Goal: Task Accomplishment & Management: Manage account settings

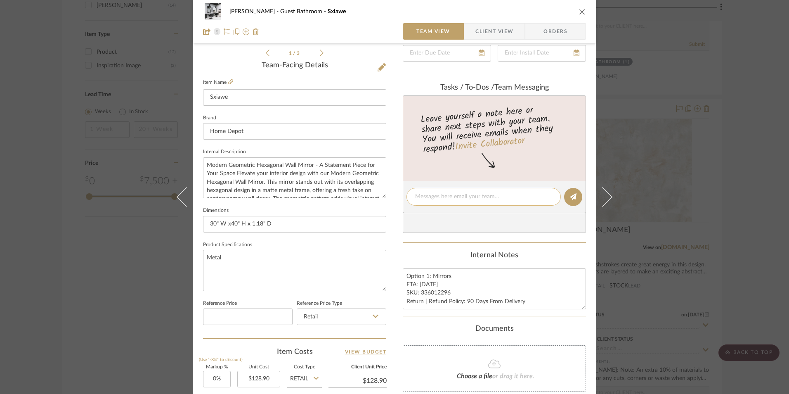
scroll to position [248, 0]
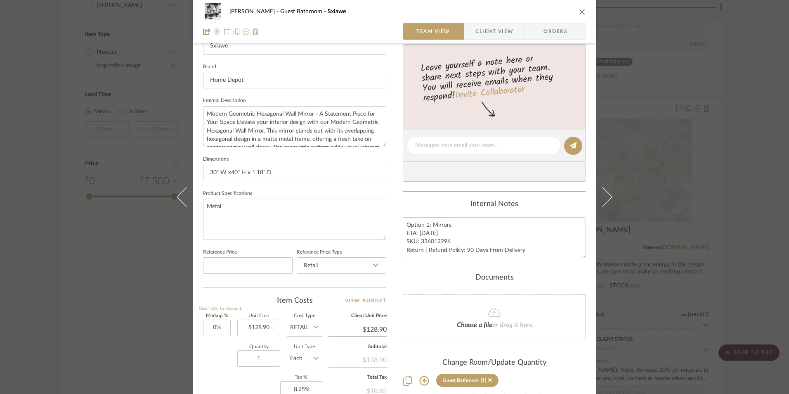
click at [483, 30] on span "Client View" at bounding box center [494, 31] width 38 height 17
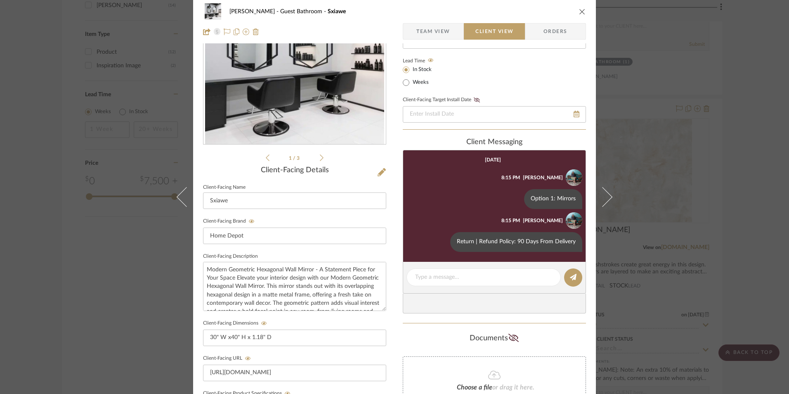
scroll to position [0, 0]
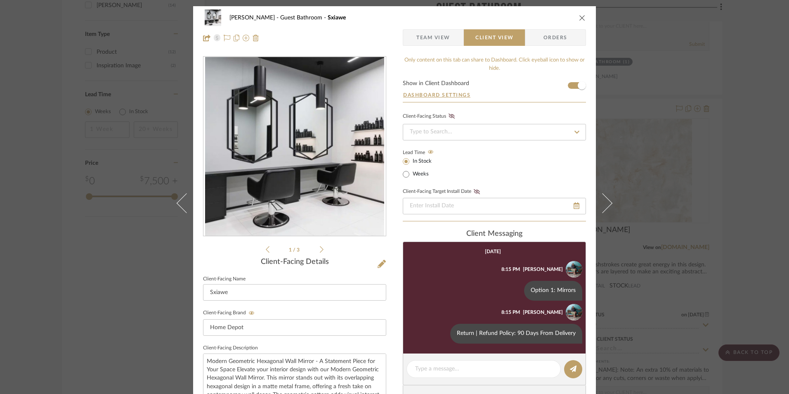
click at [582, 16] on icon "close" at bounding box center [582, 17] width 7 height 7
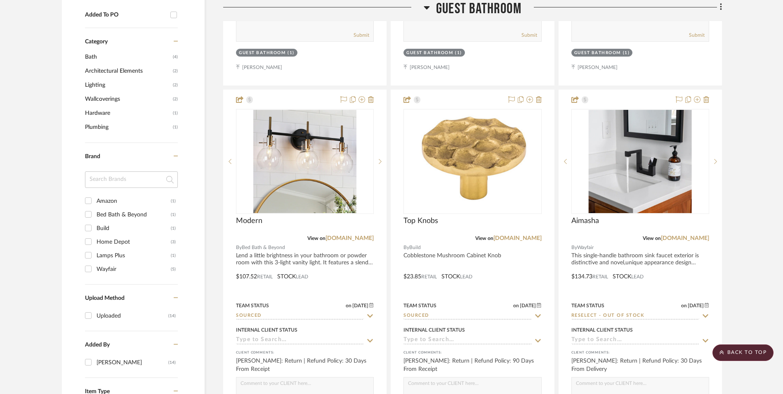
scroll to position [611, 0]
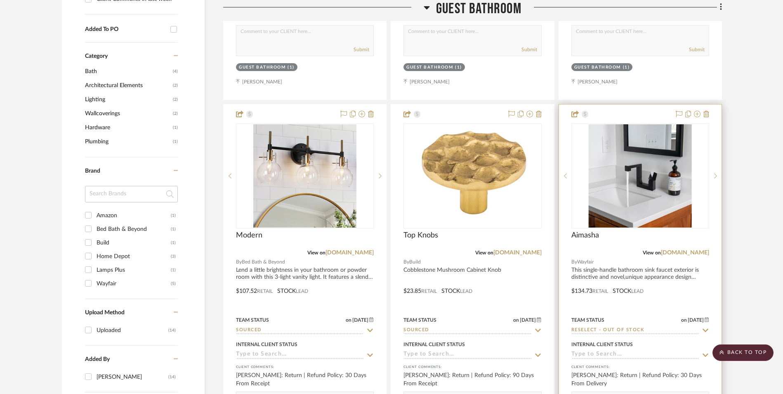
click at [697, 250] on link "[DOMAIN_NAME]" at bounding box center [685, 253] width 48 height 6
click at [706, 111] on icon at bounding box center [706, 114] width 6 height 7
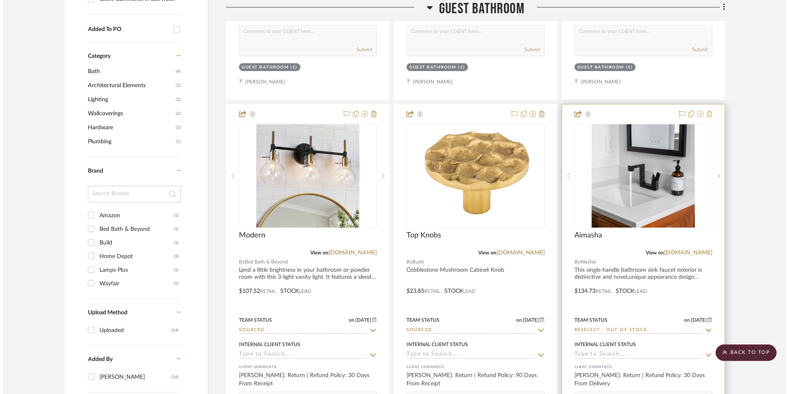
scroll to position [0, 0]
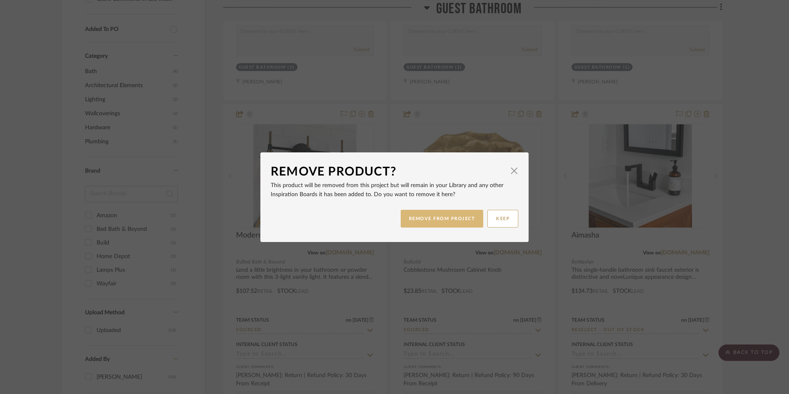
click at [463, 220] on button "REMOVE FROM PROJECT" at bounding box center [442, 219] width 83 height 18
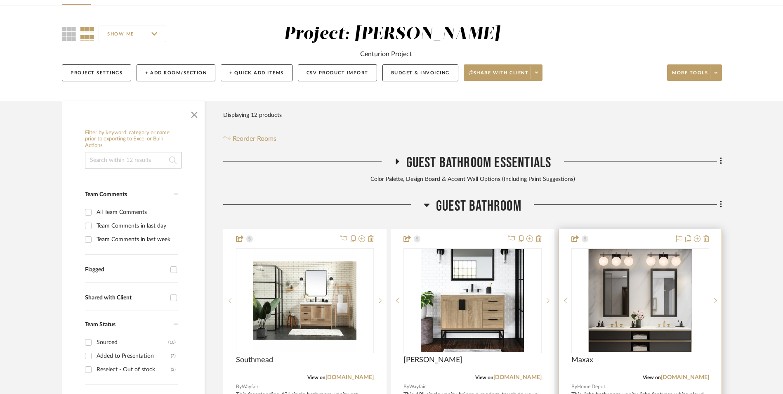
scroll to position [157, 0]
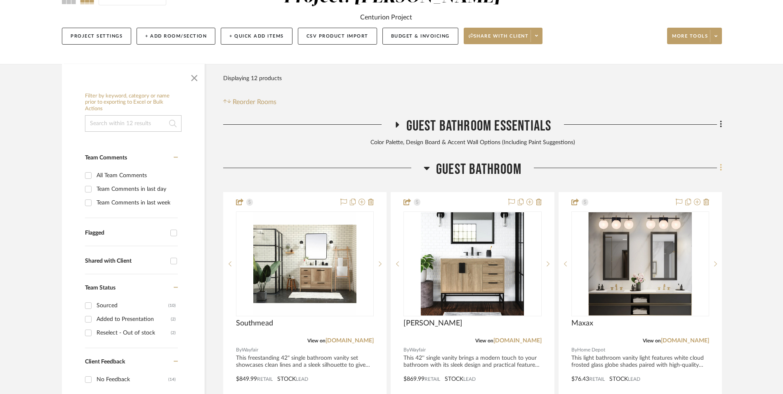
click at [720, 163] on icon at bounding box center [721, 167] width 2 height 9
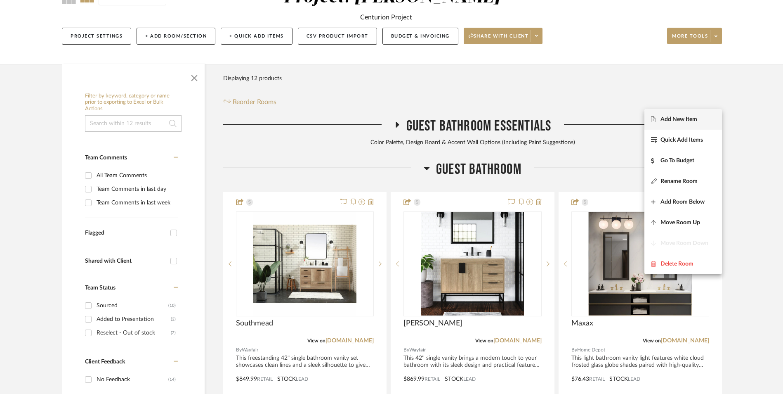
click at [710, 119] on span "Add New Item" at bounding box center [683, 119] width 64 height 7
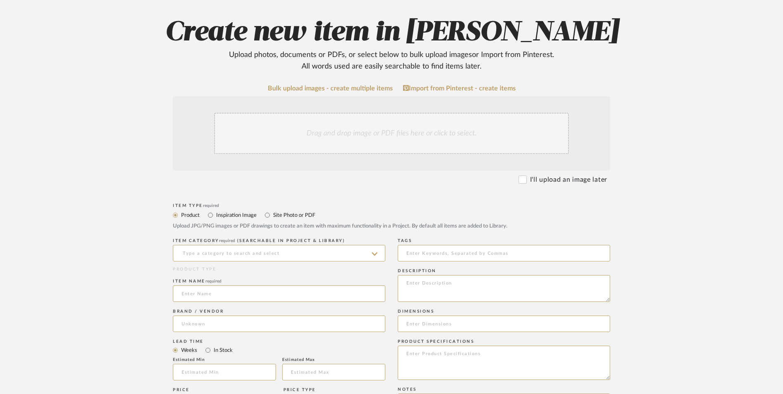
scroll to position [165, 0]
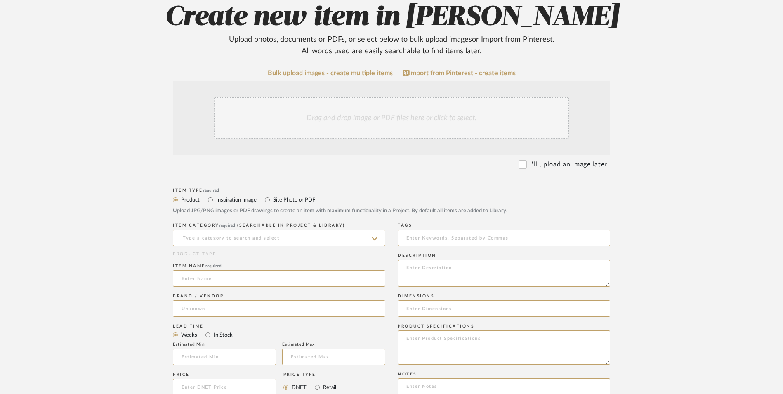
click at [357, 97] on div "Drag and drop image or PDF files here or click to select." at bounding box center [391, 117] width 355 height 41
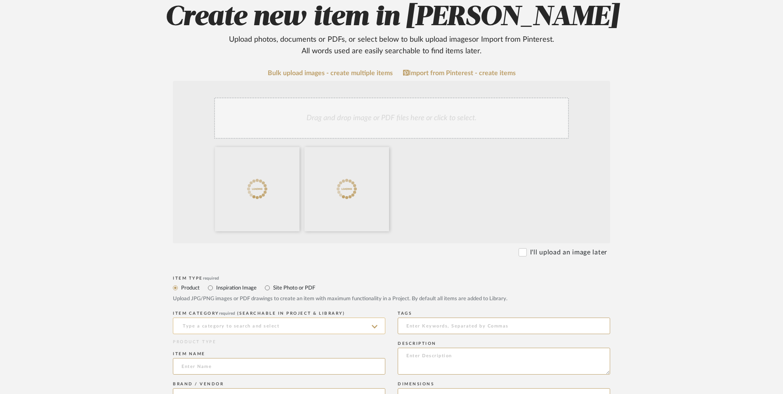
click at [254, 317] on input at bounding box center [279, 325] width 212 height 17
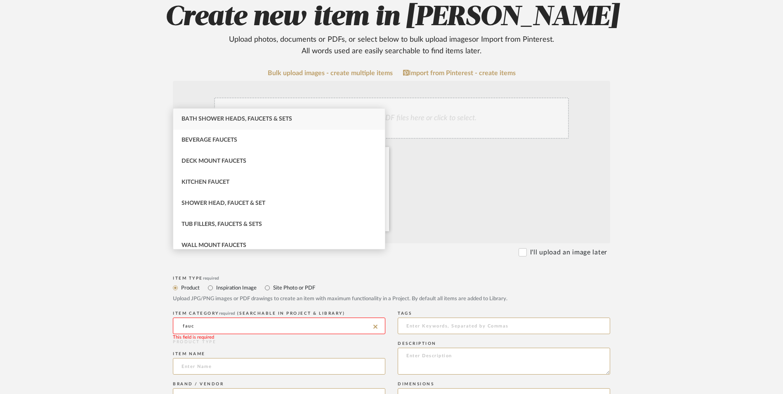
click at [236, 120] on span "Bath Shower Heads, Faucets & Sets" at bounding box center [237, 119] width 111 height 6
type input "Bath Shower Heads, Faucets & Sets"
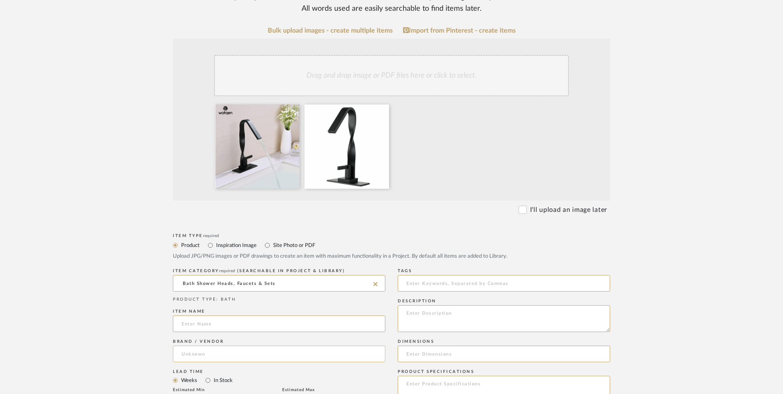
scroll to position [248, 0]
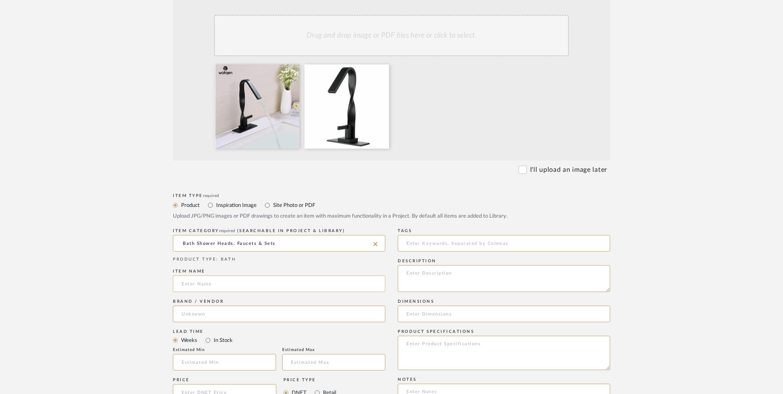
click at [221, 275] on input at bounding box center [279, 283] width 212 height 17
type input "Clihome"
click at [210, 305] on input at bounding box center [279, 313] width 212 height 17
click at [210, 273] on mat-option "Wayfair" at bounding box center [279, 268] width 212 height 21
type input "Wayfair"
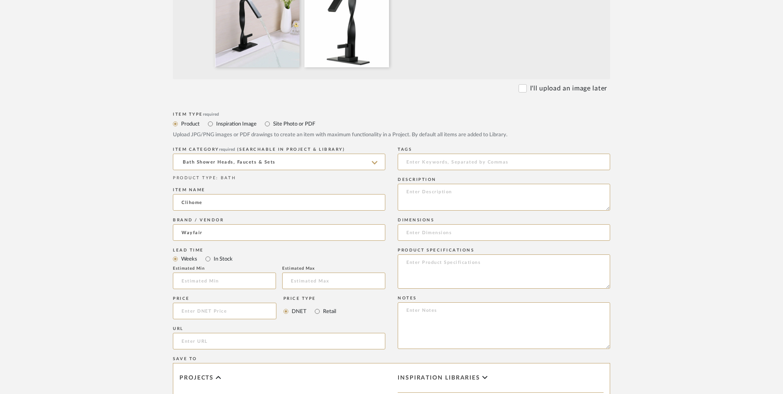
scroll to position [330, 0]
click at [208, 253] on input "In Stock" at bounding box center [208, 258] width 10 height 10
radio input "true"
click at [314, 305] on input "Retail" at bounding box center [317, 310] width 10 height 10
radio input "true"
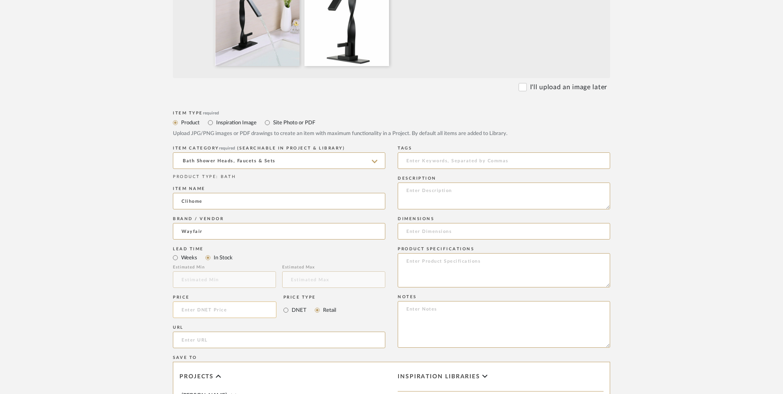
click at [242, 301] on input at bounding box center [225, 309] width 104 height 17
type input "$152.70"
click at [156, 253] on form "Bulk upload images - create multiple items Import from Pinterest - create items…" at bounding box center [392, 247] width 526 height 686
click at [231, 331] on input "url" at bounding box center [279, 339] width 212 height 17
paste input "[URL][DOMAIN_NAME]"
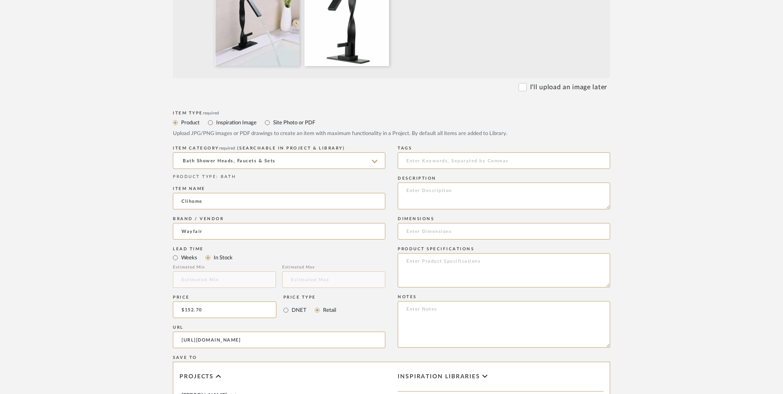
scroll to position [0, 92]
type input "[URL][DOMAIN_NAME]"
click at [122, 219] on upload-items "Create new item in [PERSON_NAME] Upload photos, documents or PDFs, or select be…" at bounding box center [391, 203] width 783 height 815
click at [468, 301] on textarea at bounding box center [504, 324] width 212 height 47
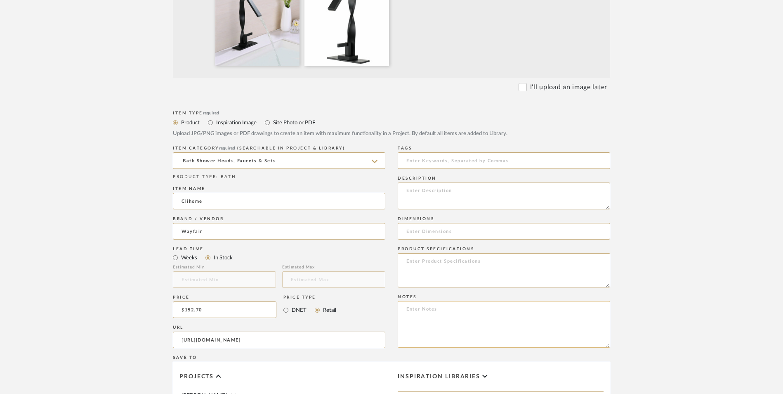
paste textarea "Option 1: ETA: SKU: Reviews - Stars Return | Refund Policy:"
click at [428, 301] on textarea "Option 1: ETA: SKU: Reviews - Stars Return | Refund Policy:" at bounding box center [504, 324] width 212 height 47
click at [443, 301] on textarea "Option 2: ETA: SKU: Reviews - Stars Return | Refund Policy:" at bounding box center [504, 324] width 212 height 47
click at [483, 301] on textarea "Option 2: Faucets ETA: SKU: Reviews - Stars Return | Refund Policy:" at bounding box center [504, 324] width 212 height 47
click at [401, 301] on textarea "Option 2: Faucets ETA: SKU: Reviews - Stars Return | Refund Policy: 30 Days Fro…" at bounding box center [504, 324] width 212 height 47
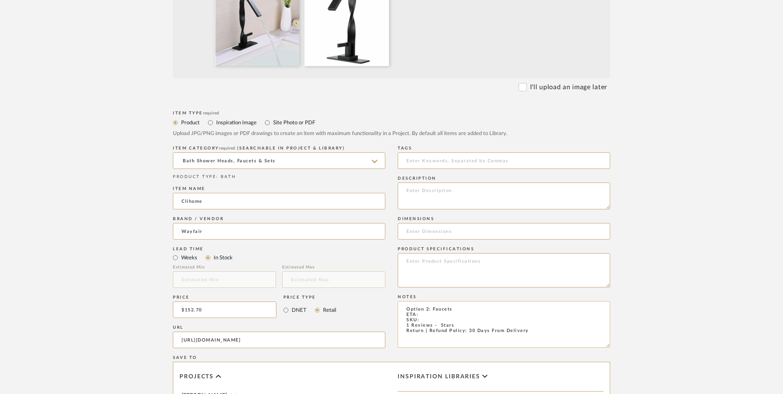
click at [431, 301] on textarea "Option 2: Faucets ETA: SKU: 1 Reviews - Stars Return | Refund Policy: 30 Days F…" at bounding box center [504, 324] width 212 height 47
click at [460, 301] on textarea "Option 2: Faucets ETA: SKU: 1 Review - 5.0 Stars Return | Refund Policy: 30 Day…" at bounding box center [504, 324] width 212 height 47
click at [466, 301] on textarea "Option 2: Faucets ETA: SKU: 1 Review - 5.0 Stars Return | Refund Policy: 30 Day…" at bounding box center [504, 324] width 212 height 47
click at [467, 301] on textarea "Option 2: Faucets ETA: SKU: 1 Review - 5.0 Stars Return | Refund Policy: 30 Day…" at bounding box center [504, 324] width 212 height 47
click at [433, 301] on textarea "Option 2: Faucets ETA: SKU: 1 Review - 5.0 Stars Only 1 Available Return | Refu…" at bounding box center [504, 324] width 212 height 47
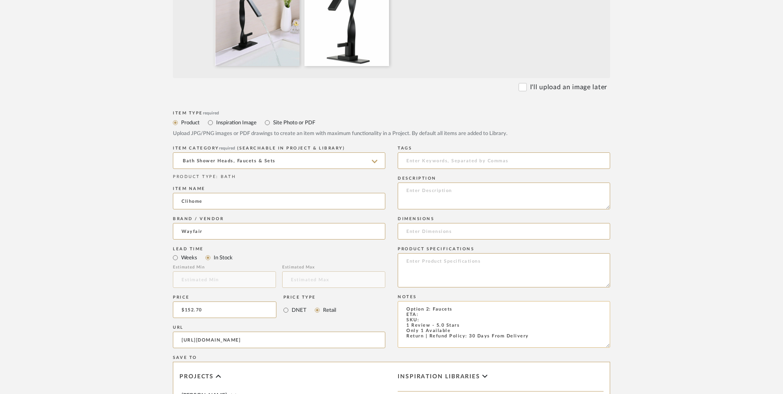
paste textarea "TQEN2109"
click at [430, 301] on textarea "Option 2: Faucets ETA: SKU: TQEN2109 1 Review - 5.0 Stars Only 1 Available Retu…" at bounding box center [504, 324] width 212 height 47
type textarea "Option 2: Faucets ETA: [DATE] SKU: TQEN2109 1 Review - 5.0 Stars Only 1 Availab…"
click at [498, 182] on textarea at bounding box center [504, 195] width 212 height 27
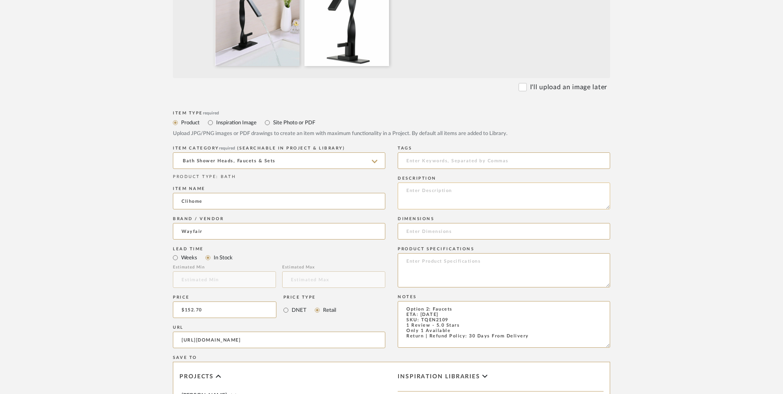
paste textarea "Modern design: Unique spiraling design with curved neck brings a touch of stunn…"
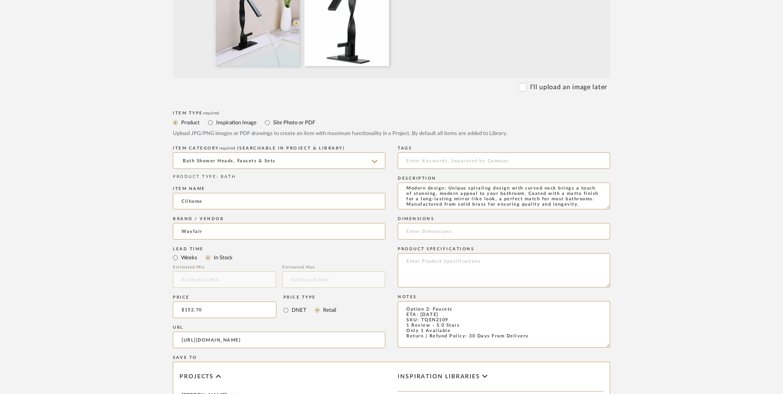
type textarea "Modern design: Unique spiraling design with curved neck brings a touch of stunn…"
click at [458, 223] on input at bounding box center [504, 231] width 212 height 17
paste input "7.2'' H"
type input "7.2'' H x 4.01" D"
click at [432, 253] on textarea at bounding box center [504, 270] width 212 height 34
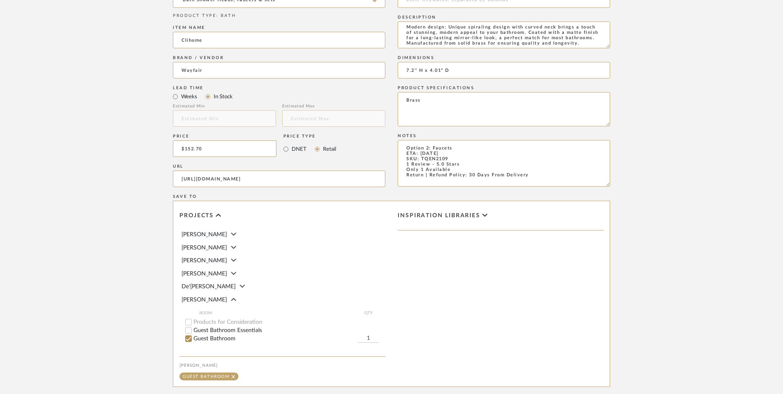
scroll to position [519, 0]
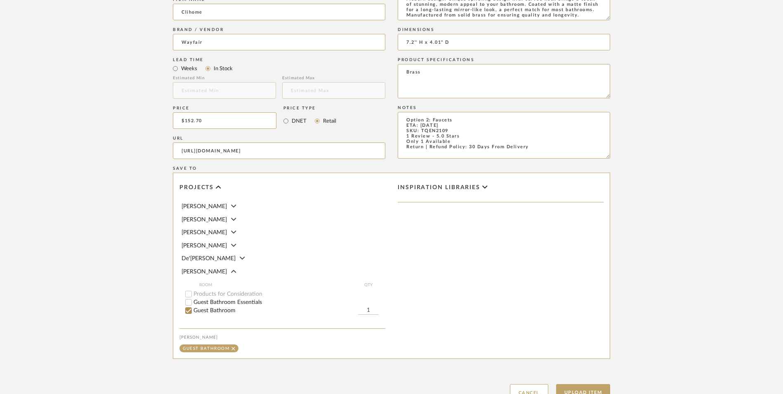
type textarea "Brass"
click at [602, 384] on button "Upload Item" at bounding box center [583, 392] width 54 height 17
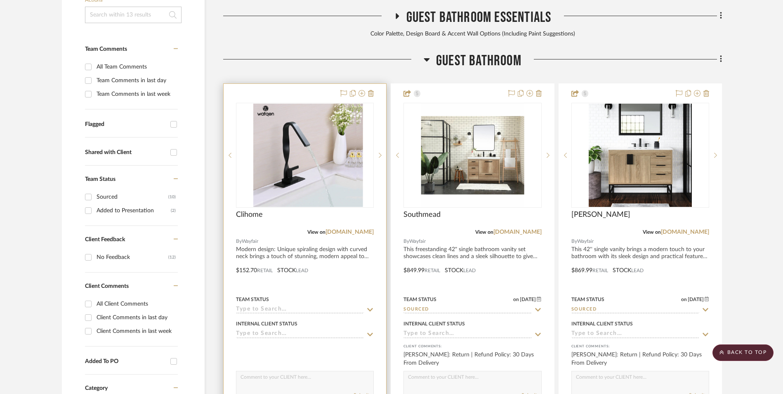
scroll to position [251, 0]
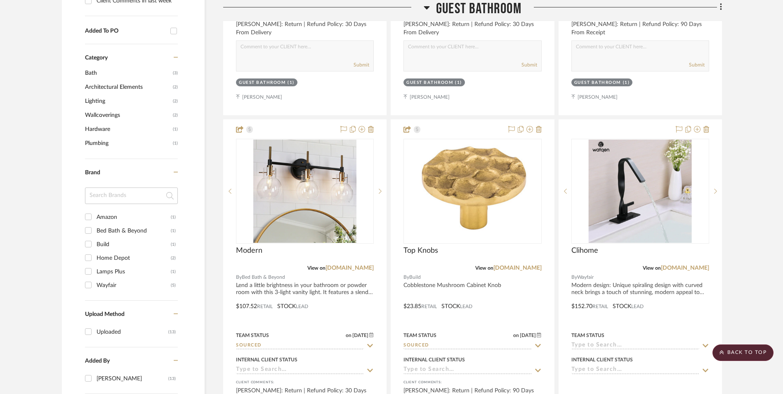
scroll to position [581, 0]
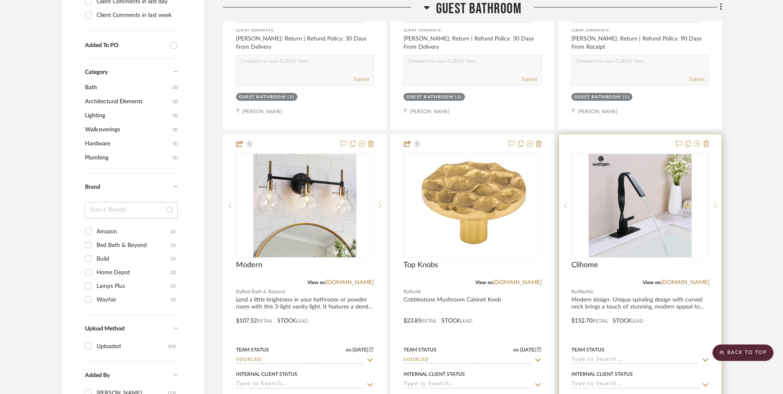
click at [618, 165] on img "0" at bounding box center [640, 205] width 103 height 103
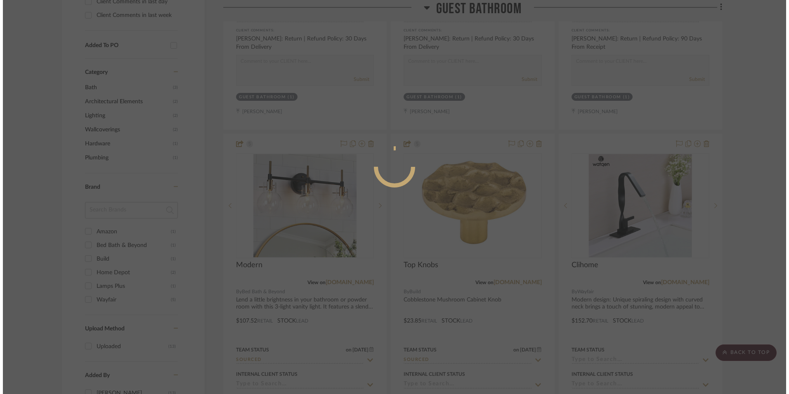
scroll to position [0, 0]
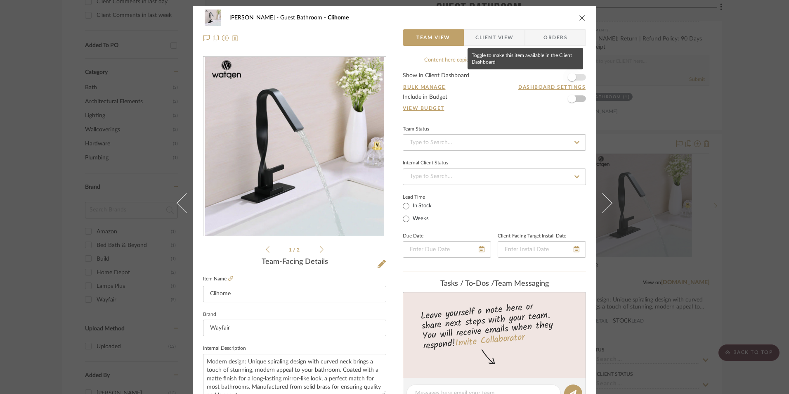
click at [571, 77] on span "button" at bounding box center [572, 77] width 8 height 8
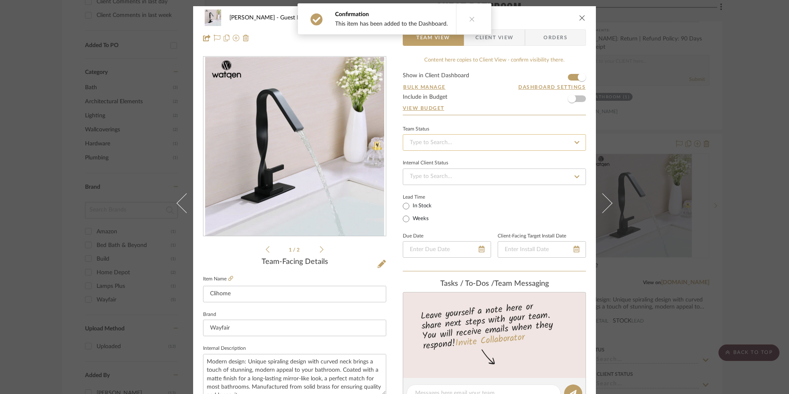
click at [497, 139] on input at bounding box center [494, 142] width 183 height 17
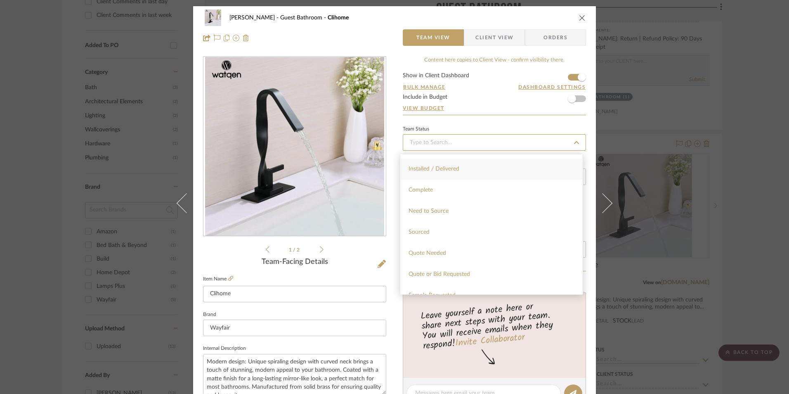
scroll to position [206, 0]
click at [442, 234] on div "Sourced" at bounding box center [491, 231] width 182 height 21
type input "[DATE]"
type input "Sourced"
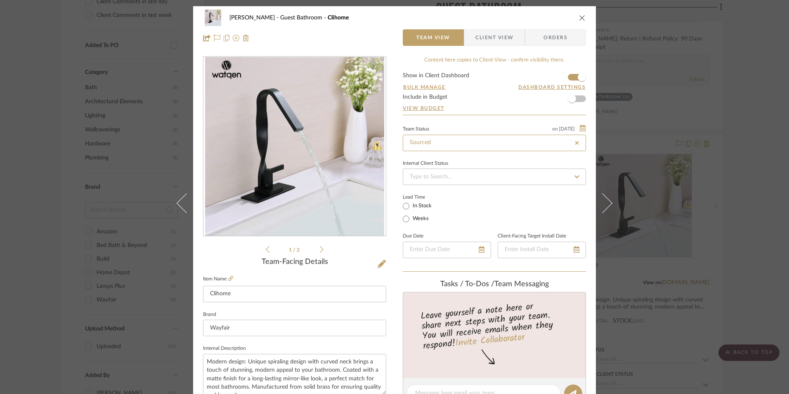
type input "[DATE]"
type input "Sourced"
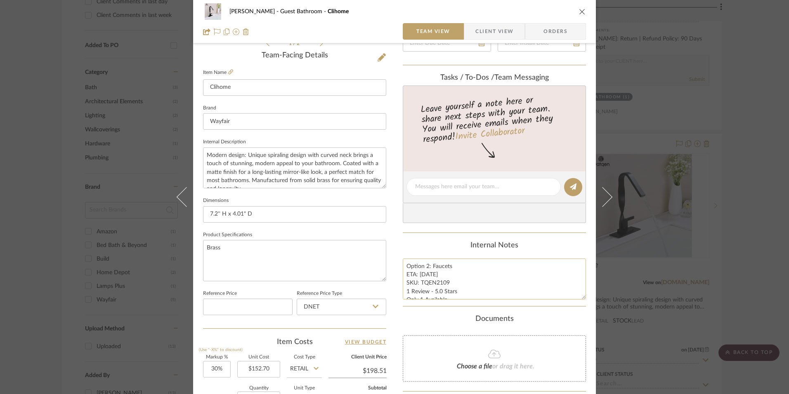
click at [439, 283] on textarea "Option 2: Faucets ETA: [DATE] SKU: TQEN2109 1 Review - 5.0 Stars Only 1 Availab…" at bounding box center [494, 278] width 183 height 41
drag, startPoint x: 446, startPoint y: 282, endPoint x: 418, endPoint y: 283, distance: 28.9
click at [418, 283] on textarea "Option 2: Faucets ETA: [DATE] SKU: TQEN2109 1 Review - 5.0 Stars Only 1 Availab…" at bounding box center [494, 278] width 183 height 41
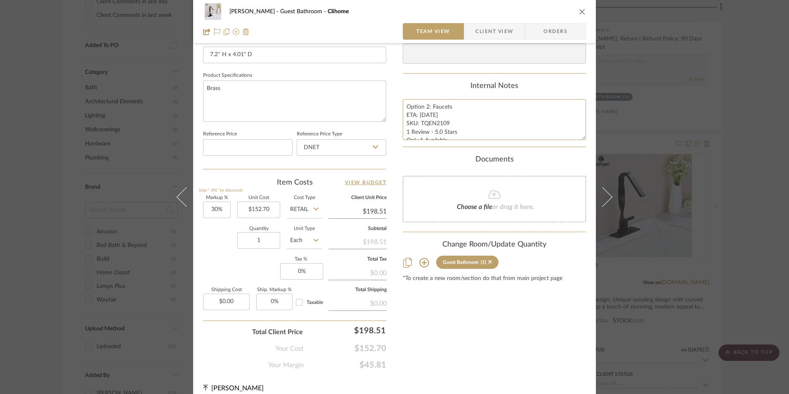
scroll to position [371, 0]
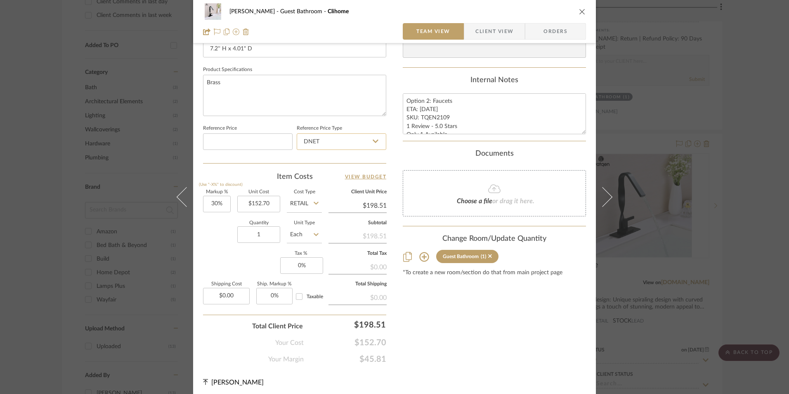
drag, startPoint x: 335, startPoint y: 144, endPoint x: 332, endPoint y: 147, distance: 4.7
click at [335, 144] on input "DNET" at bounding box center [342, 141] width 90 height 17
click at [324, 183] on div "Retail" at bounding box center [345, 183] width 102 height 21
type input "Retail"
type input "30"
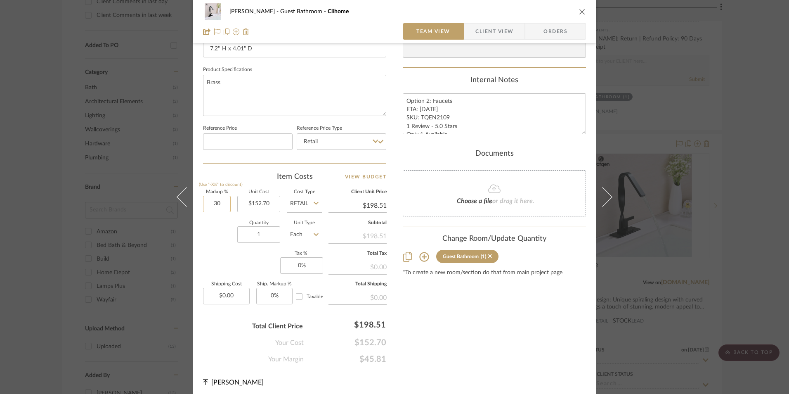
click at [216, 202] on input "30" at bounding box center [217, 204] width 28 height 17
drag, startPoint x: 216, startPoint y: 245, endPoint x: 259, endPoint y: 249, distance: 43.5
click at [216, 245] on div "Quantity 1 Unit Type Each" at bounding box center [262, 235] width 119 height 29
type input "0%"
type input "$152.70"
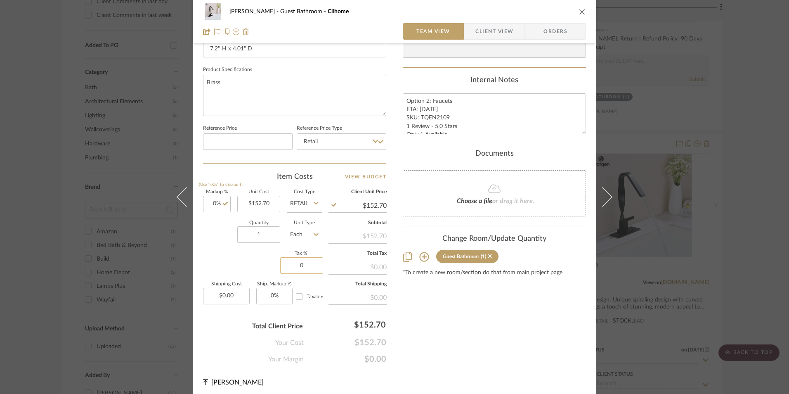
click at [315, 270] on input "0" at bounding box center [301, 265] width 43 height 17
type input "8.25%"
click at [490, 333] on div "Content here copies to Client View - confirm visibility there. Show in Client D…" at bounding box center [494, 24] width 183 height 679
click at [553, 33] on span "Orders" at bounding box center [555, 31] width 42 height 17
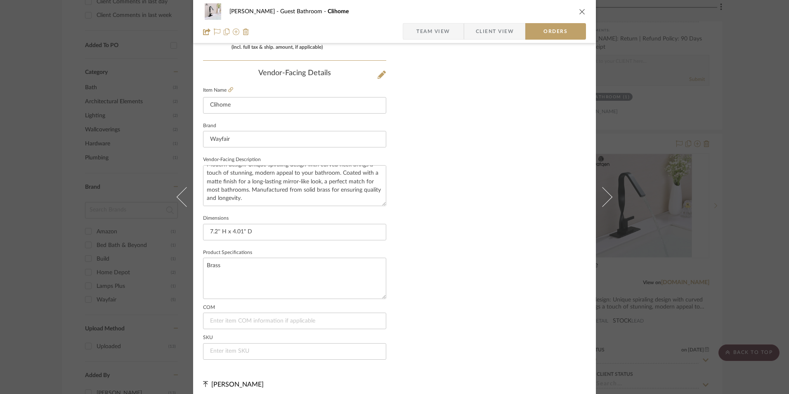
scroll to position [484, 0]
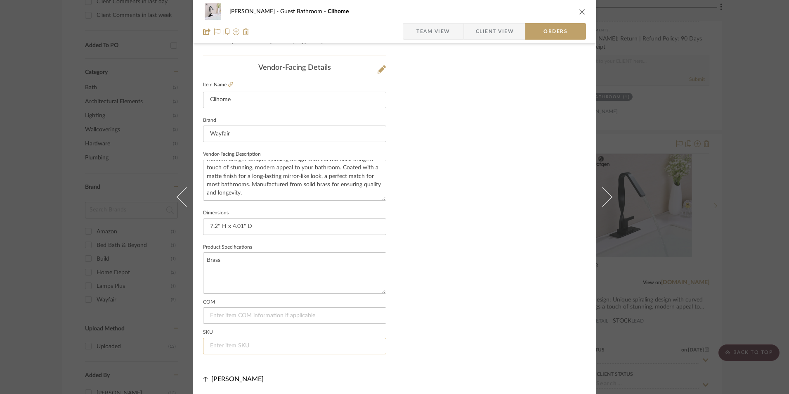
click at [258, 343] on input at bounding box center [294, 346] width 183 height 17
paste input "TQEN2109"
type input "TQEN2109"
click at [431, 24] on span "Team View" at bounding box center [433, 31] width 34 height 17
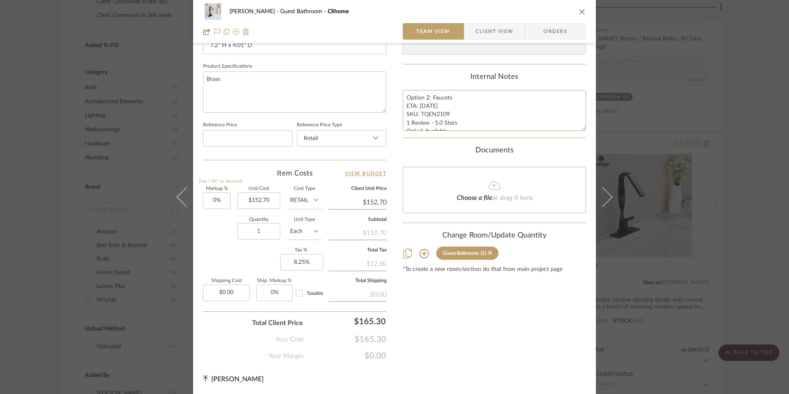
scroll to position [17, 0]
drag, startPoint x: 403, startPoint y: 96, endPoint x: 526, endPoint y: 156, distance: 136.9
click at [526, 156] on div "Content here copies to Client View - confirm visibility there. Show in Client D…" at bounding box center [494, 20] width 183 height 679
click at [481, 31] on span "Client View" at bounding box center [494, 31] width 38 height 17
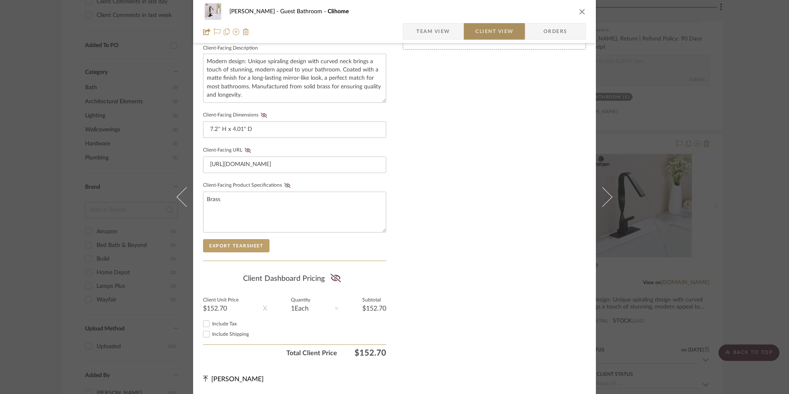
scroll to position [300, 0]
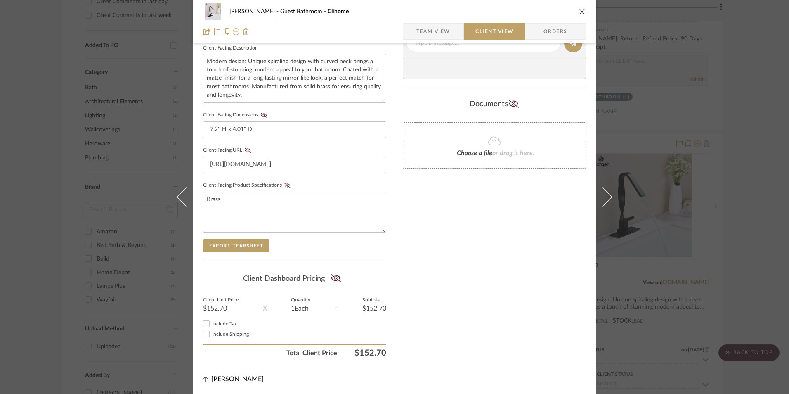
click at [203, 321] on input "Include Tax" at bounding box center [206, 324] width 10 height 10
checkbox input "true"
click at [330, 276] on icon at bounding box center [335, 278] width 10 height 8
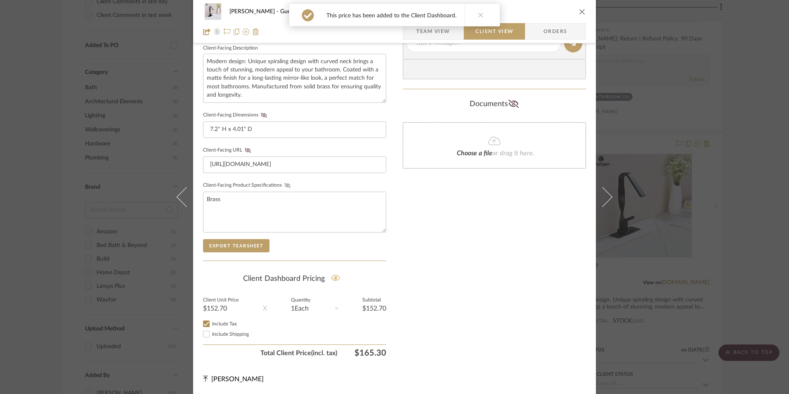
click at [284, 183] on icon at bounding box center [287, 185] width 6 height 5
click at [245, 149] on icon at bounding box center [248, 150] width 6 height 5
click at [261, 113] on icon at bounding box center [264, 115] width 6 height 5
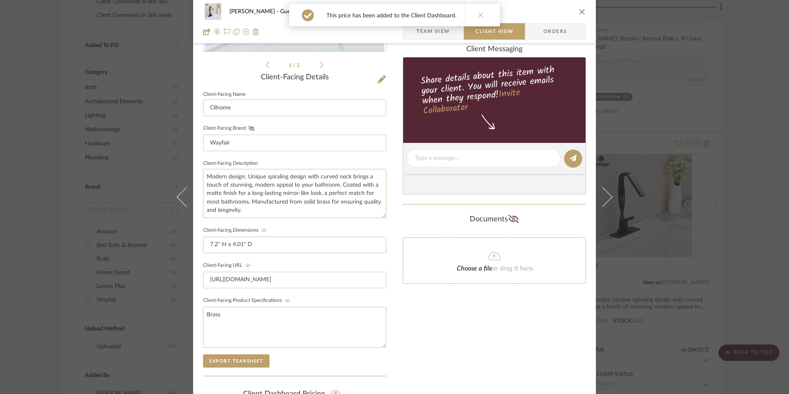
scroll to position [176, 0]
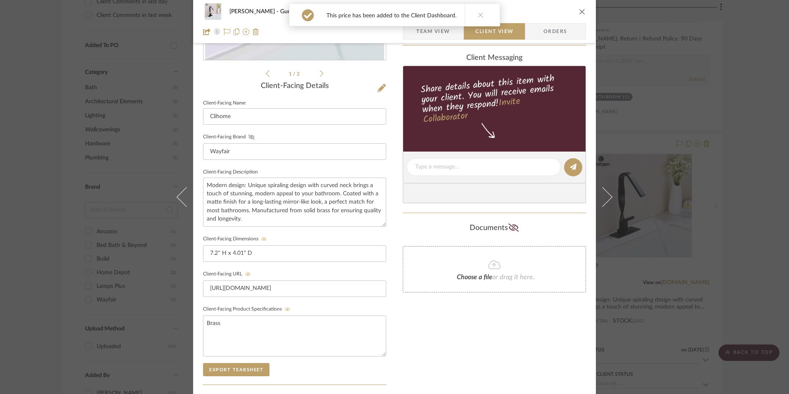
click at [249, 137] on icon at bounding box center [251, 137] width 6 height 5
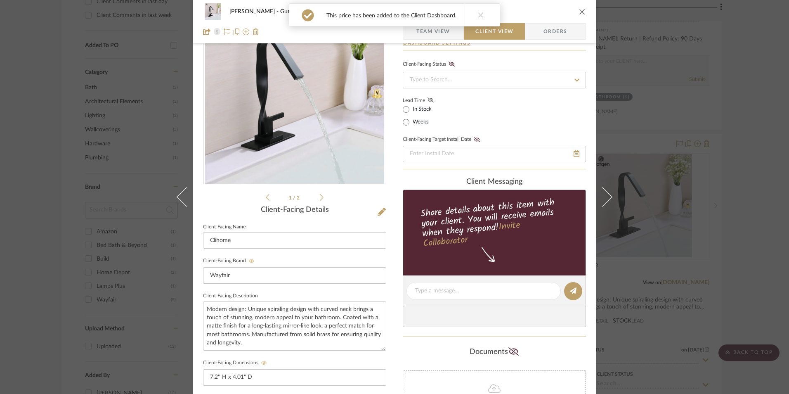
click at [427, 100] on icon at bounding box center [430, 99] width 6 height 5
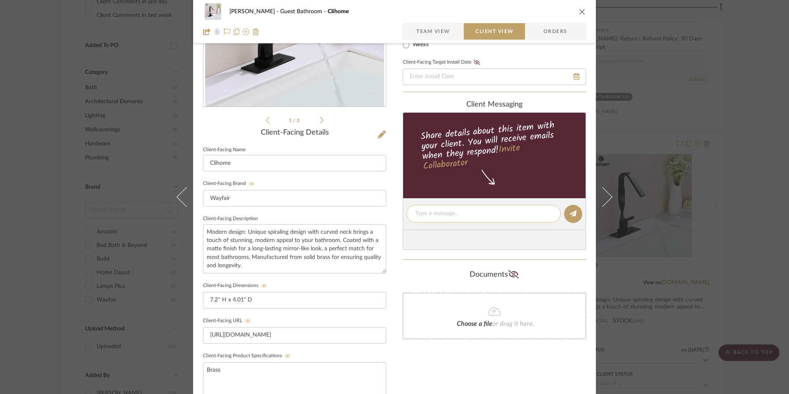
scroll to position [135, 0]
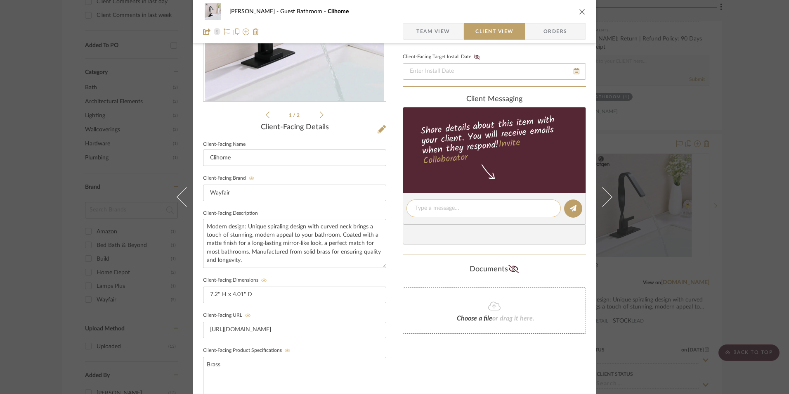
click at [434, 207] on textarea at bounding box center [483, 208] width 137 height 9
paste textarea "Option 2: Faucets ETA: [DATE] SKU: TQEN2109 1 Review - 5.0 Stars Only 1 Availab…"
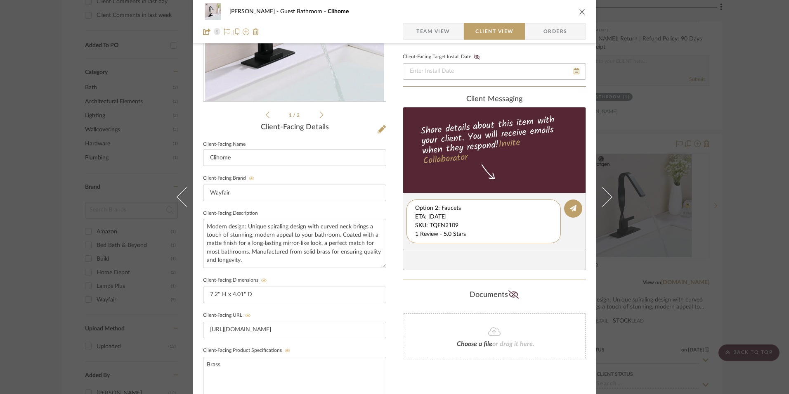
scroll to position [17, 0]
drag, startPoint x: 412, startPoint y: 216, endPoint x: 568, endPoint y: 254, distance: 160.6
click at [568, 254] on div "client Messaging Share details about this item with your client. You will recei…" at bounding box center [494, 182] width 183 height 175
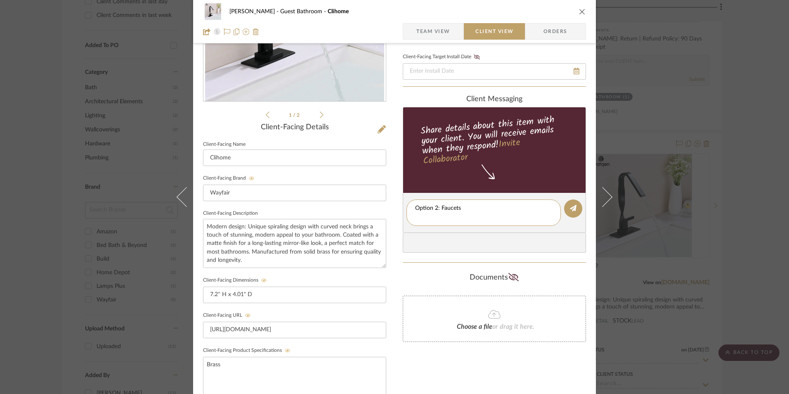
scroll to position [0, 0]
type textarea "Option 2: Faucets"
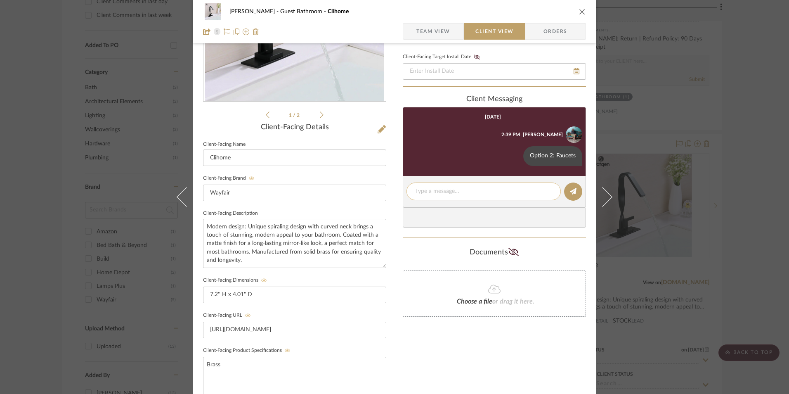
click at [445, 194] on textarea at bounding box center [483, 191] width 137 height 9
paste textarea "ETA: [DATE] SKU: TQEN2109 1 Review - 5.0 Stars Only 1 Available Return | Refund…"
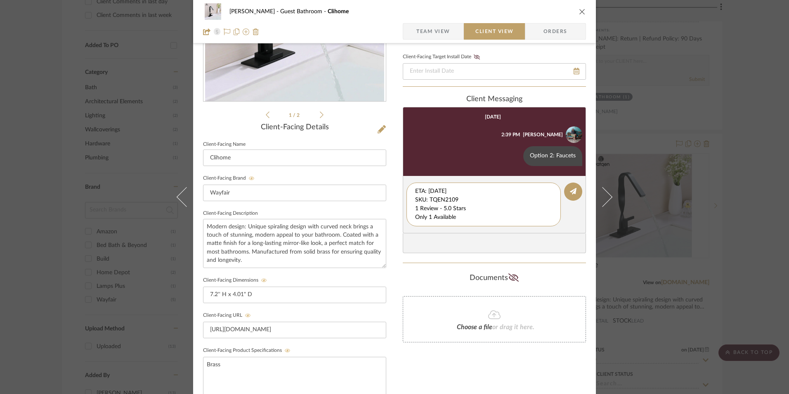
drag, startPoint x: 427, startPoint y: 199, endPoint x: 406, endPoint y: 183, distance: 26.4
click at [403, 183] on editor-of-message "ETA: [DATE] SKU: TQEN2109 1 Review - 5.0 Stars Only 1 Available Return | Refund…" at bounding box center [494, 204] width 183 height 57
click at [415, 198] on textarea "1 Review - 5.0 Stars Only 1 Available Return | Refund Policy: 30 Days From Deli…" at bounding box center [483, 204] width 137 height 35
drag, startPoint x: 412, startPoint y: 200, endPoint x: 581, endPoint y: 225, distance: 170.2
click at [581, 225] on div "client Messaging [DATE] [PERSON_NAME] 2:39 PM Option 2: Faucets 1 Review - 5.0 …" at bounding box center [494, 170] width 183 height 150
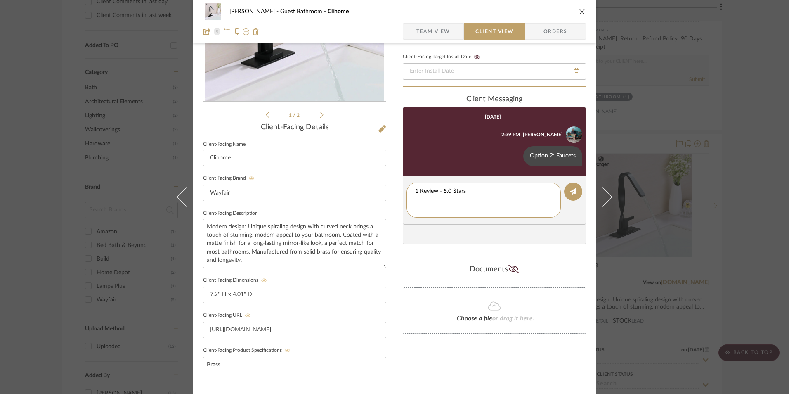
type textarea "1 Review - 5.0 Stars"
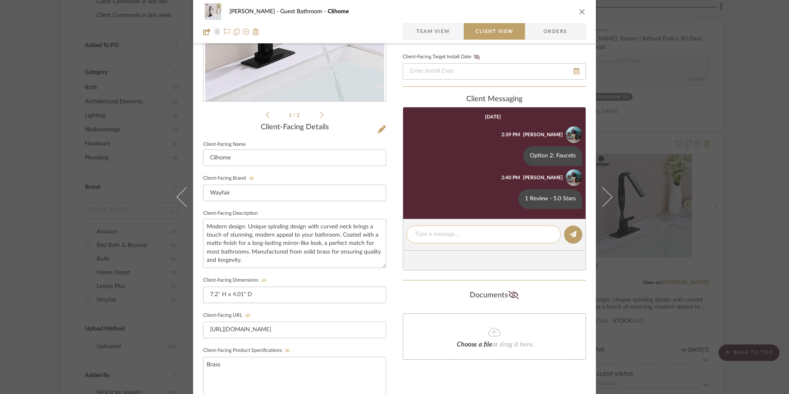
click at [448, 235] on textarea at bounding box center [483, 234] width 137 height 9
paste textarea "Only 1 Available Return | Refund Policy: 30 Days From Delivery"
drag, startPoint x: 535, startPoint y: 244, endPoint x: 397, endPoint y: 243, distance: 137.4
click at [394, 244] on div "[PERSON_NAME] Guest Bathroom Clihome Team View Client View Orders 1 / 2 Client-…" at bounding box center [394, 215] width 403 height 687
drag, startPoint x: 419, startPoint y: 248, endPoint x: 441, endPoint y: 243, distance: 22.1
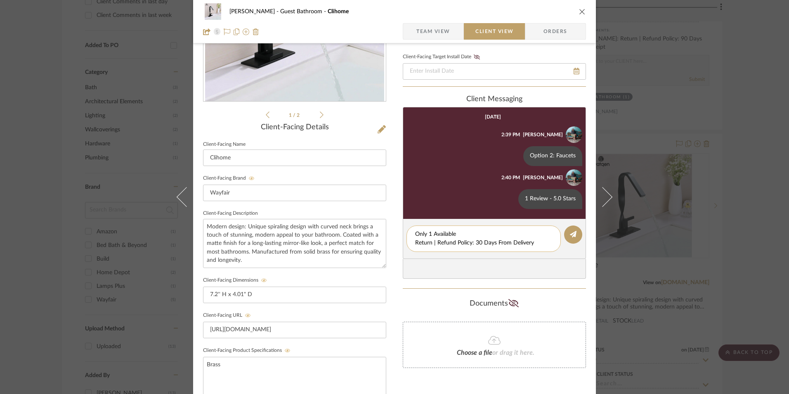
click at [415, 242] on textarea "Only 1 Available Return | Refund Policy: 30 Days From Delivery" at bounding box center [483, 238] width 137 height 17
drag, startPoint x: 533, startPoint y: 243, endPoint x: 394, endPoint y: 239, distance: 139.1
click at [394, 239] on div "[PERSON_NAME] Guest Bathroom Clihome Team View Client View Orders 1 / 2 Client-…" at bounding box center [394, 215] width 403 height 687
type textarea "Only 1 Available"
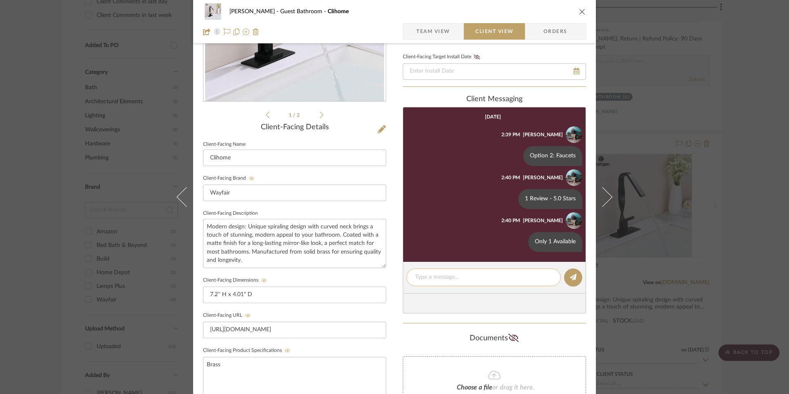
click at [433, 275] on textarea at bounding box center [483, 277] width 137 height 9
paste textarea "Return | Refund Policy: 30 Days From Delivery"
type textarea "Return | Refund Policy: 30 Days From Delivery"
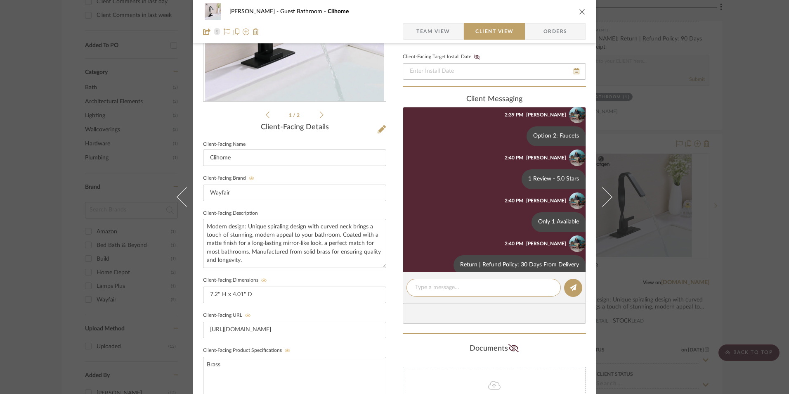
scroll to position [33, 0]
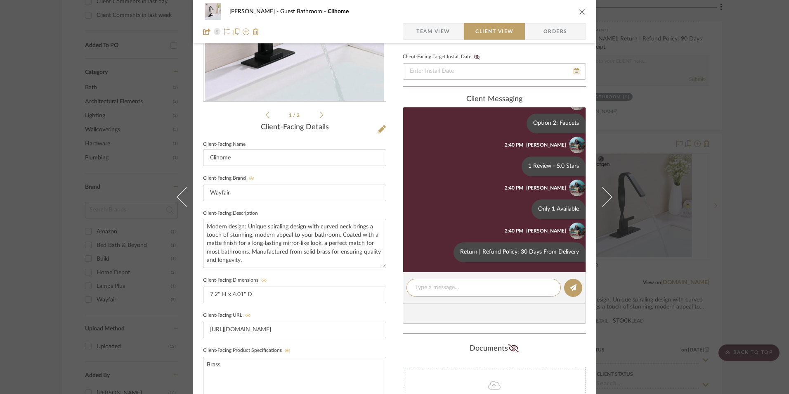
click at [579, 12] on icon "close" at bounding box center [582, 11] width 7 height 7
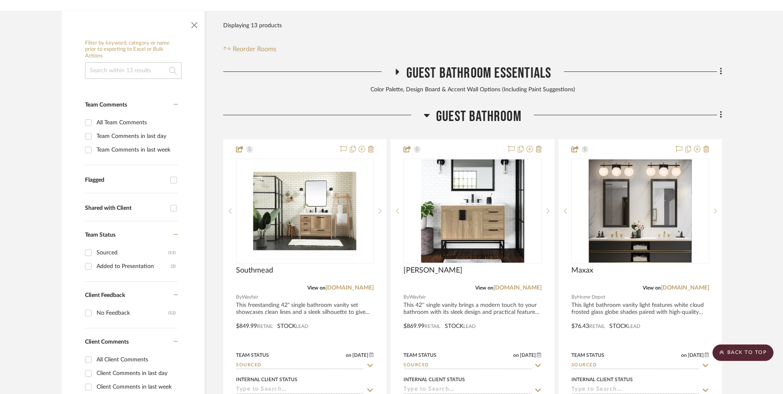
scroll to position [127, 0]
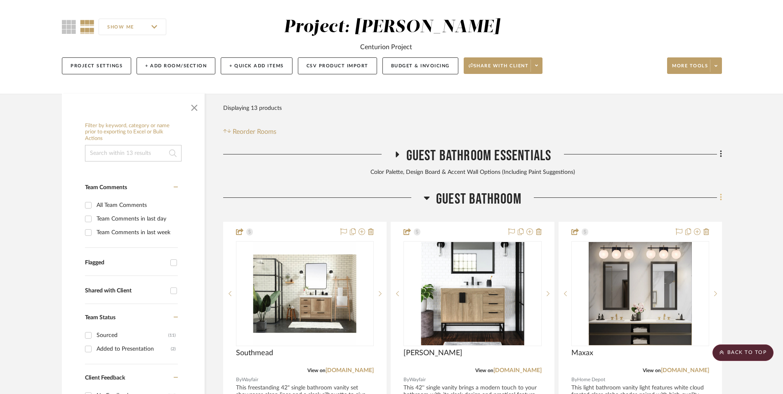
click at [719, 191] on fa-icon at bounding box center [719, 198] width 5 height 14
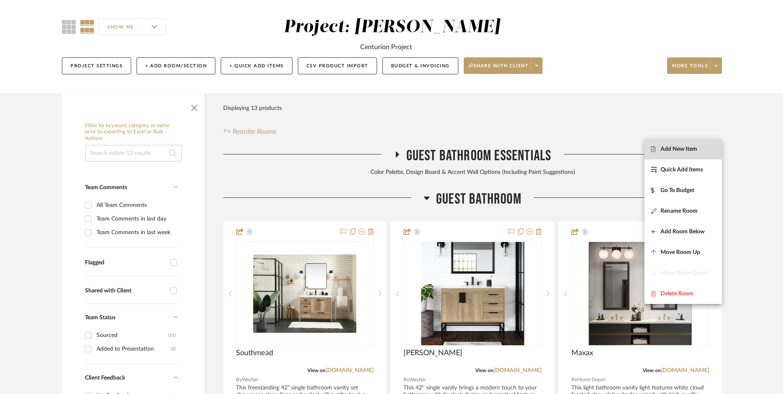
click at [686, 146] on span "Add New Item" at bounding box center [679, 148] width 37 height 7
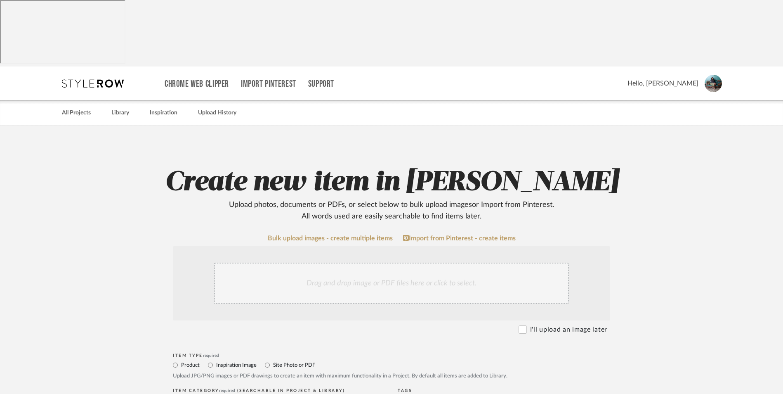
click at [363, 262] on div "Drag and drop image or PDF files here or click to select." at bounding box center [391, 282] width 355 height 41
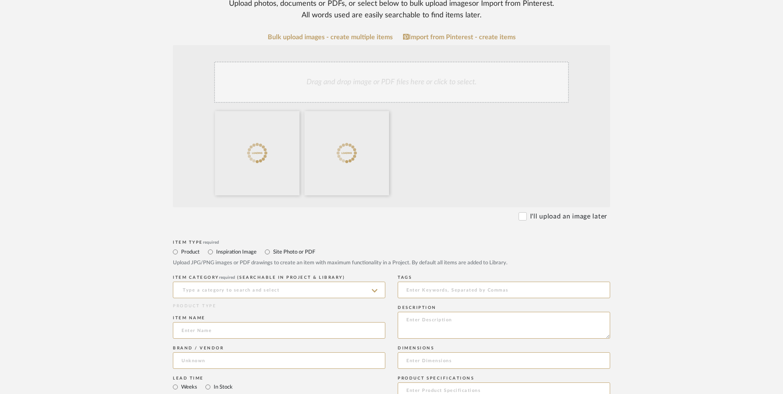
scroll to position [248, 0]
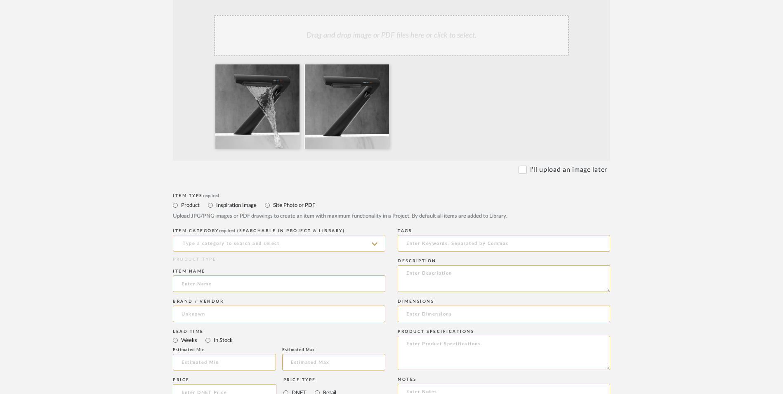
click at [223, 235] on input at bounding box center [279, 243] width 212 height 17
click at [218, 191] on div "Bath Shower Heads, Faucets & Sets" at bounding box center [279, 197] width 212 height 21
type input "Bath Shower Heads, Faucets & Sets"
click at [210, 275] on input at bounding box center [279, 283] width 212 height 17
type input "Designer"
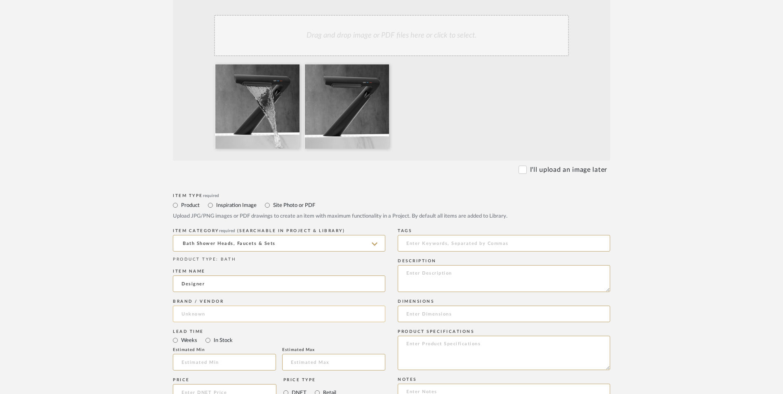
click at [217, 305] on input at bounding box center [279, 313] width 212 height 17
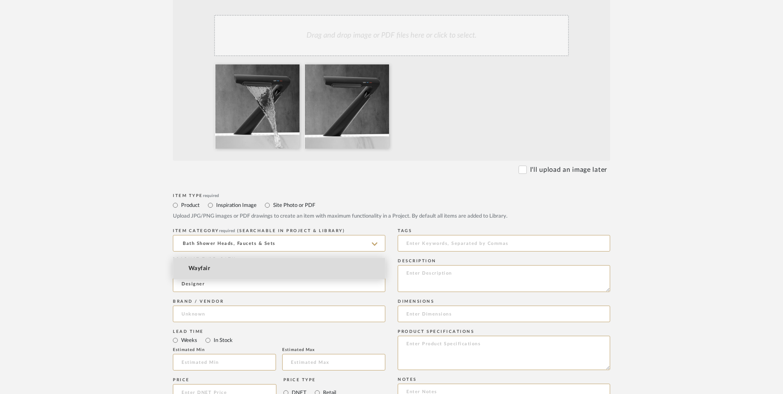
click at [213, 269] on mat-option "Wayfair" at bounding box center [279, 268] width 212 height 21
type input "Wayfair"
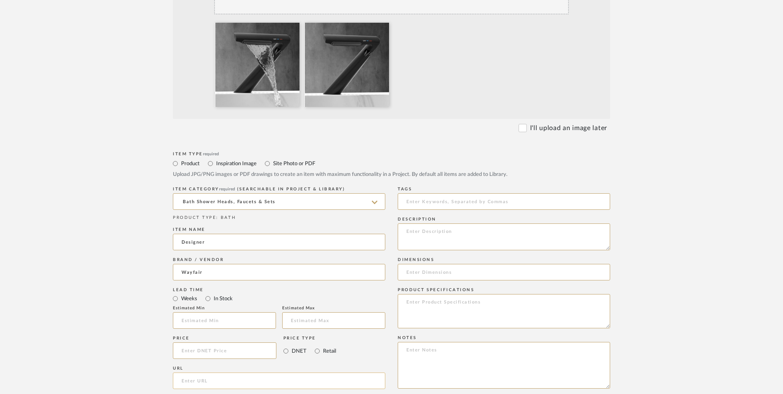
scroll to position [371, 0]
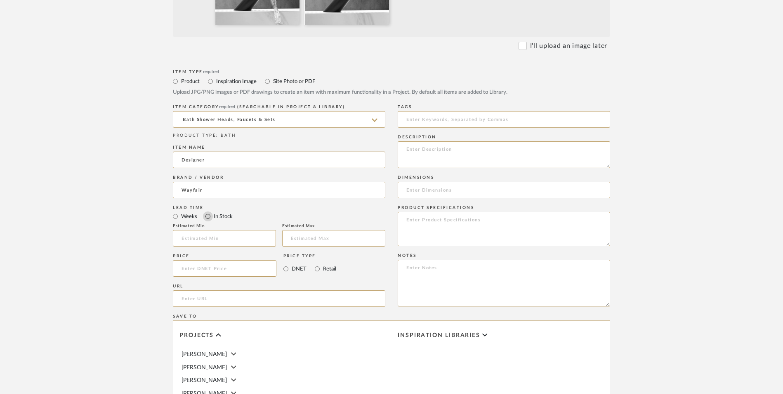
click at [209, 211] on input "In Stock" at bounding box center [208, 216] width 10 height 10
radio input "true"
click at [315, 264] on input "Retail" at bounding box center [317, 269] width 10 height 10
radio input "true"
click at [255, 260] on input at bounding box center [225, 268] width 104 height 17
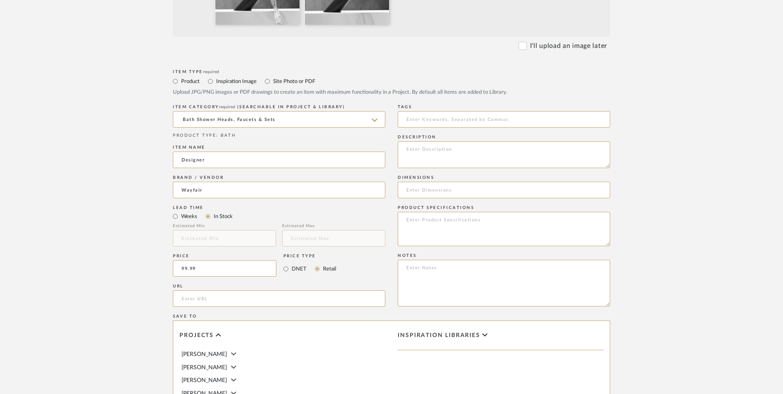
type input "$99.99"
drag, startPoint x: 129, startPoint y: 214, endPoint x: 170, endPoint y: 217, distance: 41.4
click at [129, 213] on form "Bulk upload images - create multiple items Import from Pinterest - create items…" at bounding box center [392, 206] width 526 height 686
click at [191, 290] on input "url" at bounding box center [279, 298] width 212 height 17
paste input "[URL][DOMAIN_NAME]"
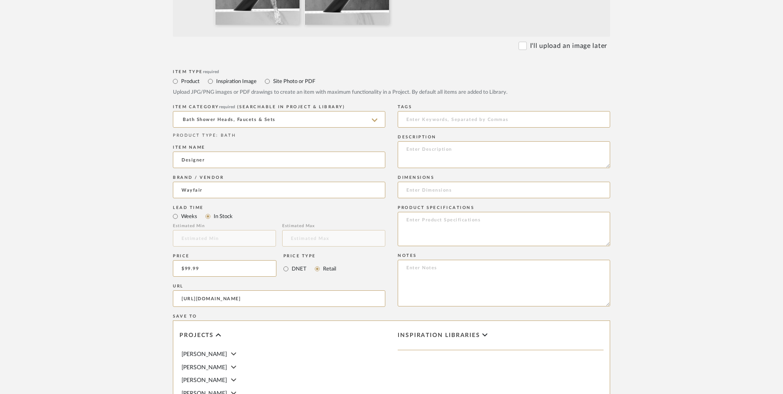
scroll to position [0, 339]
type input "[URL][DOMAIN_NAME]"
click at [102, 249] on upload-items "Create new item in [PERSON_NAME] Upload photos, documents or PDFs, or select be…" at bounding box center [391, 162] width 783 height 815
click at [453, 260] on textarea at bounding box center [504, 283] width 212 height 47
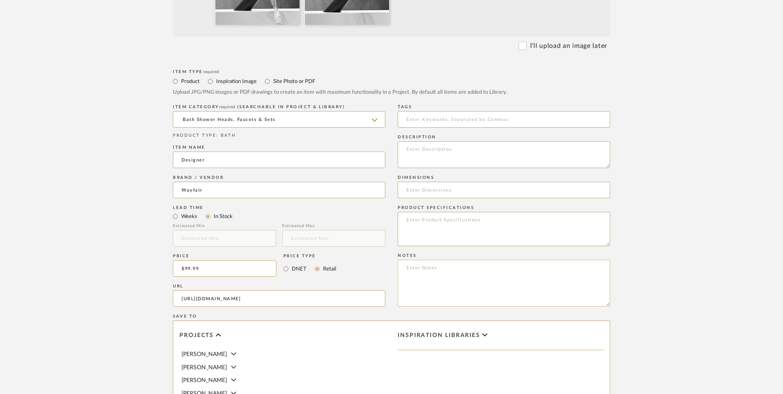
paste textarea "Option 1: ETA: SKU: Reviews - Stars Return | Refund Policy:"
click at [451, 260] on textarea "Option 1: ETA: SKU: Reviews - Stars Return | Refund Policy: 30 Days From Delive…" at bounding box center [504, 283] width 212 height 47
click at [427, 260] on textarea "Option 1: Faucets - Select: ETA: SKU: Reviews - Stars Return | Refund Policy: 3…" at bounding box center [504, 283] width 212 height 47
drag, startPoint x: 404, startPoint y: 216, endPoint x: 434, endPoint y: 229, distance: 32.7
click at [403, 260] on textarea "Option 1: Faucets - Select: ETA: [DATE] SKU: Reviews - Stars Return | Refund Po…" at bounding box center [504, 283] width 212 height 47
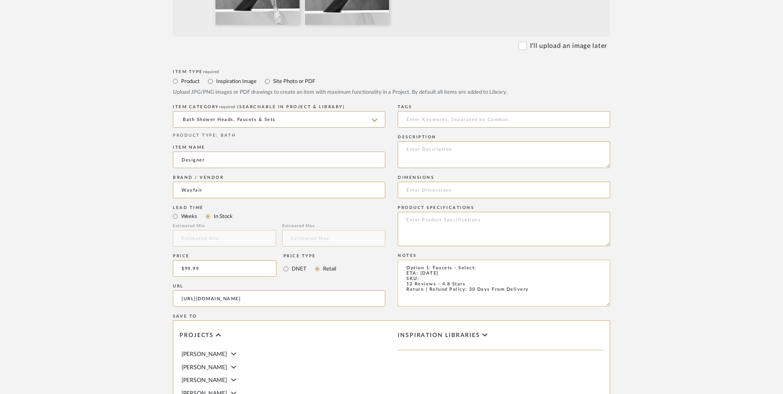
click at [433, 260] on textarea "Option 1: Faucets - Select: ETA: [DATE] SKU: 12 Reviews - 4.8 Stars Return | Re…" at bounding box center [504, 283] width 212 height 47
paste textarea "DKIG1415"
click at [488, 260] on textarea "Option 1: Faucets - Select: ETA: [DATE] SKU: DKIG1415 12 Reviews - 4.8 Stars Re…" at bounding box center [504, 283] width 212 height 47
type textarea "Option 1: Faucets - Select: Matte Black ETA: [DATE] SKU: DKIG1415 12 Reviews - …"
click at [458, 141] on textarea at bounding box center [504, 154] width 212 height 27
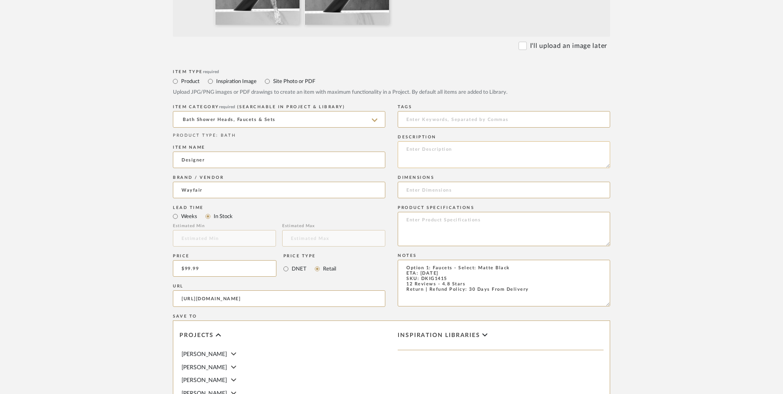
paste textarea "Introducing our stunning Art Waterfall Faucet,the perfect addition to your mode…"
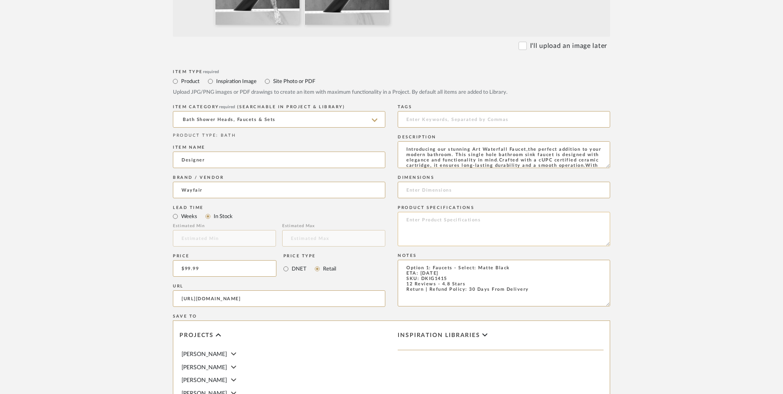
scroll to position [11, 0]
type textarea "Introducing our stunning Art Waterfall Faucet,the perfect addition to your mode…"
click at [454, 212] on textarea at bounding box center [504, 229] width 212 height 34
type textarea "Brass"
click at [450, 182] on input at bounding box center [504, 190] width 212 height 17
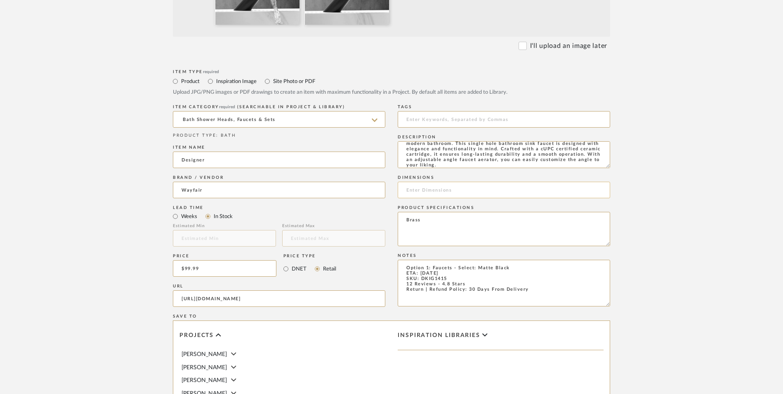
paste input "5'' H"
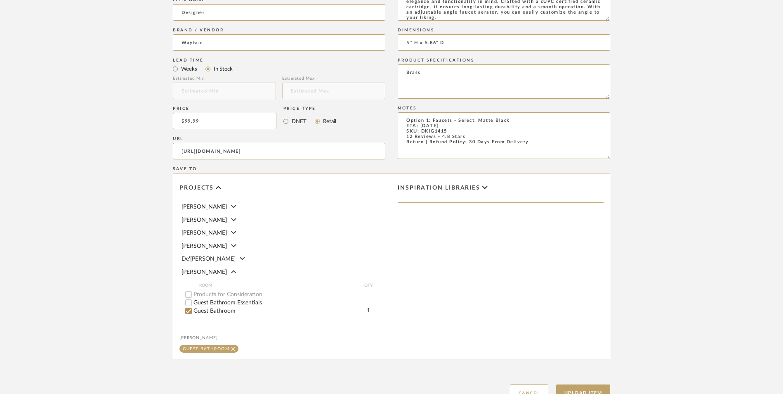
scroll to position [519, 0]
type input "5'' H x 5.86" D"
click at [578, 384] on button "Upload Item" at bounding box center [583, 392] width 54 height 17
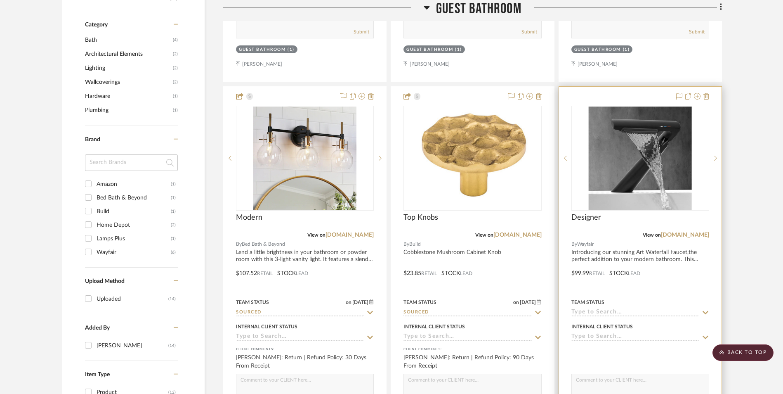
scroll to position [628, 0]
click at [634, 107] on img "0" at bounding box center [640, 158] width 103 height 103
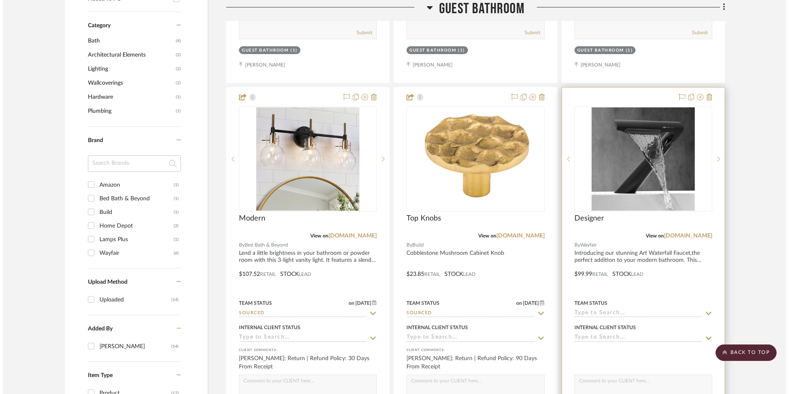
scroll to position [0, 0]
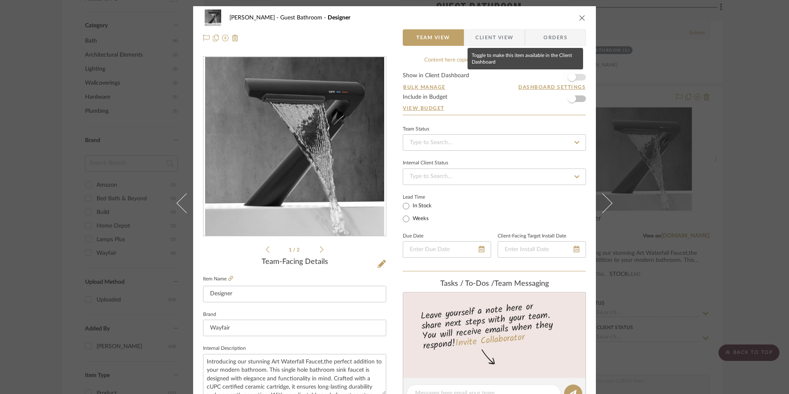
click at [570, 77] on span "button" at bounding box center [572, 77] width 8 height 8
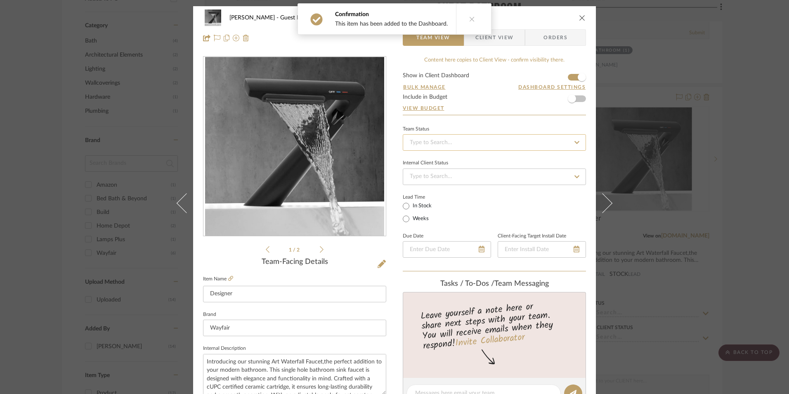
click at [491, 144] on input at bounding box center [494, 142] width 183 height 17
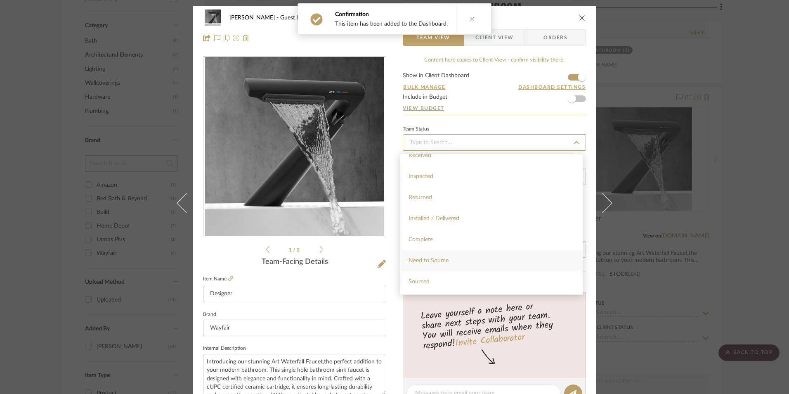
scroll to position [206, 0]
click at [430, 230] on div "Sourced" at bounding box center [491, 231] width 182 height 21
type input "[DATE]"
type input "Sourced"
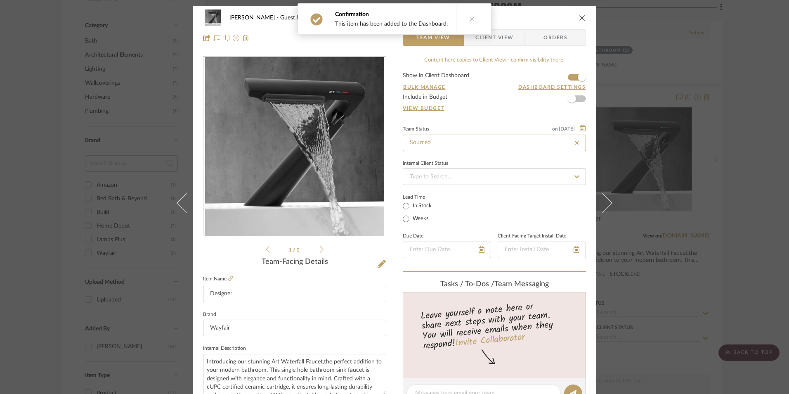
type input "[DATE]"
type input "Sourced"
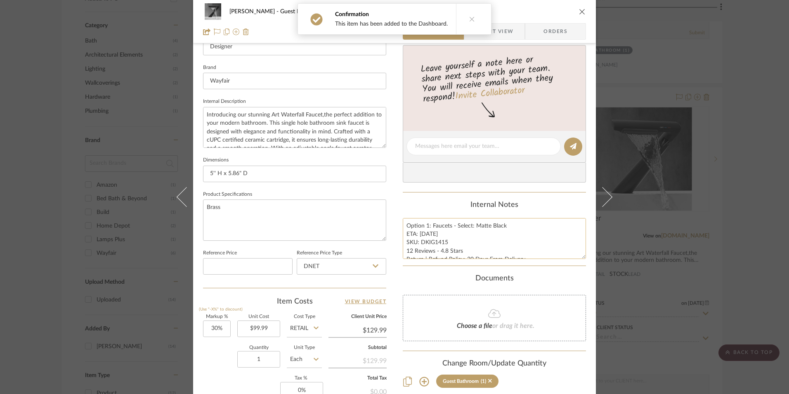
scroll to position [248, 0]
drag, startPoint x: 434, startPoint y: 253, endPoint x: 441, endPoint y: 243, distance: 12.4
click at [434, 252] on textarea "Option 1: Faucets - Select: Matte Black ETA: [DATE] SKU: DKIG1415 12 Reviews - …" at bounding box center [494, 237] width 183 height 41
drag, startPoint x: 445, startPoint y: 241, endPoint x: 418, endPoint y: 241, distance: 26.4
click at [418, 241] on textarea "Option 1: Faucets - Select: Matte Black ETA: [DATE] SKU: DKIG1415 12 Reviews - …" at bounding box center [494, 237] width 183 height 41
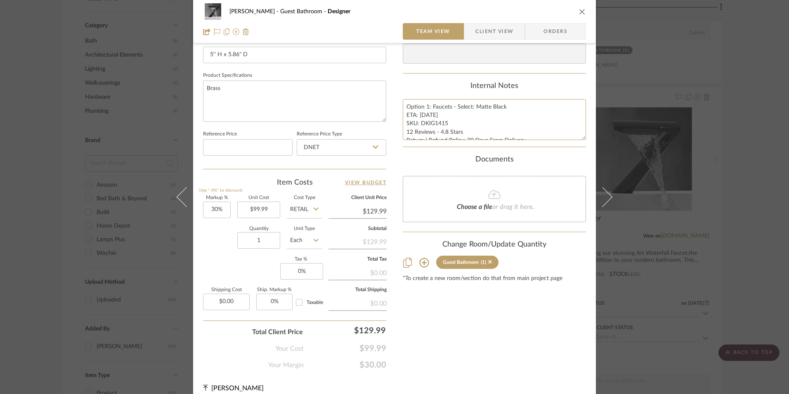
scroll to position [375, 0]
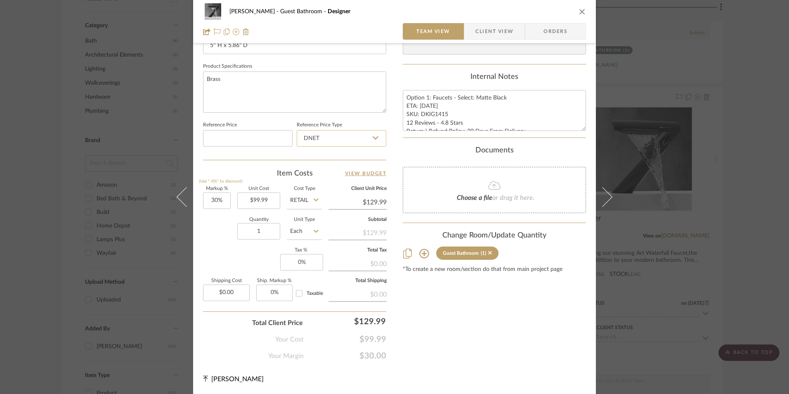
click at [335, 136] on input "DNET" at bounding box center [342, 138] width 90 height 17
click at [326, 177] on div "Retail" at bounding box center [345, 180] width 102 height 21
type input "Retail"
type input "30"
click at [213, 198] on input "30" at bounding box center [217, 200] width 28 height 17
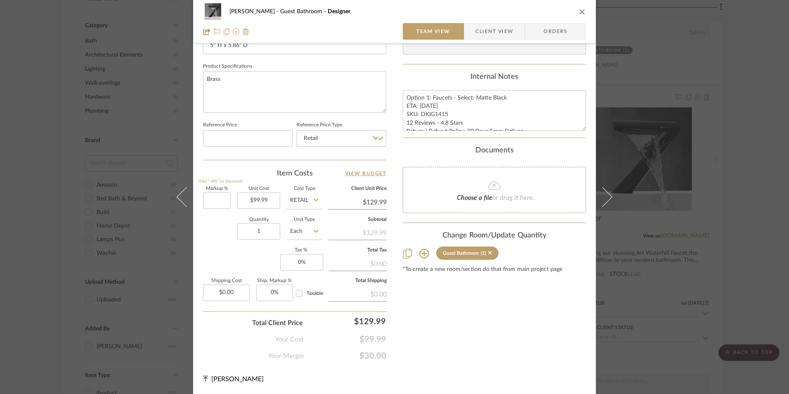
click at [212, 222] on div "Quantity 1 Unit Type Each" at bounding box center [262, 231] width 119 height 29
type input "0%"
type input "$99.99"
click at [296, 260] on input "0" at bounding box center [301, 262] width 43 height 17
type input "8.25%"
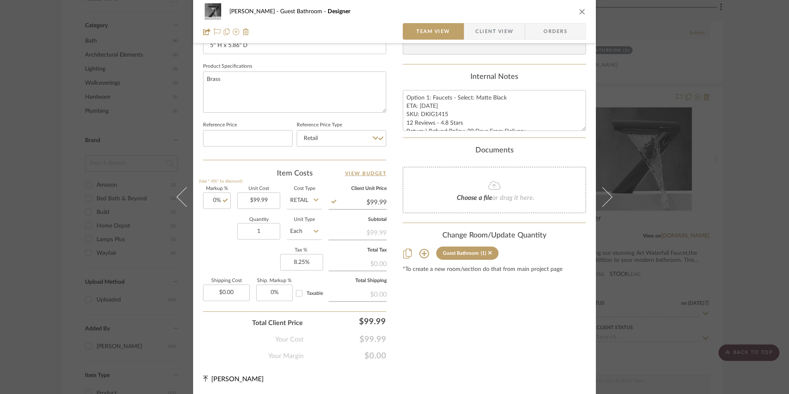
click at [442, 297] on div "Content here copies to Client View - confirm visibility there. Show in Client D…" at bounding box center [494, 20] width 183 height 679
click at [557, 29] on span "Orders" at bounding box center [555, 31] width 42 height 17
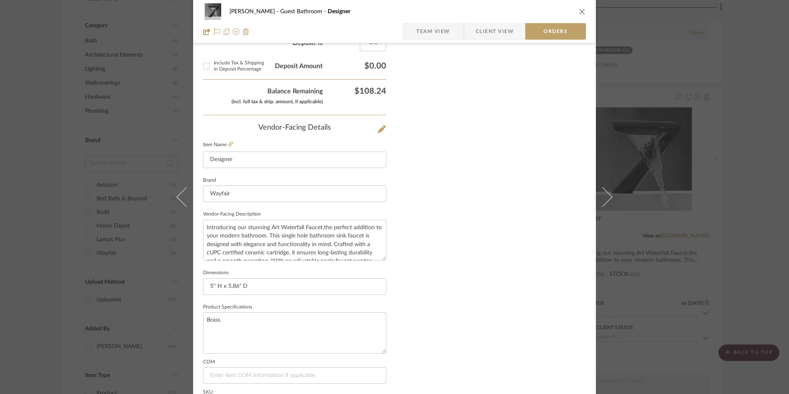
scroll to position [484, 0]
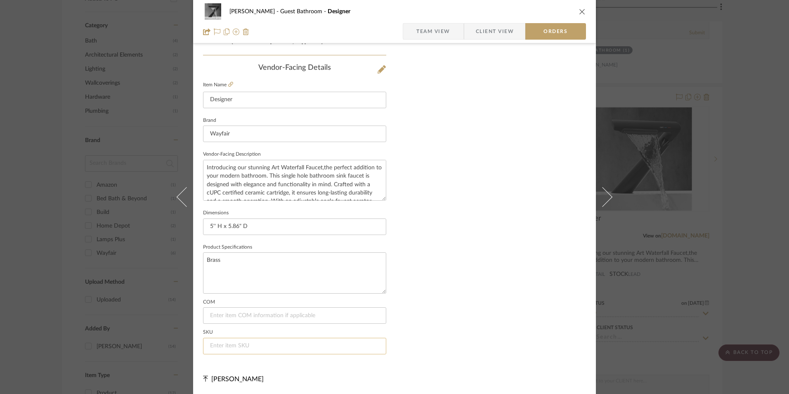
click at [226, 346] on input at bounding box center [294, 346] width 183 height 17
paste input "DKIG1415"
type input "DKIG1415"
click at [441, 31] on span "Team View" at bounding box center [433, 31] width 34 height 17
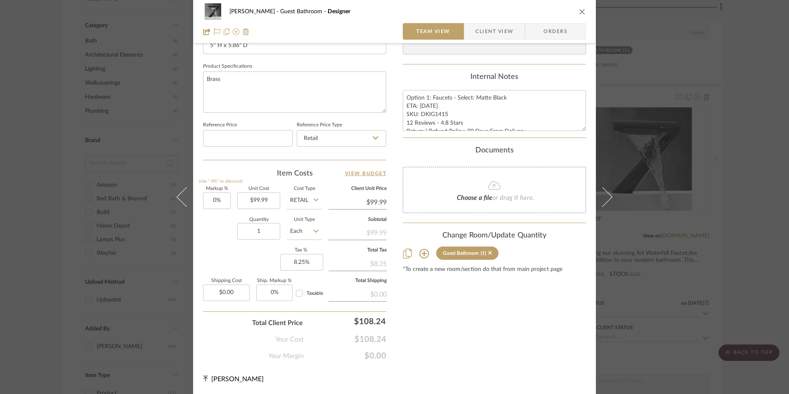
scroll to position [375, 0]
drag, startPoint x: 418, startPoint y: 106, endPoint x: 411, endPoint y: 99, distance: 10.2
click at [417, 106] on textarea "Option 1: Faucets - Select: Matte Black ETA: [DATE] SKU: DKIG1415 12 Reviews - …" at bounding box center [494, 110] width 183 height 41
drag, startPoint x: 502, startPoint y: 121, endPoint x: 545, endPoint y: 131, distance: 44.4
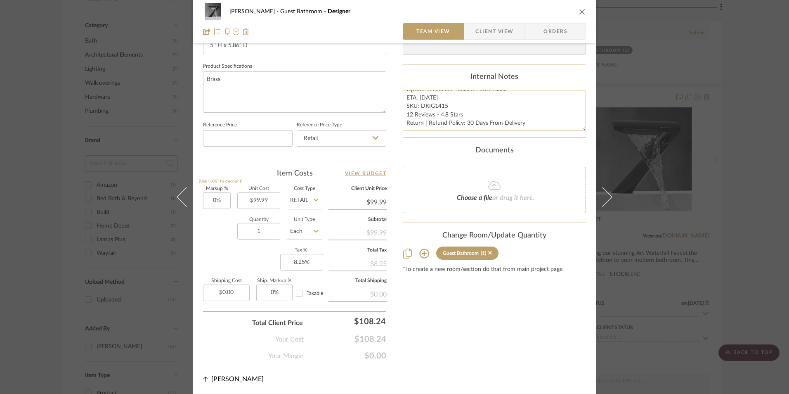
click at [545, 131] on textarea "Option 1: Faucets - Select: Matte Black ETA: [DATE] SKU: DKIG1415 12 Reviews - …" at bounding box center [494, 110] width 183 height 41
click at [500, 34] on span "Client View" at bounding box center [494, 31] width 38 height 17
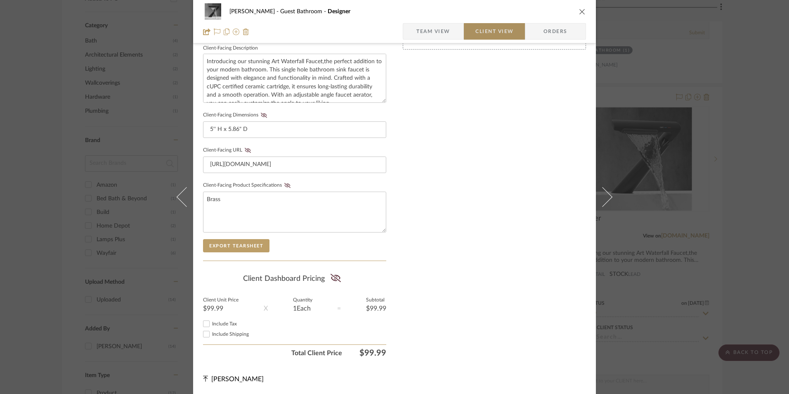
scroll to position [300, 0]
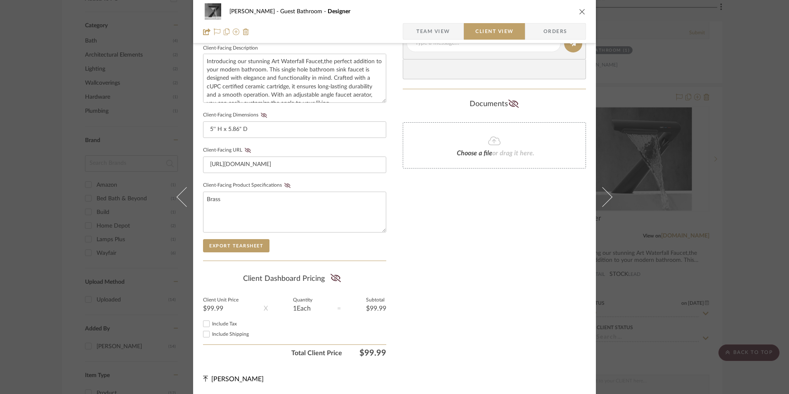
click at [205, 325] on input "Include Tax" at bounding box center [206, 324] width 10 height 10
checkbox input "true"
click at [333, 279] on icon at bounding box center [335, 278] width 10 height 8
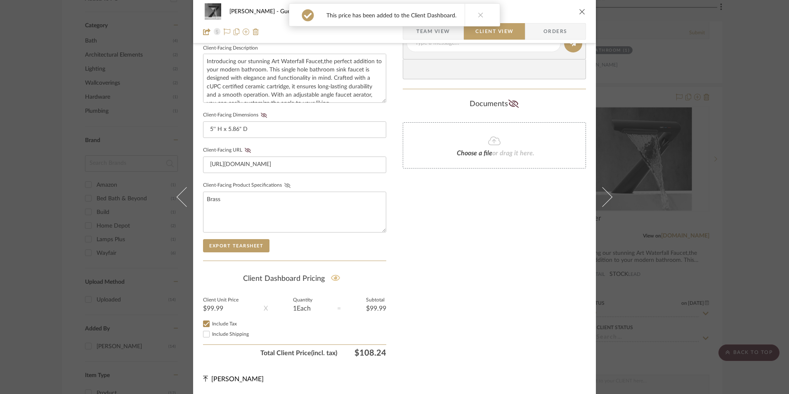
click at [286, 187] on icon at bounding box center [287, 185] width 6 height 5
click at [247, 149] on icon at bounding box center [248, 150] width 6 height 5
click at [262, 114] on icon at bounding box center [264, 115] width 6 height 5
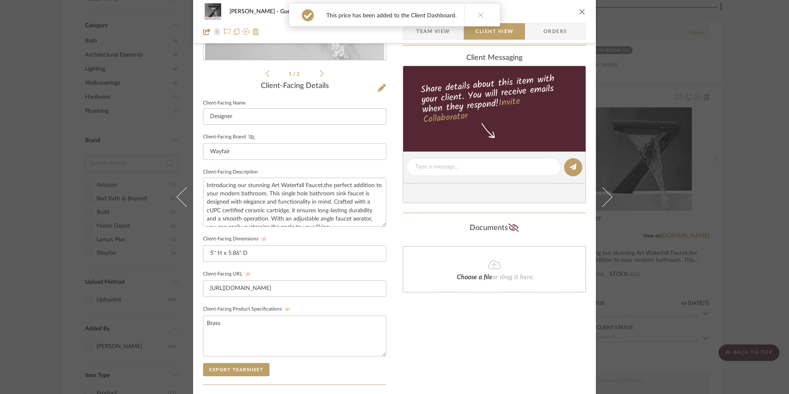
click at [251, 136] on icon at bounding box center [251, 137] width 6 height 5
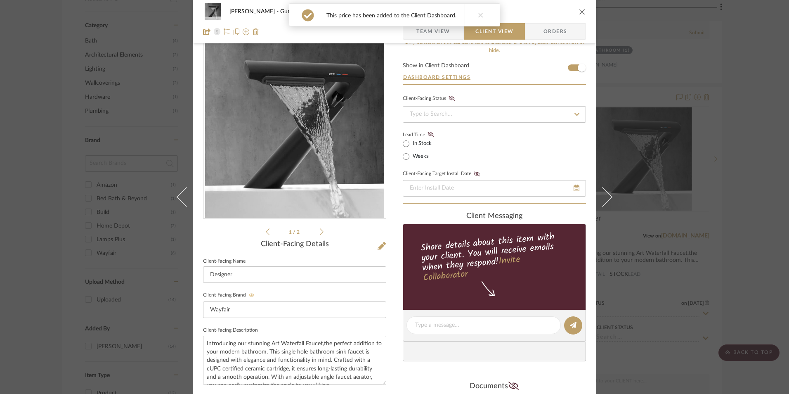
scroll to position [11, 0]
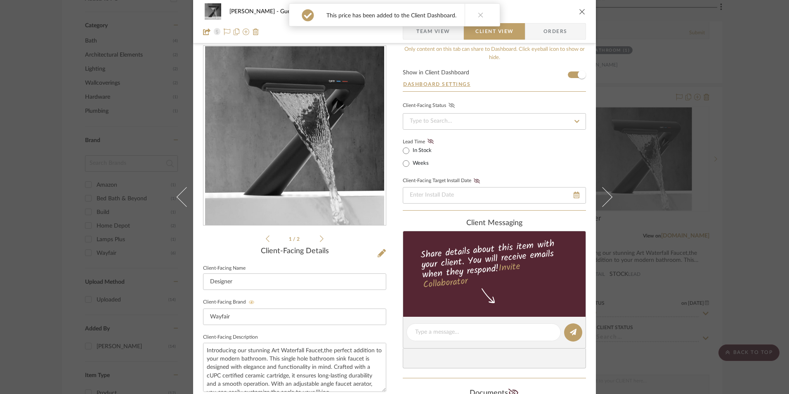
click at [448, 106] on icon at bounding box center [451, 105] width 6 height 5
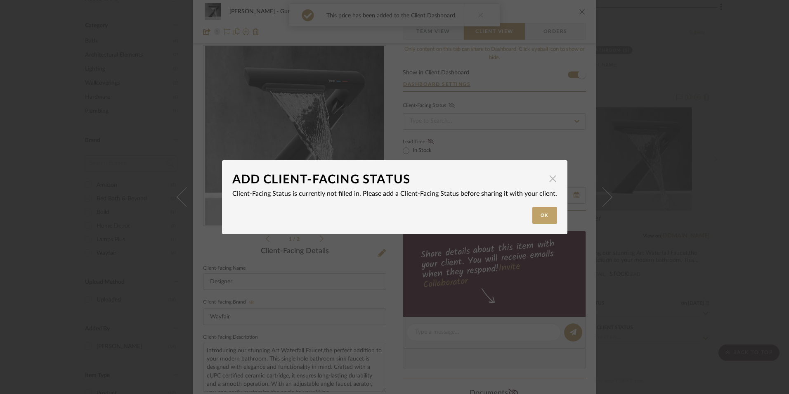
click at [548, 174] on span "button" at bounding box center [553, 178] width 17 height 17
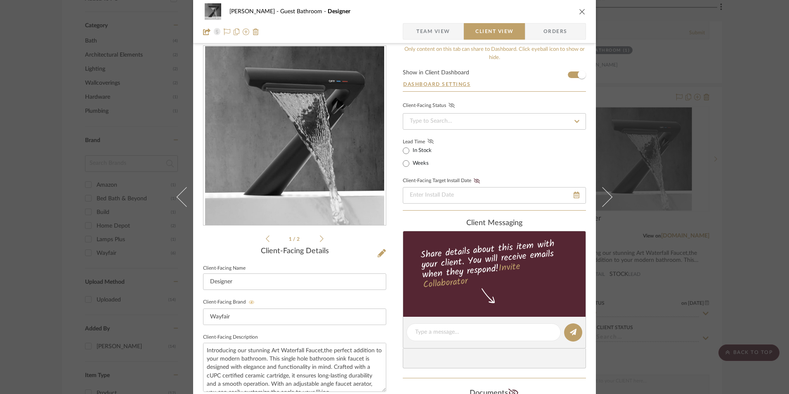
click at [427, 141] on icon at bounding box center [430, 141] width 6 height 5
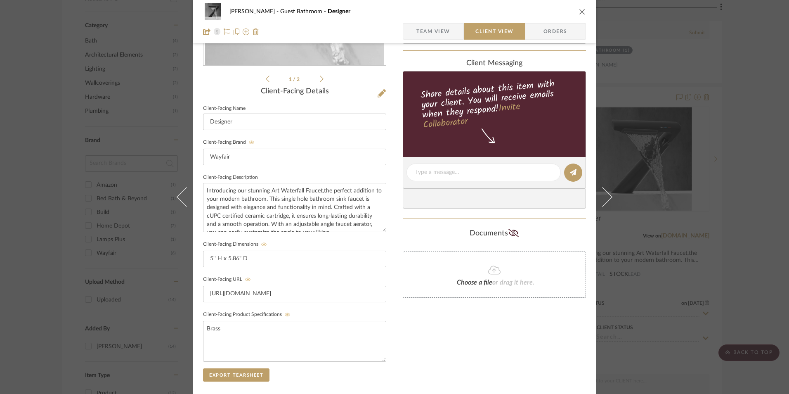
scroll to position [176, 0]
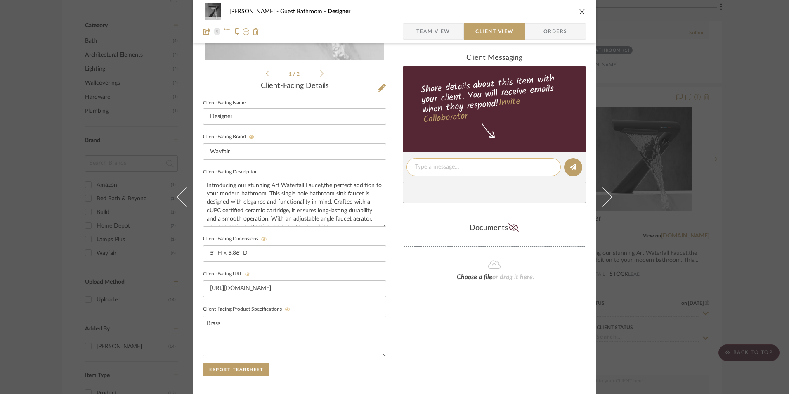
click at [438, 167] on textarea at bounding box center [483, 167] width 137 height 9
paste textarea "Option 1: Faucets - Select: Matte Black ETA: [DATE] SKU: DKIG1415 12 Reviews - …"
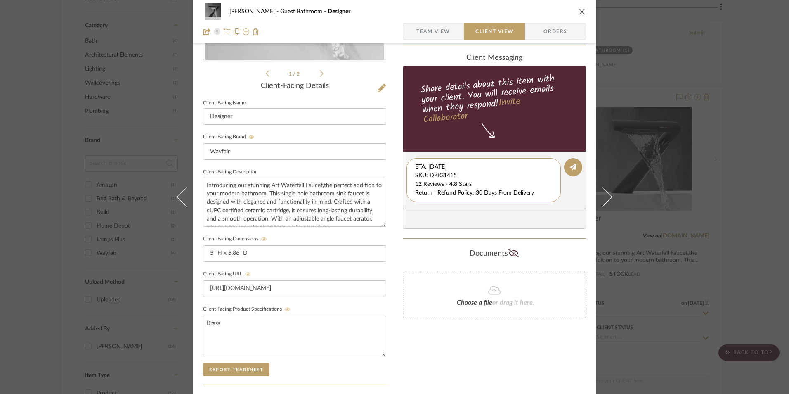
scroll to position [9, 0]
drag, startPoint x: 412, startPoint y: 166, endPoint x: 560, endPoint y: 208, distance: 153.5
click at [560, 208] on editor-of-message "Option 1: Faucets - Select: Matte Black ETA: [DATE] SKU: DKIG1415 12 Reviews - …" at bounding box center [494, 179] width 183 height 57
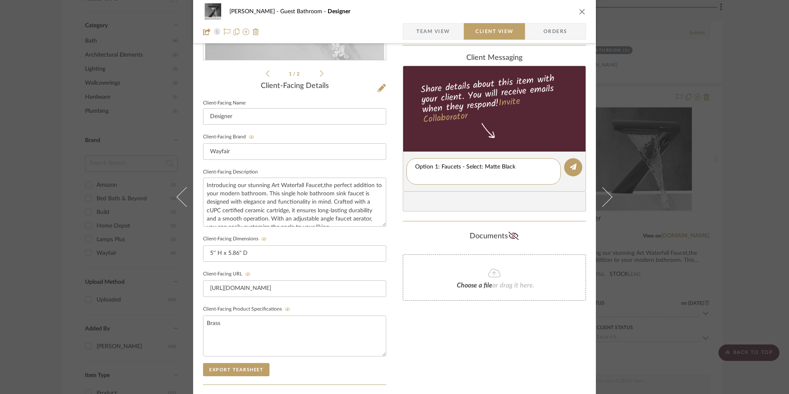
type textarea "Option 1: Faucets - Select: Matte Black"
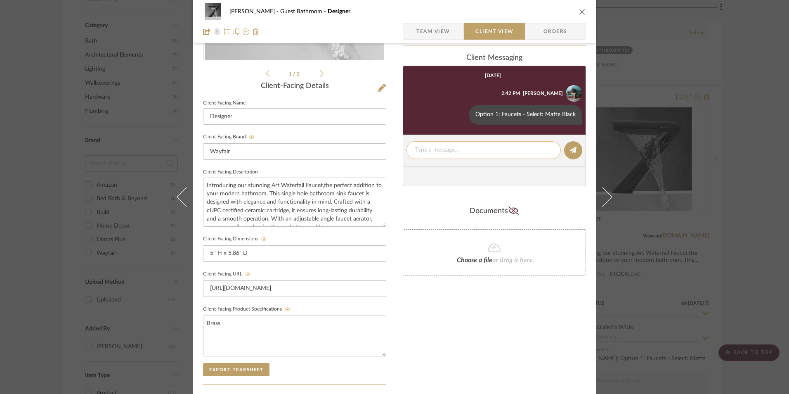
click at [435, 147] on textarea at bounding box center [483, 150] width 137 height 9
paste textarea "ETA: [DATE] SKU: DKIG1415 12 Reviews - 4.8 Stars Return | Refund Policy: 30 Day…"
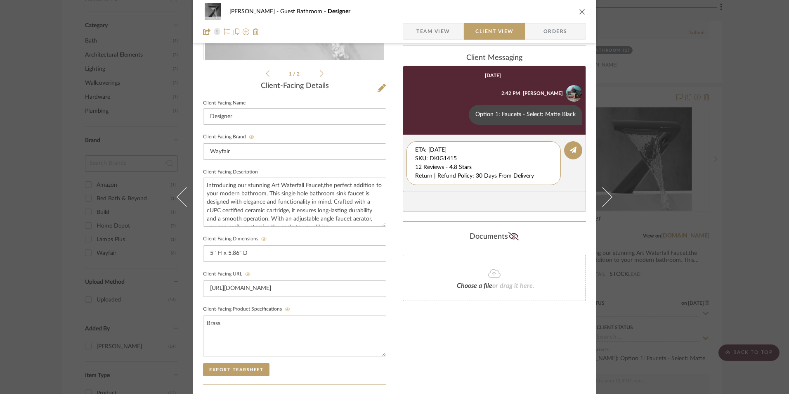
drag, startPoint x: 427, startPoint y: 154, endPoint x: 398, endPoint y: 137, distance: 33.5
click at [398, 137] on div "[PERSON_NAME] Guest Bathroom Designer Team View Client View Orders 1 / 2 Client…" at bounding box center [394, 173] width 403 height 687
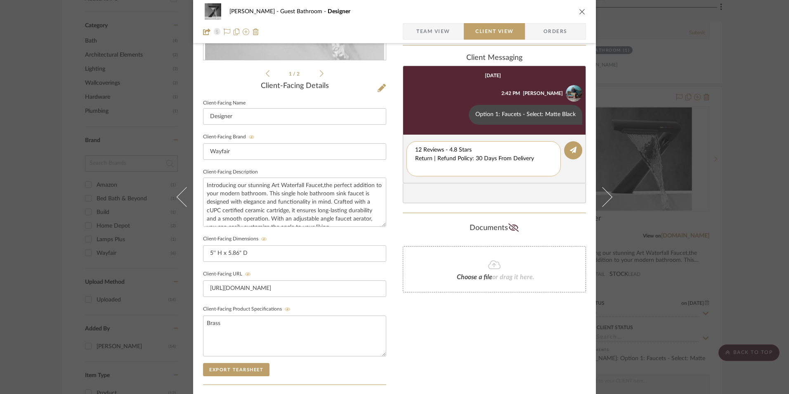
click at [415, 158] on textarea "12 Reviews - 4.8 Stars Return | Refund Policy: 30 Days From Delivery" at bounding box center [483, 159] width 137 height 26
drag, startPoint x: 535, startPoint y: 160, endPoint x: 383, endPoint y: 156, distance: 151.9
click at [383, 156] on div "[PERSON_NAME] Guest Bathroom Designer Team View Client View Orders 1 / 2 Client…" at bounding box center [394, 173] width 403 height 687
type textarea "12 Reviews - 4.8 Stars"
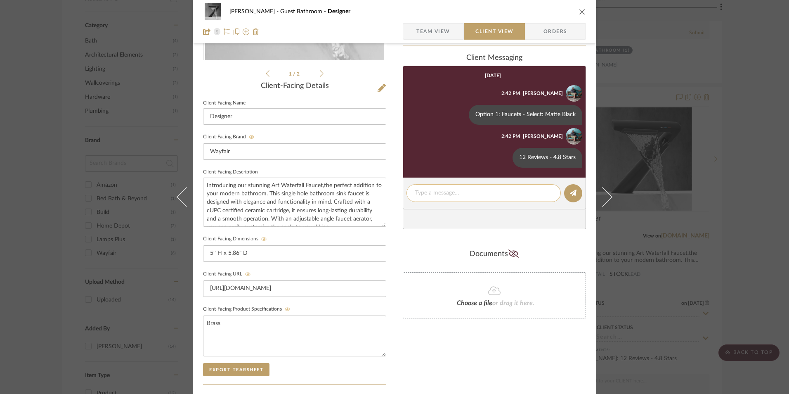
click at [437, 190] on textarea at bounding box center [483, 193] width 137 height 9
paste textarea "Return | Refund Policy: 30 Days From Delivery"
type textarea "Return | Refund Policy: 30 Days From Delivery"
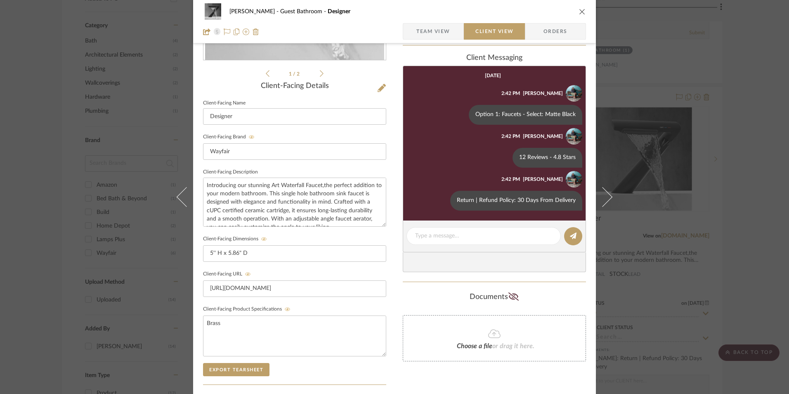
click at [579, 12] on icon "close" at bounding box center [582, 11] width 7 height 7
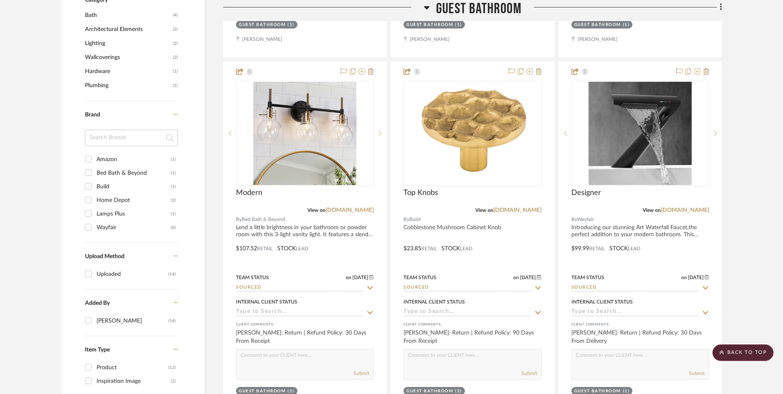
scroll to position [669, 0]
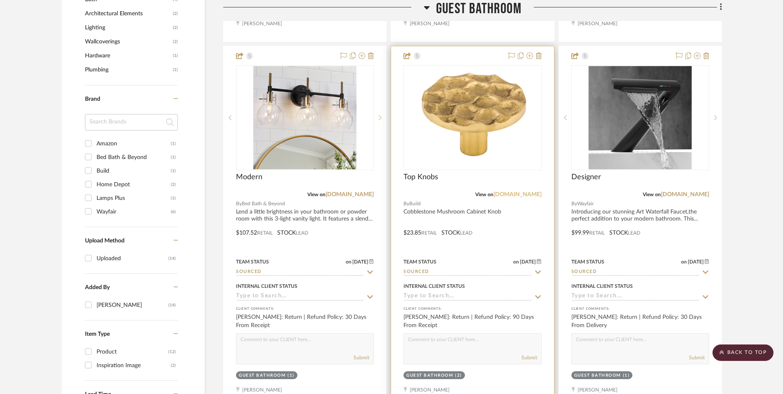
click at [532, 191] on link "[DOMAIN_NAME]" at bounding box center [517, 194] width 48 height 6
click at [459, 66] on img "0" at bounding box center [473, 117] width 120 height 103
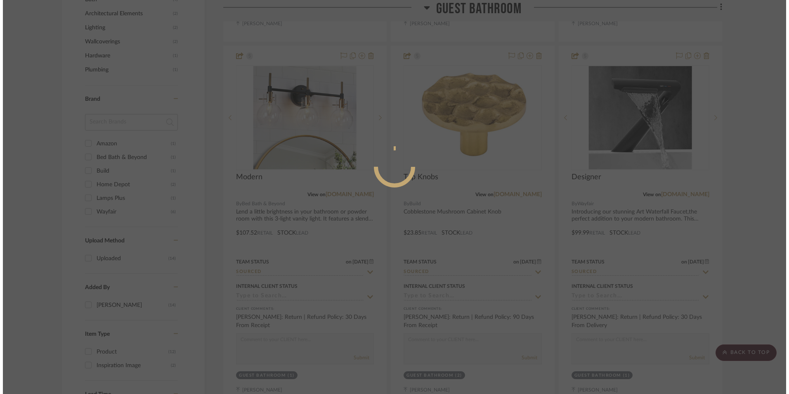
scroll to position [0, 0]
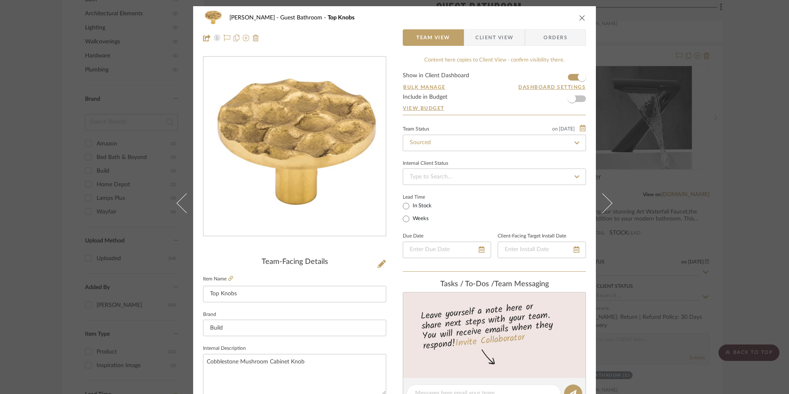
click at [579, 15] on icon "close" at bounding box center [582, 17] width 7 height 7
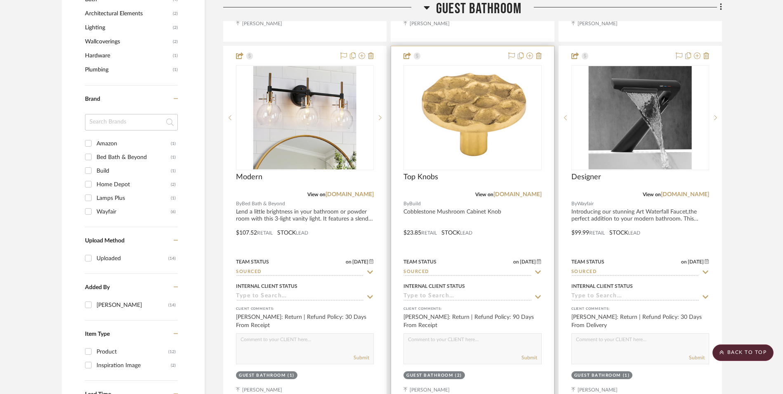
scroll to position [587, 0]
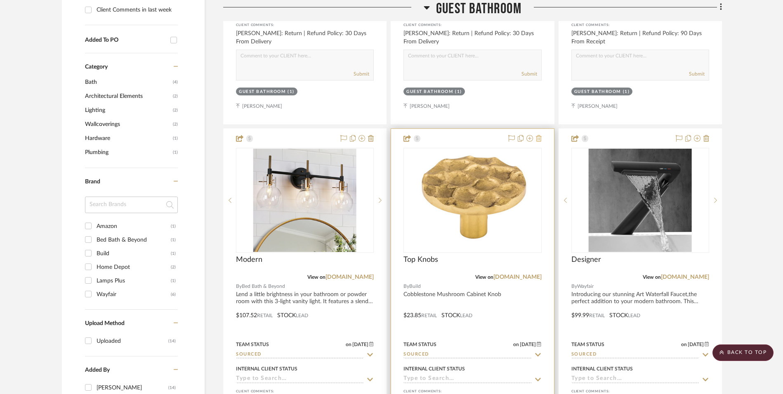
click at [538, 135] on icon at bounding box center [539, 138] width 6 height 7
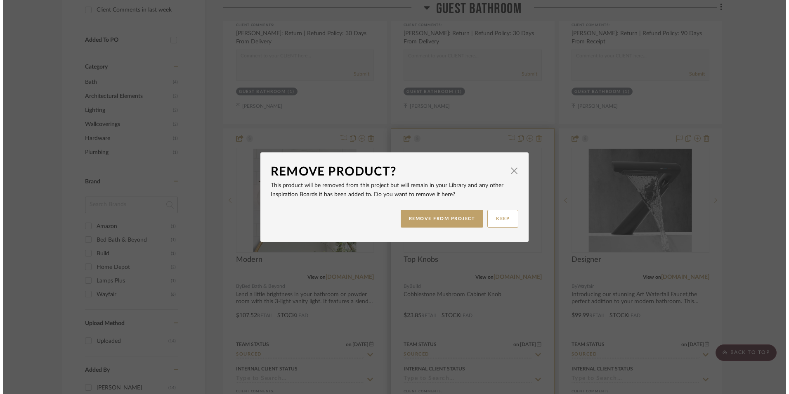
scroll to position [0, 0]
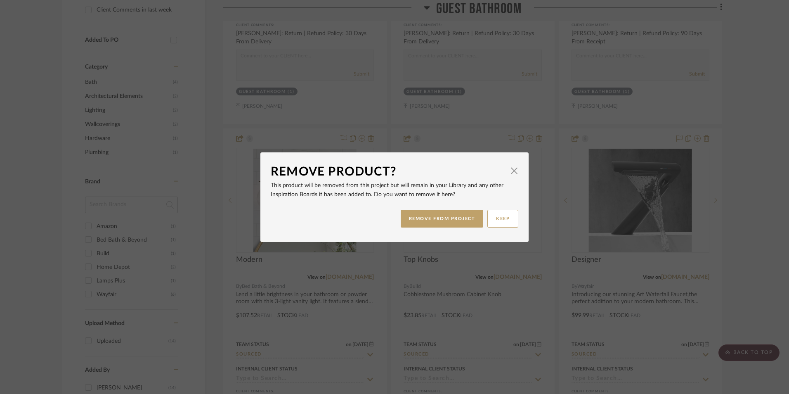
click at [452, 215] on button "REMOVE FROM PROJECT" at bounding box center [442, 219] width 83 height 18
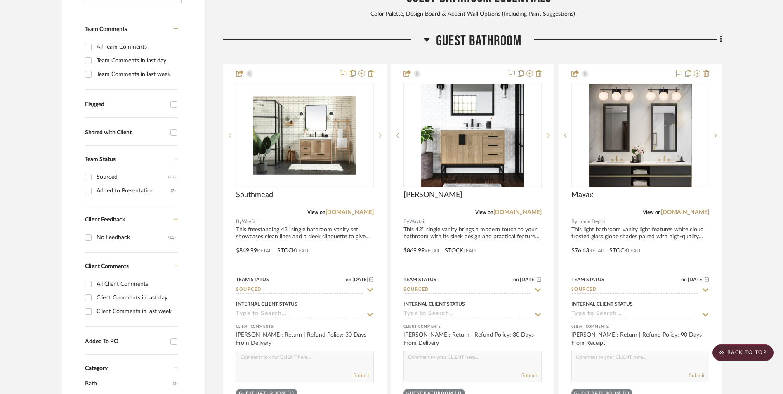
scroll to position [92, 0]
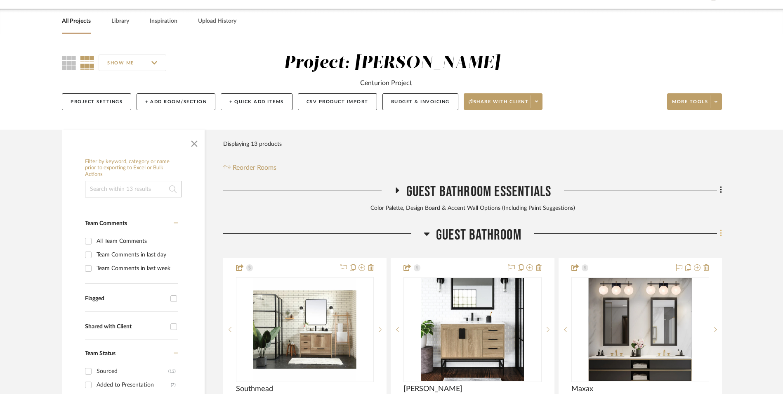
click at [720, 227] on fa-icon at bounding box center [719, 234] width 5 height 14
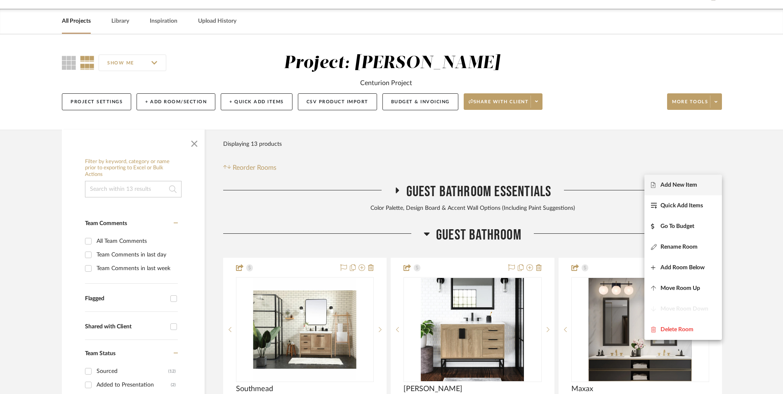
click at [712, 183] on span "Add New Item" at bounding box center [683, 184] width 64 height 7
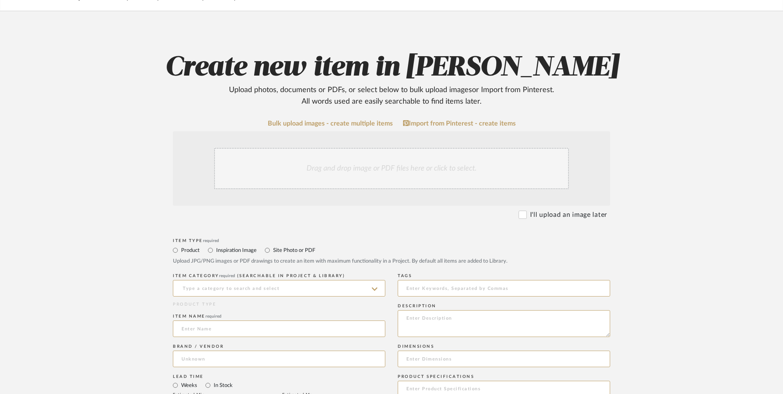
scroll to position [124, 0]
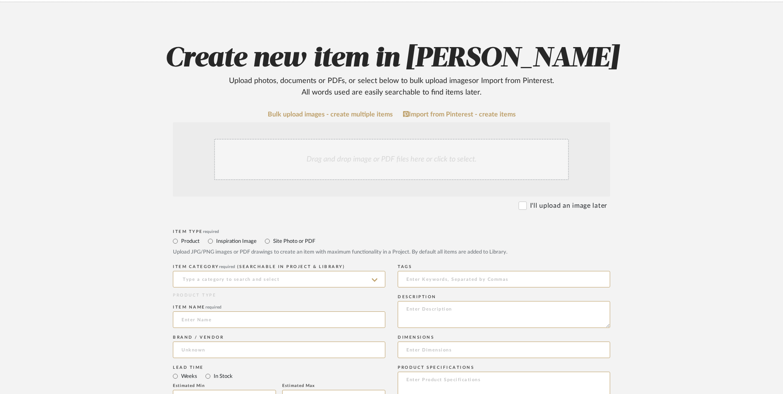
click at [345, 139] on div "Drag and drop image or PDF files here or click to select." at bounding box center [391, 159] width 355 height 41
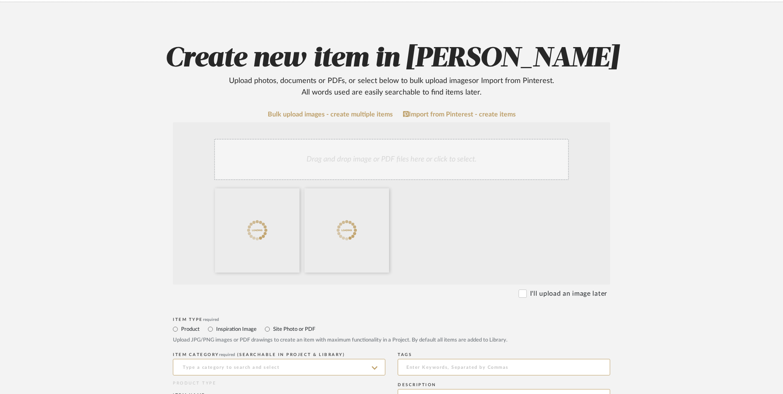
scroll to position [206, 0]
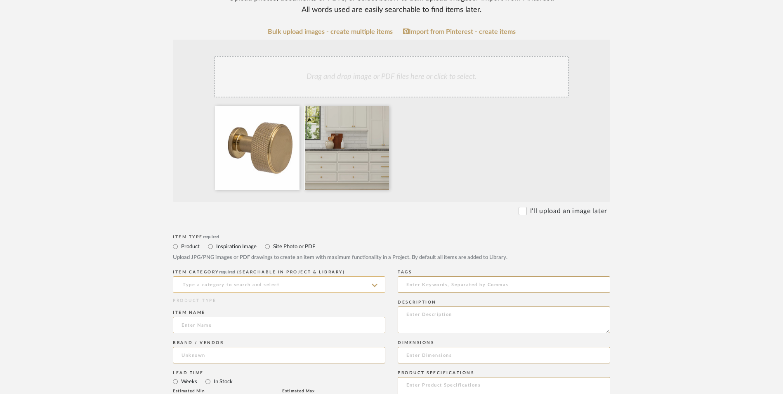
click at [250, 276] on input at bounding box center [279, 284] width 212 height 17
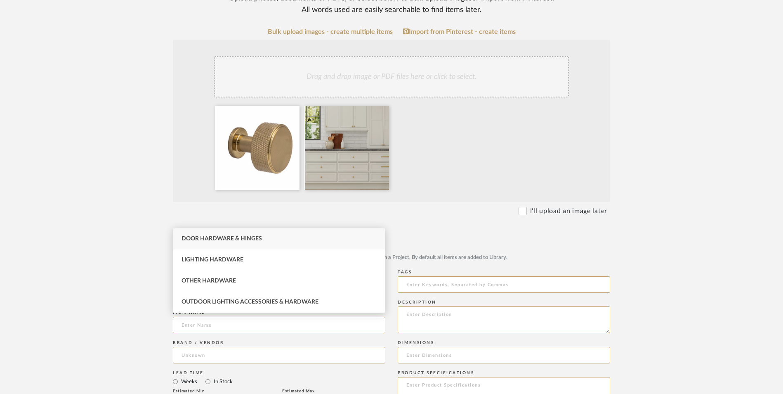
type input "h"
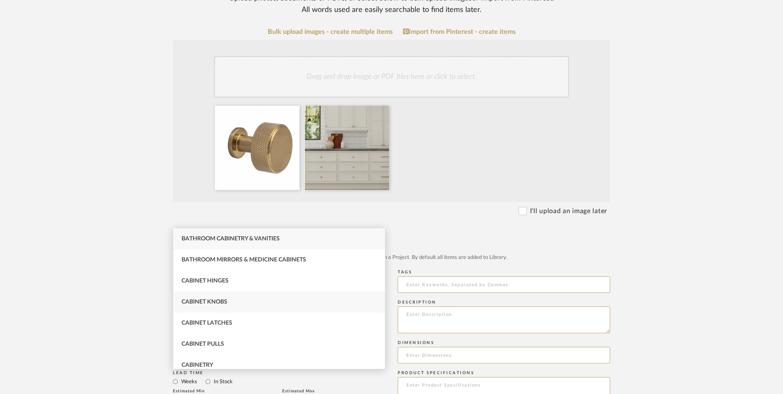
click at [244, 302] on div "Cabinet Knobs" at bounding box center [279, 301] width 212 height 21
type input "Cabinet Knobs"
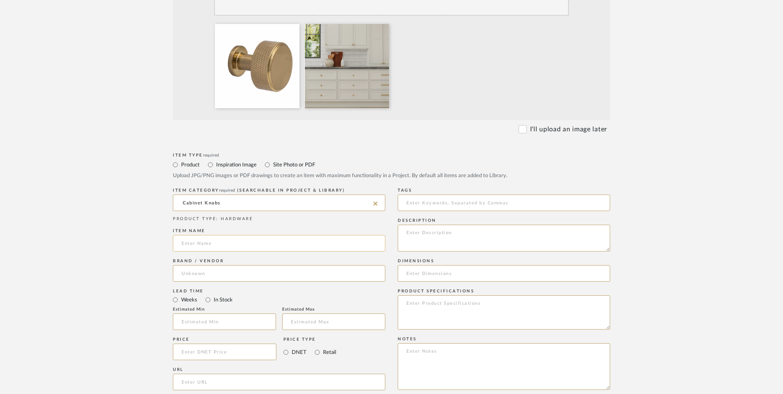
scroll to position [289, 0]
click at [195, 234] on input at bounding box center [279, 242] width 212 height 17
type input "Kent I"
click at [210, 264] on input at bounding box center [279, 272] width 212 height 17
click at [206, 229] on span "Wayfair" at bounding box center [199, 227] width 21 height 7
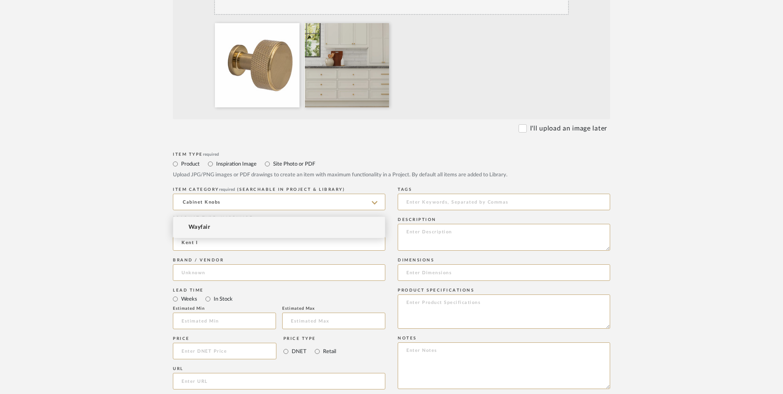
type input "Wayfair"
click at [211, 294] on input "In Stock" at bounding box center [208, 299] width 10 height 10
radio input "true"
click at [318, 346] on input "Retail" at bounding box center [317, 351] width 10 height 10
radio input "true"
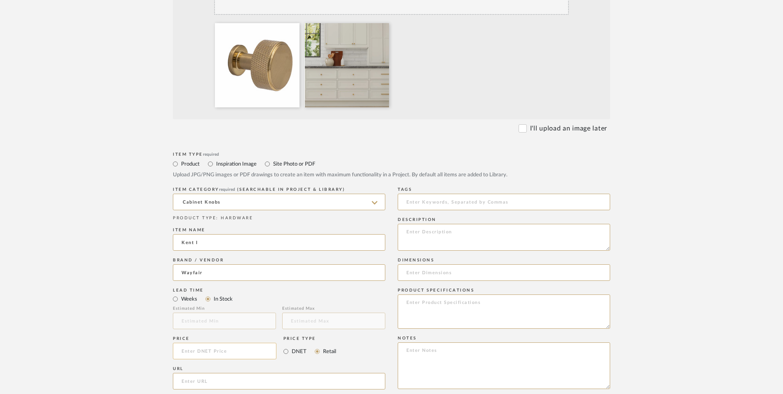
click at [212, 342] on input at bounding box center [225, 350] width 104 height 17
type input "$7.00"
click at [122, 267] on upload-items "Create new item in [PERSON_NAME] Upload photos, documents or PDFs, or select be…" at bounding box center [391, 244] width 783 height 815
click at [195, 373] on input "url" at bounding box center [279, 381] width 212 height 17
paste input "[URL][DOMAIN_NAME]"
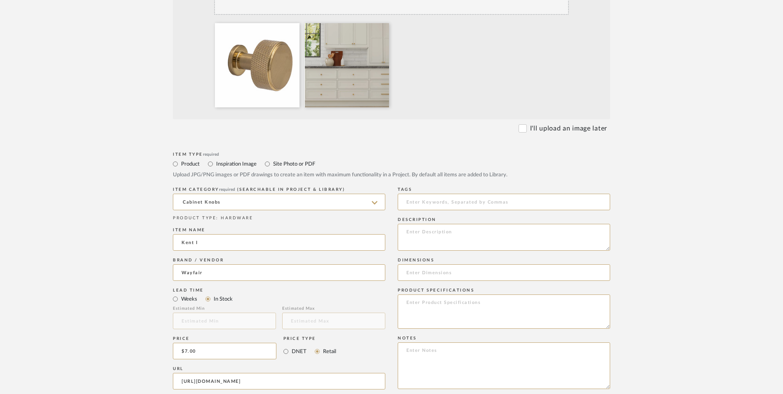
scroll to position [0, 126]
type input "[URL][DOMAIN_NAME]"
click at [103, 249] on upload-items "Create new item in [PERSON_NAME] Upload photos, documents or PDFs, or select be…" at bounding box center [391, 244] width 783 height 815
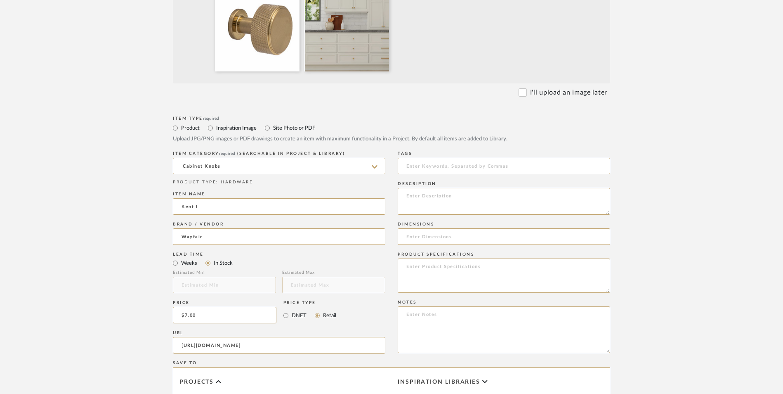
scroll to position [371, 0]
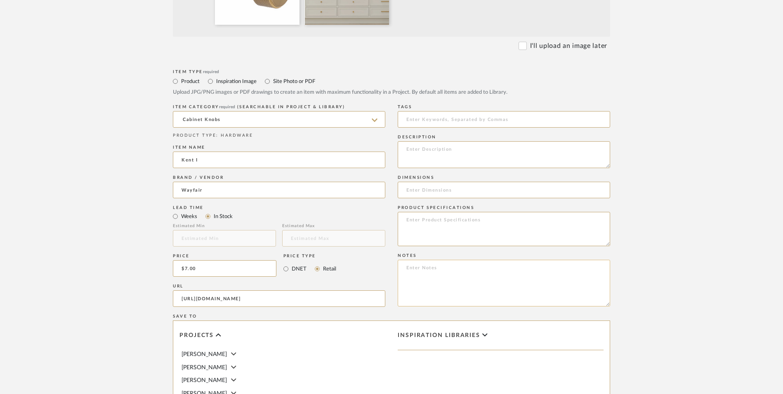
click at [480, 260] on textarea at bounding box center [504, 283] width 212 height 47
paste textarea "Option 1: ETA: SKU: Reviews - Stars Return | Refund Policy:"
click at [445, 260] on textarea "Option 1: ETA: SKU: Reviews - Stars Return | Refund Policy:" at bounding box center [504, 283] width 212 height 47
click at [470, 260] on textarea "Option 1: Cabinet Hardware - Select: ETA: SKU: Reviews - Stars Return | Refund …" at bounding box center [504, 283] width 212 height 47
click at [401, 260] on textarea "Option 1: Cabinet Hardware - Select: ETA: SKU: Reviews - Stars Return | Refund …" at bounding box center [504, 283] width 212 height 47
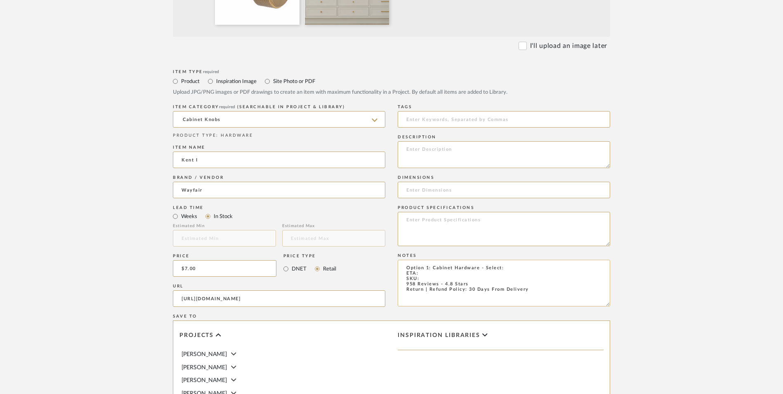
click at [424, 260] on textarea "Option 1: Cabinet Hardware - Select: ETA: SKU: 958 Reviews - 4.8 Stars Return |…" at bounding box center [504, 283] width 212 height 47
paste textarea "CTHD1268"
click at [432, 260] on textarea "Option 1: Cabinet Hardware - Select: ETA: SKU: CTHD1268 958 Reviews - 4.8 Stars…" at bounding box center [504, 283] width 212 height 47
click at [511, 260] on textarea "Option 1: Cabinet Hardware - Select: ETA: Next Day Delivery SKU: CTHD1268 958 R…" at bounding box center [504, 283] width 212 height 47
type textarea "Option 1: Cabinet Hardware - Select: Satin Brass + 2 ETA: Next Day Delivery SKU…"
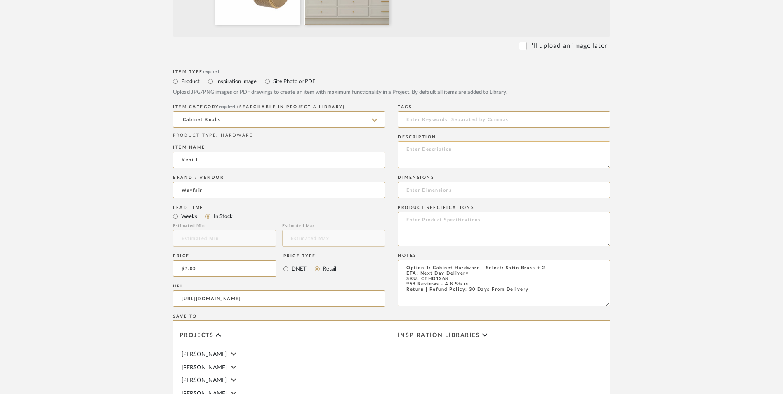
click at [448, 141] on textarea at bounding box center [504, 154] width 212 height 27
paste textarea "Transform your space with the Kent Knurled knob by [PERSON_NAME] Street Home Ha…"
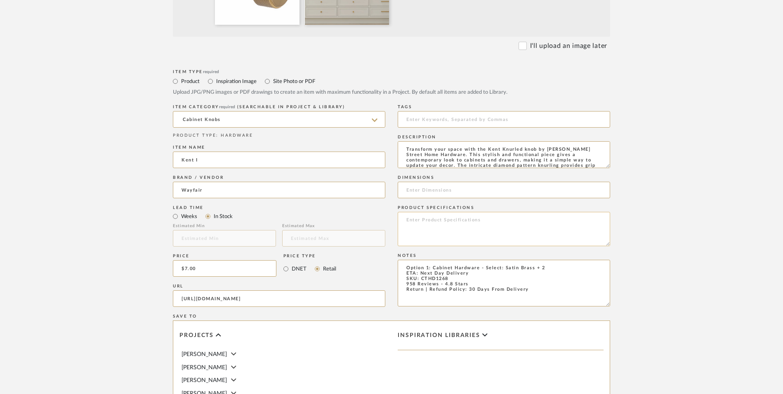
scroll to position [22, 0]
type textarea "Transform your space with the Kent Knurled knob by [PERSON_NAME] Street Home Ha…"
click at [453, 182] on input at bounding box center [504, 190] width 212 height 17
paste input "1.13''"
type input "1.13'' D"
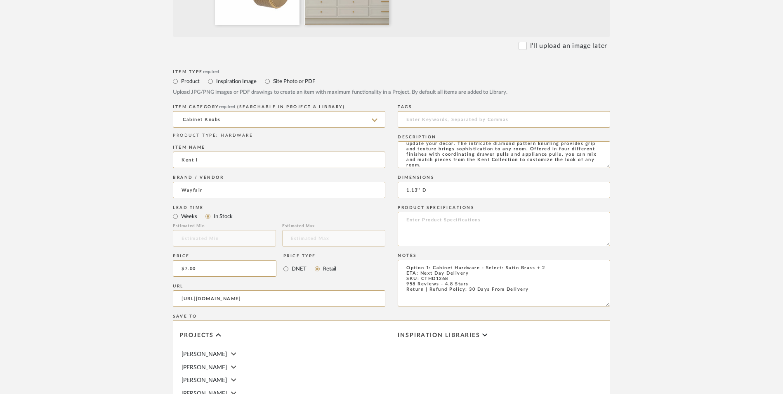
click at [453, 212] on textarea at bounding box center [504, 229] width 212 height 34
click at [486, 212] on textarea "Metal Aluminum" at bounding box center [504, 229] width 212 height 34
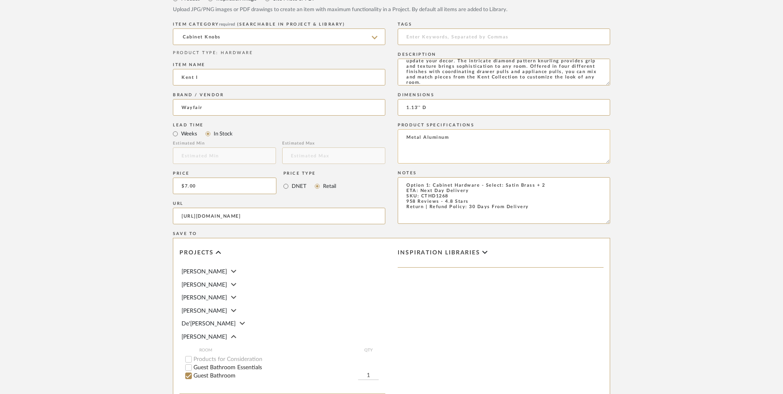
scroll to position [519, 0]
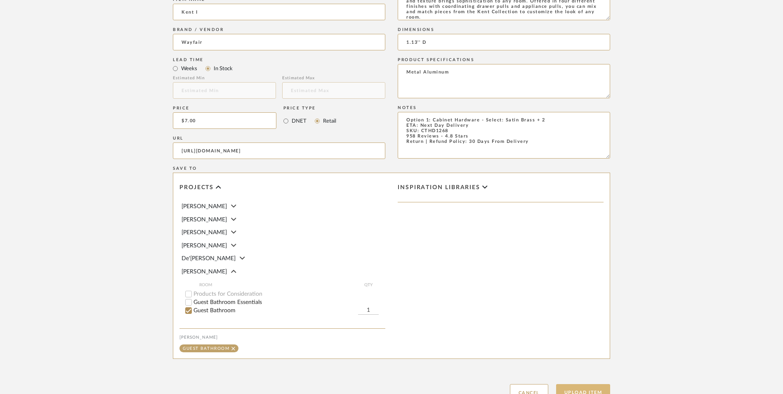
type textarea "Metal Aluminum"
click at [588, 384] on button "Upload Item" at bounding box center [583, 392] width 54 height 17
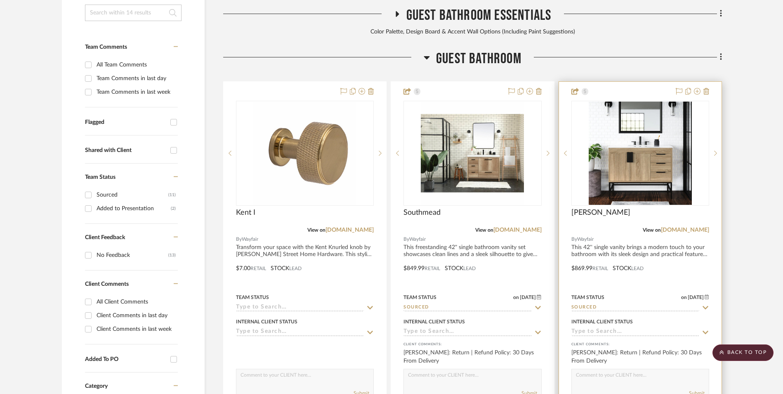
scroll to position [251, 0]
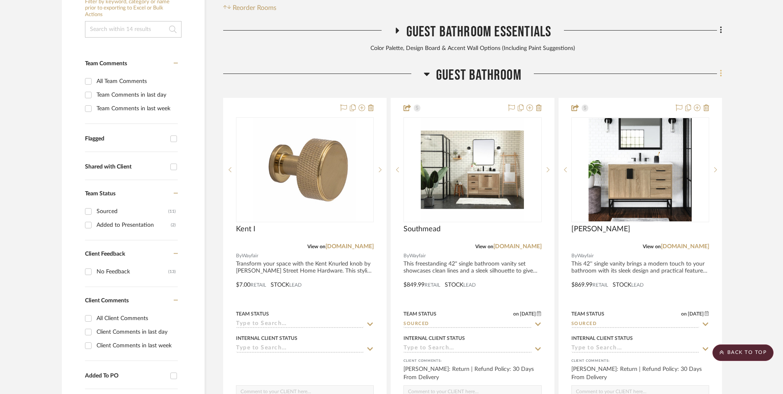
click at [720, 69] on icon at bounding box center [721, 73] width 2 height 9
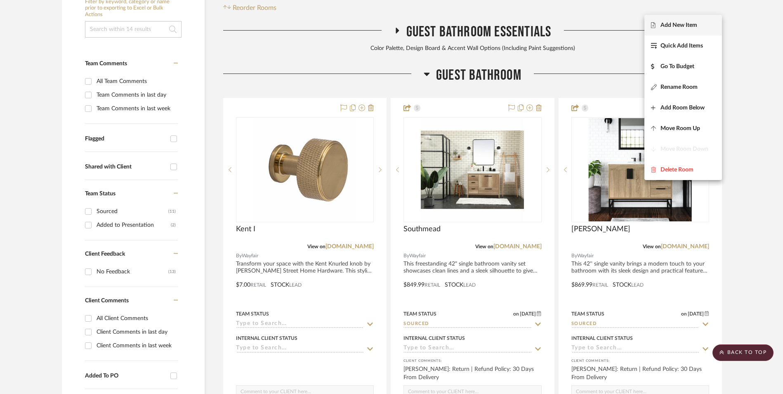
click at [673, 26] on span "Add New Item" at bounding box center [679, 25] width 37 height 7
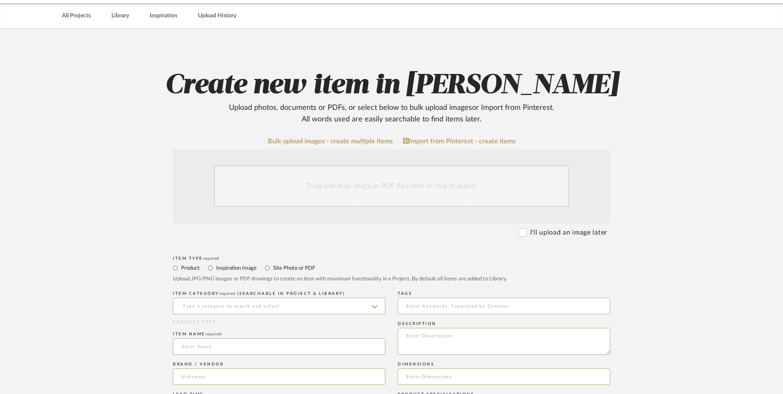
scroll to position [124, 0]
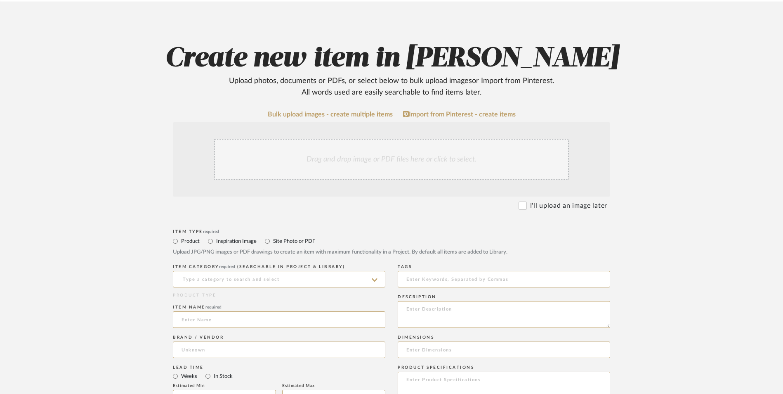
click at [350, 139] on div "Drag and drop image or PDF files here or click to select." at bounding box center [391, 159] width 355 height 41
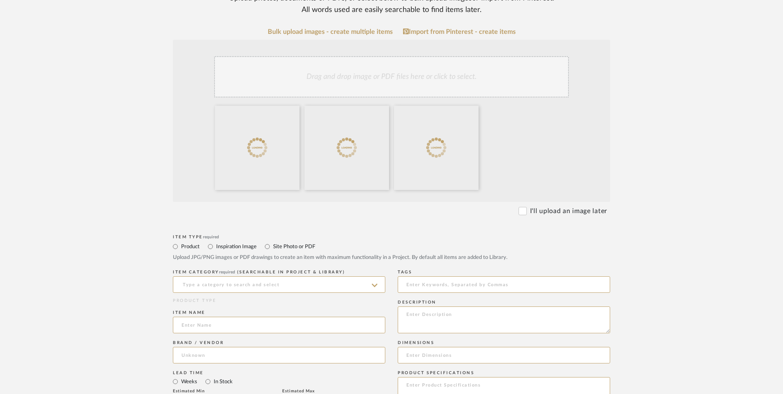
scroll to position [248, 0]
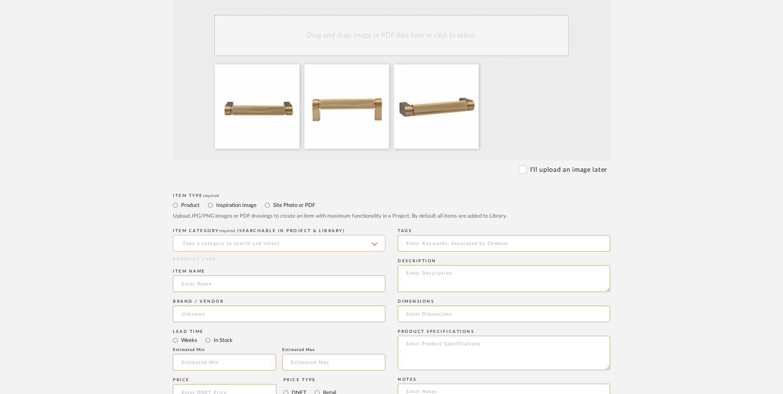
click at [215, 235] on input at bounding box center [279, 243] width 212 height 17
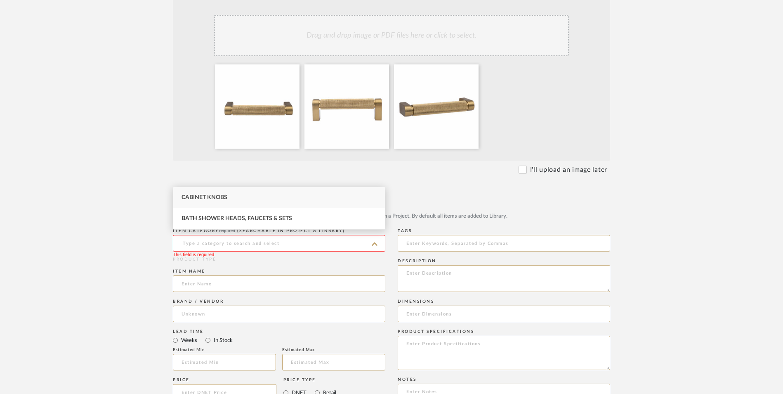
click at [217, 199] on span "Cabinet Knobs" at bounding box center [205, 197] width 46 height 6
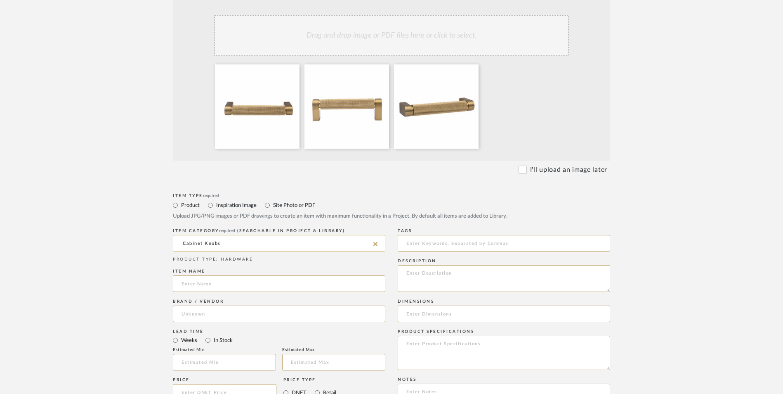
click at [224, 235] on input "Cabinet Knobs" at bounding box center [279, 243] width 212 height 17
click at [227, 235] on input "Cabinet Knobs" at bounding box center [279, 243] width 212 height 17
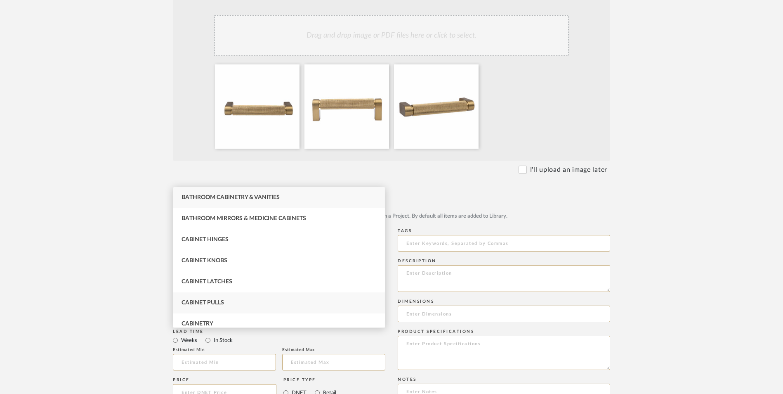
click at [231, 305] on div "Cabinet Pulls" at bounding box center [279, 302] width 212 height 21
type input "Cabinet Pulls"
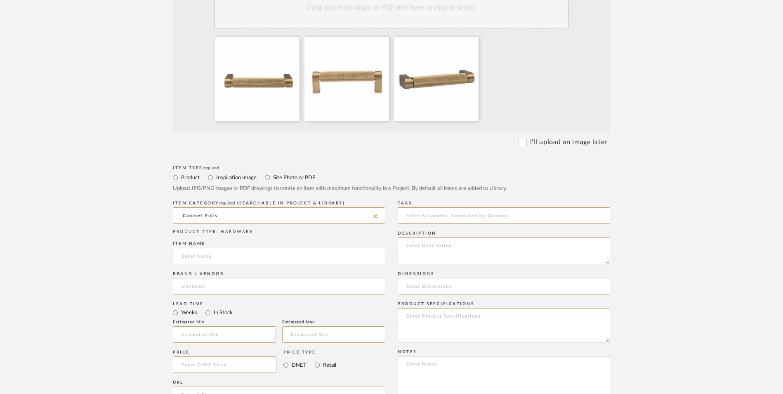
scroll to position [289, 0]
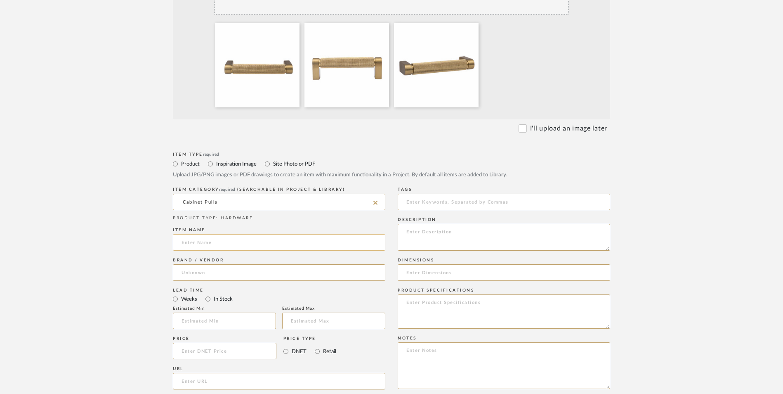
click at [212, 234] on input at bounding box center [279, 242] width 212 height 17
type input "[PERSON_NAME]"
click at [208, 264] on input at bounding box center [279, 272] width 212 height 17
click at [217, 230] on mat-option "Wayfair" at bounding box center [279, 227] width 212 height 21
type input "Wayfair"
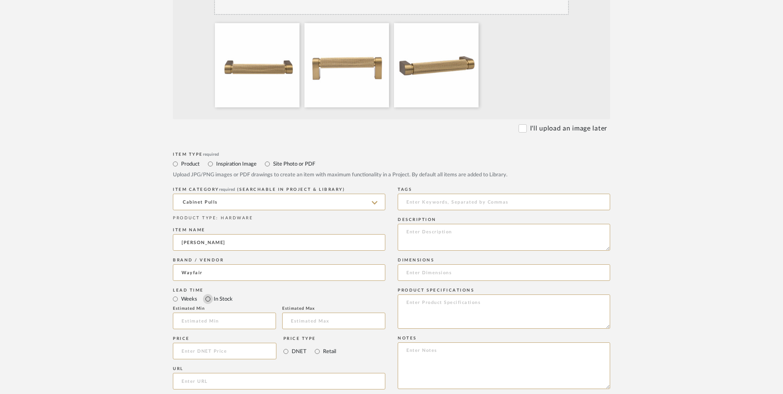
click at [207, 294] on input "In Stock" at bounding box center [208, 299] width 10 height 10
radio input "true"
drag, startPoint x: 320, startPoint y: 285, endPoint x: 315, endPoint y: 285, distance: 5.4
click at [319, 346] on input "Retail" at bounding box center [317, 351] width 10 height 10
radio input "true"
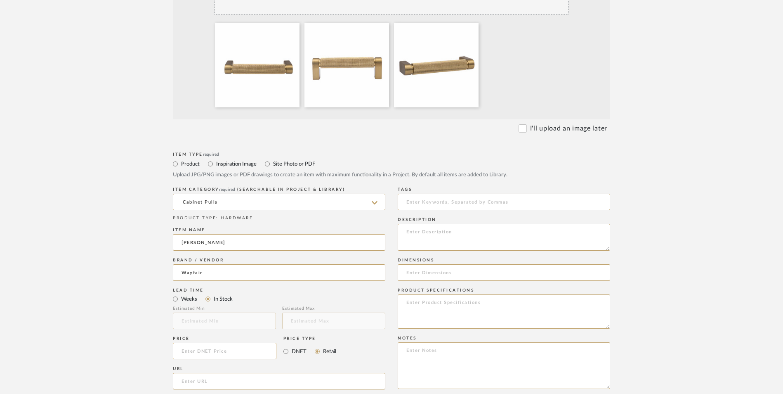
click at [264, 342] on input at bounding box center [225, 350] width 104 height 17
type input "$10.50"
drag, startPoint x: 50, startPoint y: 329, endPoint x: 59, endPoint y: 328, distance: 8.7
click at [52, 329] on upload-items "Create new item in [PERSON_NAME] Upload photos, documents or PDFs, or select be…" at bounding box center [391, 244] width 783 height 815
click at [201, 373] on input "url" at bounding box center [279, 381] width 212 height 17
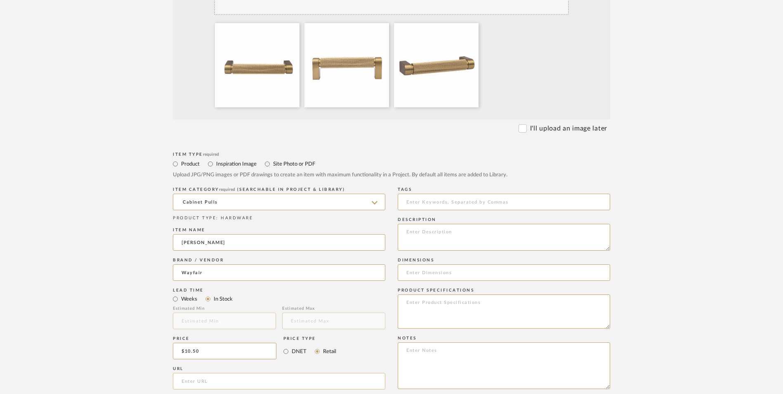
paste input "[URL][DOMAIN_NAME]"
type input "[URL][DOMAIN_NAME]"
click at [90, 250] on upload-items "Create new item in [PERSON_NAME] Upload photos, documents or PDFs, or select be…" at bounding box center [391, 244] width 783 height 815
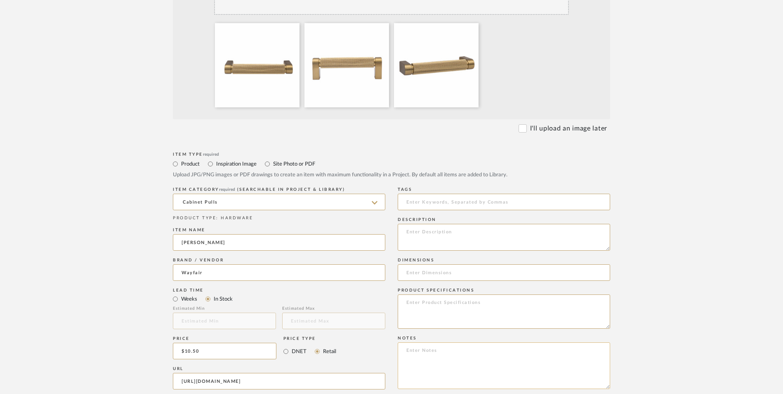
click at [423, 342] on textarea at bounding box center [504, 365] width 212 height 47
paste textarea "Option 1: ETA: SKU: Reviews - Stars Return | Refund Policy:"
drag, startPoint x: 402, startPoint y: 302, endPoint x: 420, endPoint y: 303, distance: 18.2
click at [401, 342] on textarea "Option 1: ETA: SKU: Reviews - Stars Return | Refund Policy: 30 Days From Delive…" at bounding box center [504, 365] width 212 height 47
click at [437, 342] on textarea "Option 1: ETA: SKU: 1,678 Reviews - 4.8 Stars Return | Refund Policy: 30 Days F…" at bounding box center [504, 365] width 212 height 47
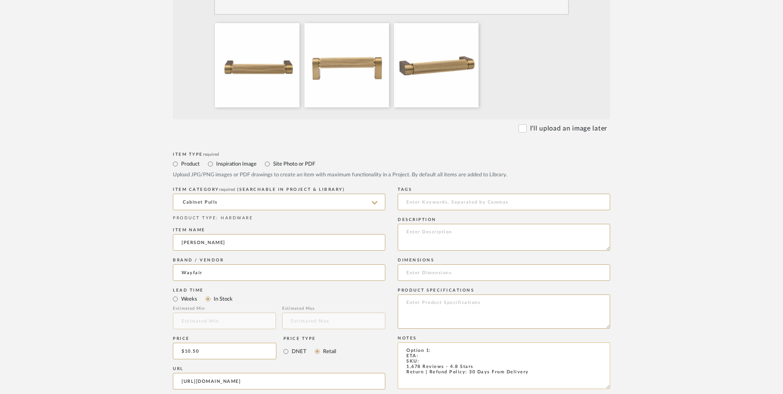
paste textarea "CTHD1252"
click at [441, 342] on textarea "Option 1: ETA: SKU: CTHD1252 1,678 Reviews - 4.8 Stars Return | Refund Policy: …" at bounding box center [504, 365] width 212 height 47
click at [503, 342] on textarea "Option 1: Cabinet Hardware - Select: (Pair with [PERSON_NAME] I) ETA: SKU: CTHD…" at bounding box center [504, 365] width 212 height 47
type textarea "Option 1: Cabinet Hardware - Select: Satin Brass + 2 (Pair with Kent I) ETA: SK…"
click at [434, 264] on input at bounding box center [504, 272] width 212 height 17
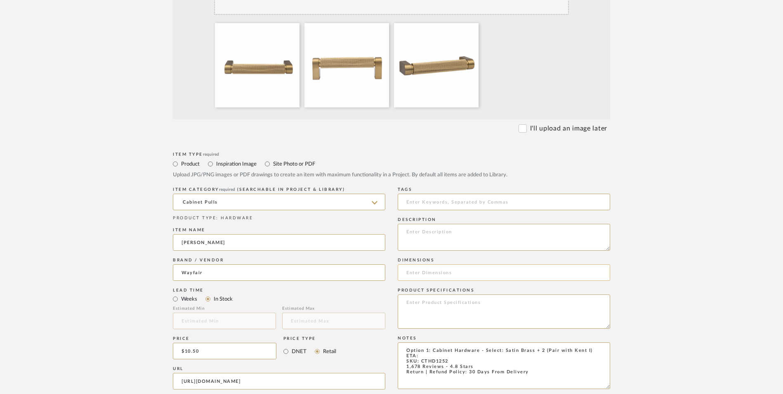
paste input "3.78""
type input "3.78" D"
click at [428, 342] on textarea "Option 1: Cabinet Hardware - Select: Satin Brass + 2 (Pair with Kent I) ETA: SK…" at bounding box center [504, 365] width 212 height 47
type textarea "Option 1: Cabinet Hardware - Select: Satin Brass + 2 (Pair with Kent I) ETA: Ne…"
click at [440, 294] on textarea at bounding box center [504, 311] width 212 height 34
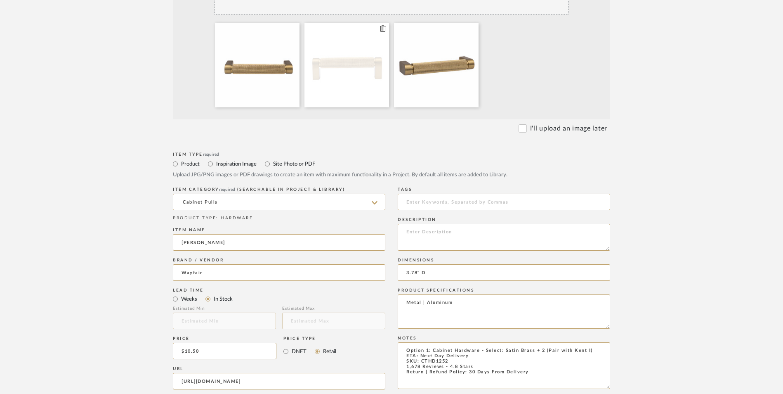
type textarea "Metal | Aluminum"
click at [441, 224] on textarea at bounding box center [504, 237] width 212 height 27
paste textarea "Transform your space with the Kent Knurled pull by [PERSON_NAME] Street Home Ha…"
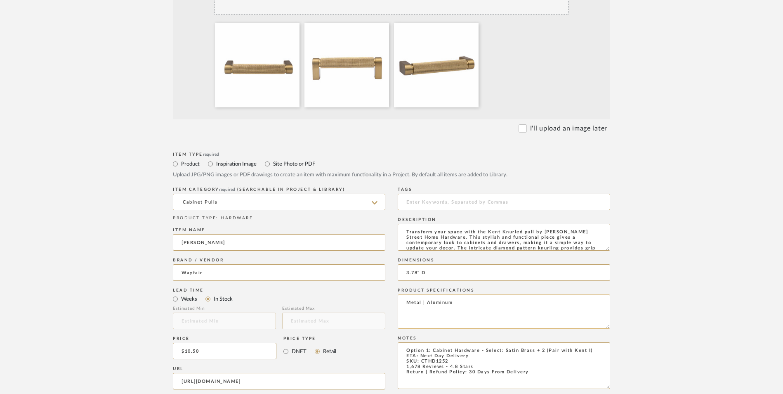
scroll to position [17, 0]
type textarea "Transform your space with the Kent Knurled pull by [PERSON_NAME] Street Home Ha…"
click at [347, 202] on div "Item Type required Product Inspiration Image Site Photo or PDF Upload JPG/PNG i…" at bounding box center [391, 391] width 437 height 482
paste input "4.19'' L X 0.625'' W"
type input "4.19'' L X 0.625'' W"
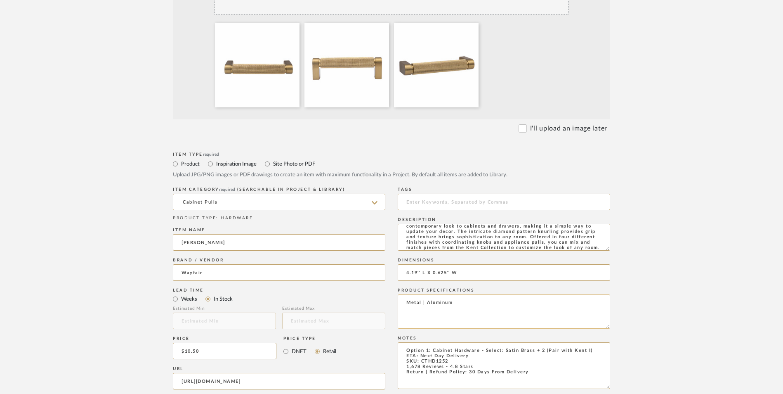
click at [514, 294] on textarea "Metal | Aluminum" at bounding box center [504, 311] width 212 height 34
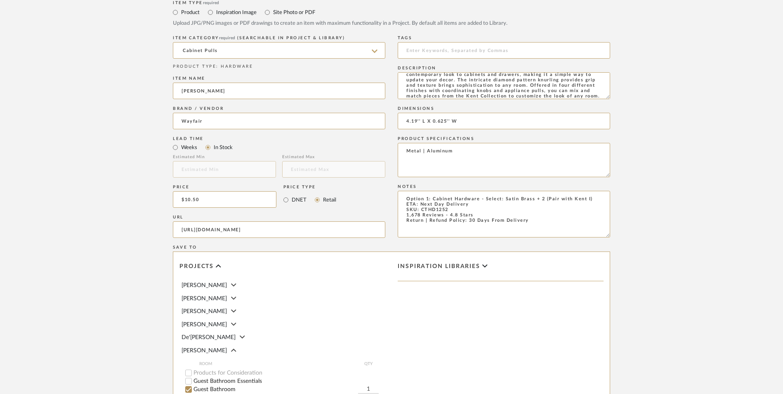
scroll to position [454, 0]
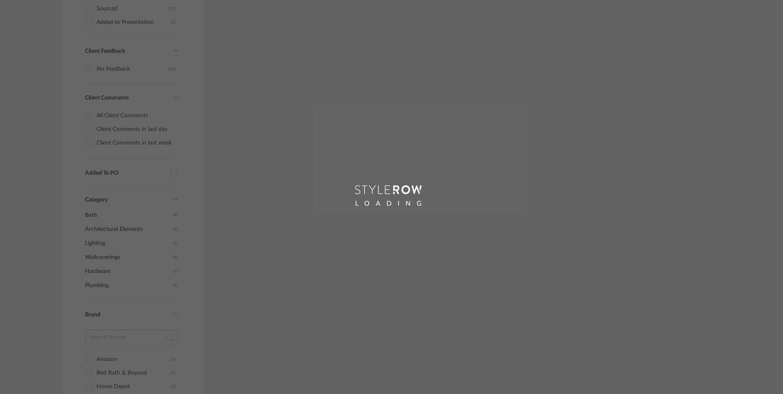
scroll to position [563, 0]
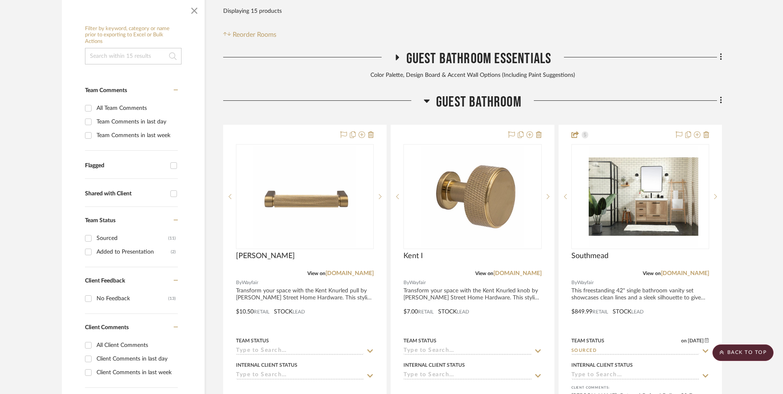
scroll to position [251, 0]
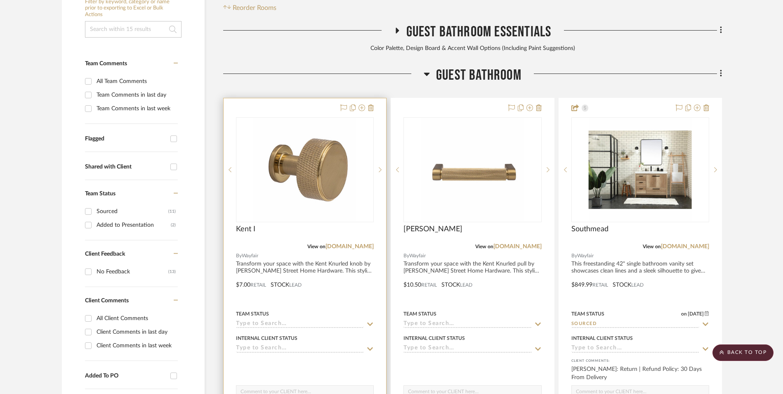
drag, startPoint x: 354, startPoint y: 178, endPoint x: 377, endPoint y: 182, distance: 23.8
click at [354, 243] on link "[DOMAIN_NAME]" at bounding box center [350, 246] width 48 height 6
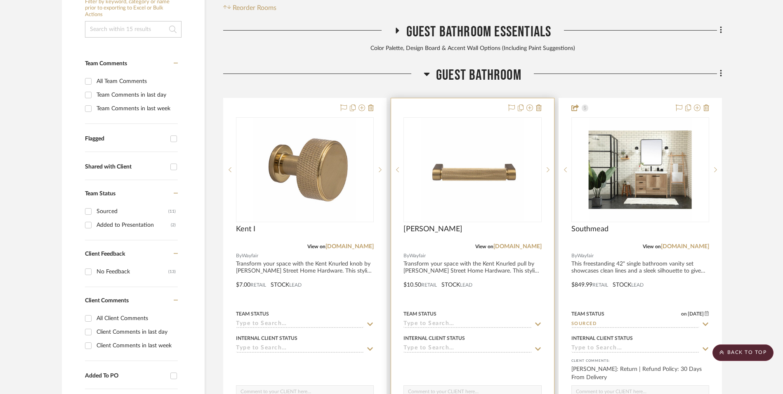
click at [472, 118] on img "0" at bounding box center [472, 169] width 103 height 103
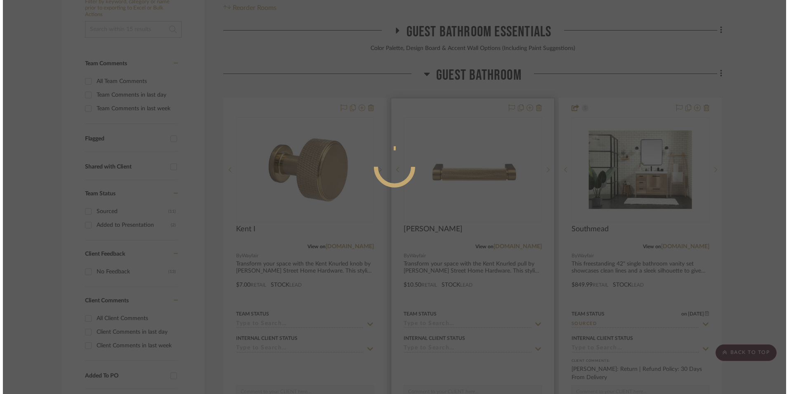
scroll to position [0, 0]
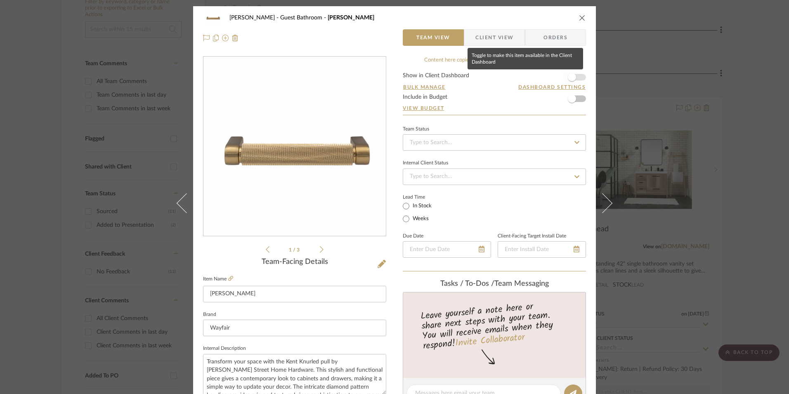
click at [573, 78] on span "button" at bounding box center [572, 77] width 18 height 18
click at [506, 135] on input at bounding box center [494, 142] width 183 height 17
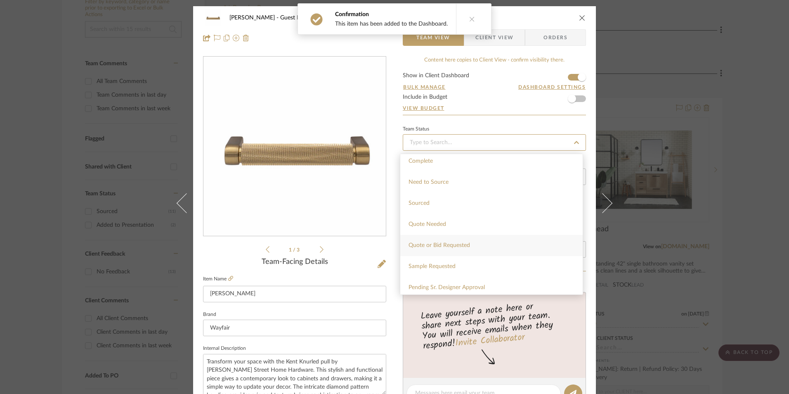
scroll to position [248, 0]
click at [444, 191] on div "Sourced" at bounding box center [491, 190] width 182 height 21
type input "[DATE]"
type input "Sourced"
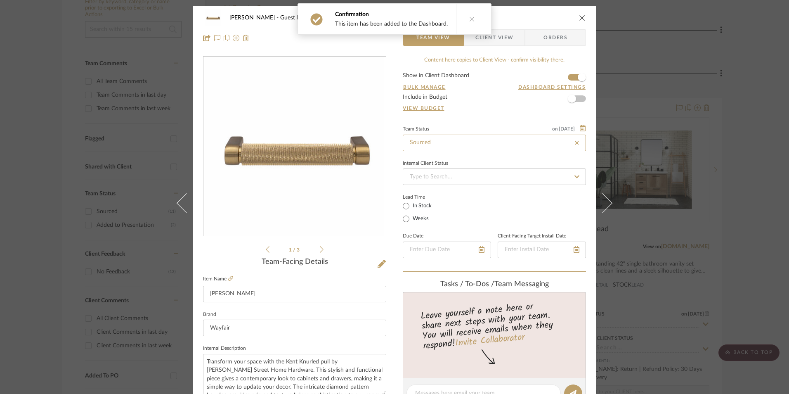
type input "[DATE]"
type input "Sourced"
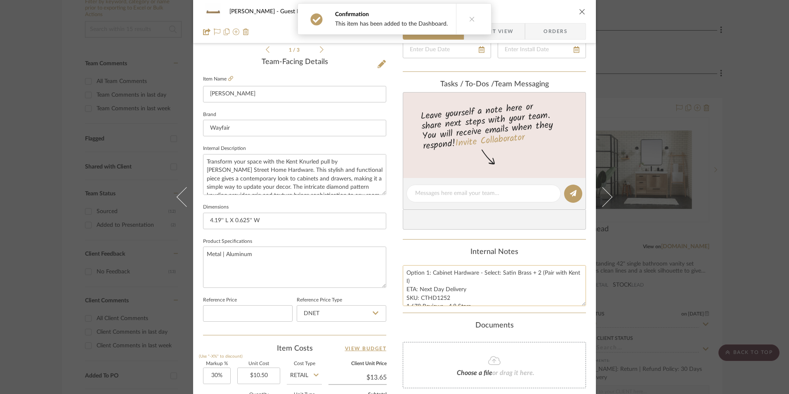
scroll to position [206, 0]
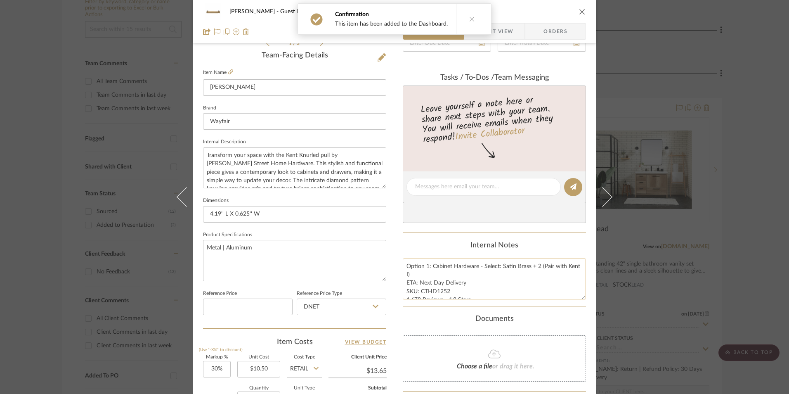
click at [429, 284] on textarea "Option 1: Cabinet Hardware - Select: Satin Brass + 2 (Pair with Kent I) ETA: Ne…" at bounding box center [494, 278] width 183 height 41
drag, startPoint x: 446, startPoint y: 290, endPoint x: 419, endPoint y: 290, distance: 26.8
click at [419, 290] on textarea "Option 1: Cabinet Hardware - Select: Satin Brass + 2 (Pair with Kent I) ETA: Ne…" at bounding box center [494, 278] width 183 height 41
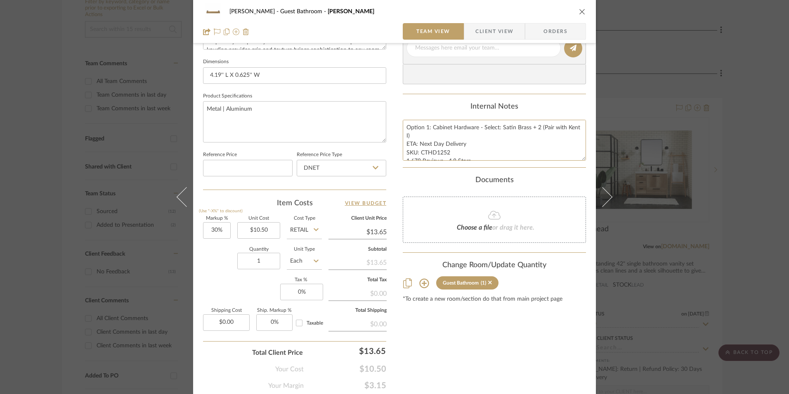
scroll to position [371, 0]
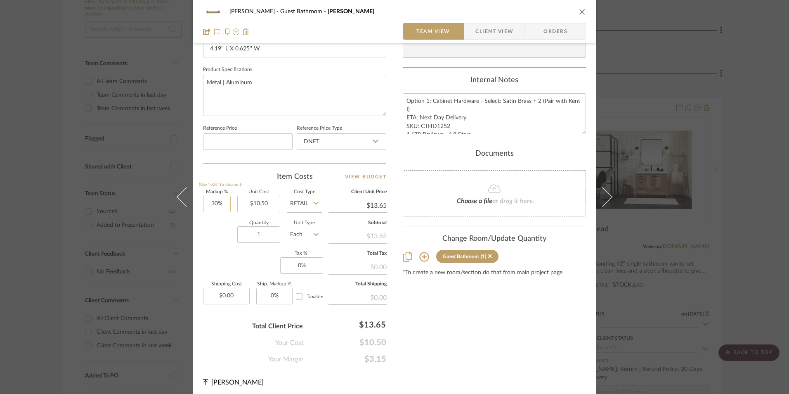
type input "30"
click at [212, 203] on input "30" at bounding box center [217, 204] width 28 height 17
click at [225, 260] on div "Markup % (Use "-X%" to discount) Unit Cost $10.50 Cost Type Retail Client Unit …" at bounding box center [294, 250] width 183 height 120
type input "0%"
type input "$10.50"
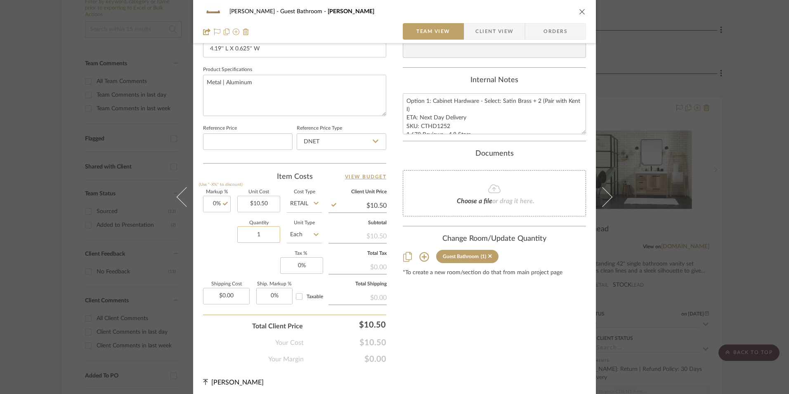
click at [260, 235] on input "1" at bounding box center [258, 234] width 43 height 17
type input "2"
click at [243, 273] on div "Markup % (Use "-X%" to discount) 0% Unit Cost $10.50 Cost Type Retail Client Un…" at bounding box center [294, 250] width 183 height 120
click at [295, 269] on input "0" at bounding box center [301, 265] width 43 height 17
type input "8.25%"
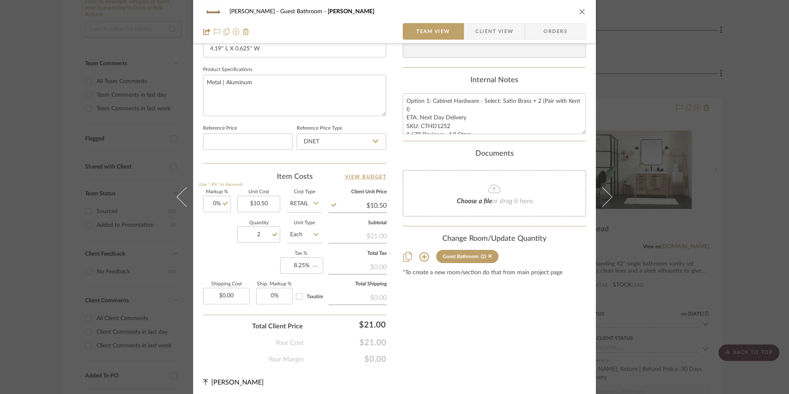
click at [496, 326] on div "Content here copies to Client View - confirm visibility there. Show in Client D…" at bounding box center [494, 24] width 183 height 679
click at [552, 29] on span "Orders" at bounding box center [555, 31] width 42 height 17
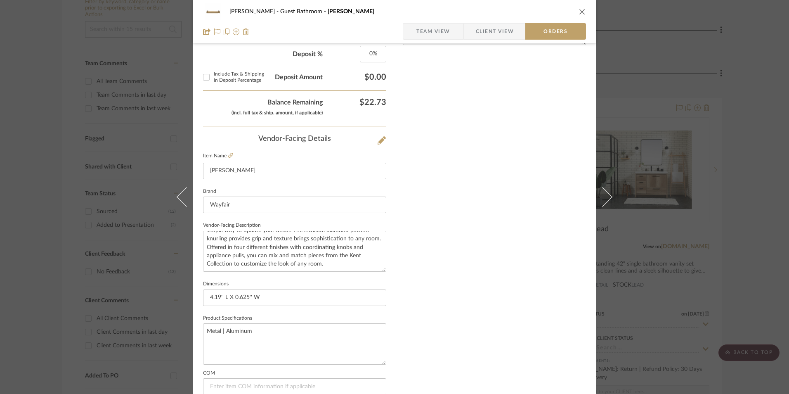
scroll to position [484, 0]
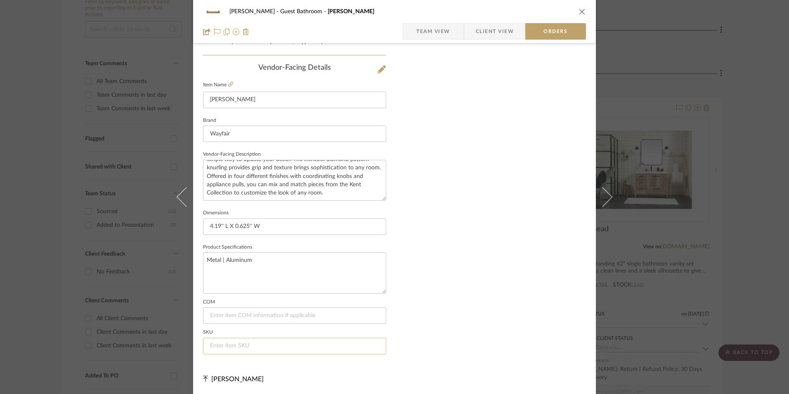
click at [236, 342] on input at bounding box center [294, 346] width 183 height 17
paste input "CTHD1252"
type input "CTHD1252"
drag, startPoint x: 442, startPoint y: 244, endPoint x: 452, endPoint y: 68, distance: 176.4
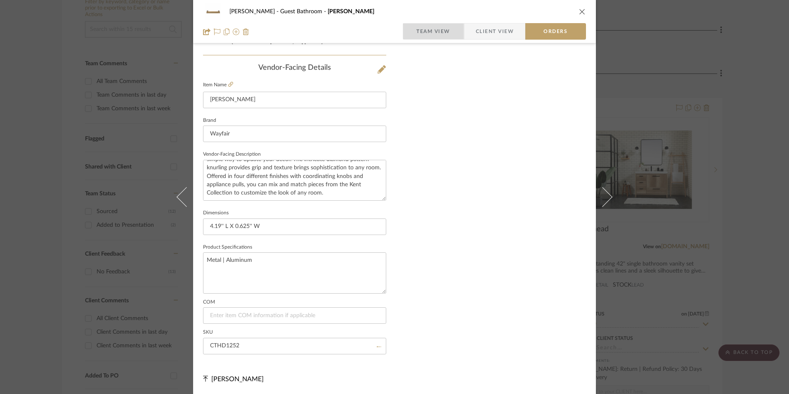
click at [441, 30] on span "Team View" at bounding box center [433, 31] width 34 height 17
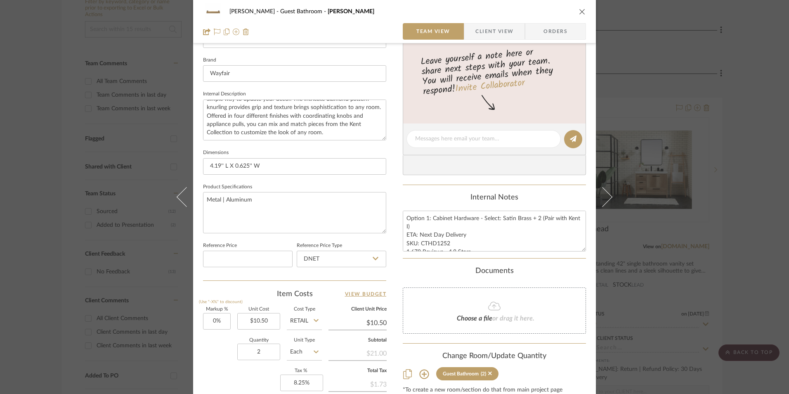
scroll to position [251, 0]
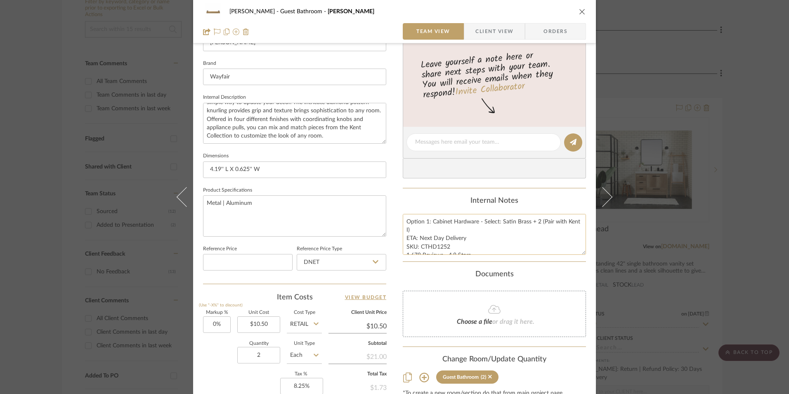
click at [406, 227] on textarea "Option 1: Cabinet Hardware - Select: Satin Brass + 2 (Pair with Kent I) ETA: Ne…" at bounding box center [494, 234] width 183 height 41
drag, startPoint x: 404, startPoint y: 220, endPoint x: 556, endPoint y: 264, distance: 158.2
click at [556, 264] on div "Content here copies to Client View - confirm visibility there. Show in Client D…" at bounding box center [494, 144] width 183 height 679
click at [489, 30] on span "Client View" at bounding box center [494, 31] width 38 height 17
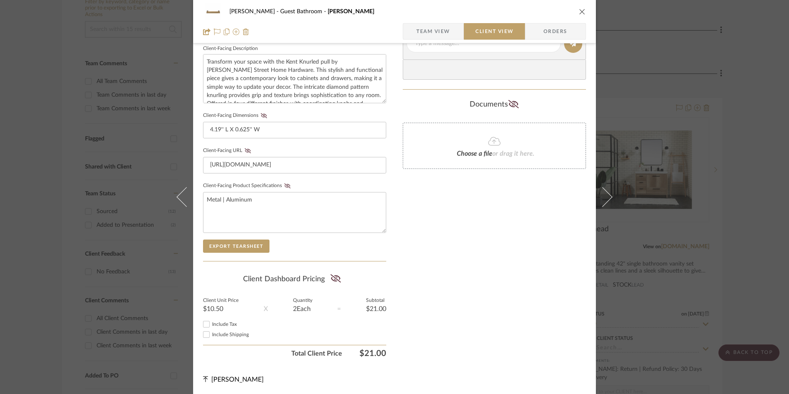
scroll to position [300, 0]
click at [206, 323] on input "Include Tax" at bounding box center [206, 324] width 10 height 10
checkbox input "true"
click at [330, 278] on icon at bounding box center [335, 278] width 10 height 8
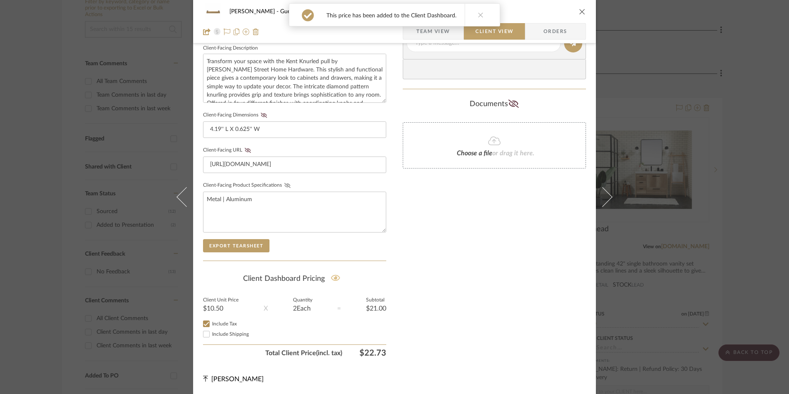
click at [284, 186] on icon at bounding box center [287, 185] width 6 height 5
click at [247, 151] on icon at bounding box center [248, 150] width 6 height 5
click at [262, 117] on icon at bounding box center [264, 115] width 6 height 5
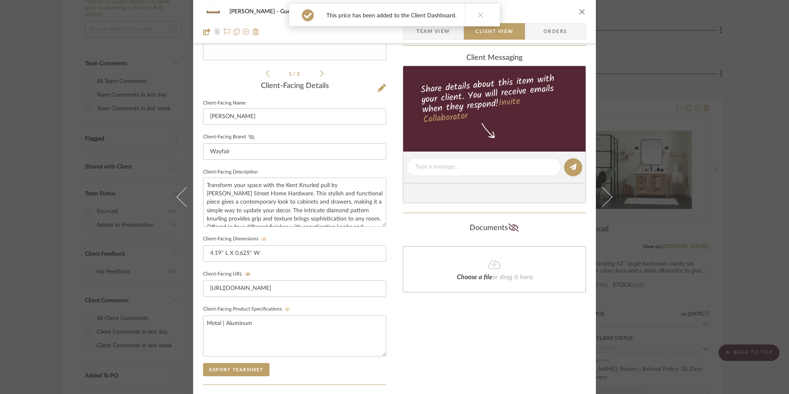
click at [248, 136] on icon at bounding box center [251, 137] width 6 height 5
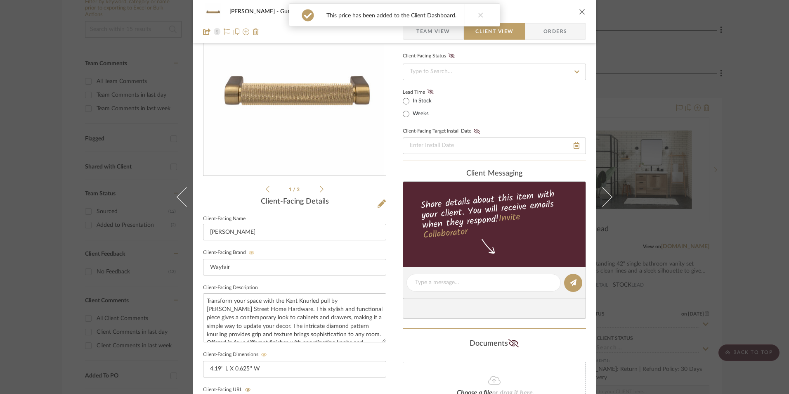
scroll to position [52, 0]
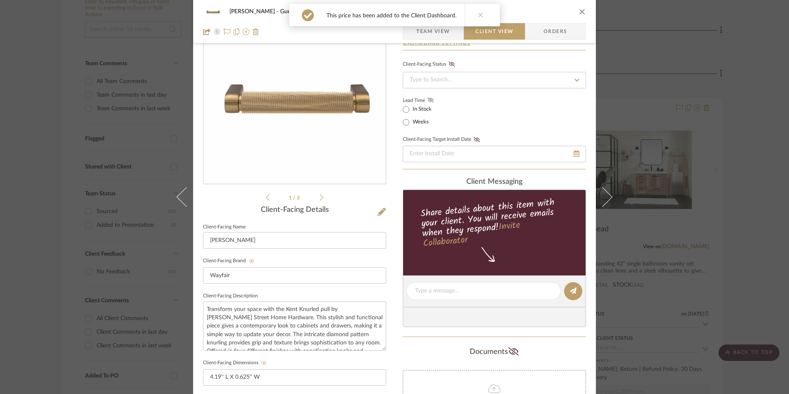
click at [429, 99] on icon at bounding box center [430, 99] width 6 height 5
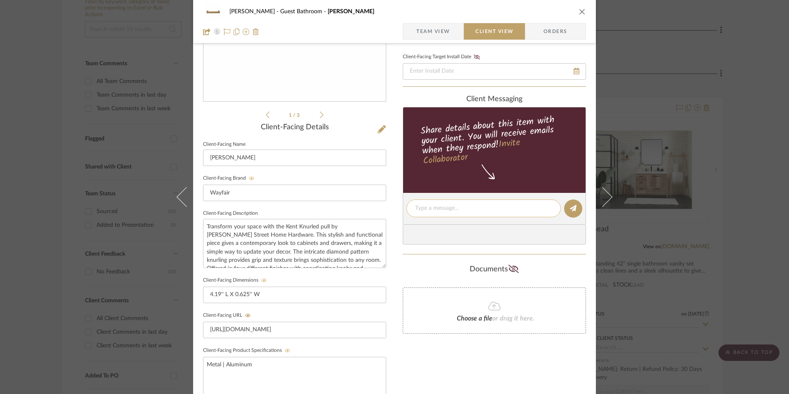
click at [439, 207] on textarea at bounding box center [483, 208] width 137 height 9
paste textarea "Option 1: Cabinet Hardware - Select: Satin Brass + 2 (Pair with Kent I) ETA: Ne…"
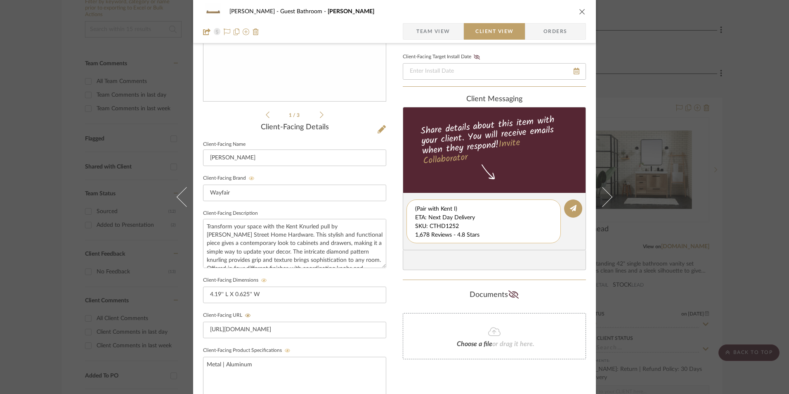
scroll to position [17, 0]
drag, startPoint x: 412, startPoint y: 207, endPoint x: 512, endPoint y: 238, distance: 104.9
click at [539, 239] on div "Option 1: Cabinet Hardware - Select: Satin Brass + 2 (Pair with Kent I) ETA: Ne…" at bounding box center [483, 221] width 154 height 44
type textarea "Option 1: Cabinet Hardware - Select: Satin Brass + 2 (Pair with [PERSON_NAME])"
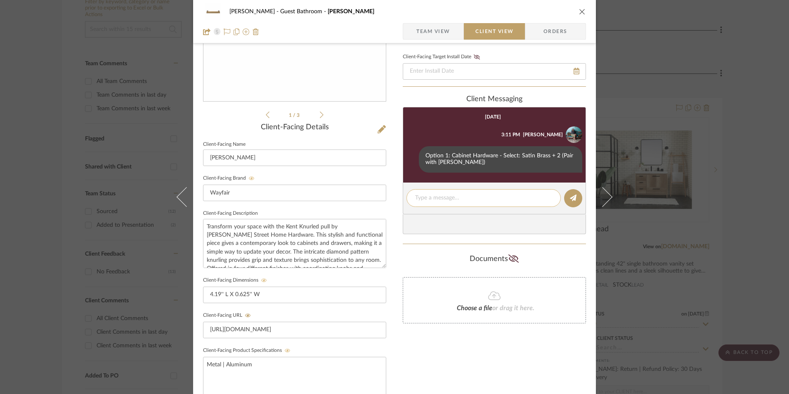
click at [440, 203] on div at bounding box center [483, 198] width 154 height 18
click at [441, 199] on textarea at bounding box center [483, 198] width 137 height 9
paste textarea "ETA: Next Day Delivery SKU: CTHD1252 1,678 Reviews - 4.8 Stars Return | Refund …"
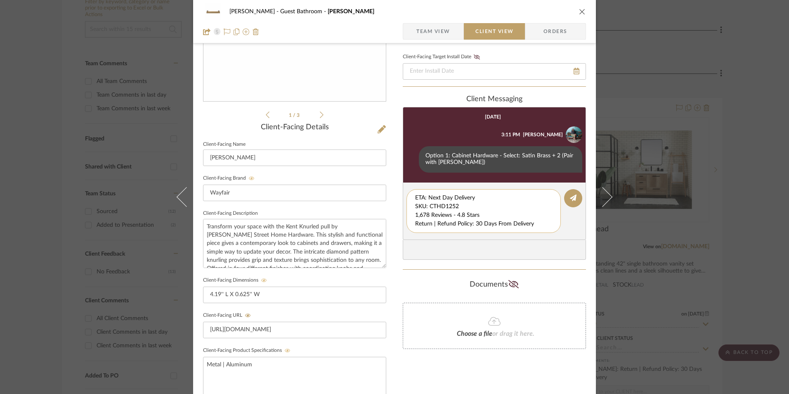
drag, startPoint x: 468, startPoint y: 205, endPoint x: 420, endPoint y: 210, distance: 47.7
click at [368, 187] on div "[PERSON_NAME] Guest Bathroom [PERSON_NAME] Team View Client View Orders 1 / 3 C…" at bounding box center [394, 215] width 403 height 687
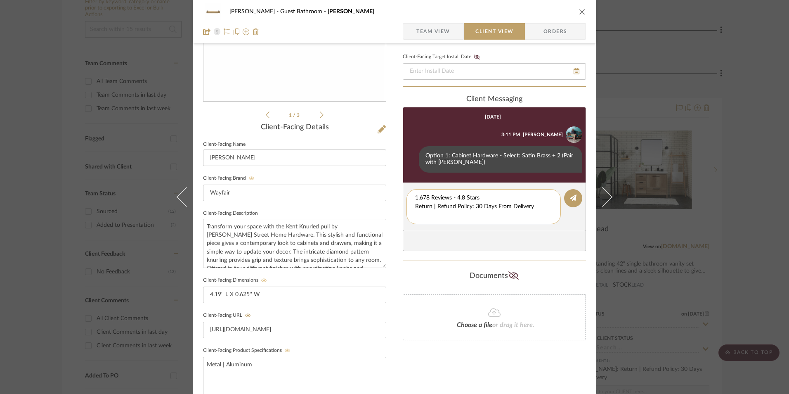
click at [415, 207] on textarea "1,678 Reviews - 4.8 Stars Return | Refund Policy: 30 Days From Delivery" at bounding box center [483, 207] width 137 height 26
drag, startPoint x: 534, startPoint y: 207, endPoint x: 402, endPoint y: 205, distance: 132.0
click at [403, 205] on editor-of-message "1,678 Reviews - 4.8 Stars Return | Refund Policy: 30 Days From Delivery" at bounding box center [494, 202] width 183 height 40
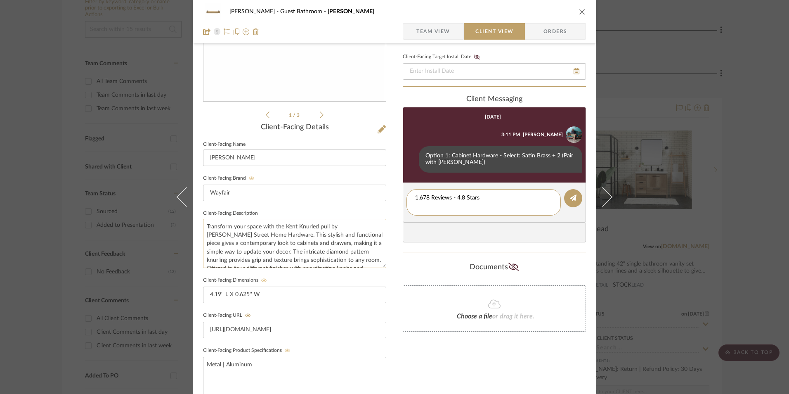
type textarea "1,678 Reviews - 4.8 Stars"
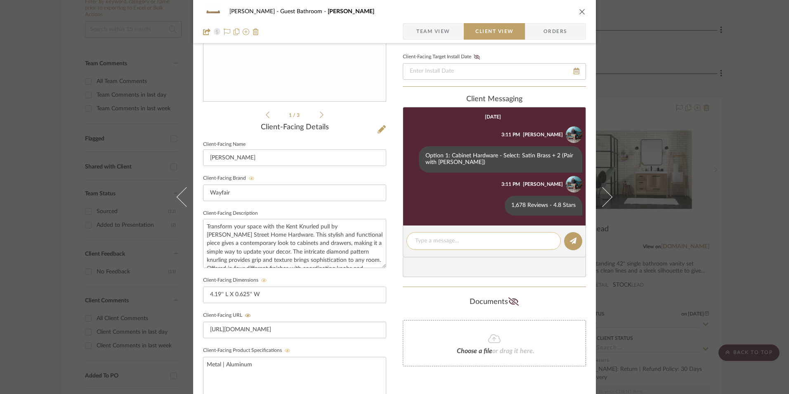
click at [446, 243] on textarea at bounding box center [483, 240] width 137 height 9
paste textarea "Return | Refund Policy: 30 Days From Delivery"
type textarea "Return | Refund Policy: 30 Days From Delivery"
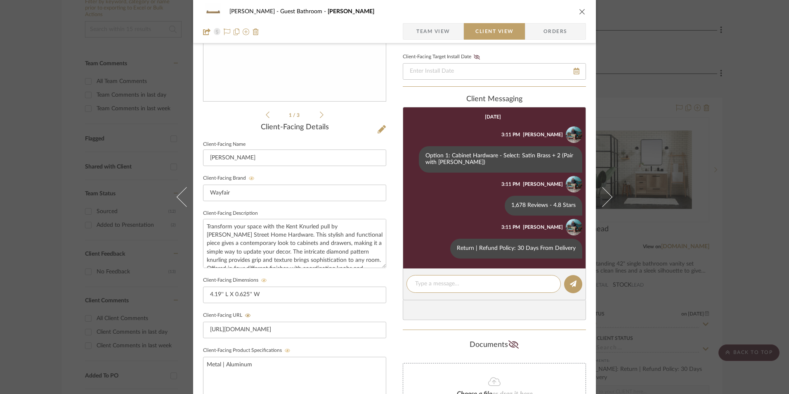
click at [579, 9] on icon "close" at bounding box center [582, 11] width 7 height 7
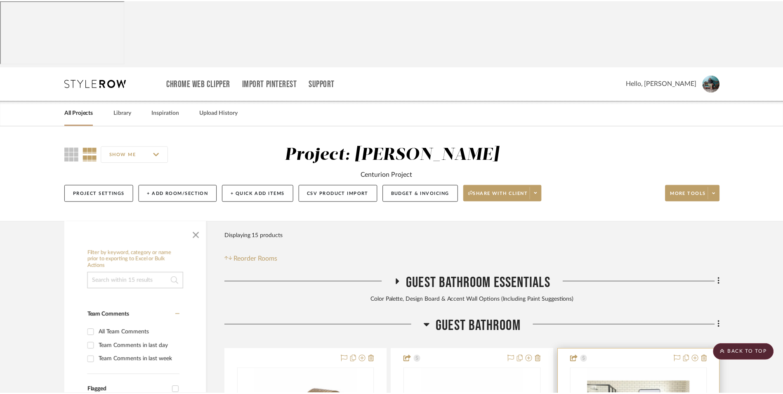
scroll to position [251, 0]
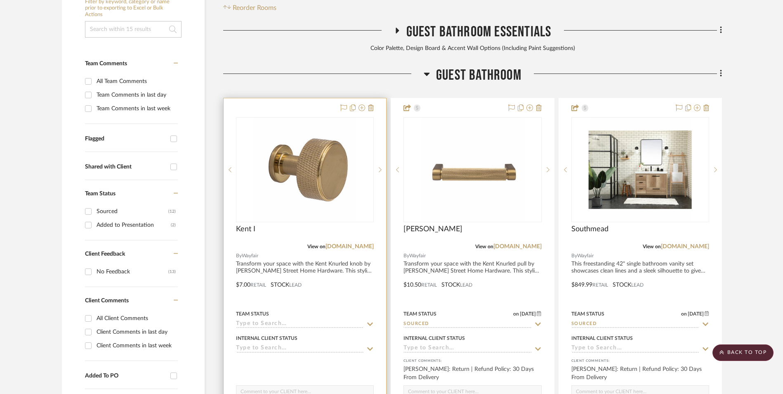
click at [334, 132] on img "0" at bounding box center [304, 169] width 103 height 103
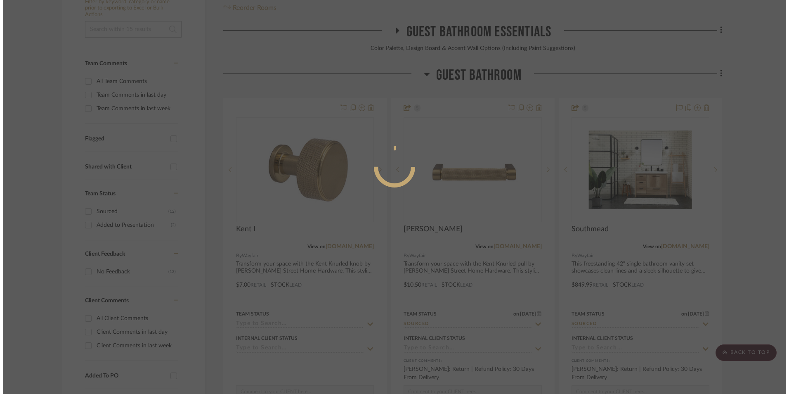
scroll to position [0, 0]
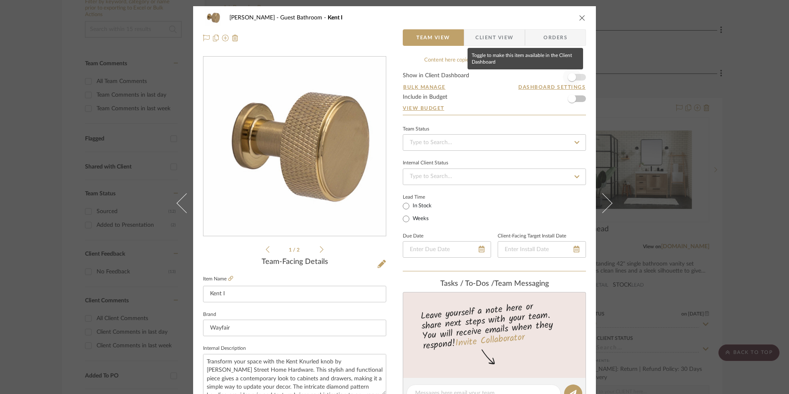
click at [571, 76] on span "button" at bounding box center [572, 77] width 8 height 8
click at [501, 138] on input at bounding box center [494, 142] width 183 height 17
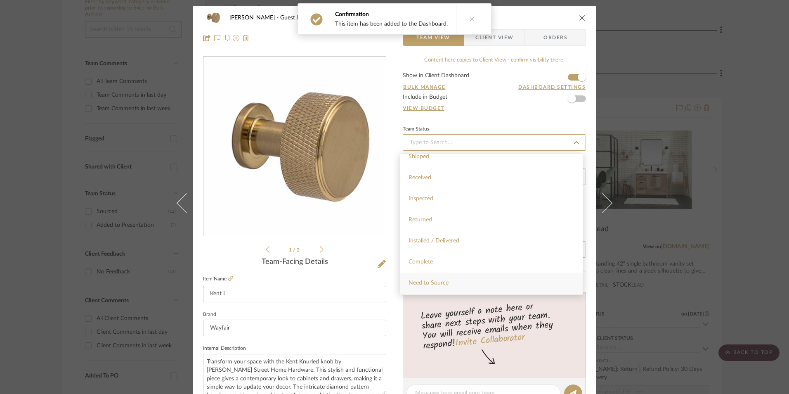
scroll to position [165, 0]
click at [457, 272] on div "Sourced" at bounding box center [491, 272] width 182 height 21
type input "[DATE]"
type input "Sourced"
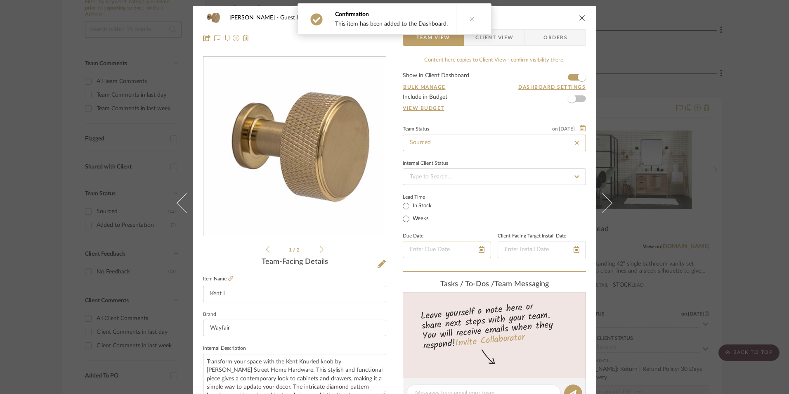
type input "[DATE]"
type input "Sourced"
drag, startPoint x: 757, startPoint y: 74, endPoint x: 753, endPoint y: 76, distance: 4.6
click at [758, 74] on div "[PERSON_NAME] Guest Bathroom Kent I Team View Client View Orders 1 / 2 Team-Fac…" at bounding box center [394, 197] width 789 height 394
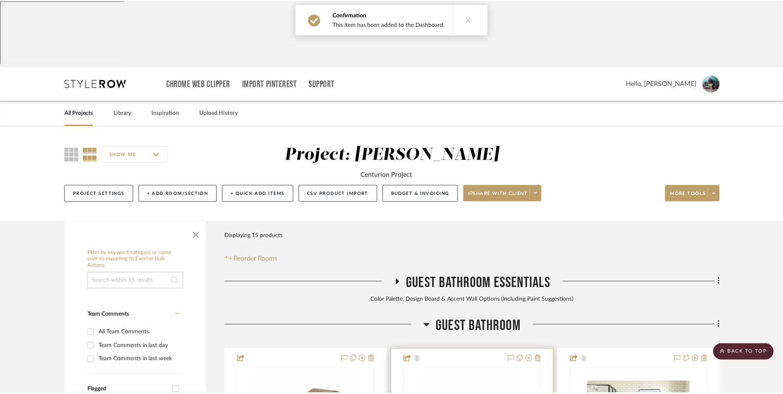
scroll to position [251, 0]
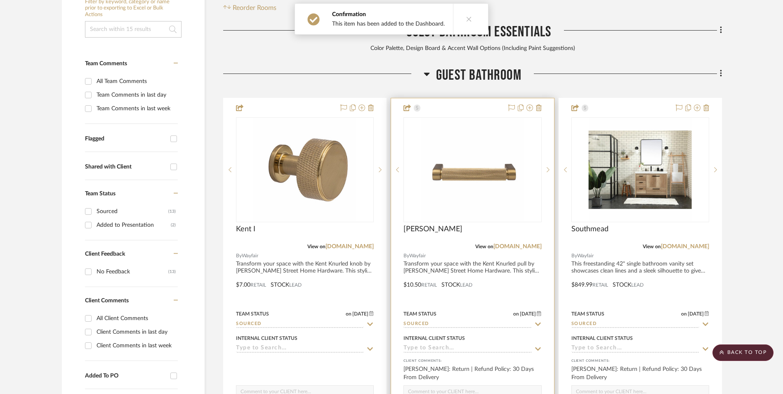
click at [473, 118] on img "0" at bounding box center [472, 169] width 103 height 103
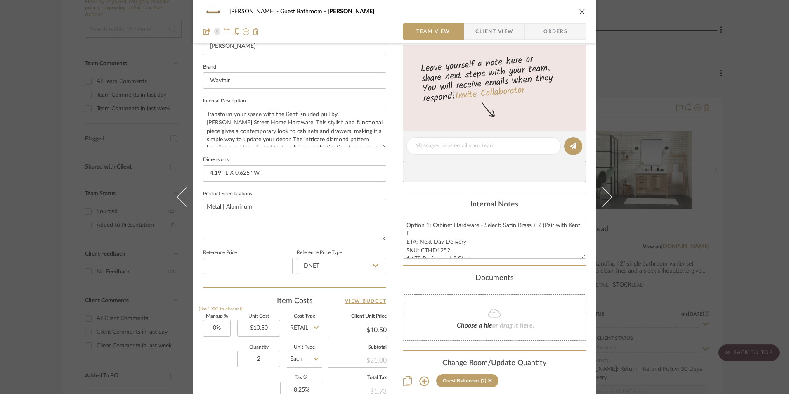
scroll to position [248, 0]
click at [342, 262] on input "DNET" at bounding box center [342, 265] width 90 height 17
click at [347, 301] on div "Retail" at bounding box center [345, 307] width 102 height 21
type input "Retail"
click at [581, 14] on icon "close" at bounding box center [582, 11] width 7 height 7
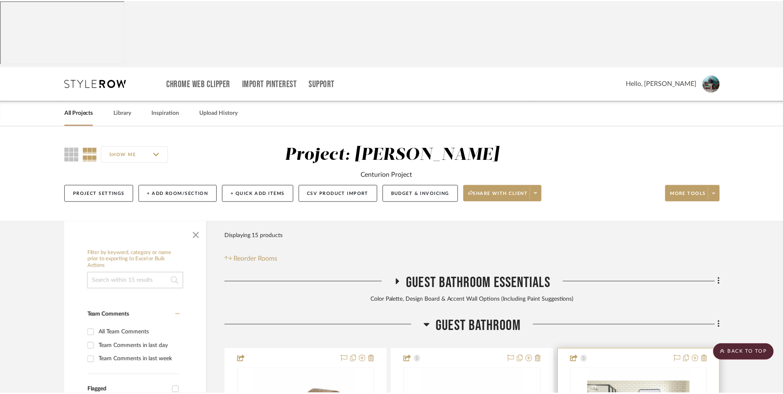
scroll to position [251, 0]
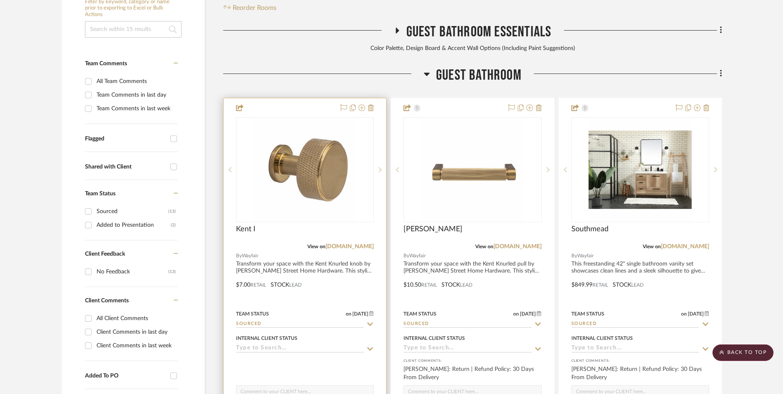
click at [306, 138] on img "0" at bounding box center [304, 169] width 103 height 103
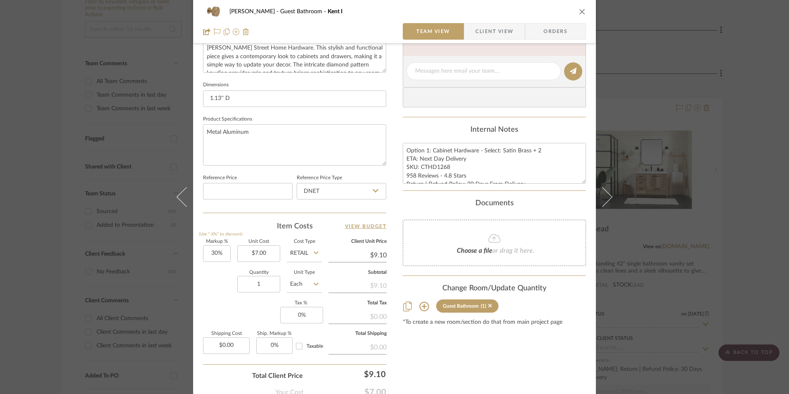
scroll to position [371, 0]
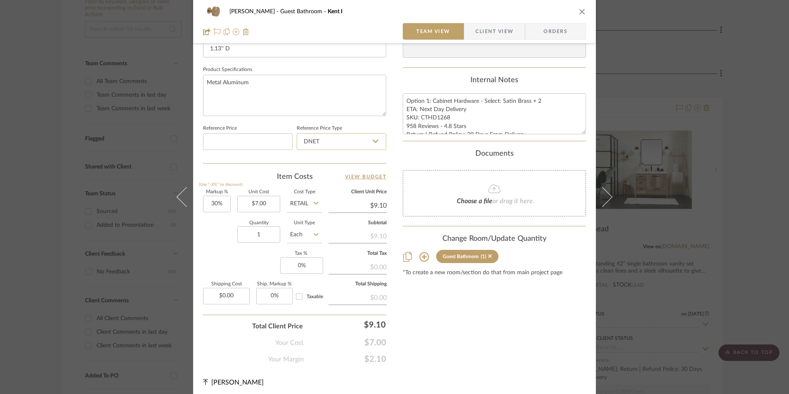
click at [320, 146] on input "DNET" at bounding box center [342, 141] width 90 height 17
click at [325, 178] on div "Retail" at bounding box center [345, 183] width 102 height 21
type input "Retail"
click at [444, 124] on textarea "Option 1: Cabinet Hardware - Select: Satin Brass + 2 ETA: Next Day Delivery SKU…" at bounding box center [494, 113] width 183 height 41
drag, startPoint x: 446, startPoint y: 116, endPoint x: 419, endPoint y: 116, distance: 27.2
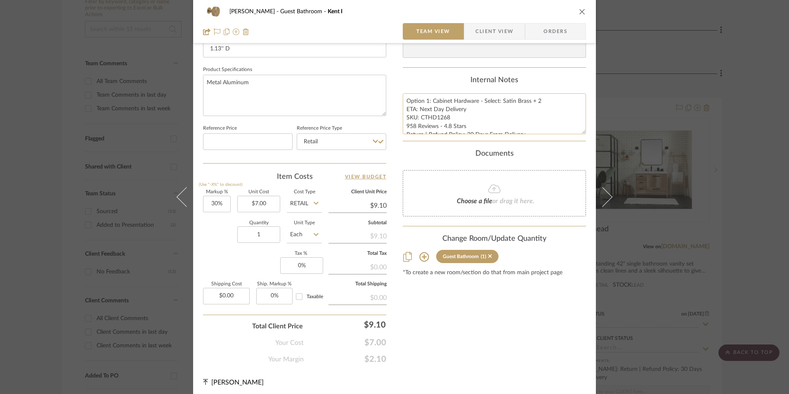
click at [419, 116] on textarea "Option 1: Cabinet Hardware - Select: Satin Brass + 2 ETA: Next Day Delivery SKU…" at bounding box center [494, 113] width 183 height 41
type input "30"
drag, startPoint x: 217, startPoint y: 203, endPoint x: 219, endPoint y: 222, distance: 19.1
click at [217, 203] on input "30" at bounding box center [217, 204] width 28 height 17
click at [218, 248] on div "Quantity 1 Unit Type Each" at bounding box center [262, 235] width 119 height 29
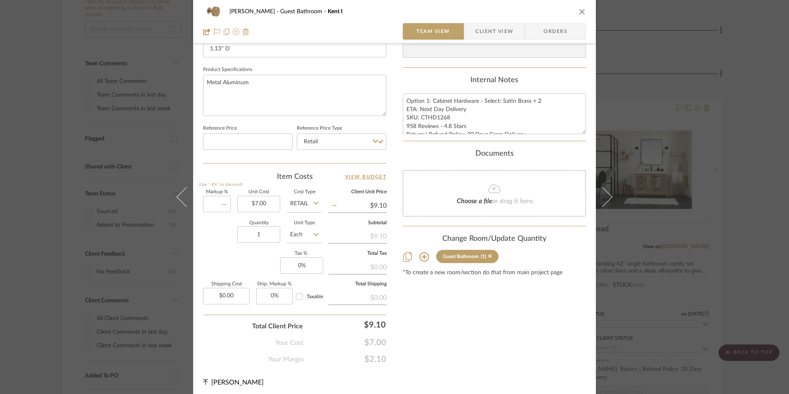
type input "0%"
type input "$7.00"
click at [265, 239] on input "1" at bounding box center [258, 234] width 43 height 17
type input "2"
click at [253, 262] on div "Markup % (Use "-X%" to discount) 0% Unit Cost $7.00 Cost Type Retail Client Uni…" at bounding box center [294, 250] width 183 height 120
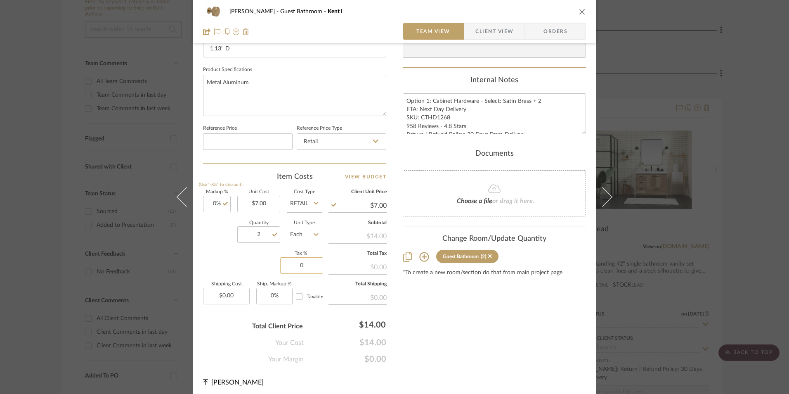
click at [307, 267] on input "0" at bounding box center [301, 265] width 43 height 17
type input "8.25%"
click at [420, 307] on div "Content here copies to Client View - confirm visibility there. Show in Client D…" at bounding box center [494, 24] width 183 height 679
click at [552, 35] on span "Orders" at bounding box center [555, 31] width 42 height 17
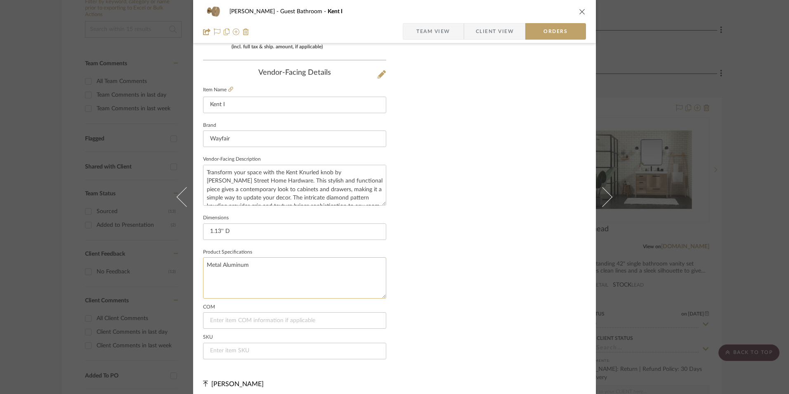
scroll to position [484, 0]
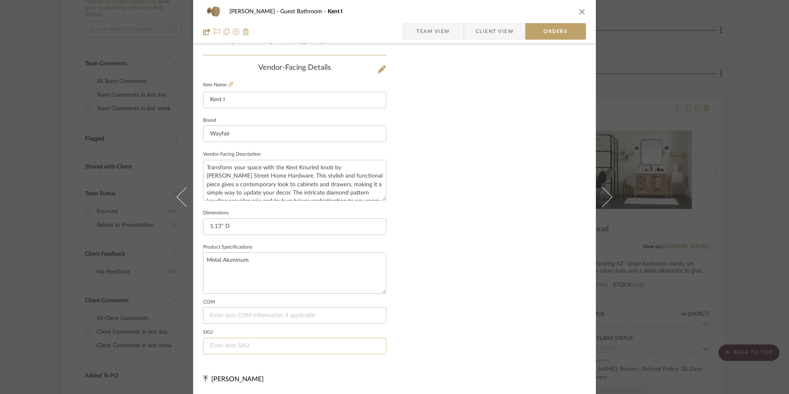
click at [226, 342] on input at bounding box center [294, 346] width 183 height 17
paste input "CTHD1268"
type input "CTHD1268"
click at [418, 37] on span "Team View" at bounding box center [433, 31] width 34 height 17
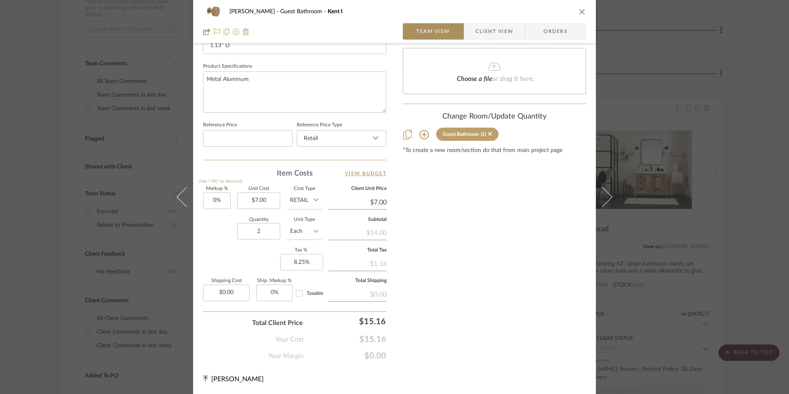
scroll to position [375, 0]
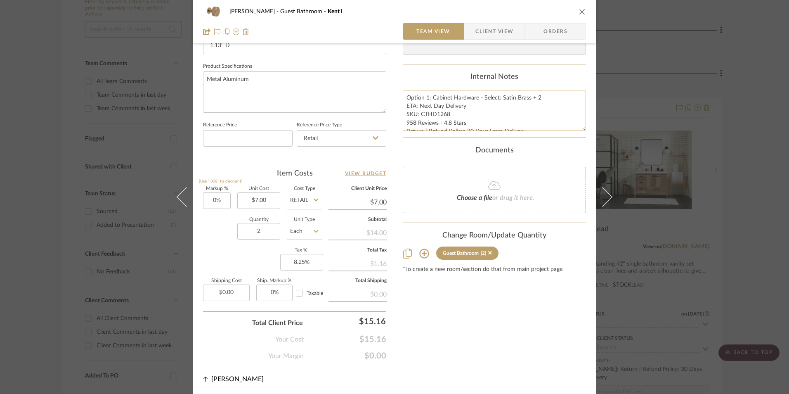
click at [430, 102] on textarea "Option 1: Cabinet Hardware - Select: Satin Brass + 2 ETA: Next Day Delivery SKU…" at bounding box center [494, 110] width 183 height 41
drag, startPoint x: 402, startPoint y: 96, endPoint x: 543, endPoint y: 139, distance: 147.3
click at [545, 139] on div "Content here copies to Client View - confirm visibility there. Show in Client D…" at bounding box center [494, 20] width 183 height 679
click at [494, 33] on span "Client View" at bounding box center [494, 31] width 38 height 17
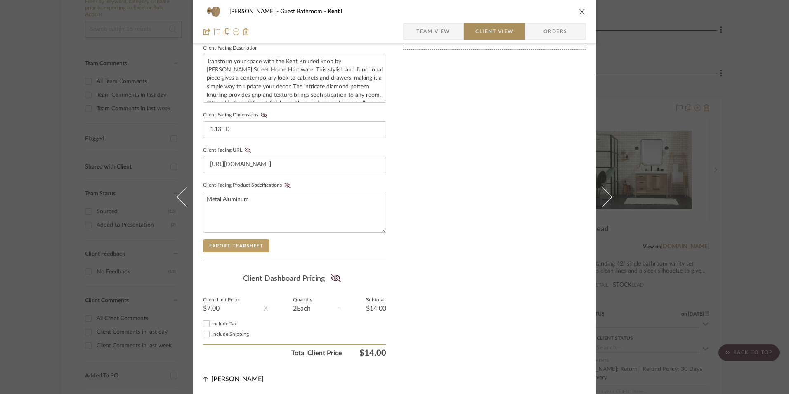
scroll to position [300, 0]
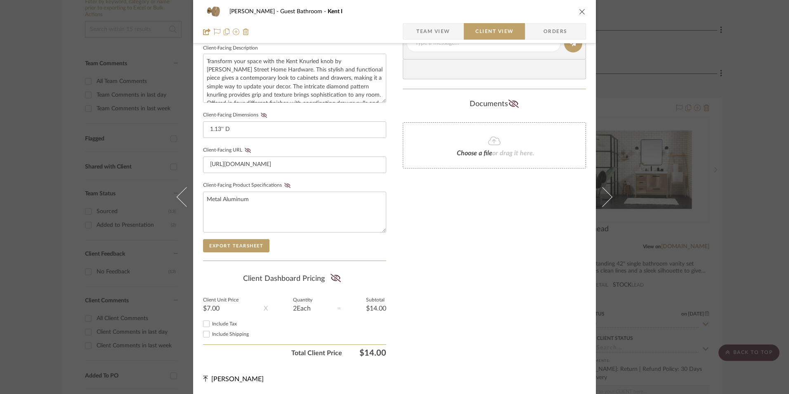
click at [205, 324] on input "Include Tax" at bounding box center [206, 324] width 10 height 10
checkbox input "true"
click at [336, 278] on icon at bounding box center [335, 278] width 10 height 8
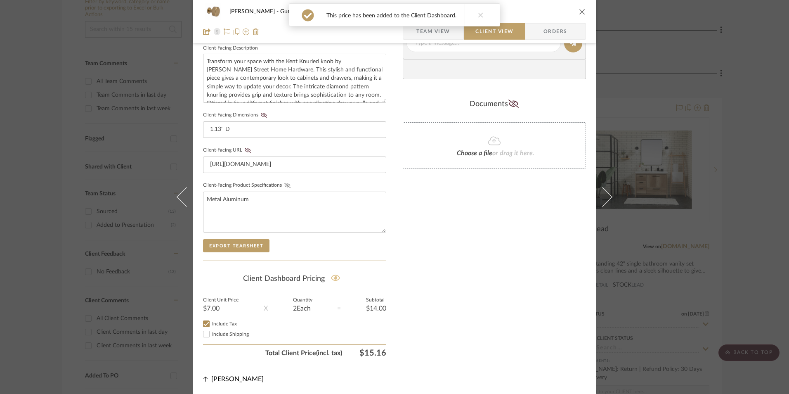
drag, startPoint x: 283, startPoint y: 184, endPoint x: 251, endPoint y: 156, distance: 42.7
click at [284, 184] on icon at bounding box center [287, 185] width 6 height 5
drag, startPoint x: 245, startPoint y: 150, endPoint x: 265, endPoint y: 118, distance: 37.7
click at [245, 148] on icon at bounding box center [248, 150] width 6 height 5
click at [263, 115] on icon at bounding box center [264, 115] width 6 height 5
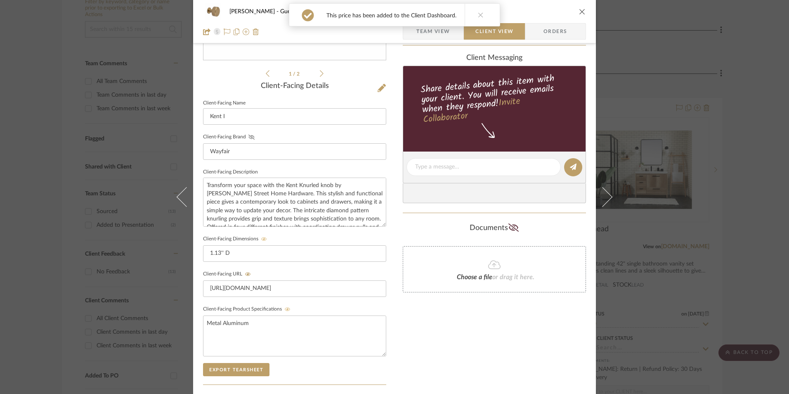
click at [249, 137] on icon at bounding box center [251, 137] width 6 height 5
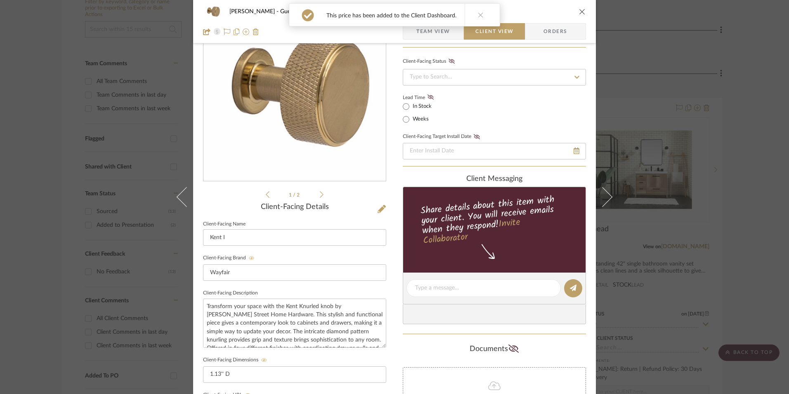
scroll to position [52, 0]
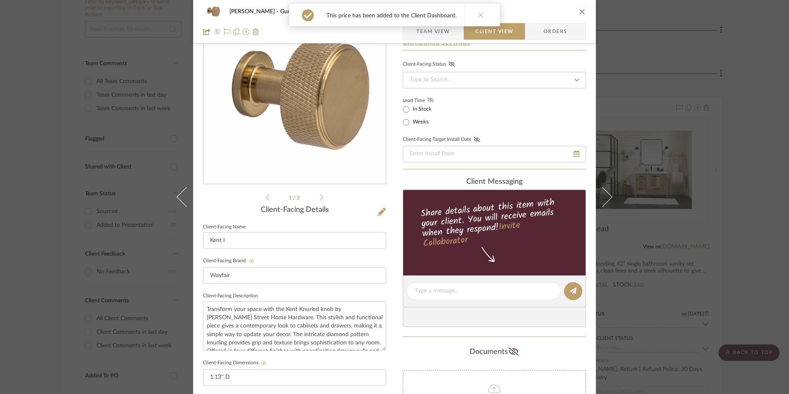
click at [430, 98] on icon at bounding box center [430, 99] width 6 height 5
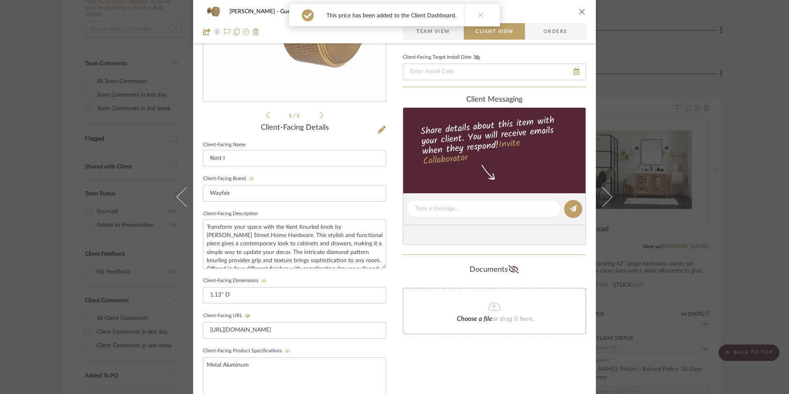
scroll to position [135, 0]
click at [444, 207] on textarea at bounding box center [483, 208] width 137 height 9
paste textarea "Option 1: Cabinet Hardware - Select: Satin Brass + 2 ETA: Next Day Delivery SKU…"
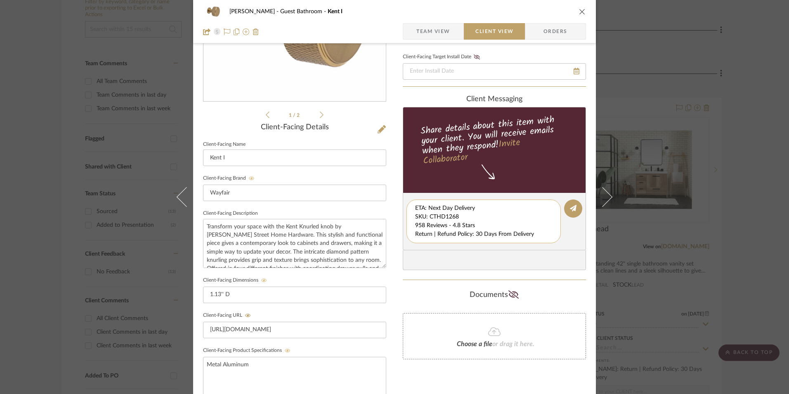
scroll to position [17, 0]
drag, startPoint x: 412, startPoint y: 208, endPoint x: 543, endPoint y: 235, distance: 134.0
click at [543, 235] on textarea "Option 1: Cabinet Hardware - Select: Satin Brass + 2 ETA: Next Day Delivery SKU…" at bounding box center [486, 221] width 143 height 35
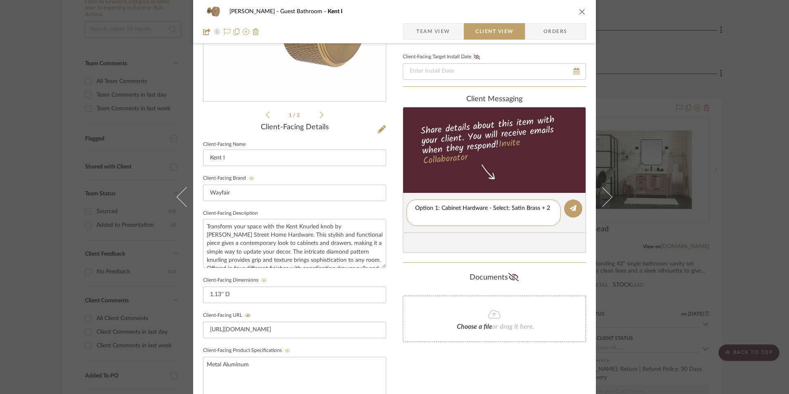
scroll to position [0, 0]
type textarea "Option 1: Cabinet Hardware - Select: Satin Brass + 2"
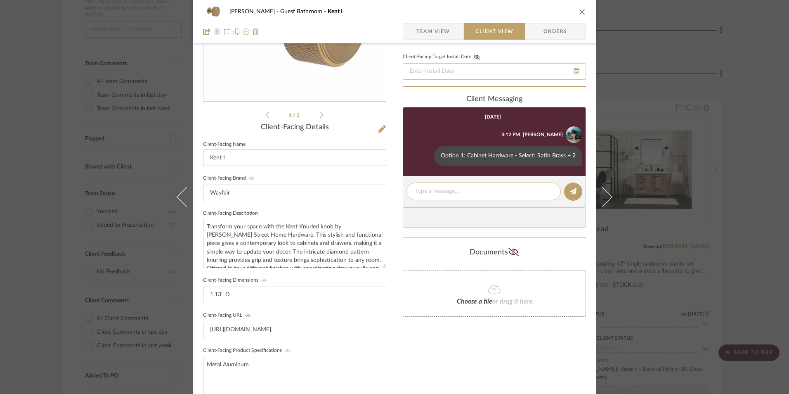
click at [446, 191] on textarea at bounding box center [483, 191] width 137 height 9
paste textarea "ETA: Next Day Delivery SKU: CTHD1268 958 Reviews - 4.8 Stars Return | Refund Po…"
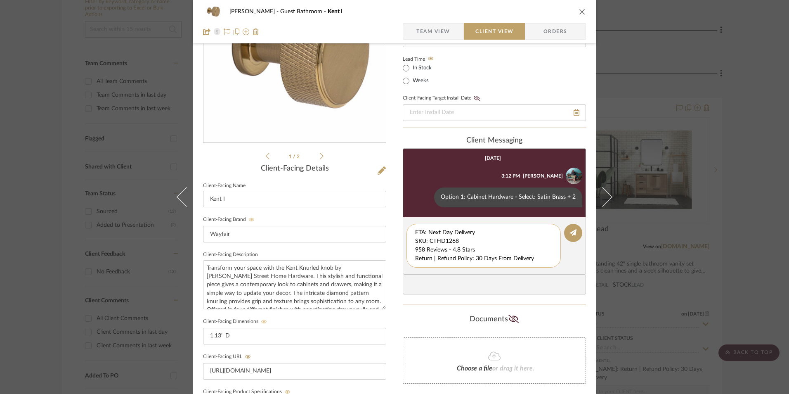
scroll to position [135, 0]
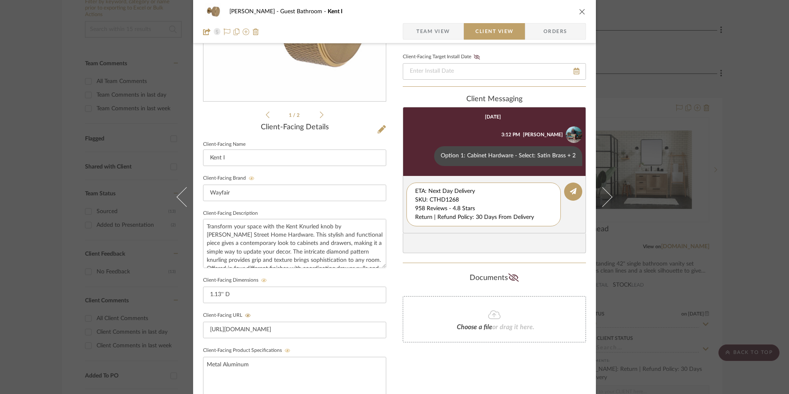
drag, startPoint x: 408, startPoint y: 194, endPoint x: 390, endPoint y: 182, distance: 21.6
click at [390, 182] on div "[PERSON_NAME] Guest Bathroom Kent I Team View Client View Orders 1 / 2 Client-F…" at bounding box center [394, 215] width 403 height 687
click at [415, 200] on textarea "958 Reviews - 4.8 Stars Return | Refund Policy: 30 Days From Delivery" at bounding box center [483, 200] width 137 height 26
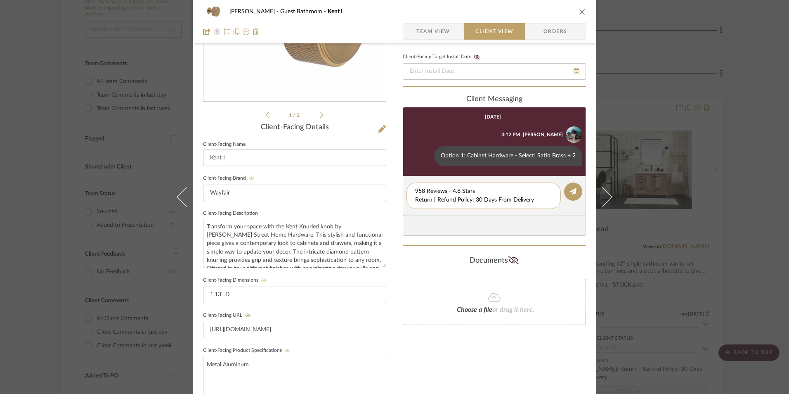
drag, startPoint x: 536, startPoint y: 199, endPoint x: 404, endPoint y: 198, distance: 132.9
click at [406, 198] on div "958 Reviews - 4.8 Stars Return | Refund Policy: 30 Days From Delivery" at bounding box center [483, 195] width 154 height 26
type textarea "958 Reviews - 4.8 Stars"
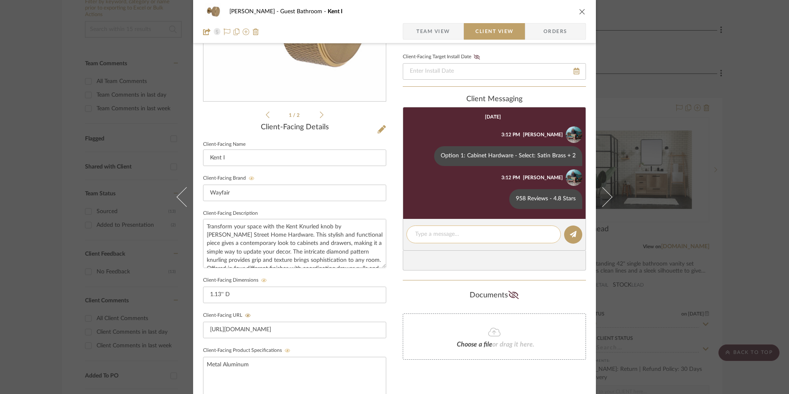
click at [451, 231] on textarea at bounding box center [483, 234] width 137 height 9
paste textarea "Return | Refund Policy: 30 Days From Delivery"
type textarea "Return | Refund Policy: 30 Days From Delivery"
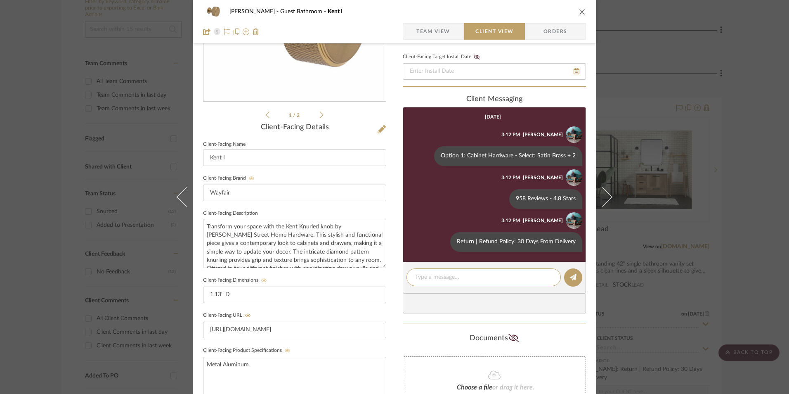
click at [579, 13] on icon "close" at bounding box center [582, 11] width 7 height 7
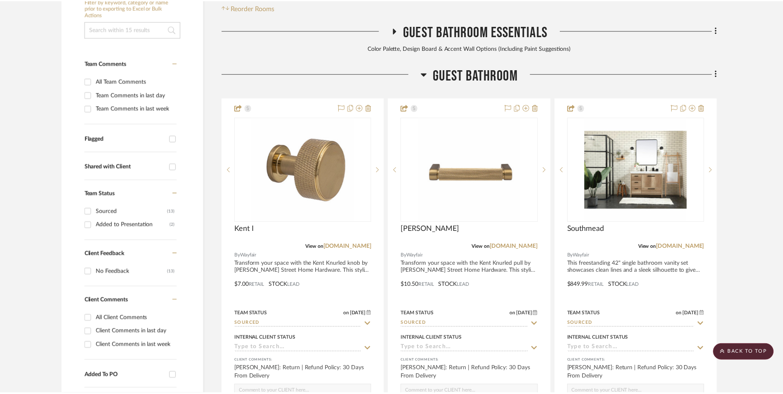
scroll to position [251, 0]
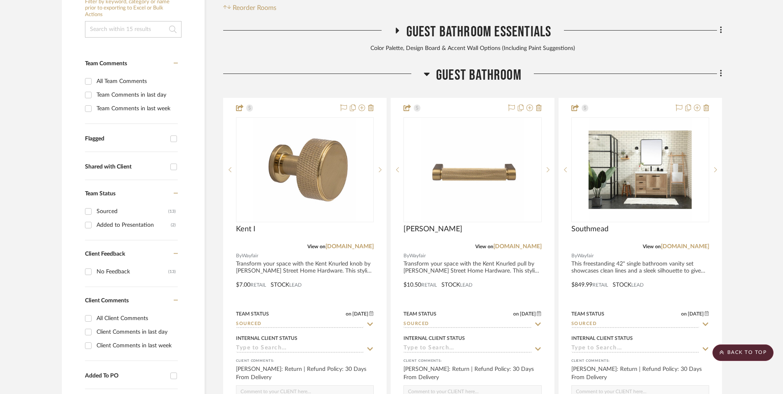
click at [719, 68] on fa-icon at bounding box center [719, 75] width 5 height 14
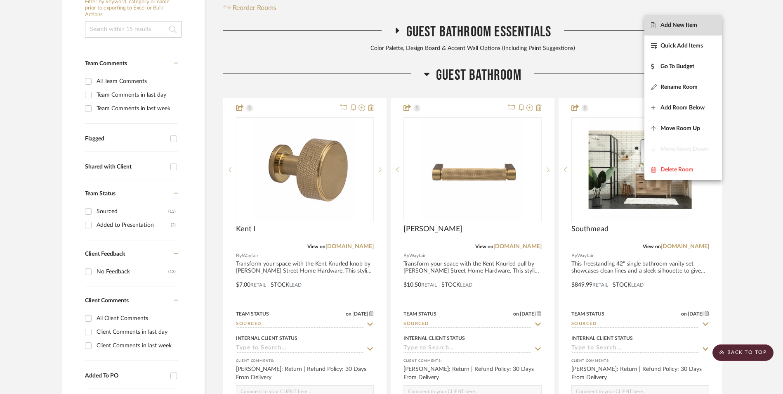
click at [698, 26] on span "Add New Item" at bounding box center [683, 25] width 64 height 7
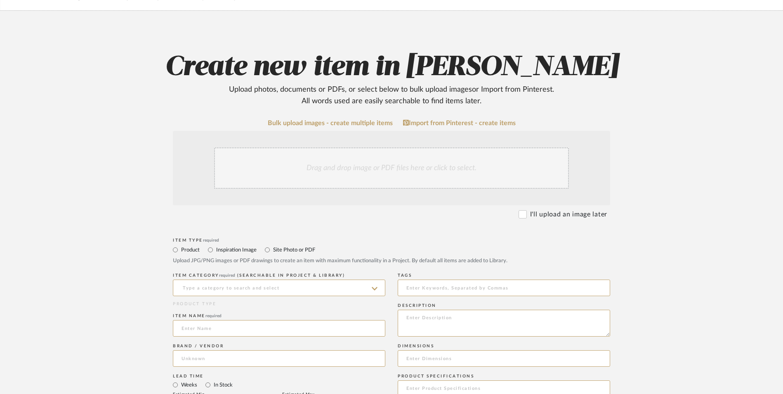
scroll to position [124, 0]
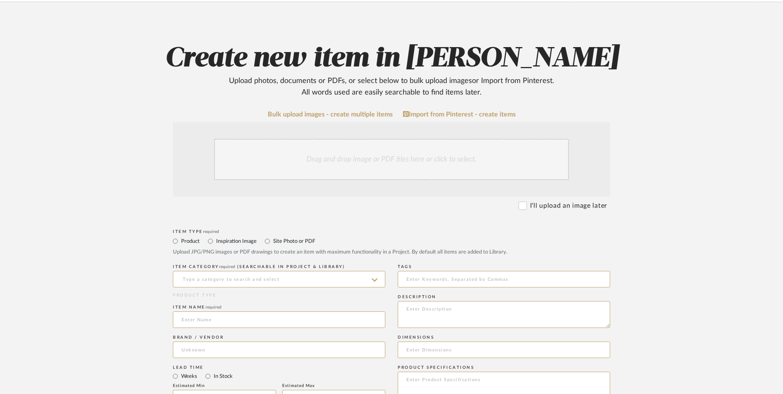
click at [369, 139] on div "Drag and drop image or PDF files here or click to select." at bounding box center [391, 159] width 355 height 41
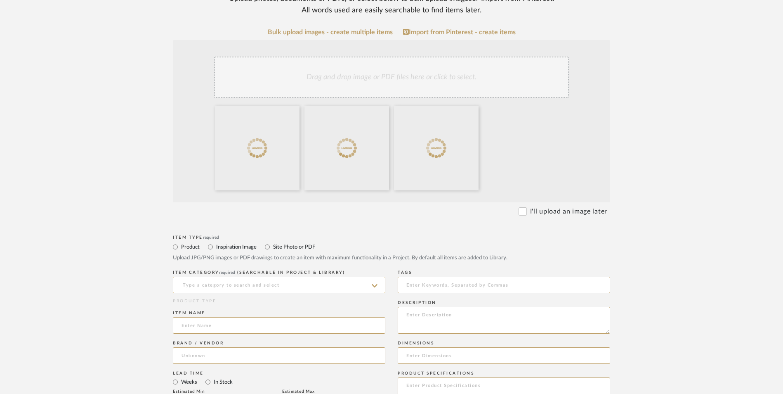
scroll to position [206, 0]
click at [243, 276] on input at bounding box center [279, 284] width 212 height 17
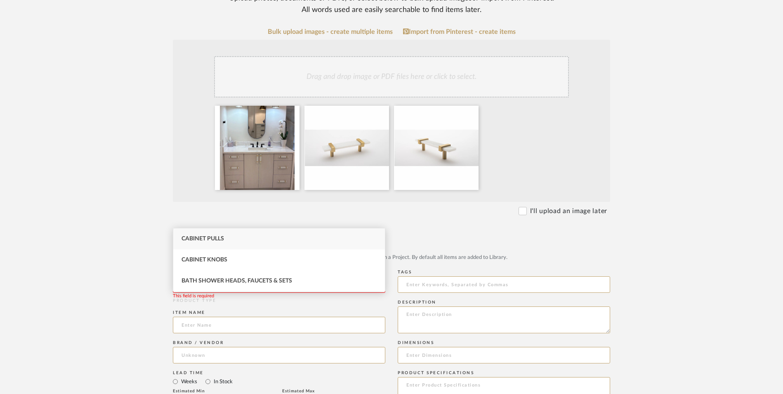
click at [245, 243] on div "Cabinet Pulls" at bounding box center [279, 238] width 212 height 21
type input "Cabinet Pulls"
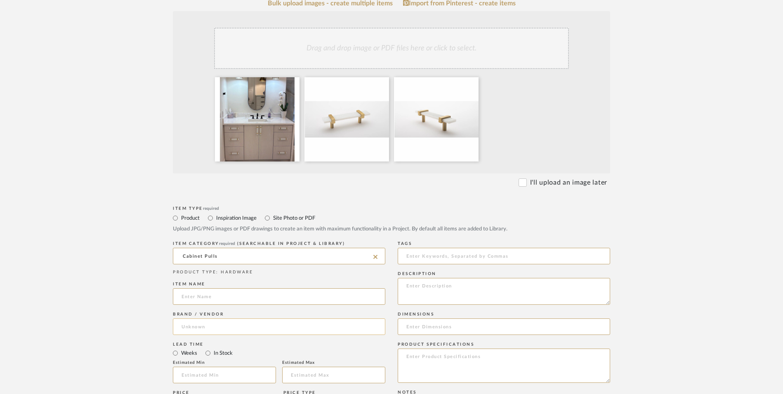
scroll to position [289, 0]
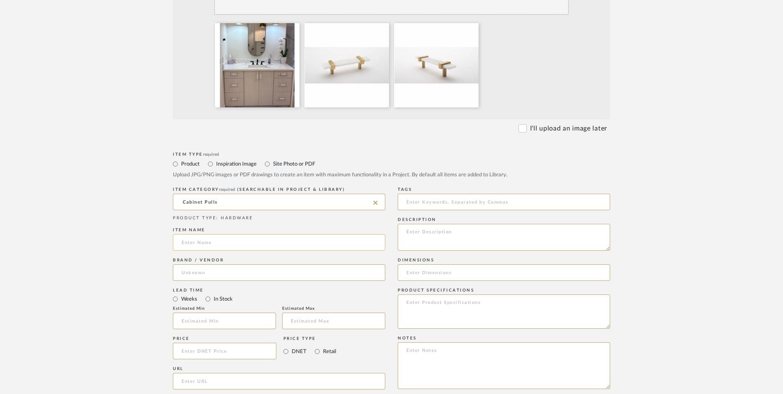
click at [206, 234] on input at bounding box center [279, 242] width 212 height 17
click at [210, 264] on input at bounding box center [279, 272] width 212 height 17
type input "Sietto II"
click at [217, 231] on mat-option "Wayfair" at bounding box center [279, 227] width 212 height 21
type input "Wayfair"
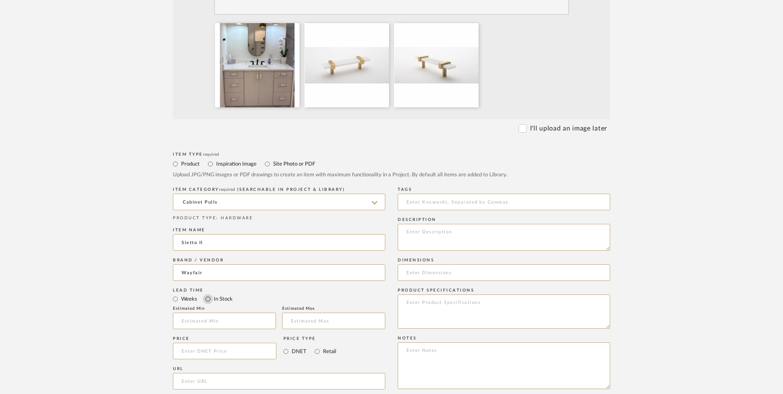
click at [208, 294] on input "In Stock" at bounding box center [208, 299] width 10 height 10
radio input "true"
click at [315, 346] on input "Retail" at bounding box center [317, 351] width 10 height 10
radio input "true"
click at [215, 342] on input at bounding box center [225, 350] width 104 height 17
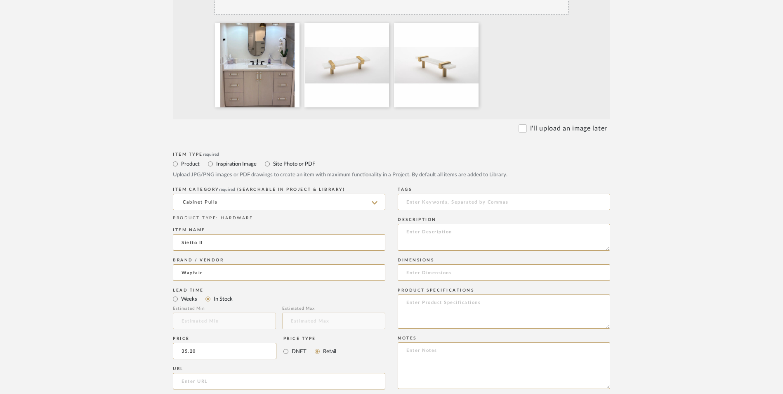
type input "$35.20"
click at [96, 292] on upload-items "Create new item in [PERSON_NAME] Upload photos, documents or PDFs, or select be…" at bounding box center [391, 244] width 783 height 815
click at [226, 373] on input "url" at bounding box center [279, 381] width 212 height 17
paste input "[URL][DOMAIN_NAME]"
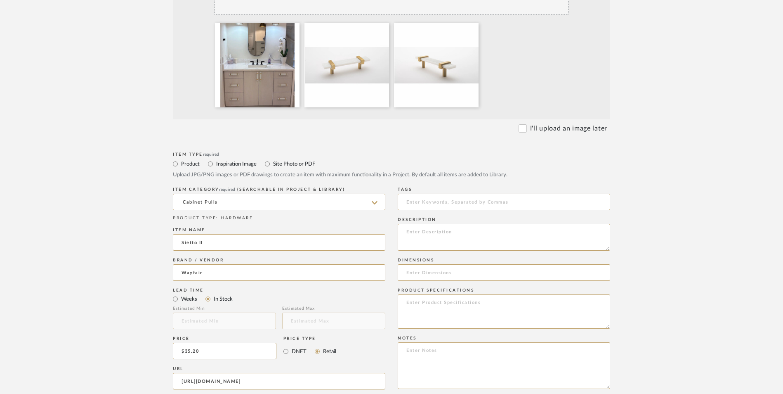
type input "[URL][DOMAIN_NAME]"
click at [104, 260] on upload-items "Create new item in [PERSON_NAME] Upload photos, documents or PDFs, or select be…" at bounding box center [391, 244] width 783 height 815
click at [446, 342] on textarea at bounding box center [504, 365] width 212 height 47
paste textarea "Option 1: ETA: SKU: Reviews - Stars Return | Refund Policy:"
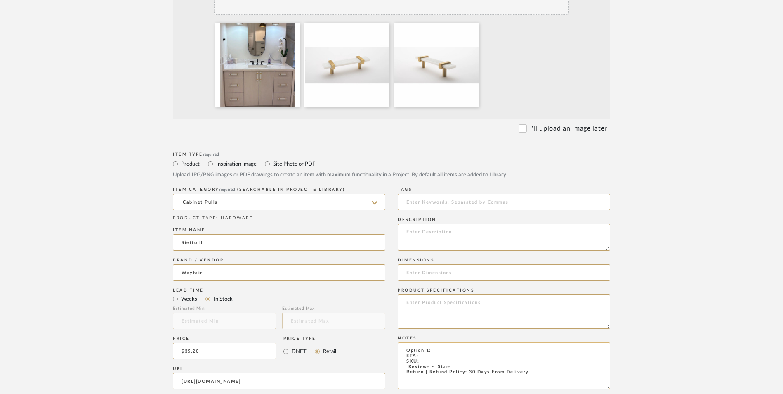
click at [429, 342] on textarea "Option 1: ETA: SKU: Reviews - Stars Return | Refund Policy: 30 Days From Delive…" at bounding box center [504, 365] width 212 height 47
click at [440, 342] on textarea "Option 2: ETA: SKU: Reviews - Stars Return | Refund Policy: 30 Days From Delive…" at bounding box center [504, 365] width 212 height 47
click at [400, 342] on textarea "Option 2: Cabinet Hardware - Select: ETA: SKU: Reviews - Stars Return | Refund …" at bounding box center [504, 365] width 212 height 47
click at [431, 342] on textarea "Option 2: Cabinet Hardware - Select: ETA: SKU: 169 Reviews - 4.8 Stars Return |…" at bounding box center [504, 365] width 212 height 47
click at [431, 342] on textarea "Option 2: Cabinet Hardware - Select: ETA: [DATE] SKU: 169 Reviews - 4.8 Stars R…" at bounding box center [504, 365] width 212 height 47
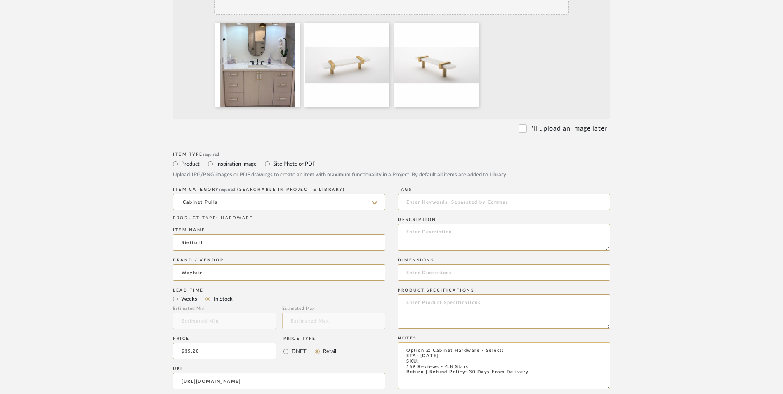
paste textarea "EWW10005"
click at [510, 342] on textarea "Option 2: Cabinet Hardware - Select: ETA: [DATE] SKU: EWW10005 169 Reviews - 4.…" at bounding box center [504, 365] width 212 height 47
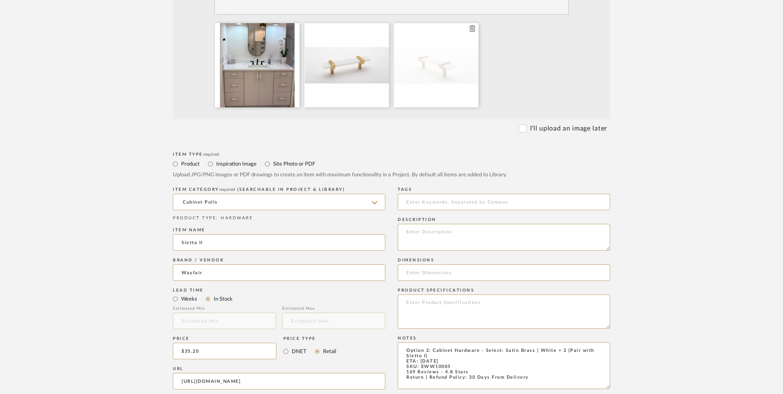
type textarea "Option 2: Cabinet Hardware - Select: Satin Brass | White + 2 (Pair with Sietto …"
click at [493, 224] on textarea at bounding box center [504, 237] width 212 height 27
paste textarea "Sietto’s hardware is made to order. To limit returns as much as possible, we ki…"
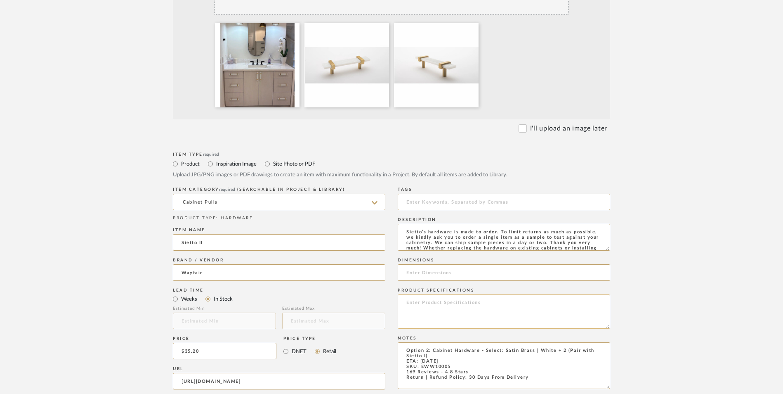
scroll to position [11, 0]
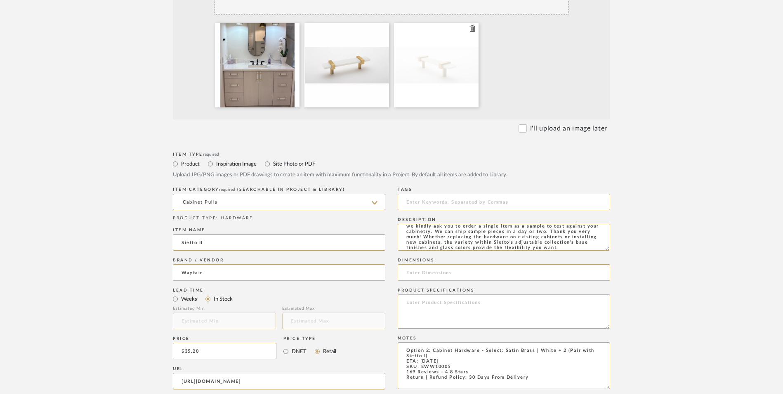
type textarea "Sietto’s hardware is made to order. To limit returns as much as possible, we ki…"
click at [442, 264] on input at bounding box center [504, 272] width 212 height 17
paste input "5.5'' L X 1.00'' W"
type input "5.5'' L X 1.00'' W"
click at [447, 294] on textarea at bounding box center [504, 311] width 212 height 34
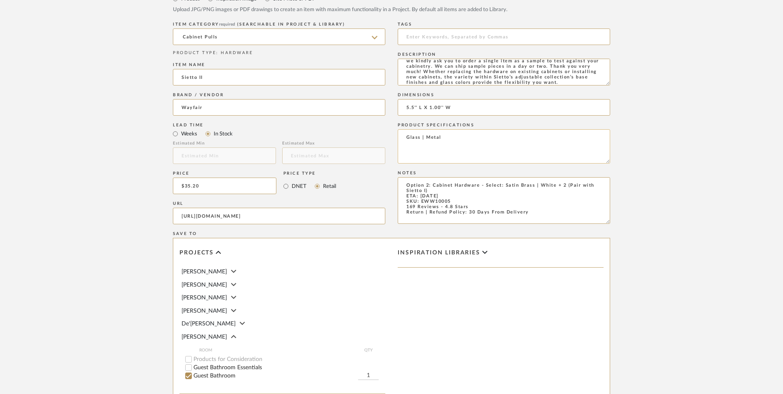
scroll to position [519, 0]
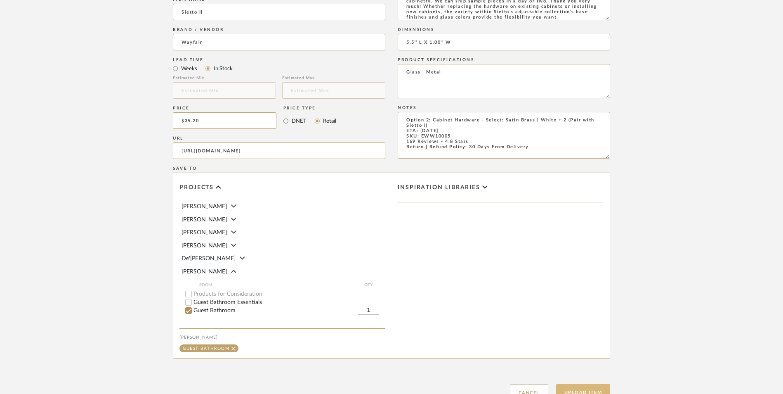
type textarea "Glass | Metal"
click at [583, 384] on button "Upload Item" at bounding box center [583, 392] width 54 height 17
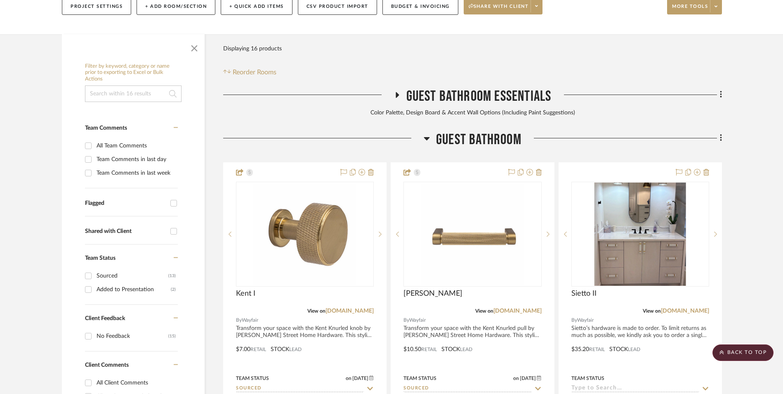
scroll to position [169, 0]
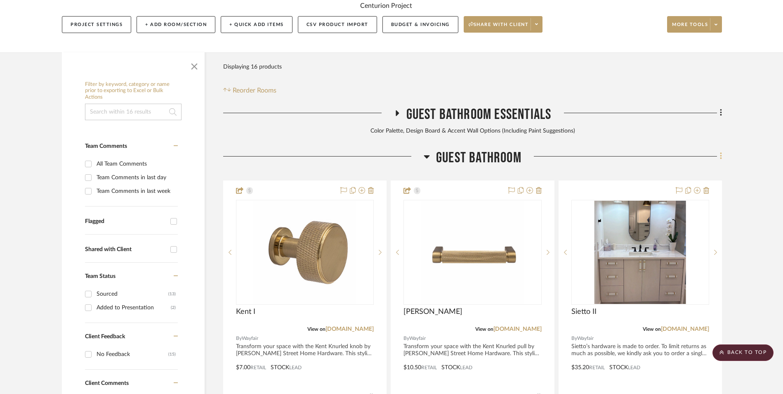
click at [719, 150] on fa-icon at bounding box center [719, 157] width 5 height 14
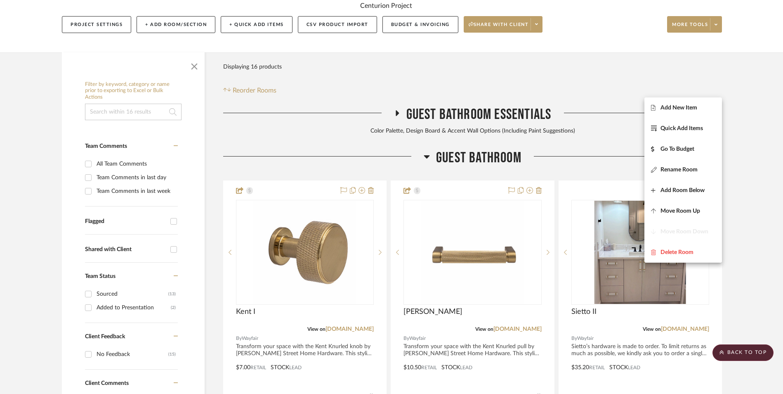
drag, startPoint x: 688, startPoint y: 108, endPoint x: 656, endPoint y: 106, distance: 31.8
click at [688, 108] on span "Add New Item" at bounding box center [679, 107] width 37 height 7
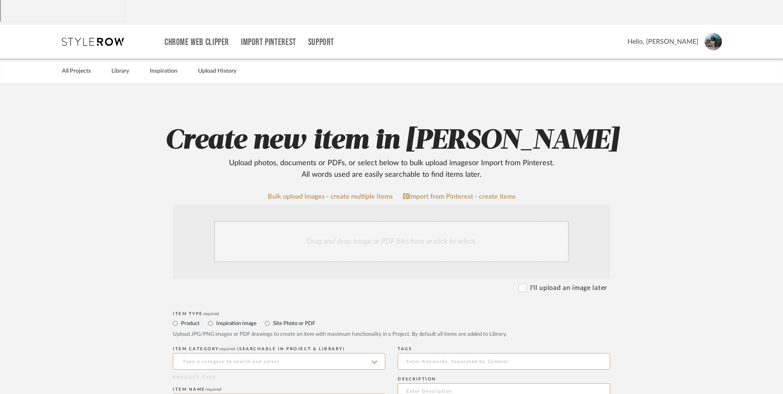
scroll to position [124, 0]
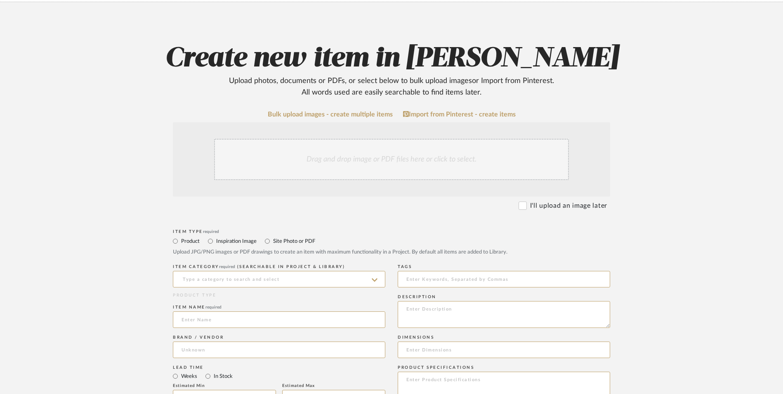
click at [371, 139] on div "Drag and drop image or PDF files here or click to select." at bounding box center [391, 159] width 355 height 41
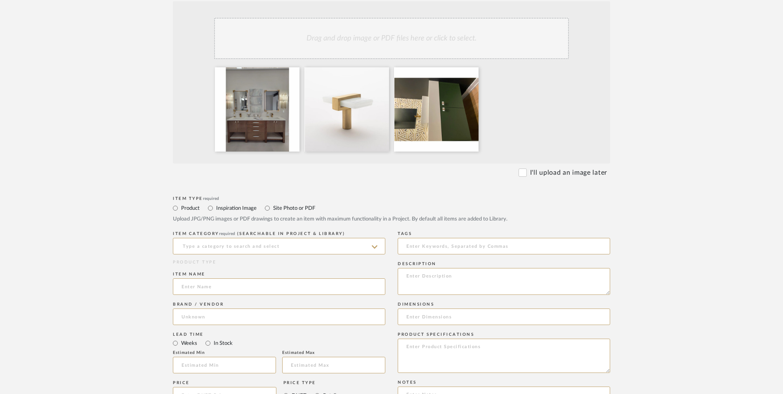
scroll to position [248, 0]
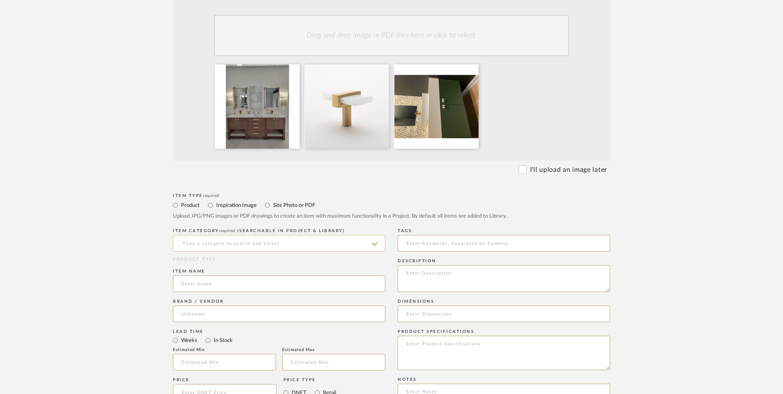
click at [226, 235] on input at bounding box center [279, 243] width 212 height 17
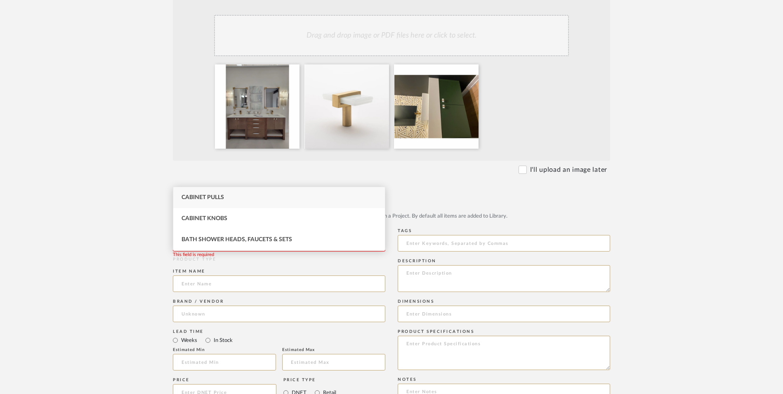
click at [224, 197] on span "Cabinet Pulls" at bounding box center [203, 197] width 42 height 6
type input "Cabinet Pulls"
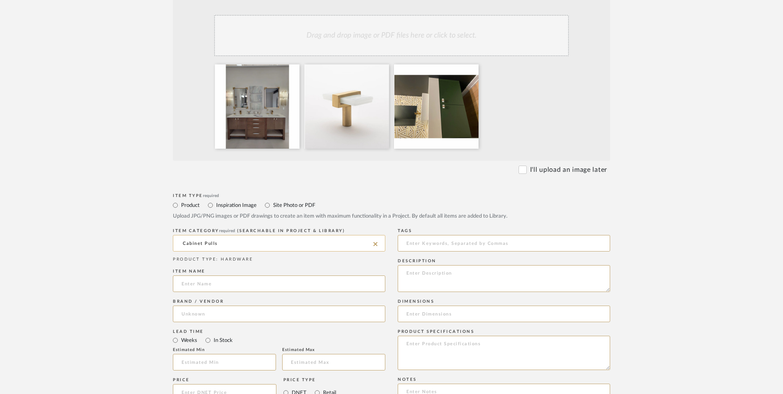
click at [219, 235] on input "Cabinet Pulls" at bounding box center [279, 243] width 212 height 17
click at [376, 241] on icon at bounding box center [375, 244] width 4 height 7
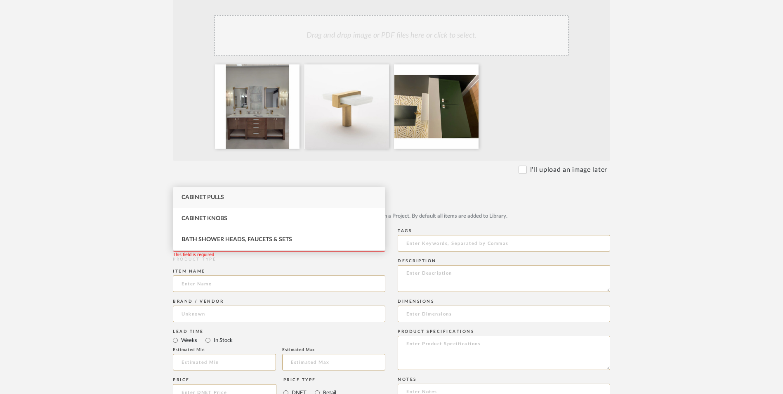
drag, startPoint x: 242, startPoint y: 212, endPoint x: 173, endPoint y: 232, distance: 71.7
click at [241, 212] on div "Cabinet Knobs" at bounding box center [279, 218] width 212 height 21
type input "Cabinet Knobs"
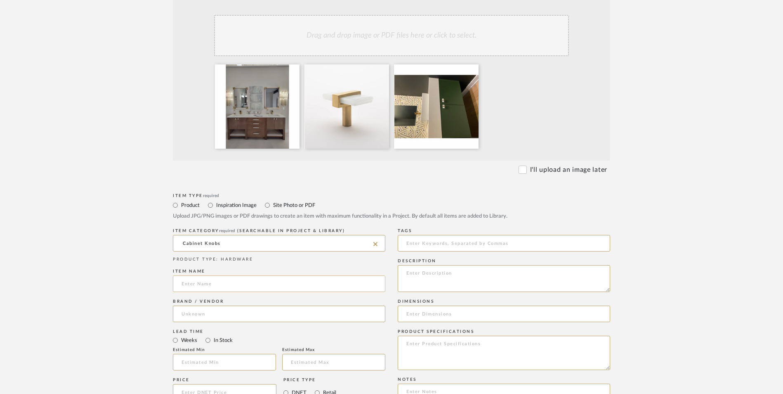
click at [189, 275] on input at bounding box center [279, 283] width 212 height 17
type input "Sietto I"
click at [215, 305] on input at bounding box center [279, 313] width 212 height 17
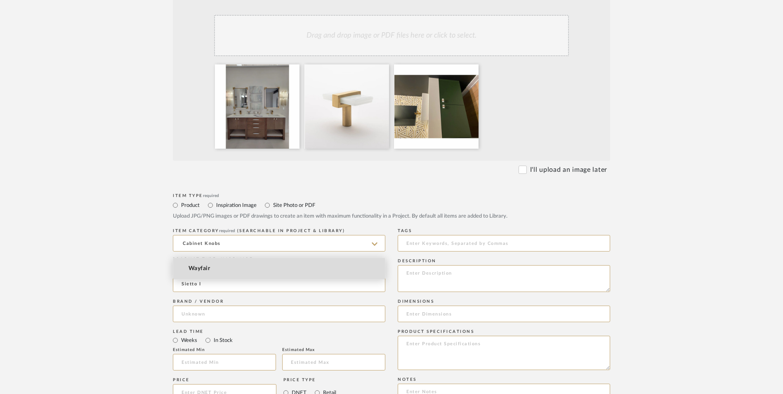
click at [212, 270] on mat-option "Wayfair" at bounding box center [279, 268] width 212 height 21
type input "Wayfair"
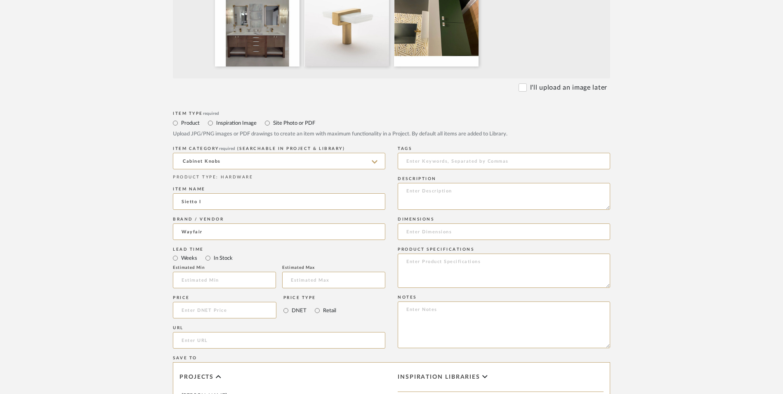
scroll to position [330, 0]
click at [206, 253] on input "In Stock" at bounding box center [208, 258] width 10 height 10
radio input "true"
click at [311, 301] on mat-radio-group "DNET Retail" at bounding box center [309, 309] width 53 height 17
click at [201, 301] on input at bounding box center [225, 309] width 104 height 17
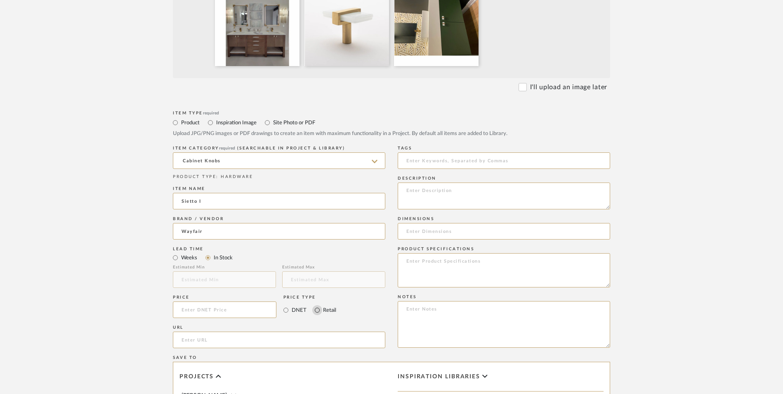
drag, startPoint x: 313, startPoint y: 243, endPoint x: 311, endPoint y: 248, distance: 6.3
click at [314, 305] on input "Retail" at bounding box center [317, 310] width 10 height 10
radio input "true"
click at [233, 301] on input at bounding box center [225, 309] width 104 height 17
type input "$28.80"
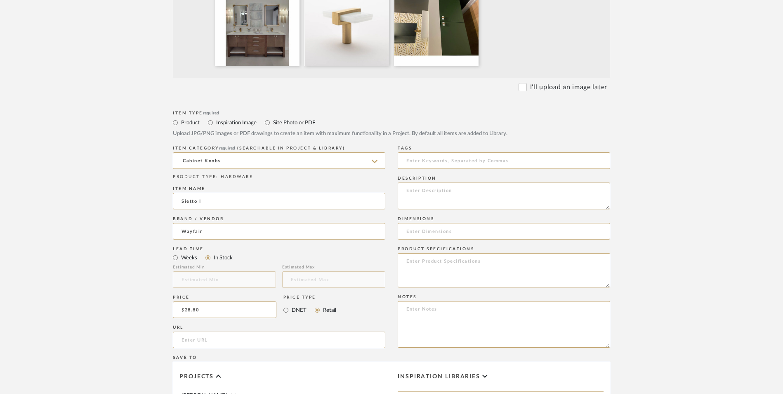
drag, startPoint x: 90, startPoint y: 271, endPoint x: 94, endPoint y: 270, distance: 4.7
click at [90, 271] on upload-items "Create new item in [PERSON_NAME] Upload photos, documents or PDFs, or select be…" at bounding box center [391, 203] width 783 height 815
click at [197, 331] on input "url" at bounding box center [279, 339] width 212 height 17
paste input "[URL][DOMAIN_NAME]"
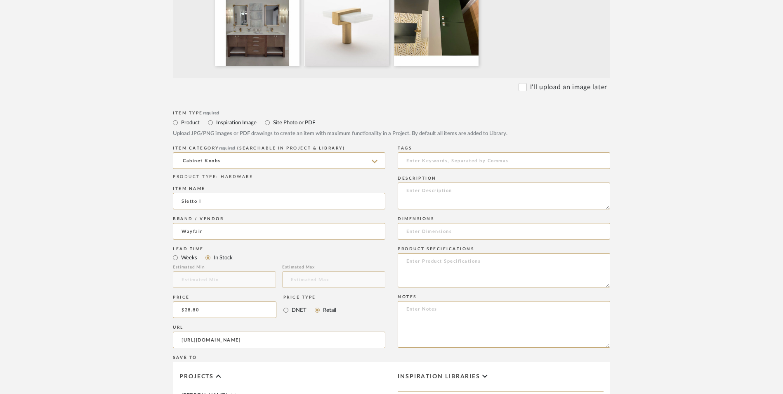
type input "[URL][DOMAIN_NAME]"
click at [63, 233] on upload-items "Create new item in [PERSON_NAME] Upload photos, documents or PDFs, or select be…" at bounding box center [391, 203] width 783 height 815
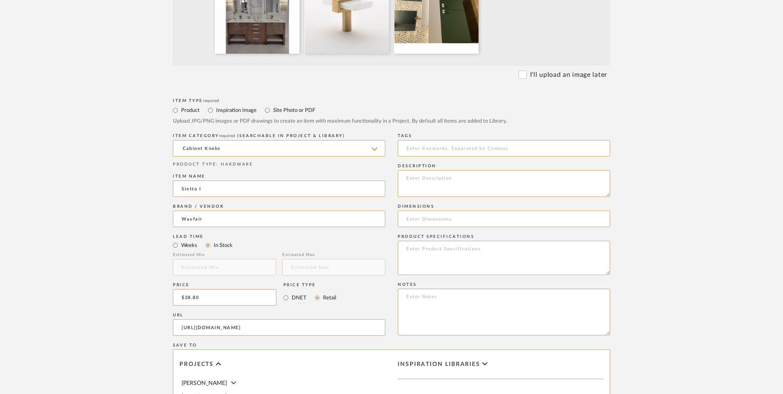
scroll to position [413, 0]
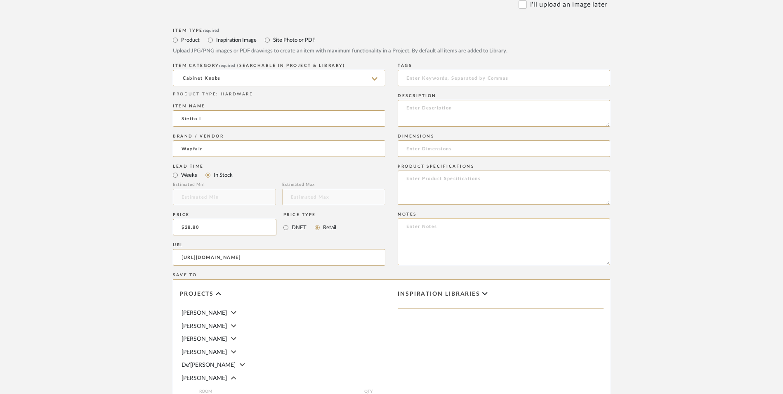
click at [464, 218] on textarea at bounding box center [504, 241] width 212 height 47
paste textarea "Option 1: ETA: SKU: Reviews - Stars Return | Refund Policy:"
click at [429, 218] on textarea "Option 1: ETA: SKU: Reviews - Stars Return | Refund Policy:" at bounding box center [504, 241] width 212 height 47
click at [448, 218] on textarea "Option 2: ETA: SKU: Reviews - Stars Return | Refund Policy:" at bounding box center [504, 241] width 212 height 47
click at [476, 218] on textarea "Option 2: Cabinet Hardware - Select: ETA: SKU: Reviews - Stars Return | Refund …" at bounding box center [504, 241] width 212 height 47
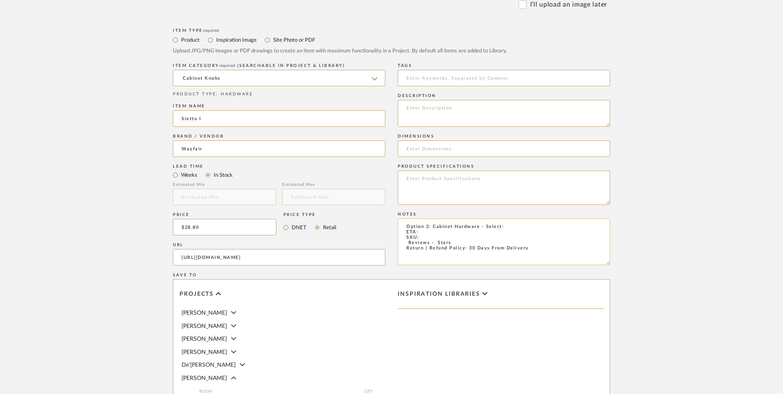
click at [425, 218] on textarea "Option 2: Cabinet Hardware - Select: ETA: SKU: Reviews - Stars Return | Refund …" at bounding box center [504, 241] width 212 height 47
click at [402, 218] on textarea "Option 2: Cabinet Hardware - Select: ETA: [DATE] SKU: Reviews - Stars Return | …" at bounding box center [504, 241] width 212 height 47
click at [434, 218] on textarea "Option 2: Cabinet Hardware - Select: ETA: [DATE] SKU: 246 Reviews - 4.8 Stars R…" at bounding box center [504, 241] width 212 height 47
paste textarea "EWW10017"
type textarea "Option 2: Cabinet Hardware - Select: ETA: [DATE] SKU: EWW10017 246 Reviews - 4.…"
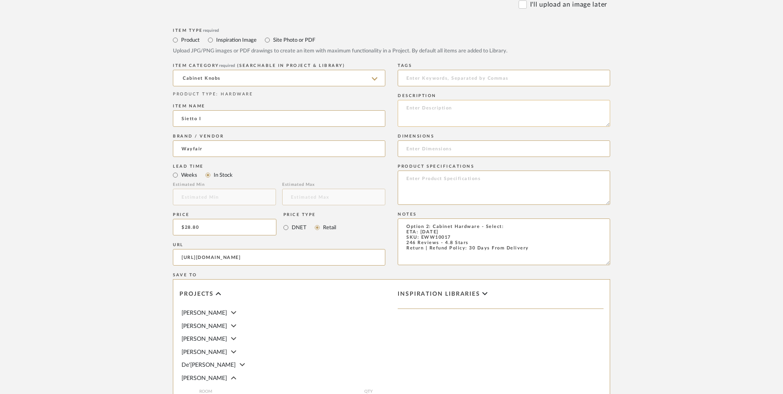
click at [462, 100] on textarea at bounding box center [504, 113] width 212 height 27
paste textarea "Sietto’s hardware is made to order. To limit returns as much as possible, we ki…"
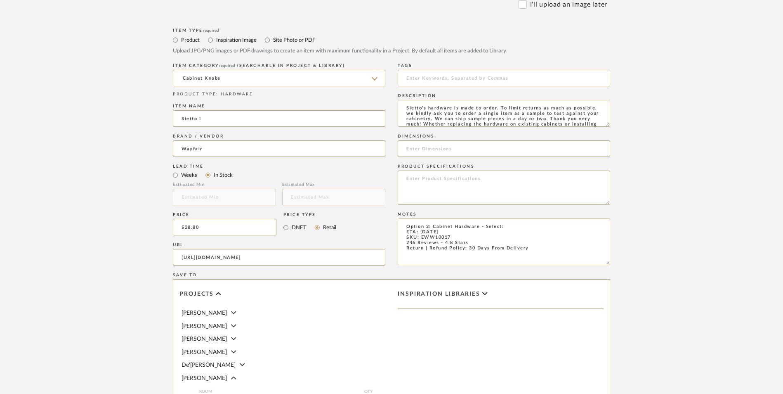
scroll to position [17, 0]
type textarea "Sietto’s hardware is made to order. To limit returns as much as possible, we ki…"
click at [508, 218] on textarea "Option 2: Cabinet Hardware - Select: ETA: [DATE] SKU: EWW10017 246 Reviews - 4.…" at bounding box center [504, 241] width 212 height 47
type textarea "Option 2: Cabinet Hardware - Select: Satin Brass | White + 2 ETA: [DATE] SKU: E…"
click at [460, 140] on input at bounding box center [504, 148] width 212 height 17
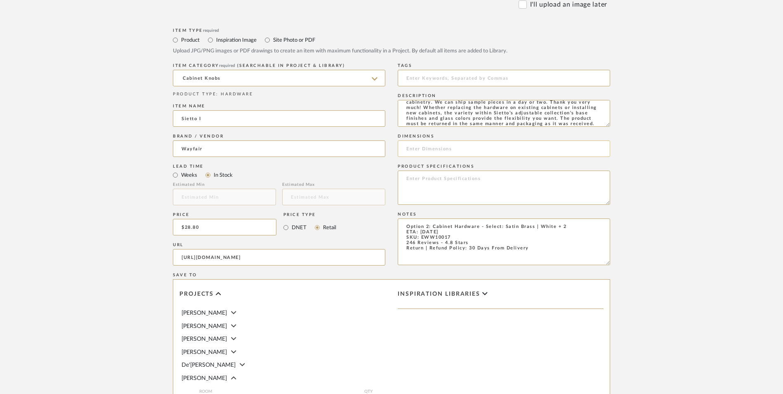
paste input "2'' L X 1.25'' W"
type input "2'' L X 1.25'' W"
click at [438, 170] on textarea at bounding box center [504, 187] width 212 height 34
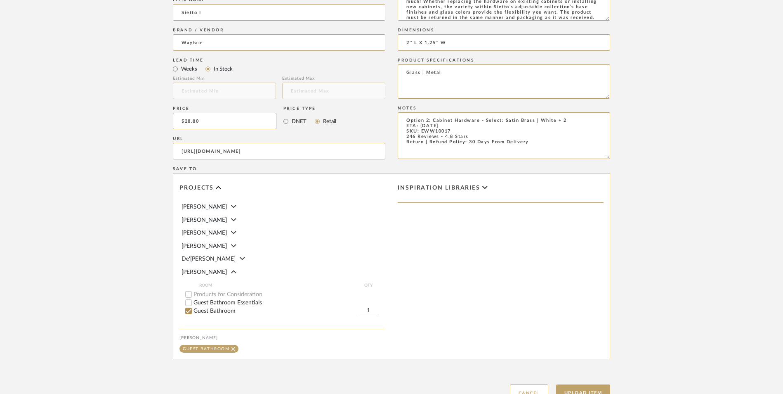
scroll to position [519, 0]
type textarea "Glass | Metal"
drag, startPoint x: 583, startPoint y: 327, endPoint x: 687, endPoint y: 303, distance: 106.4
click at [585, 384] on button "Upload Item" at bounding box center [583, 392] width 54 height 17
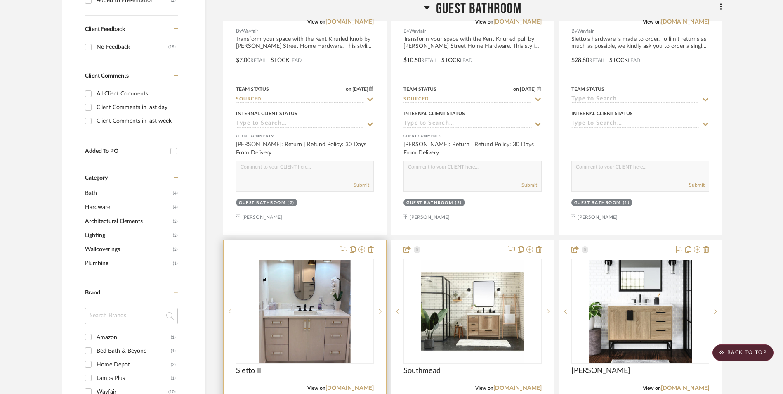
scroll to position [499, 0]
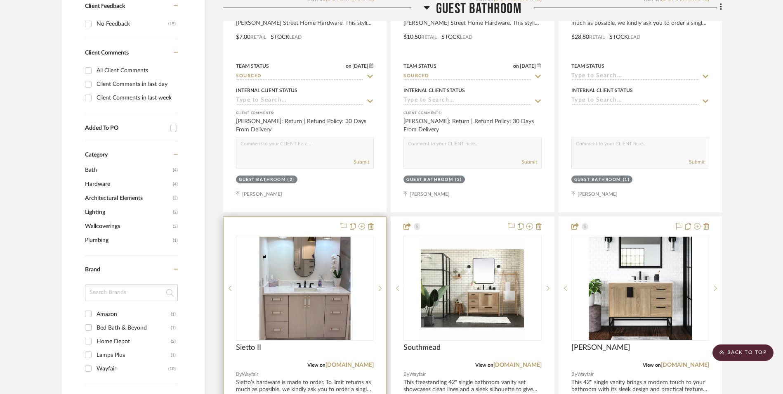
click at [313, 242] on img "0" at bounding box center [304, 287] width 91 height 103
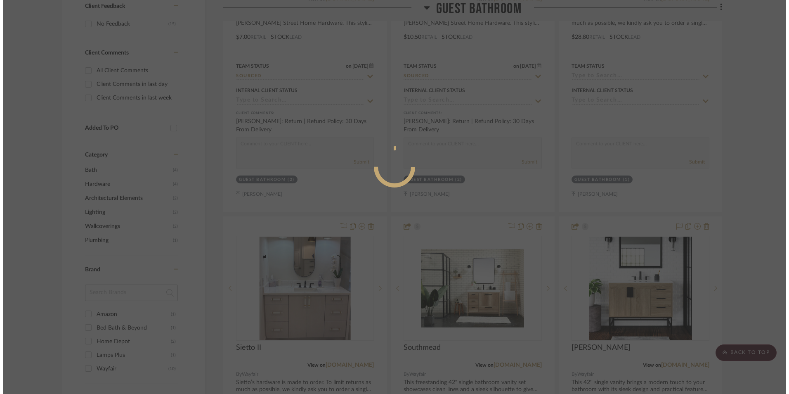
scroll to position [0, 0]
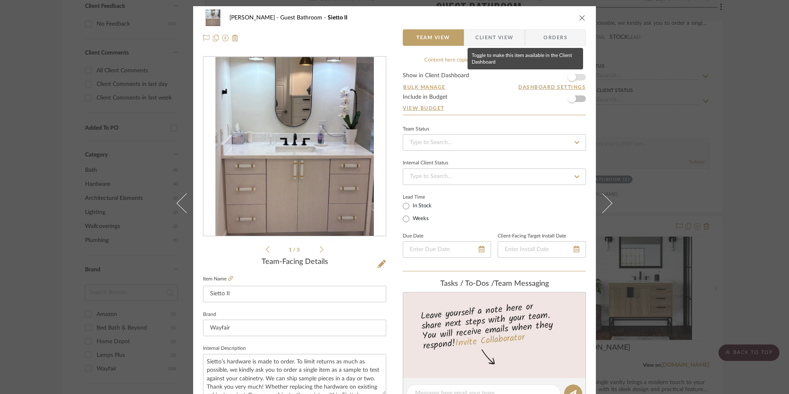
click at [567, 73] on span "button" at bounding box center [572, 77] width 18 height 18
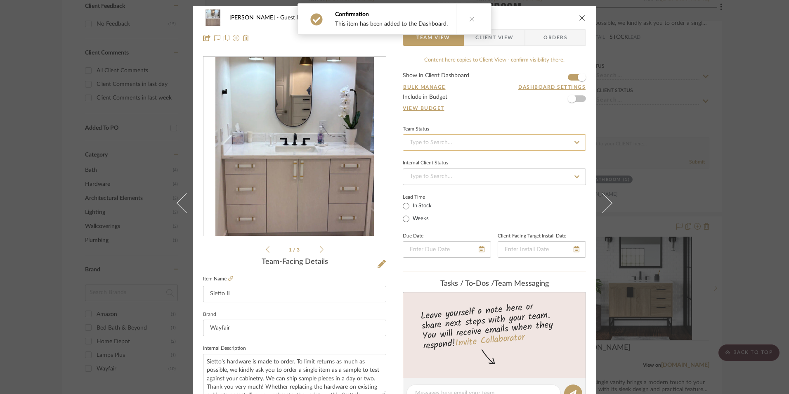
click at [508, 149] on input at bounding box center [494, 142] width 183 height 17
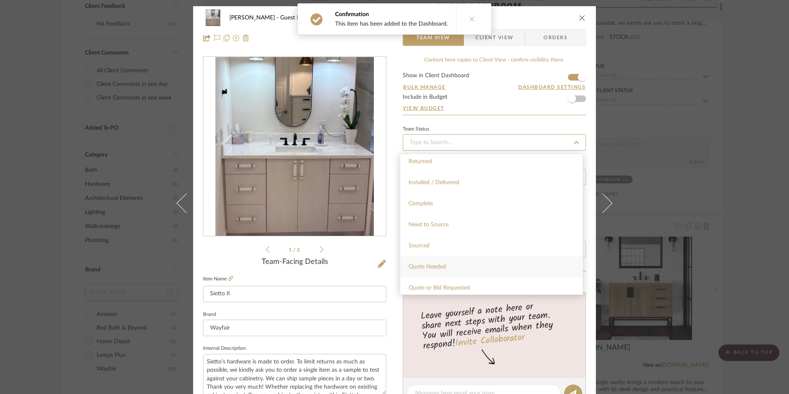
scroll to position [206, 0]
click at [451, 234] on div "Sourced" at bounding box center [491, 231] width 182 height 21
type input "[DATE]"
type input "Sourced"
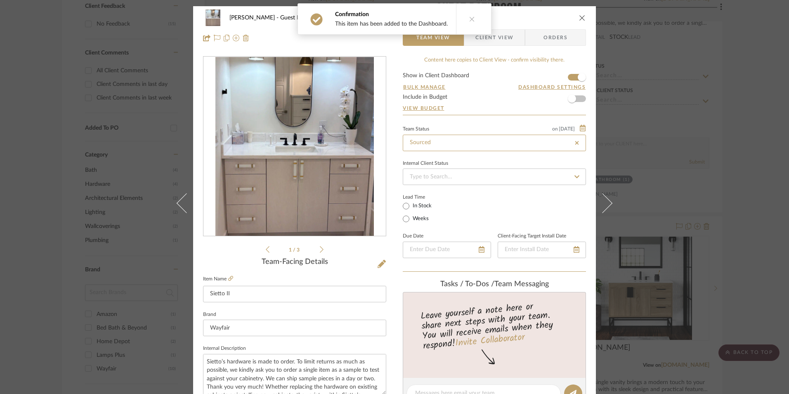
type input "[DATE]"
type input "Sourced"
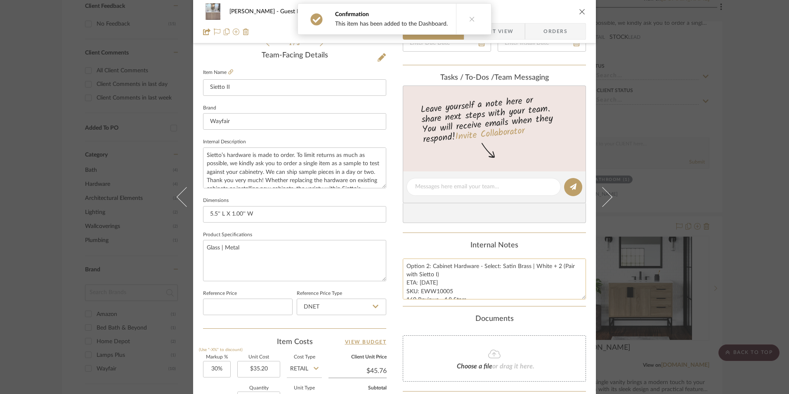
click at [434, 283] on textarea "Option 2: Cabinet Hardware - Select: Satin Brass | White + 2 (Pair with Sietto …" at bounding box center [494, 278] width 183 height 41
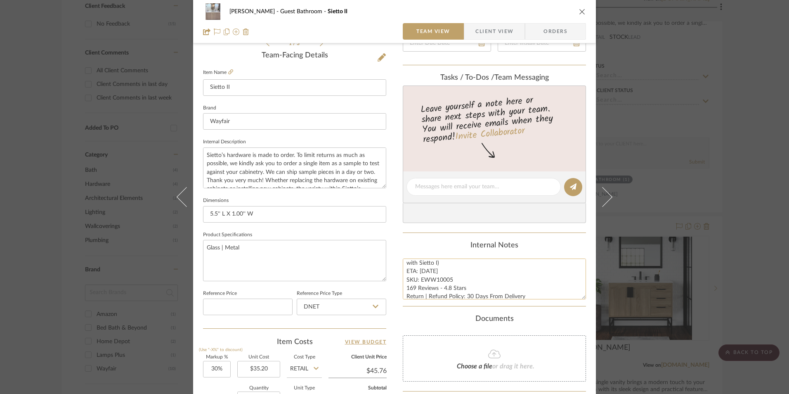
scroll to position [17, 0]
drag, startPoint x: 449, startPoint y: 291, endPoint x: 418, endPoint y: 274, distance: 35.3
click at [418, 274] on textarea "Option 2: Cabinet Hardware - Select: Satin Brass | White + 2 (Pair with Sietto …" at bounding box center [494, 278] width 183 height 41
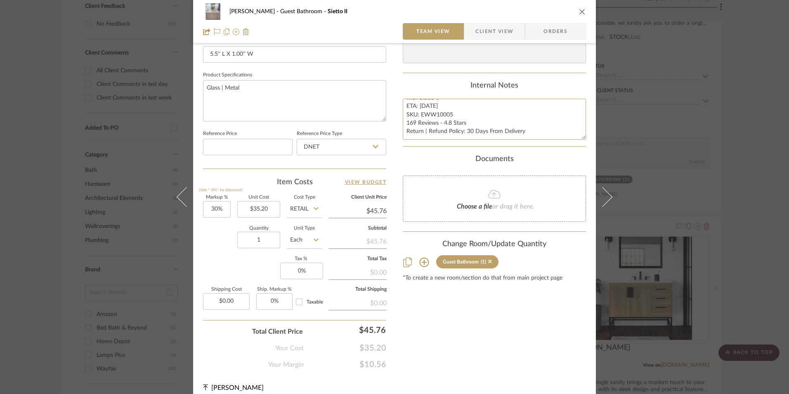
scroll to position [371, 0]
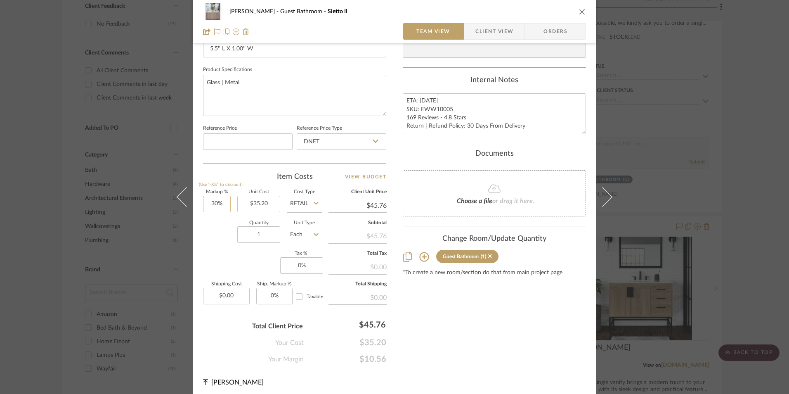
type input "30"
click at [219, 206] on input "30" at bounding box center [217, 204] width 28 height 17
drag, startPoint x: 222, startPoint y: 231, endPoint x: 310, endPoint y: 129, distance: 135.7
click at [228, 225] on div "Quantity 1 Unit Type Each" at bounding box center [262, 235] width 119 height 29
click at [313, 139] on input "DNET" at bounding box center [342, 141] width 90 height 17
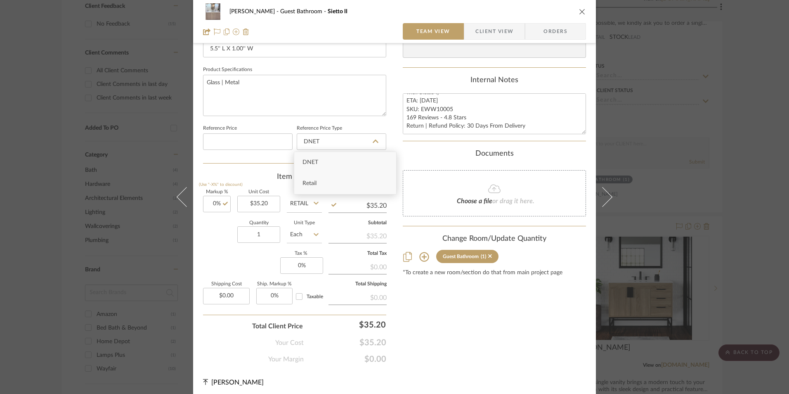
click at [331, 185] on div "Retail" at bounding box center [345, 183] width 102 height 21
click at [299, 261] on input "0" at bounding box center [301, 265] width 43 height 17
click at [446, 321] on div "Content here copies to Client View - confirm visibility there. Show in Client D…" at bounding box center [494, 24] width 183 height 679
click at [255, 235] on input "1" at bounding box center [258, 234] width 43 height 17
drag, startPoint x: 420, startPoint y: 299, endPoint x: 466, endPoint y: 262, distance: 58.9
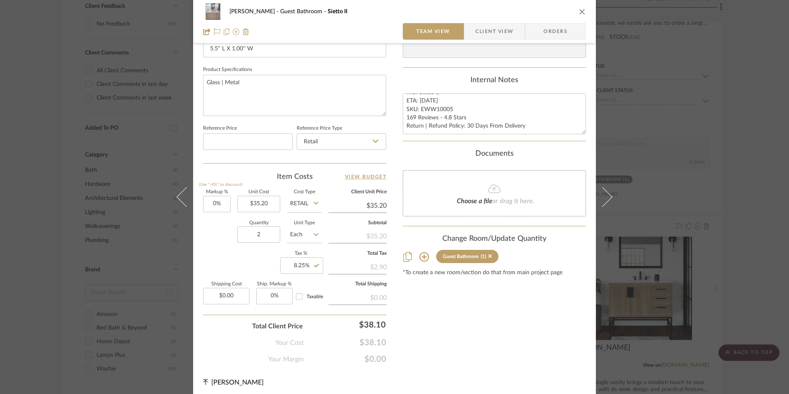
click at [421, 300] on div "Content here copies to Client View - confirm visibility there. Show in Client D…" at bounding box center [494, 24] width 183 height 679
click at [556, 33] on span "Orders" at bounding box center [555, 31] width 42 height 17
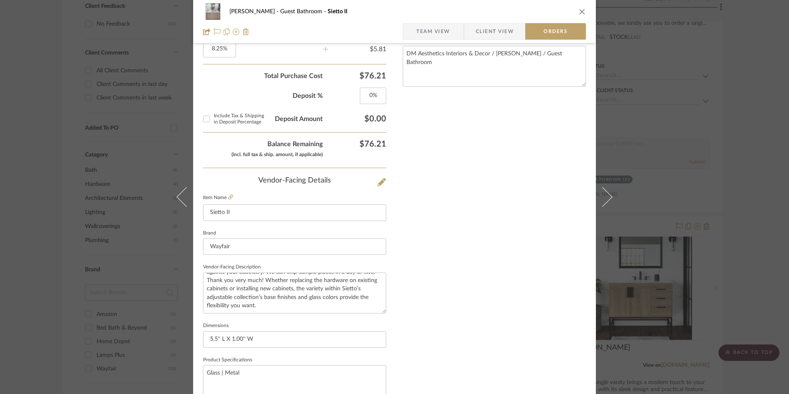
scroll to position [484, 0]
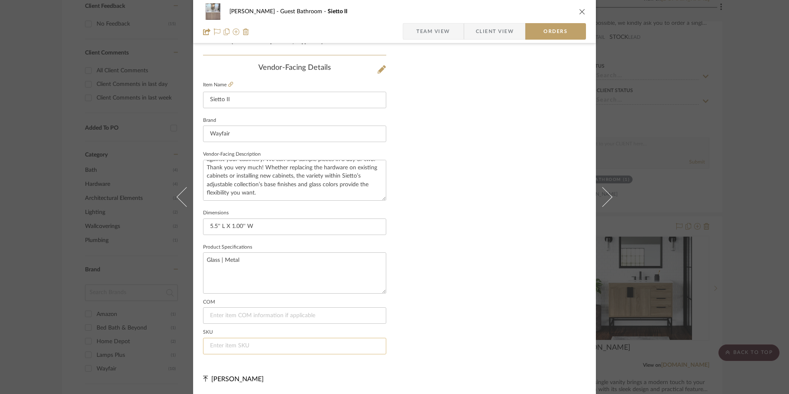
click at [257, 342] on input at bounding box center [294, 346] width 183 height 17
paste input "EWW10005"
click at [428, 31] on span "Team View" at bounding box center [433, 31] width 34 height 17
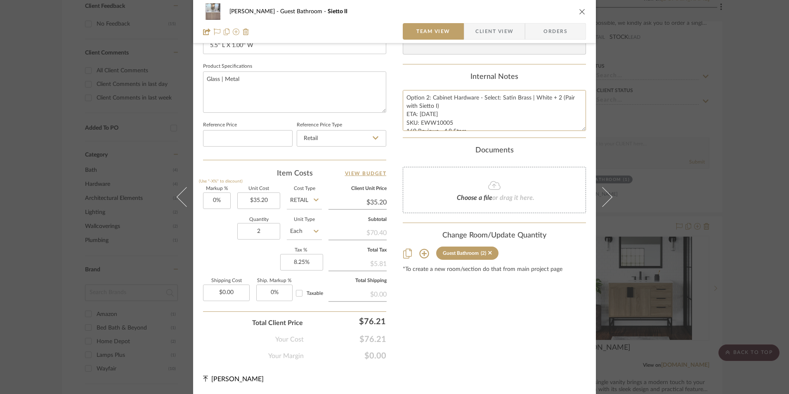
scroll to position [17, 0]
drag, startPoint x: 404, startPoint y: 94, endPoint x: 568, endPoint y: 151, distance: 174.2
click at [568, 151] on div "Content here copies to Client View - confirm visibility there. Show in Client D…" at bounding box center [494, 20] width 183 height 679
click at [489, 33] on span "Client View" at bounding box center [494, 31] width 38 height 17
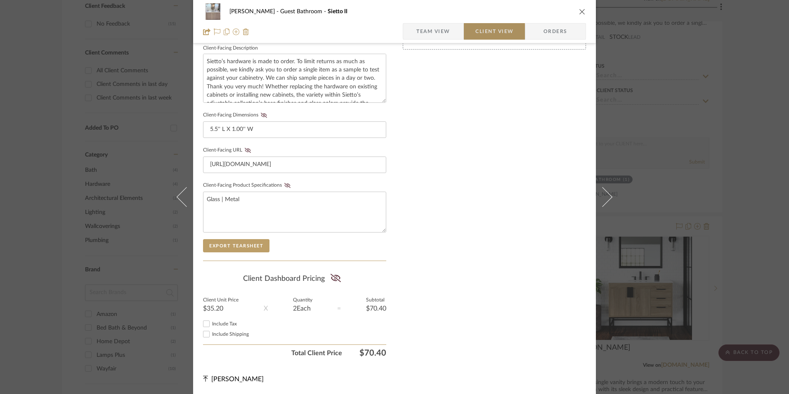
scroll to position [300, 0]
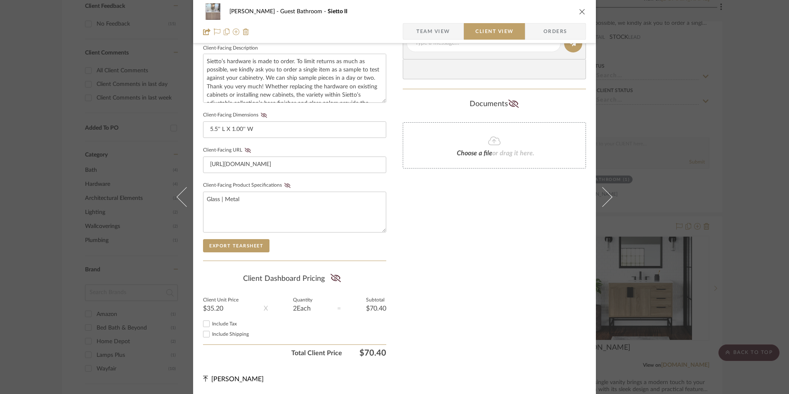
click at [201, 326] on input "Include Tax" at bounding box center [206, 324] width 10 height 10
drag, startPoint x: 336, startPoint y: 279, endPoint x: 344, endPoint y: 278, distance: 8.4
click at [335, 279] on icon at bounding box center [335, 278] width 10 height 8
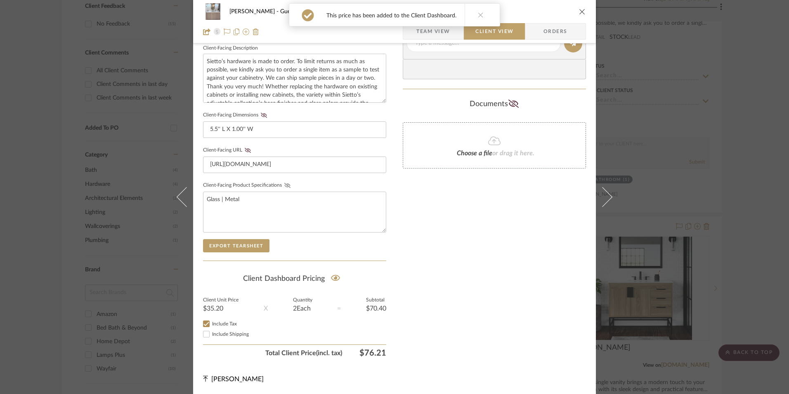
click at [284, 186] on icon at bounding box center [287, 185] width 6 height 5
click at [245, 149] on icon at bounding box center [248, 150] width 6 height 5
click at [261, 114] on icon at bounding box center [264, 115] width 6 height 5
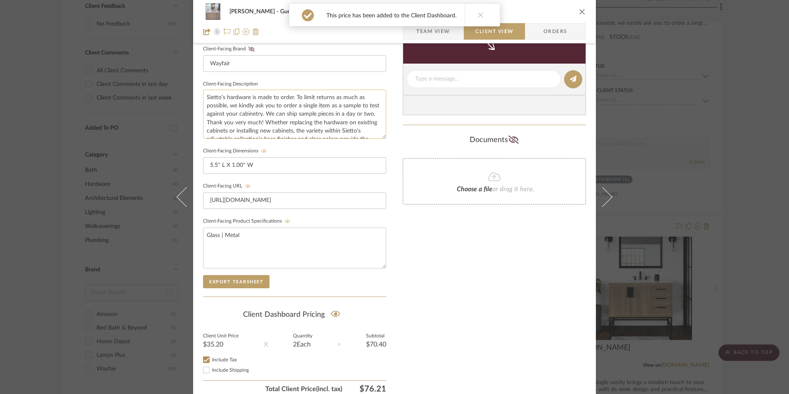
scroll to position [217, 0]
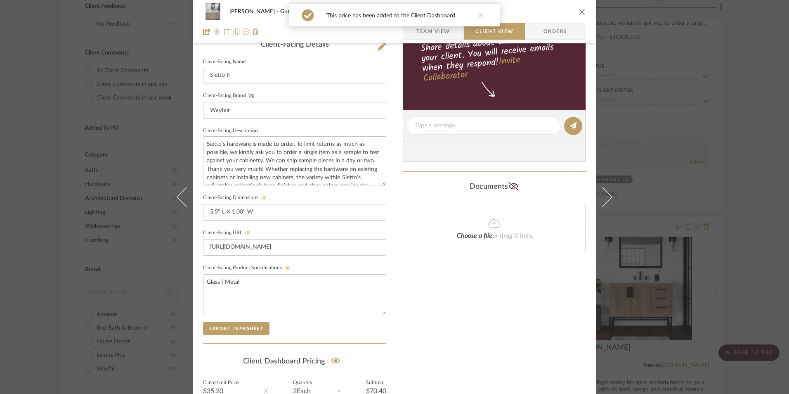
click at [248, 93] on icon at bounding box center [251, 95] width 6 height 5
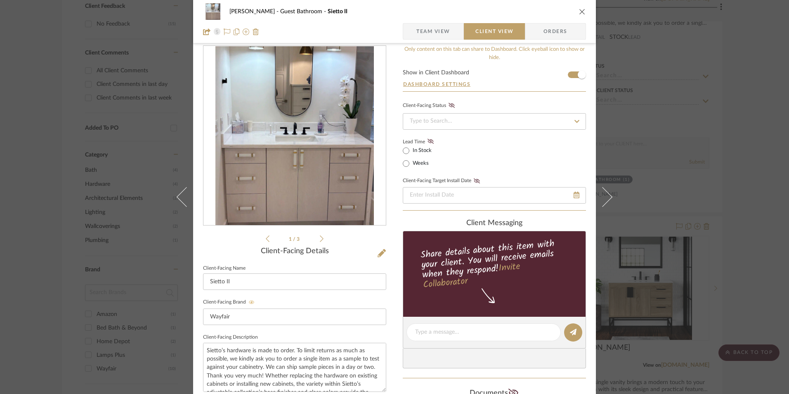
click at [428, 140] on icon at bounding box center [430, 141] width 6 height 5
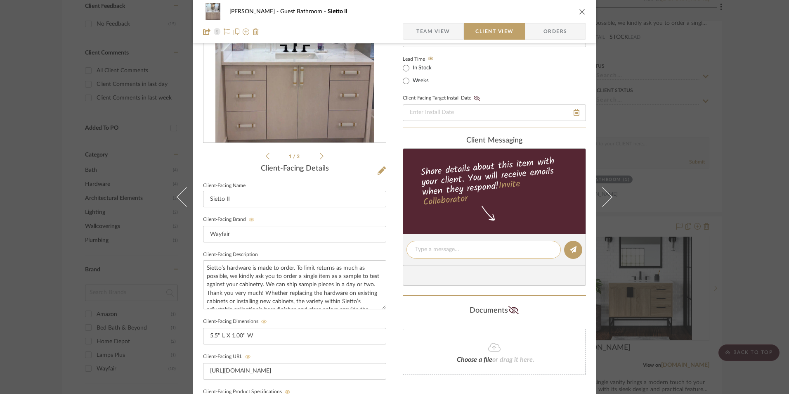
click at [439, 250] on textarea at bounding box center [483, 249] width 137 height 9
paste textarea "Option 2: Cabinet Hardware - Select: Satin Brass | White + 2 (Pair with Sietto …"
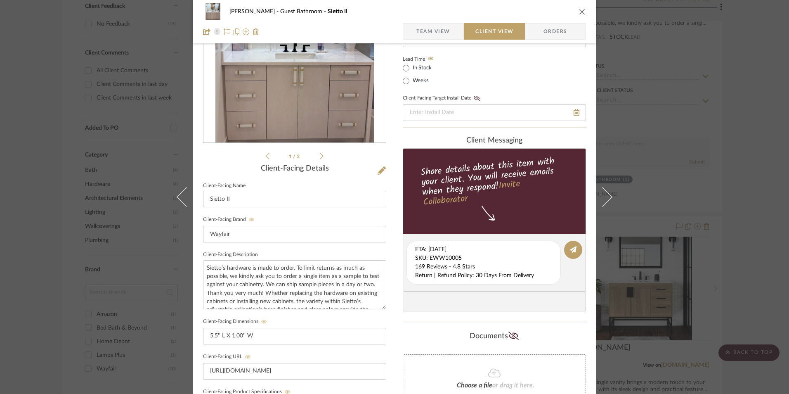
drag, startPoint x: 412, startPoint y: 249, endPoint x: 551, endPoint y: 287, distance: 144.1
click at [552, 287] on editor-of-message "Option 2: Cabinet Hardware - Select: Satin Brass | White + 2 (Pair with Sietto …" at bounding box center [494, 262] width 183 height 57
drag, startPoint x: 448, startPoint y: 264, endPoint x: 420, endPoint y: 275, distance: 30.6
copy editor-of-message
click at [472, 255] on textarea "Option 2: Cabinet Hardware - Select: Satin Brass | White + 2 (Pair with Sietto …" at bounding box center [486, 262] width 143 height 35
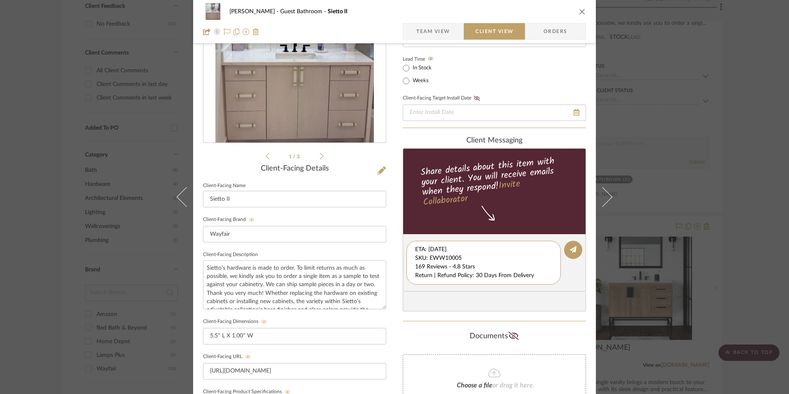
drag, startPoint x: 412, startPoint y: 267, endPoint x: 565, endPoint y: 296, distance: 155.8
click at [565, 296] on div "client Messaging Share details about this item with your client. You will recei…" at bounding box center [494, 223] width 183 height 175
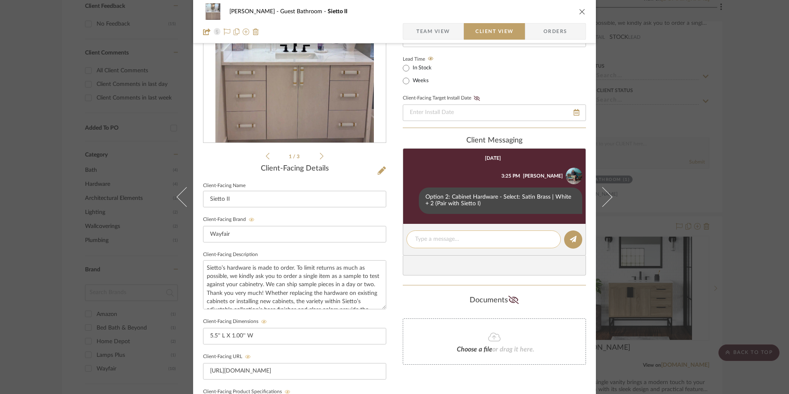
click at [438, 239] on textarea at bounding box center [483, 239] width 137 height 9
paste textarea "ETA: [DATE] SKU: EWW10005 169 Reviews - 4.8 Stars Return | Refund Policy: 30 Da…"
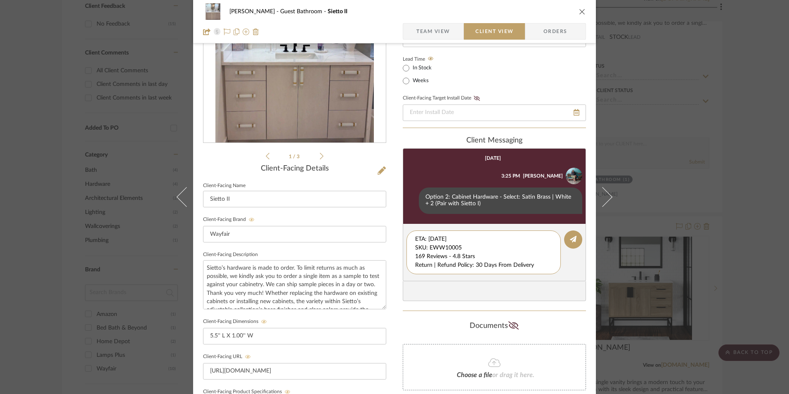
drag, startPoint x: 462, startPoint y: 244, endPoint x: 401, endPoint y: 224, distance: 64.7
click at [394, 227] on div "[PERSON_NAME] Guest Bathroom Sietto II Team View Client View Orders 1 / 3 Clien…" at bounding box center [394, 256] width 403 height 687
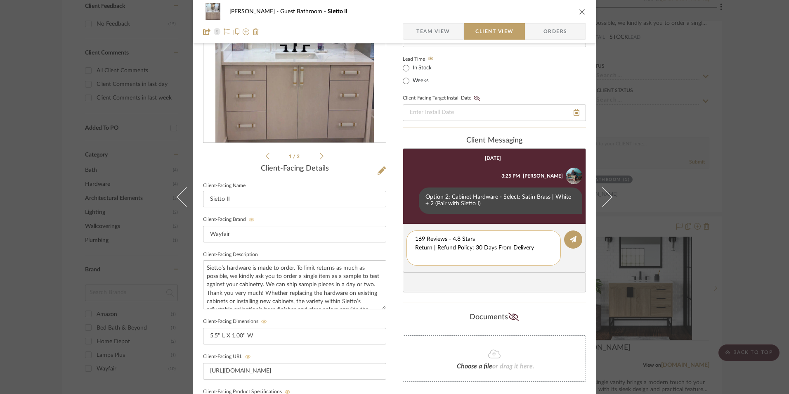
click at [415, 247] on textarea "169 Reviews - 4.8 Stars Return | Refund Policy: 30 Days From Delivery" at bounding box center [483, 248] width 137 height 26
drag, startPoint x: 535, startPoint y: 245, endPoint x: 423, endPoint y: 247, distance: 111.8
click at [411, 249] on div "169 Reviews - 4.8 Stars Return | Refund Policy: 30 Days From Delivery" at bounding box center [483, 243] width 154 height 26
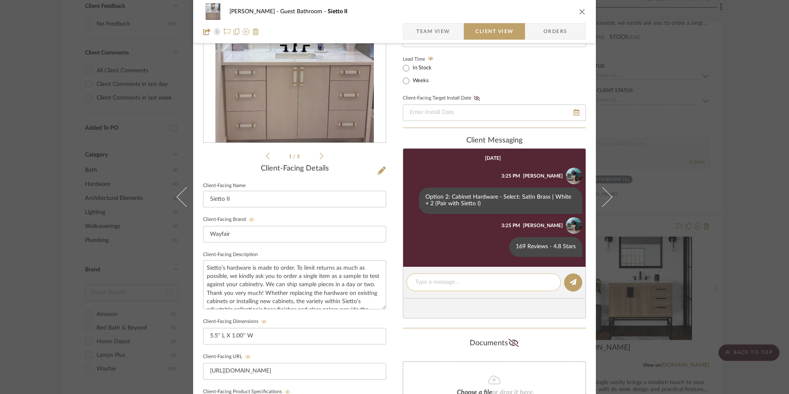
click at [446, 283] on textarea at bounding box center [483, 282] width 137 height 9
paste textarea "Return | Refund Policy: 30 Days From Delivery"
click at [579, 13] on icon "close" at bounding box center [582, 11] width 7 height 7
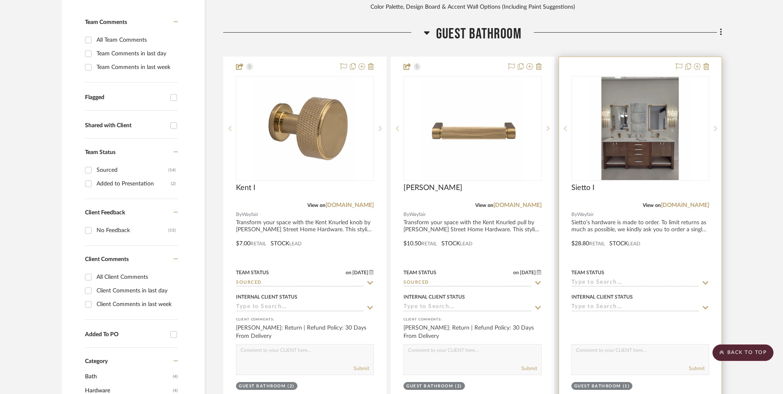
scroll to position [251, 0]
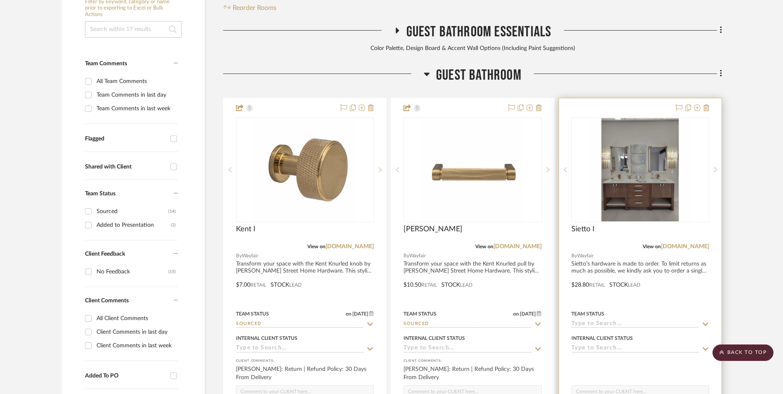
click at [626, 132] on img "0" at bounding box center [640, 169] width 103 height 103
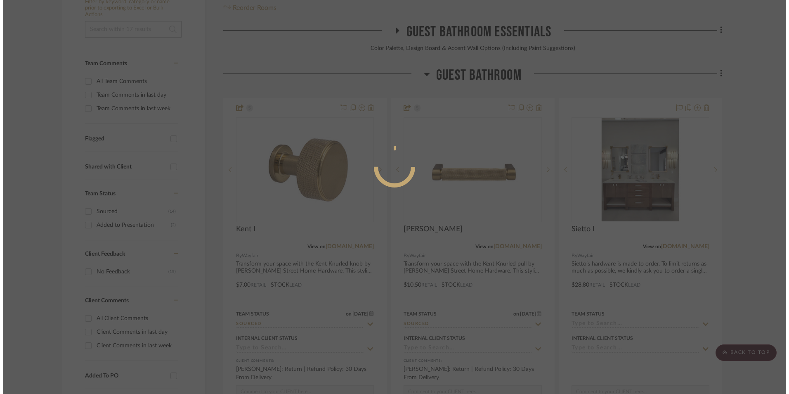
scroll to position [0, 0]
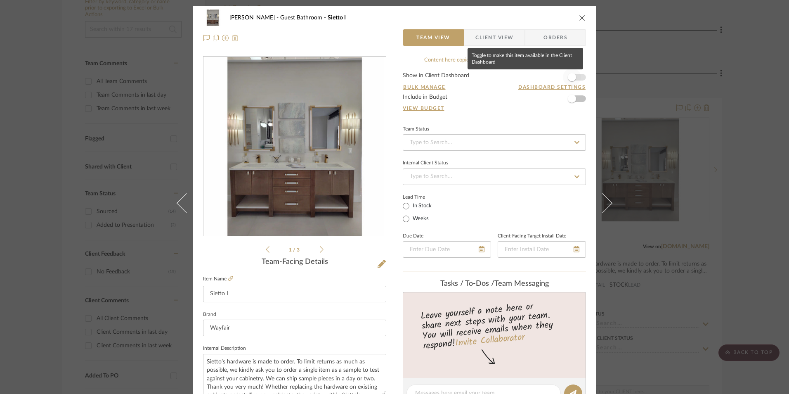
click at [575, 76] on span "button" at bounding box center [572, 77] width 18 height 18
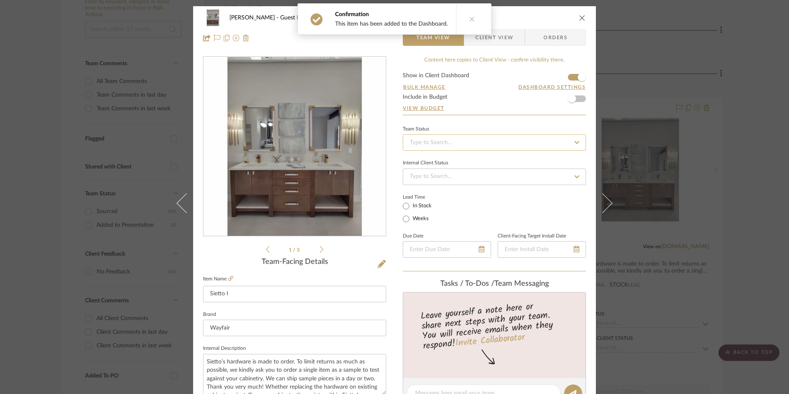
click at [498, 143] on input at bounding box center [494, 142] width 183 height 17
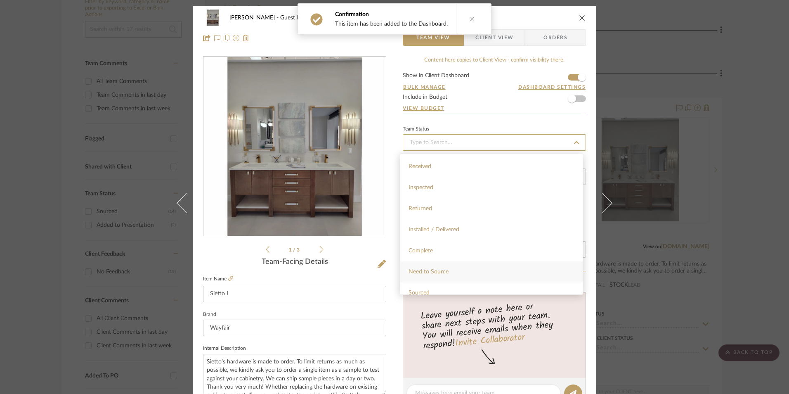
scroll to position [165, 0]
click at [430, 274] on div "Sourced" at bounding box center [491, 272] width 182 height 21
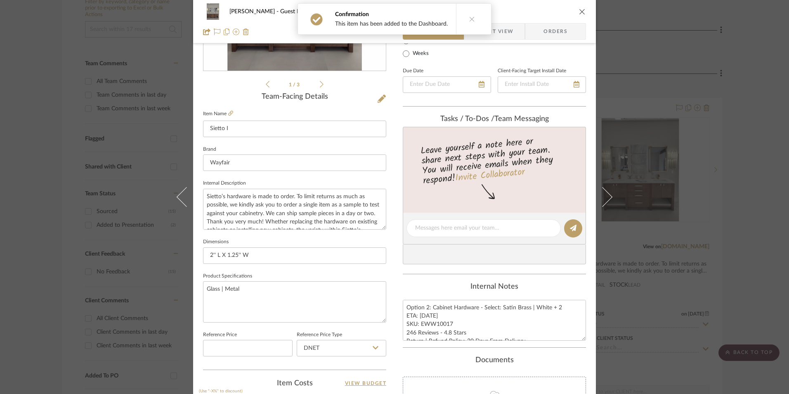
scroll to position [248, 0]
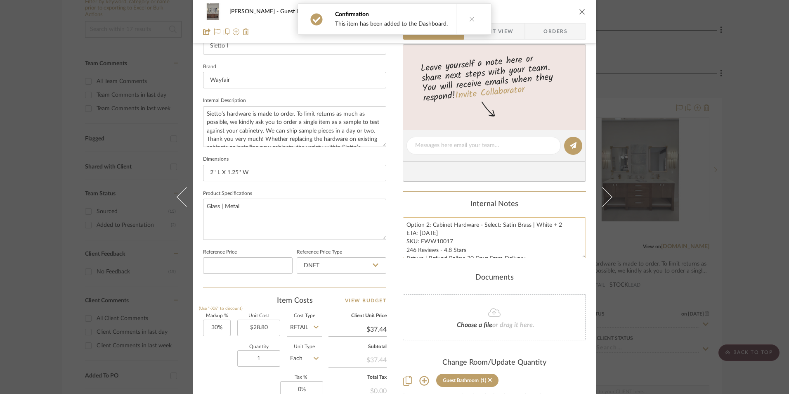
click at [437, 250] on textarea "Option 2: Cabinet Hardware - Select: Satin Brass | White + 2 ETA: [DATE] SKU: E…" at bounding box center [494, 237] width 183 height 41
drag, startPoint x: 449, startPoint y: 240, endPoint x: 418, endPoint y: 240, distance: 30.5
click at [418, 240] on textarea "Option 2: Cabinet Hardware - Select: Satin Brass | White + 2 ETA: [DATE] SKU: E…" at bounding box center [494, 237] width 183 height 41
click at [335, 266] on input "DNET" at bounding box center [342, 265] width 90 height 17
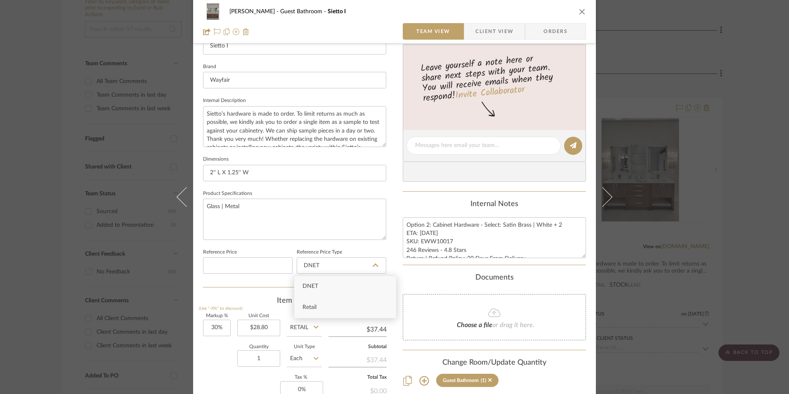
click at [328, 304] on div "Retail" at bounding box center [345, 307] width 102 height 21
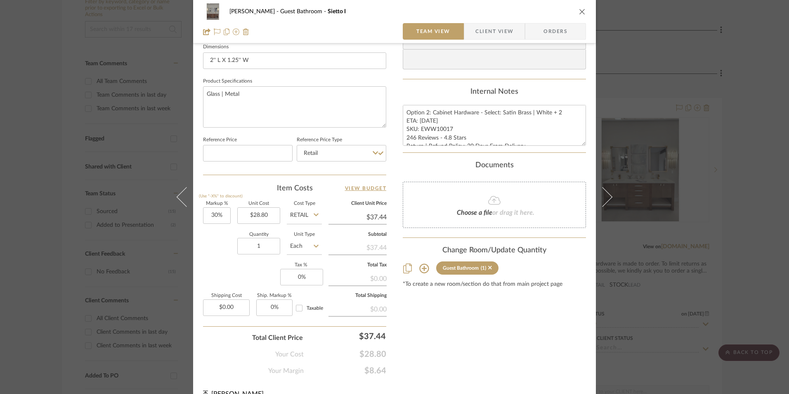
scroll to position [375, 0]
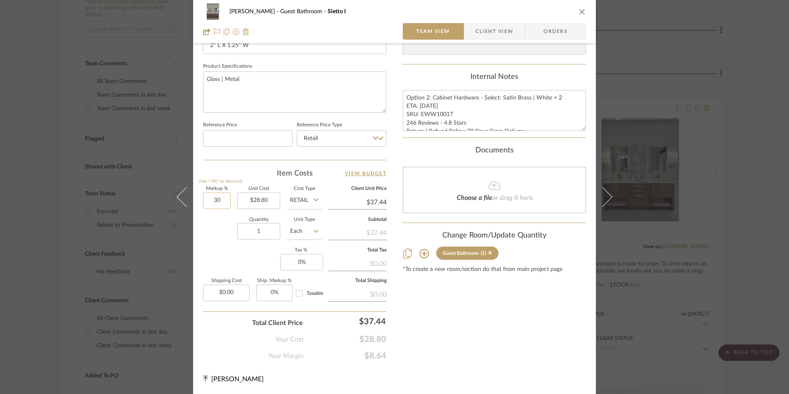
click at [216, 201] on input "30" at bounding box center [217, 200] width 28 height 17
drag, startPoint x: 245, startPoint y: 243, endPoint x: 252, endPoint y: 240, distance: 7.6
click at [245, 243] on sr-form-field "Quantity 1" at bounding box center [258, 231] width 43 height 29
click at [260, 231] on input "1" at bounding box center [258, 231] width 43 height 17
click at [258, 250] on div "Markup % (Use "-X%" to discount) 0% Unit Cost $28.80 Cost Type Retail Client Un…" at bounding box center [294, 246] width 183 height 120
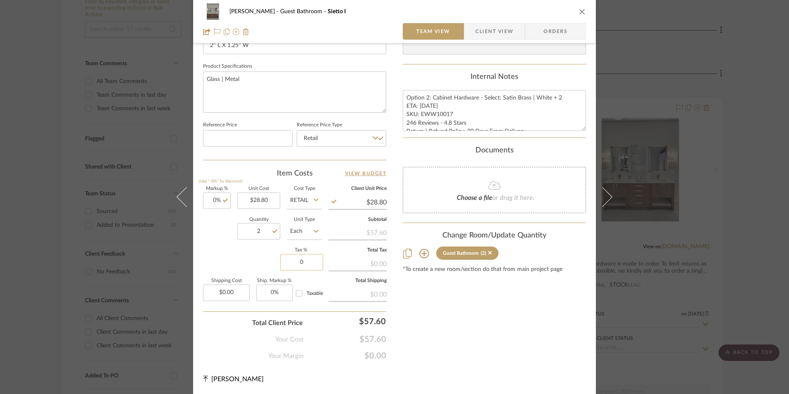
click at [299, 269] on input "0" at bounding box center [301, 262] width 43 height 17
click at [404, 315] on div "Content here copies to Client View - confirm visibility there. Show in Client D…" at bounding box center [494, 20] width 183 height 679
click at [552, 25] on span "Orders" at bounding box center [555, 31] width 42 height 17
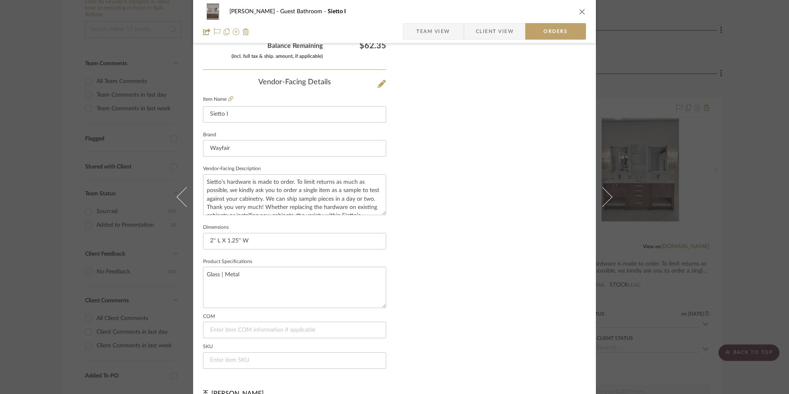
scroll to position [484, 0]
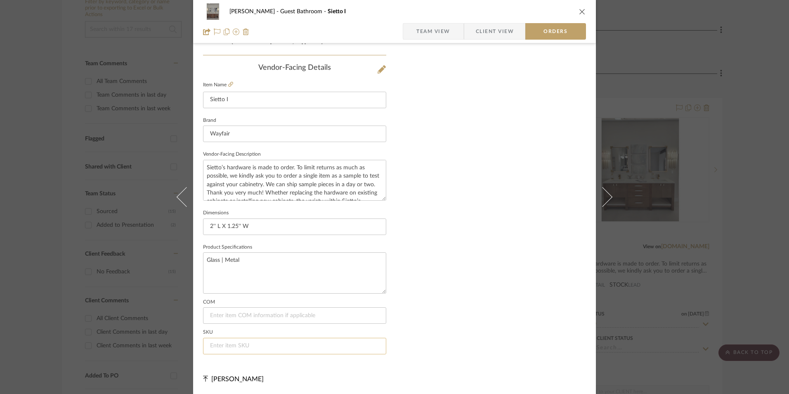
click at [243, 345] on input at bounding box center [294, 346] width 183 height 17
paste input "EWW10017"
click at [431, 32] on span "Team View" at bounding box center [433, 31] width 34 height 17
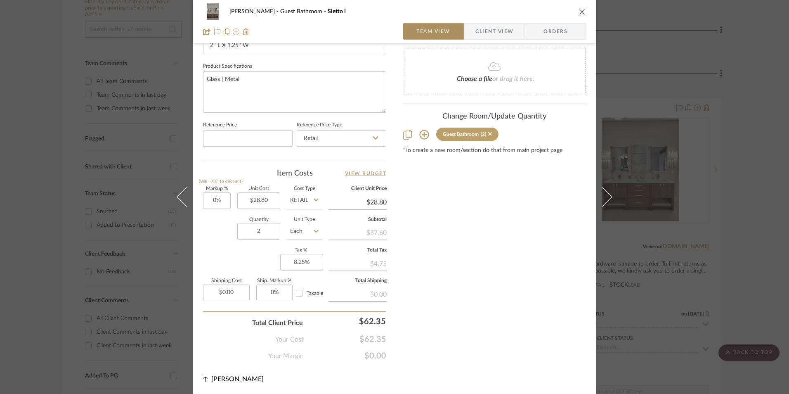
scroll to position [375, 0]
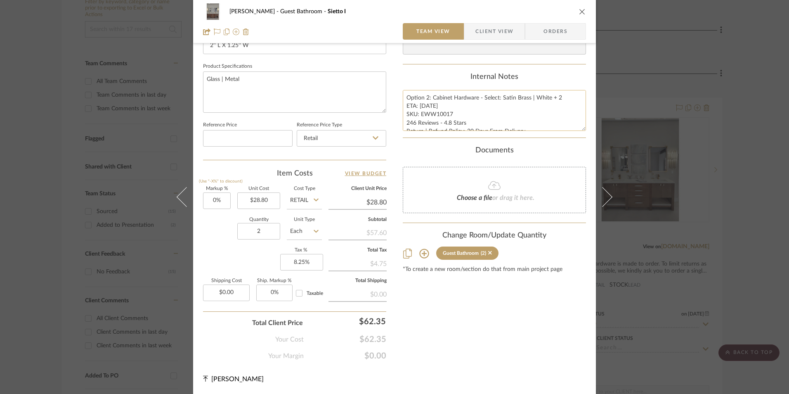
click at [415, 114] on textarea "Option 2: Cabinet Hardware - Select: Satin Brass | White + 2 ETA: [DATE] SKU: E…" at bounding box center [494, 110] width 183 height 41
drag, startPoint x: 405, startPoint y: 93, endPoint x: 470, endPoint y: 126, distance: 72.5
click at [566, 149] on div "Content here copies to Client View - confirm visibility there. Show in Client D…" at bounding box center [494, 20] width 183 height 679
click at [494, 29] on span "Client View" at bounding box center [494, 31] width 38 height 17
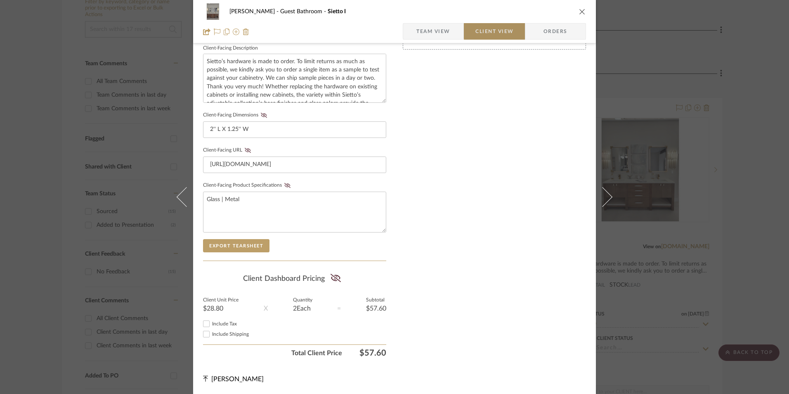
scroll to position [300, 0]
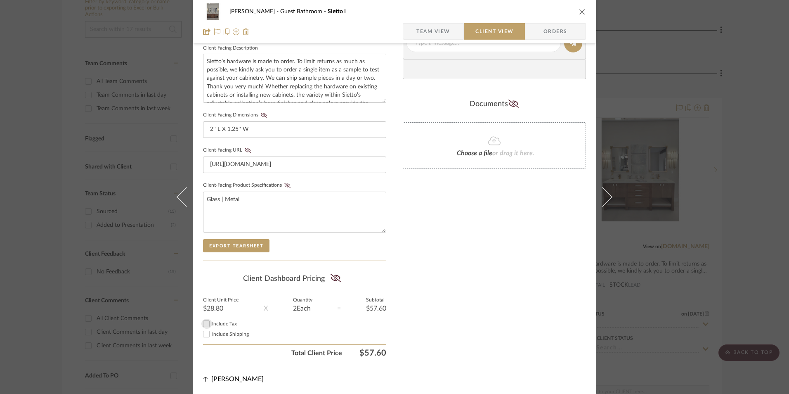
click at [206, 324] on input "Include Tax" at bounding box center [206, 324] width 10 height 10
click at [332, 280] on icon at bounding box center [335, 278] width 10 height 8
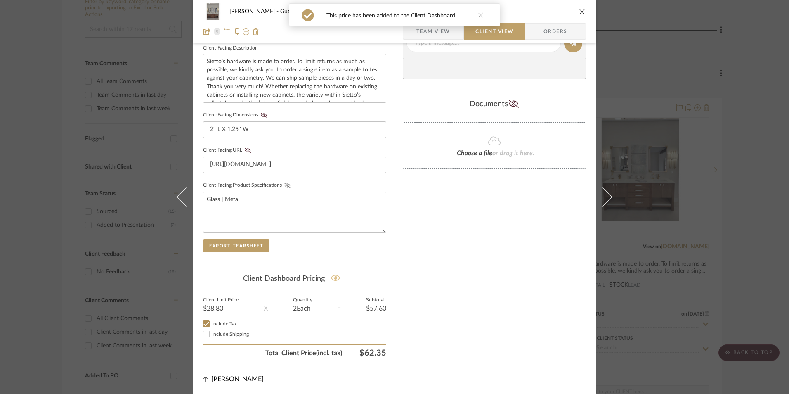
click at [284, 184] on icon at bounding box center [287, 185] width 6 height 5
click at [245, 148] on icon at bounding box center [248, 150] width 6 height 5
click at [261, 115] on icon at bounding box center [264, 115] width 6 height 5
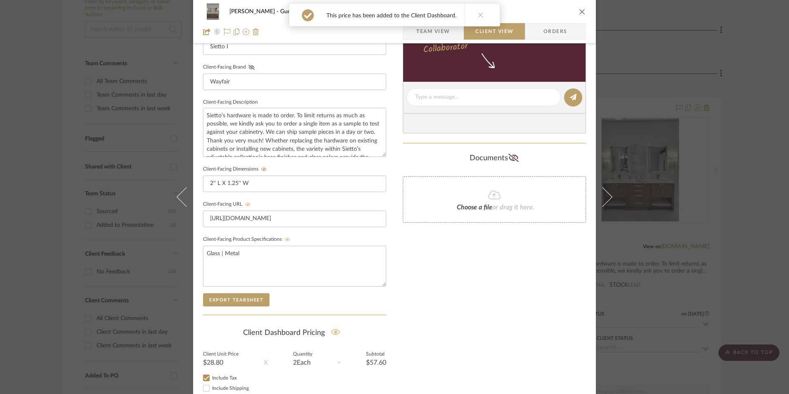
scroll to position [176, 0]
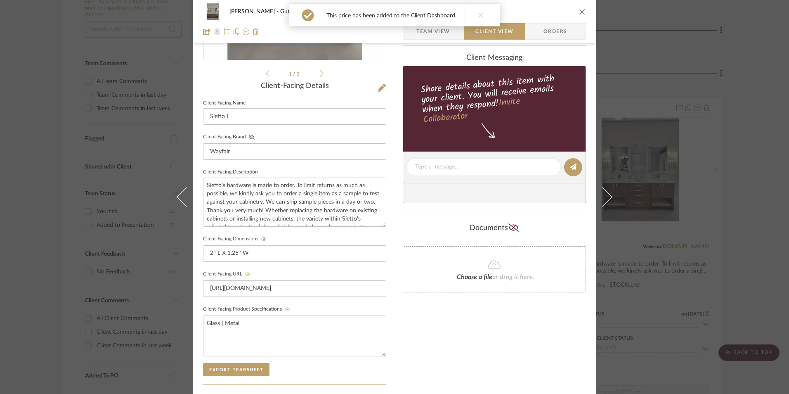
click at [249, 139] on icon at bounding box center [251, 137] width 6 height 5
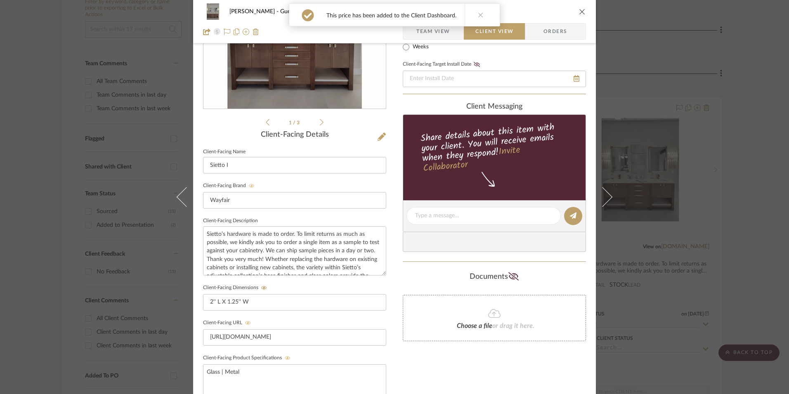
scroll to position [52, 0]
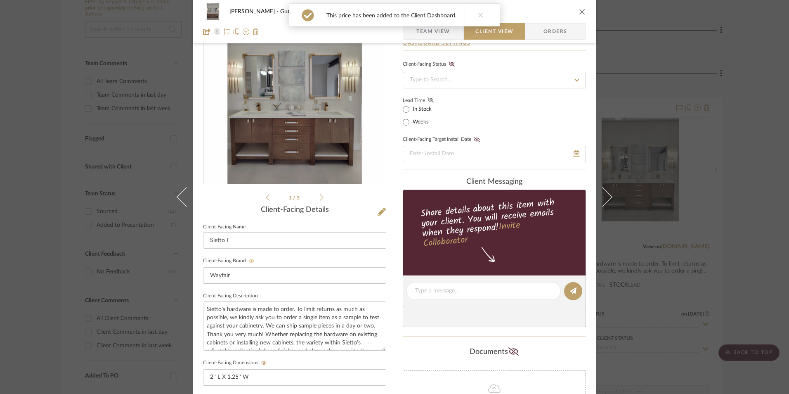
click at [427, 99] on icon at bounding box center [430, 99] width 6 height 5
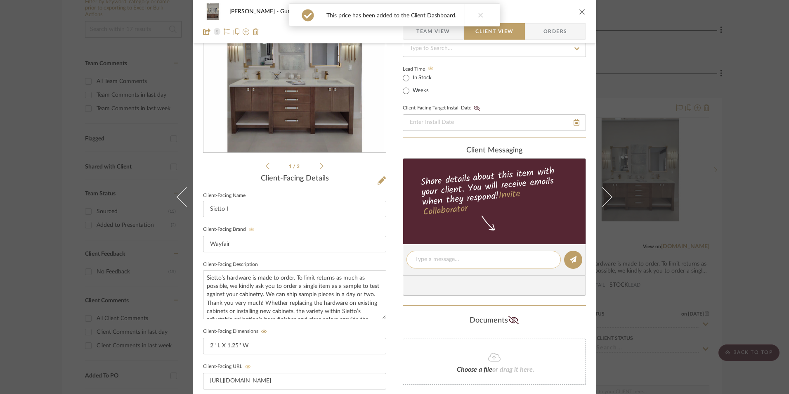
scroll to position [135, 0]
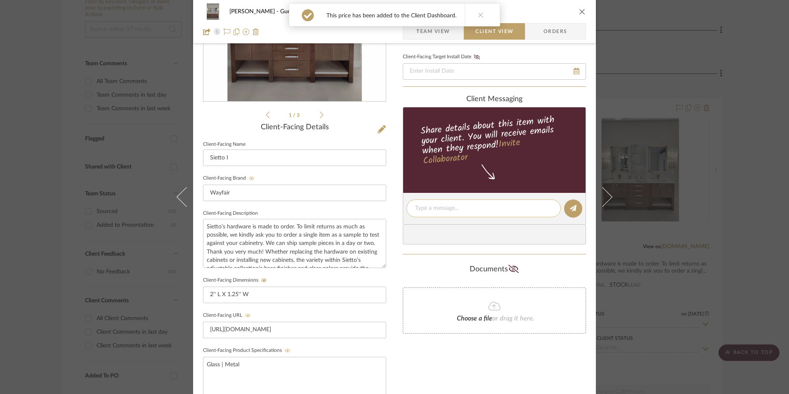
click at [430, 207] on textarea at bounding box center [483, 208] width 137 height 9
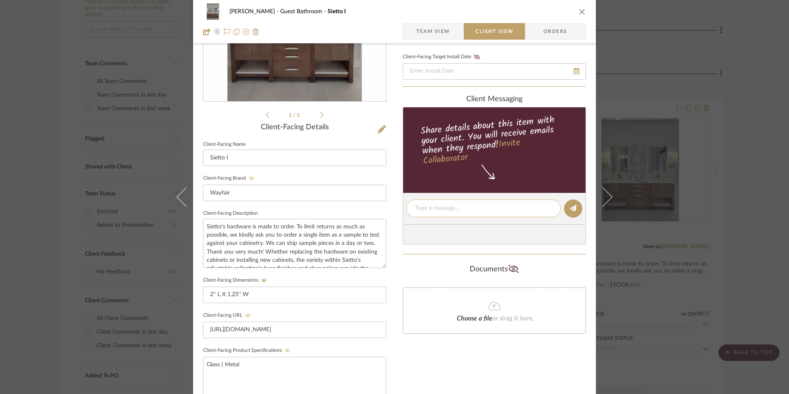
paste textarea "Option 2: Cabinet Hardware - Select: Satin Brass | White + 2 ETA: [DATE] SKU: E…"
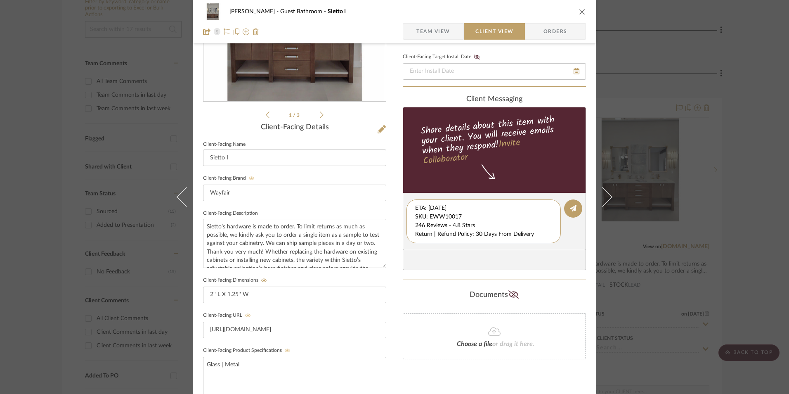
scroll to position [17, 0]
drag, startPoint x: 413, startPoint y: 207, endPoint x: 540, endPoint y: 245, distance: 132.5
click at [540, 245] on editor-of-message "Option 2: Cabinet Hardware - Select: Satin Brass | White + 2 ETA: [DATE] SKU: E…" at bounding box center [494, 221] width 183 height 57
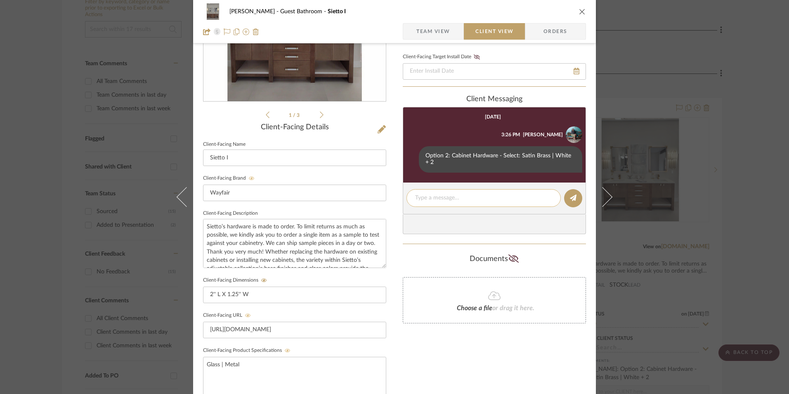
click at [437, 198] on textarea at bounding box center [483, 198] width 137 height 9
paste textarea "ETA: [DATE] SKU: EWW10017 246 Reviews - 4.8 Stars Return | Refund Policy: 30 Da…"
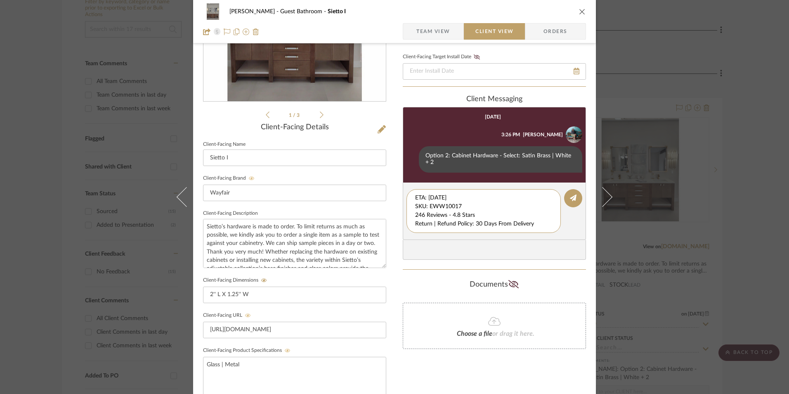
drag, startPoint x: 463, startPoint y: 206, endPoint x: 395, endPoint y: 185, distance: 70.5
click at [389, 189] on div "[PERSON_NAME] Guest Bathroom Sietto I Team View Client View Orders 1 / 3 Client…" at bounding box center [394, 215] width 403 height 687
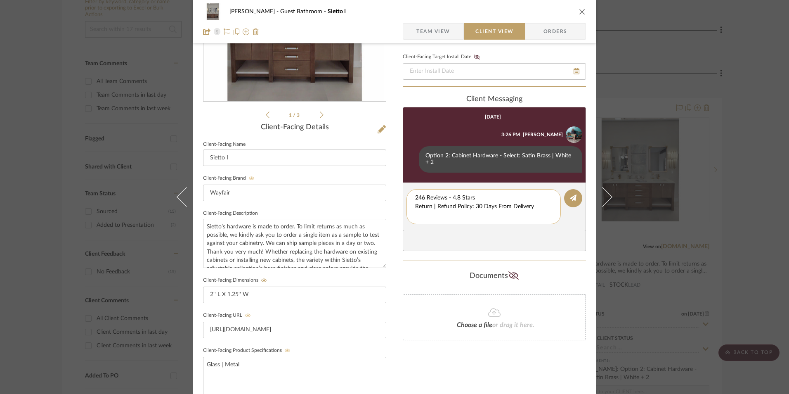
click at [415, 206] on textarea "246 Reviews - 4.8 Stars Return | Refund Policy: 30 Days From Delivery" at bounding box center [483, 207] width 137 height 26
drag, startPoint x: 438, startPoint y: 206, endPoint x: 388, endPoint y: 203, distance: 50.4
click at [388, 203] on div "[PERSON_NAME] Guest Bathroom Sietto I Team View Client View Orders 1 / 3 Client…" at bounding box center [394, 215] width 403 height 687
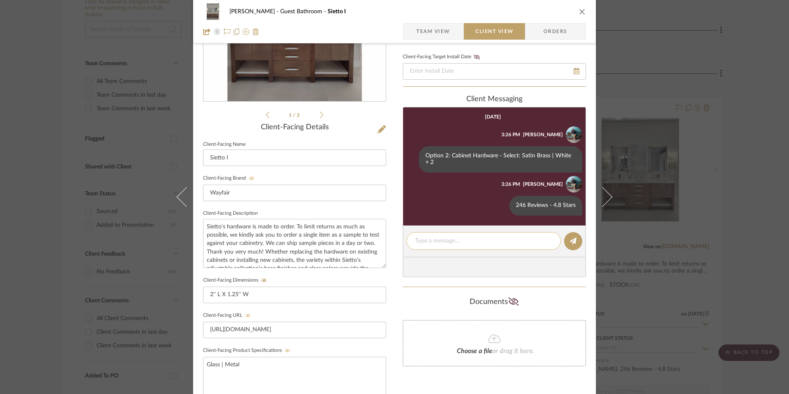
click at [431, 241] on textarea at bounding box center [483, 240] width 137 height 9
paste textarea "Return | Refund Policy: 30 Days From Delivery"
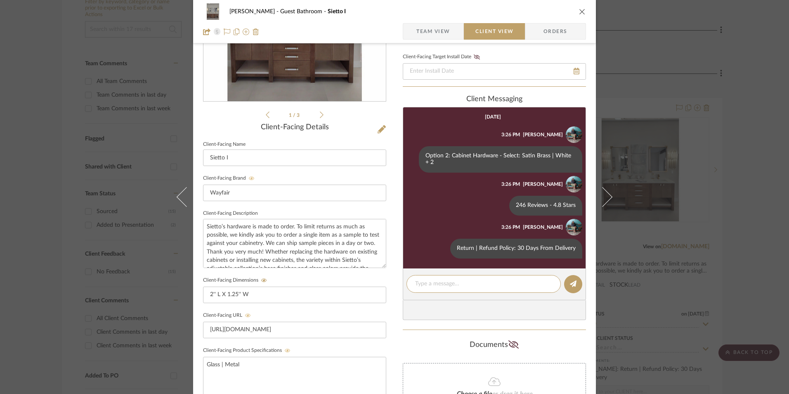
click at [579, 13] on icon "close" at bounding box center [582, 11] width 7 height 7
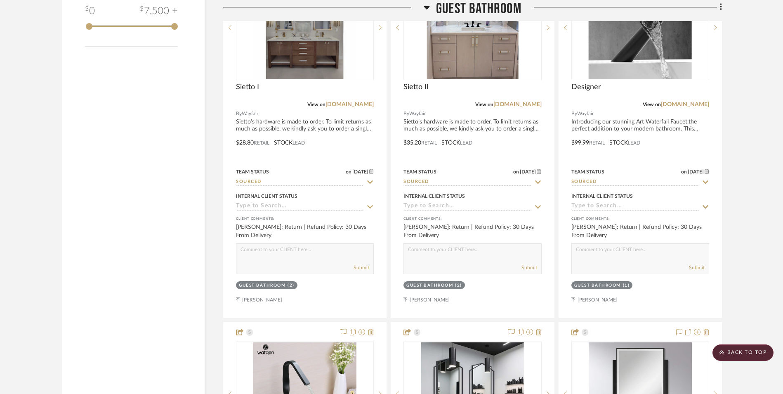
scroll to position [1208, 0]
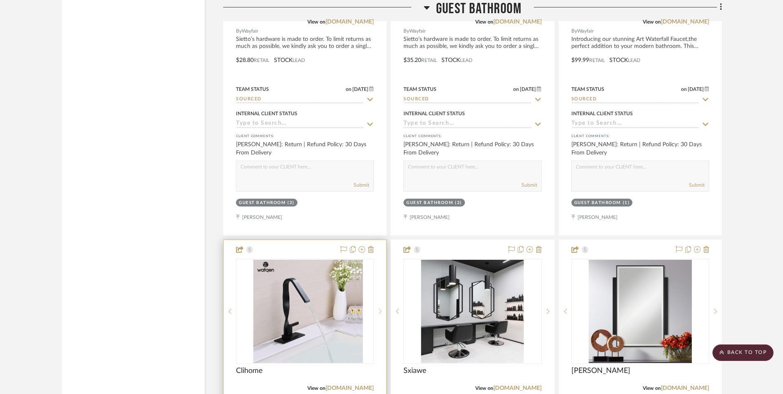
click at [380, 308] on icon at bounding box center [380, 311] width 3 height 6
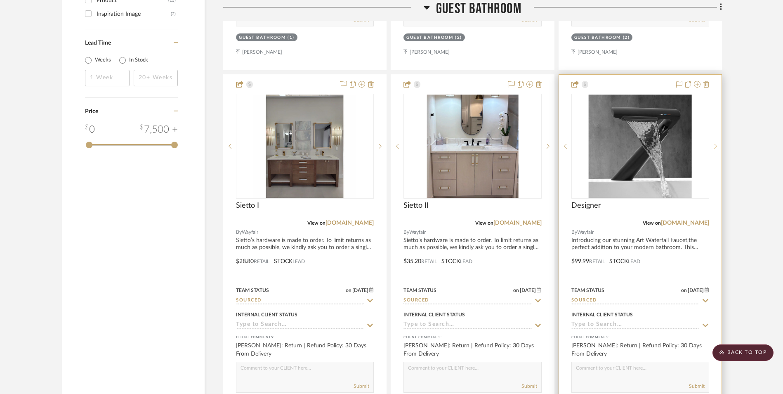
scroll to position [960, 0]
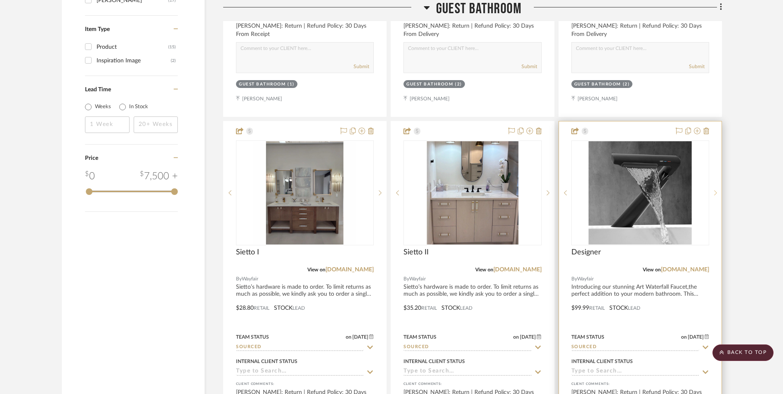
click at [716, 190] on icon at bounding box center [715, 193] width 3 height 6
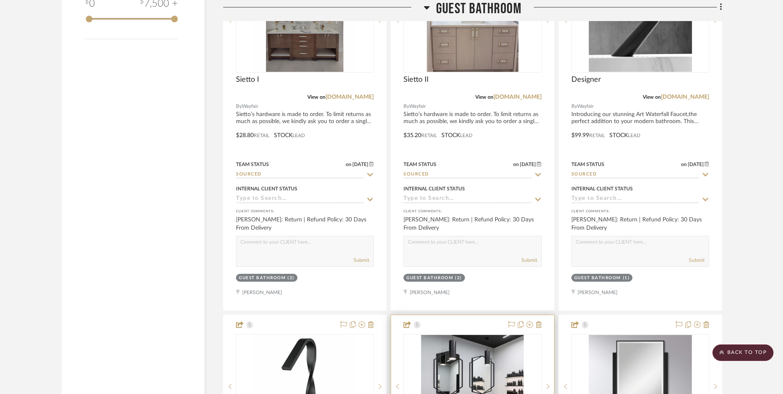
scroll to position [1208, 0]
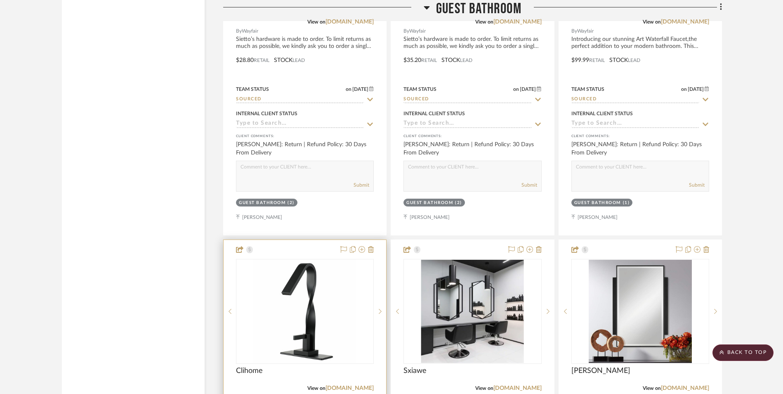
click at [358, 385] on link "[DOMAIN_NAME]" at bounding box center [350, 388] width 48 height 6
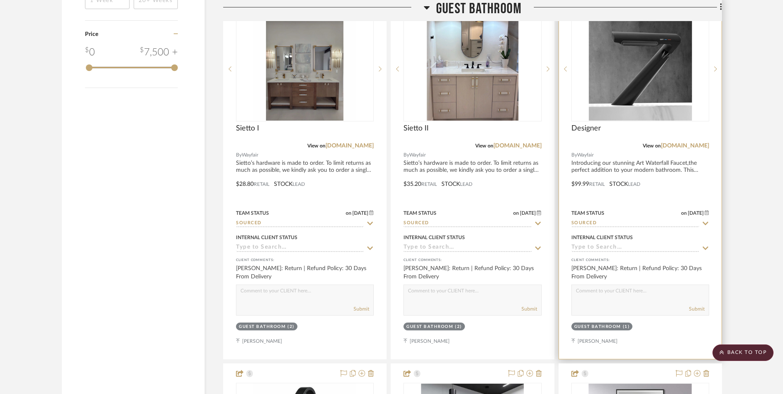
scroll to position [1043, 0]
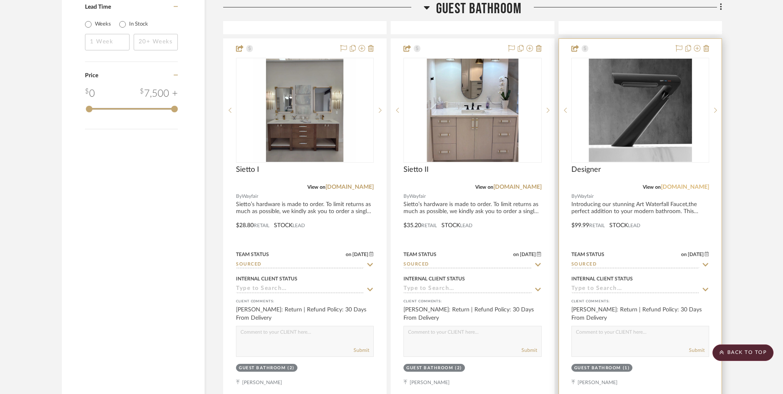
click at [695, 184] on link "[DOMAIN_NAME]" at bounding box center [685, 187] width 48 height 6
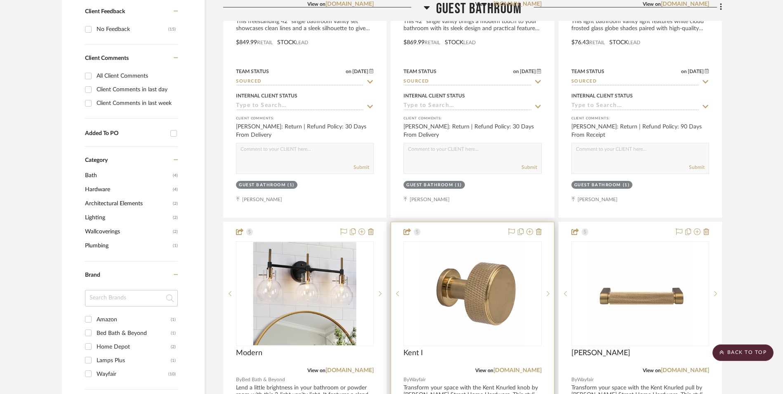
scroll to position [465, 0]
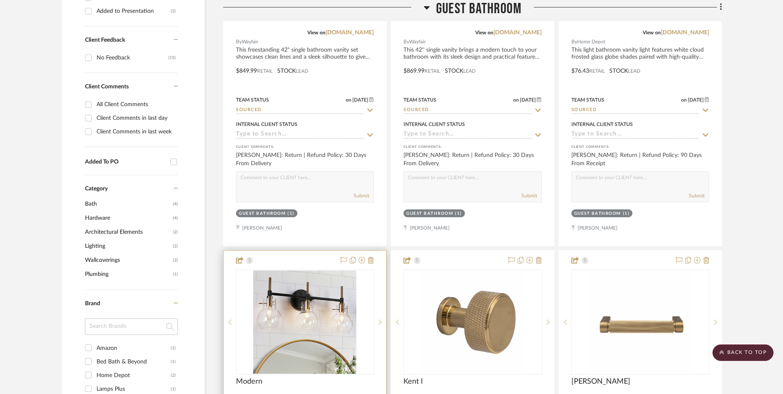
click at [340, 393] on link "[DOMAIN_NAME]" at bounding box center [350, 399] width 48 height 6
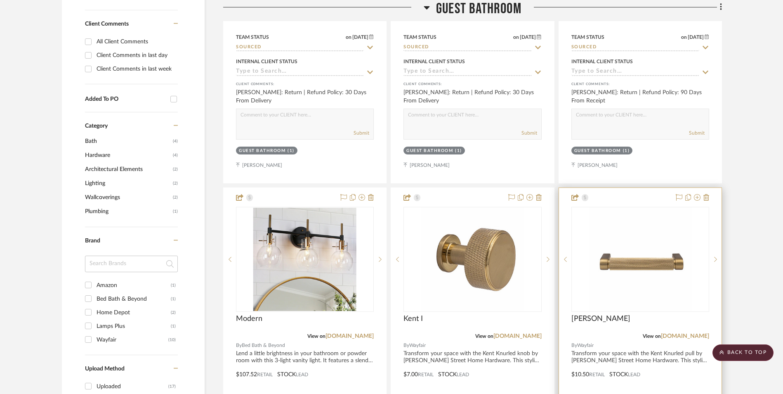
scroll to position [548, 0]
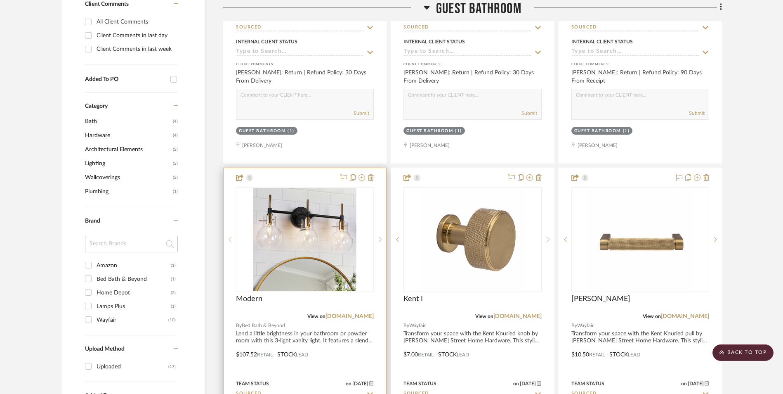
click at [302, 196] on img "0" at bounding box center [304, 239] width 103 height 103
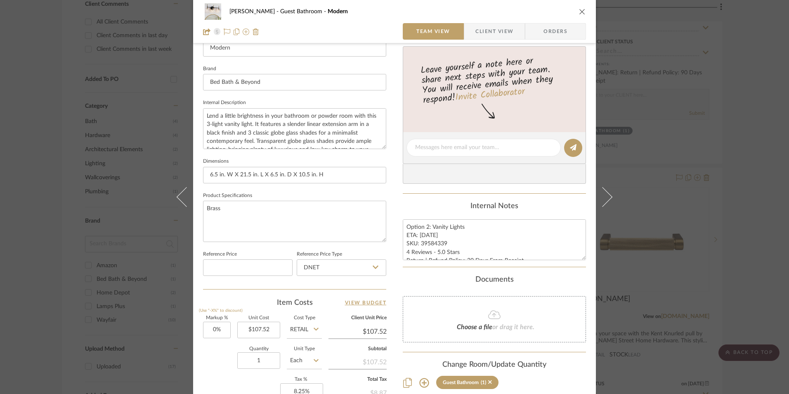
scroll to position [248, 0]
click at [349, 271] on input "DNET" at bounding box center [342, 265] width 90 height 17
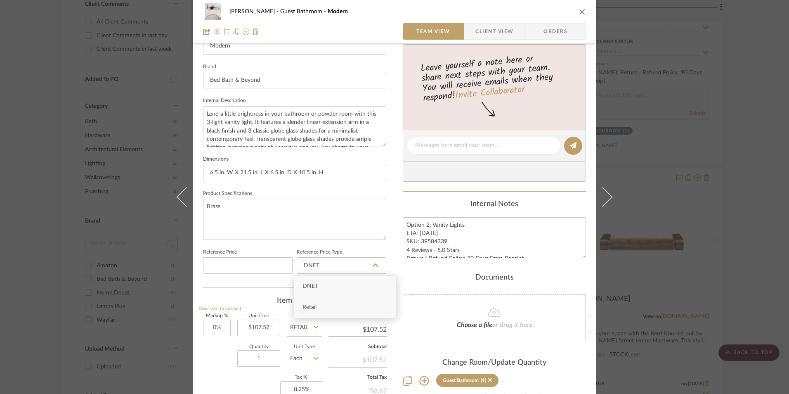
click at [339, 306] on div "Retail" at bounding box center [345, 307] width 102 height 21
click at [427, 234] on textarea "Option 2: Vanity Lights ETA: [DATE] SKU: 39584339 4 Reviews - 5.0 Stars Return …" at bounding box center [494, 237] width 183 height 41
click at [427, 199] on div "Content here copies to Client View - confirm visibility there. Show in Client D…" at bounding box center [494, 148] width 183 height 679
click at [579, 14] on icon "close" at bounding box center [582, 11] width 7 height 7
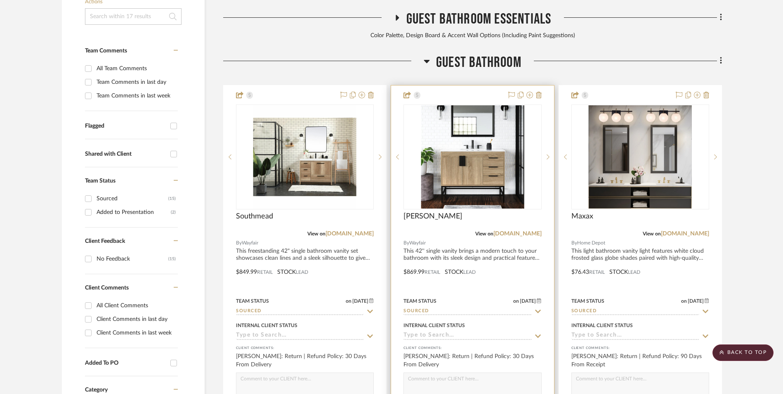
scroll to position [217, 0]
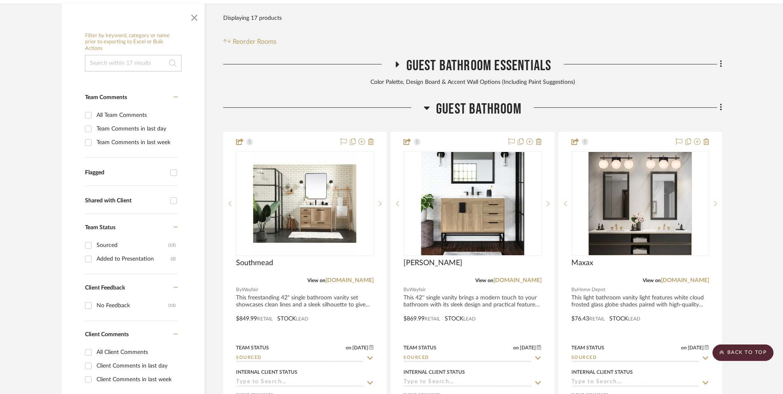
click at [704, 277] on link "[DOMAIN_NAME]" at bounding box center [685, 280] width 48 height 6
click at [649, 159] on img "0" at bounding box center [640, 203] width 103 height 103
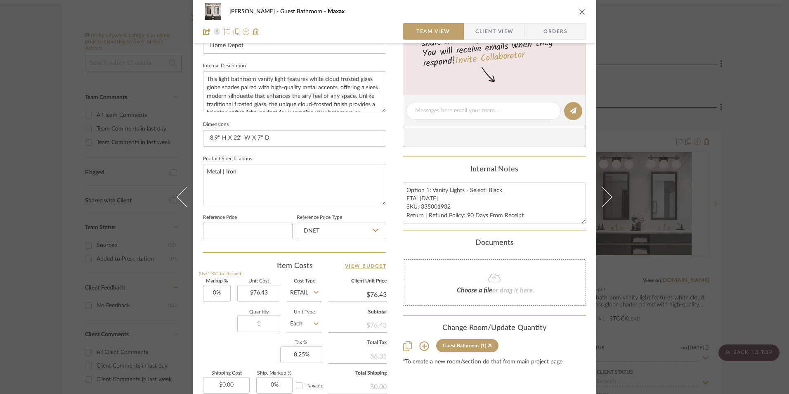
scroll to position [371, 0]
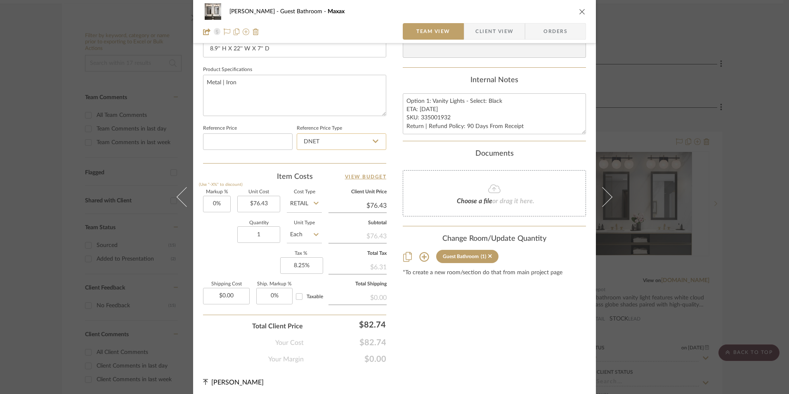
click at [330, 141] on input "DNET" at bounding box center [342, 141] width 90 height 17
click at [330, 178] on div "Retail" at bounding box center [345, 183] width 102 height 21
click at [262, 203] on input "76.43" at bounding box center [258, 204] width 43 height 17
click at [434, 302] on div "Content here copies to Client View - confirm visibility there. Show in Client D…" at bounding box center [494, 24] width 183 height 679
click at [424, 109] on textarea "Option 1: Vanity Lights - Select: Black ETA: [DATE] SKU: 335001932 Return | Ref…" at bounding box center [494, 113] width 183 height 41
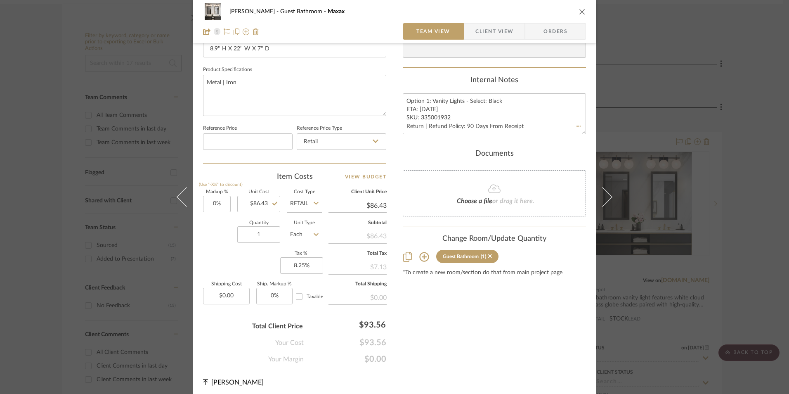
click at [444, 80] on div "Internal Notes" at bounding box center [494, 80] width 183 height 9
click at [579, 10] on icon "close" at bounding box center [582, 11] width 7 height 7
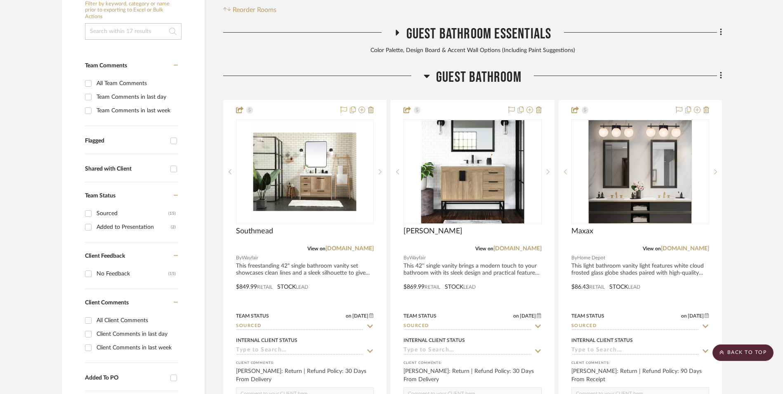
scroll to position [259, 0]
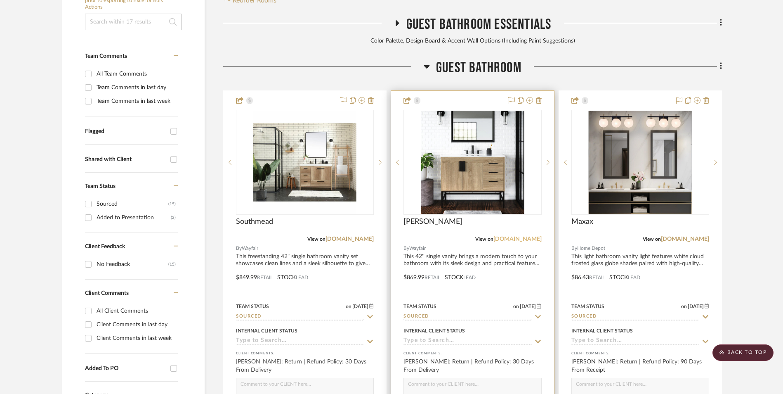
click at [524, 236] on link "[DOMAIN_NAME]" at bounding box center [517, 239] width 48 height 6
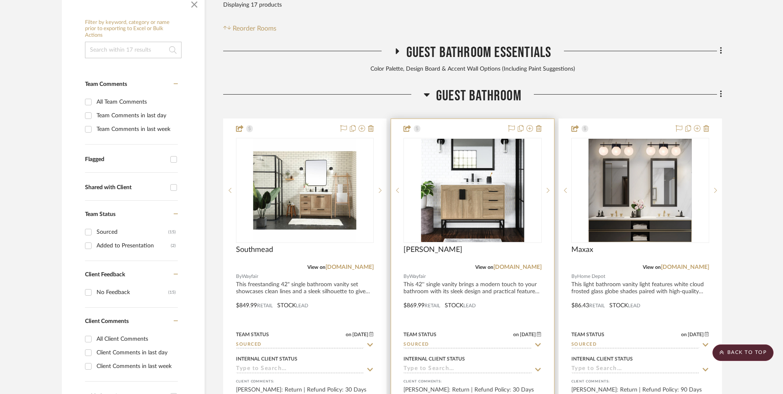
scroll to position [217, 0]
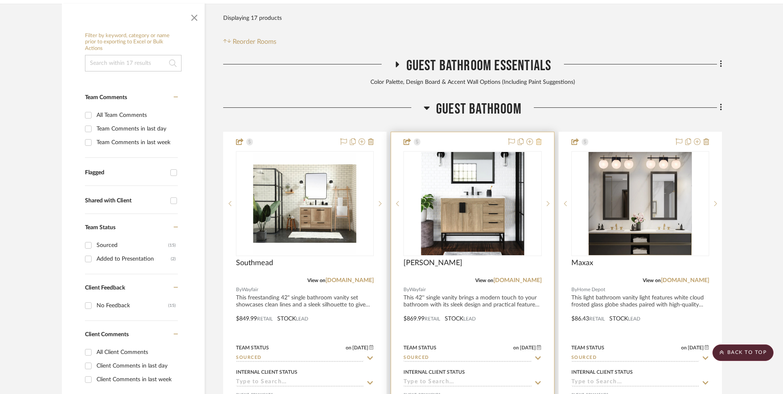
click at [540, 138] on icon at bounding box center [539, 141] width 6 height 7
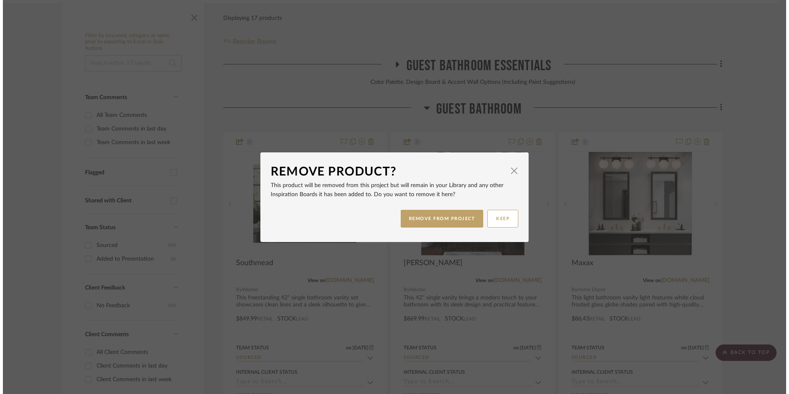
scroll to position [0, 0]
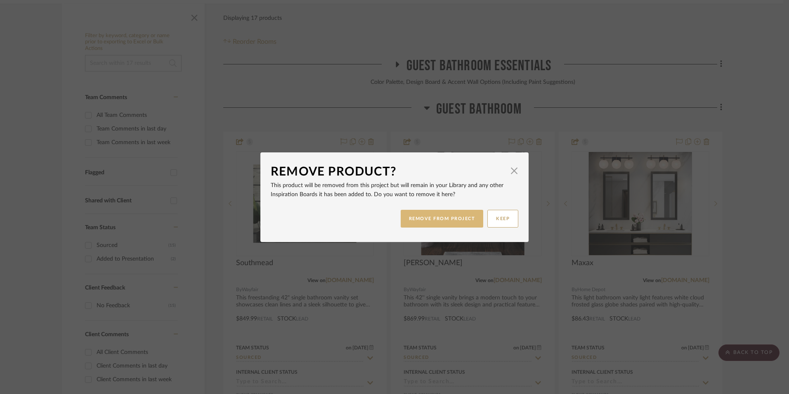
click at [464, 219] on button "REMOVE FROM PROJECT" at bounding box center [442, 219] width 83 height 18
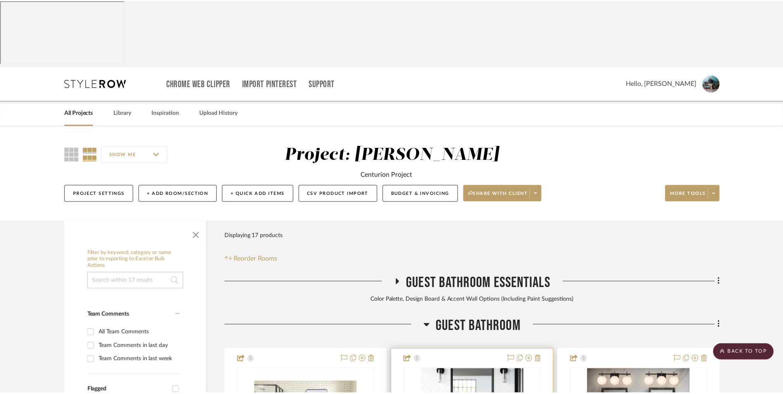
scroll to position [217, 0]
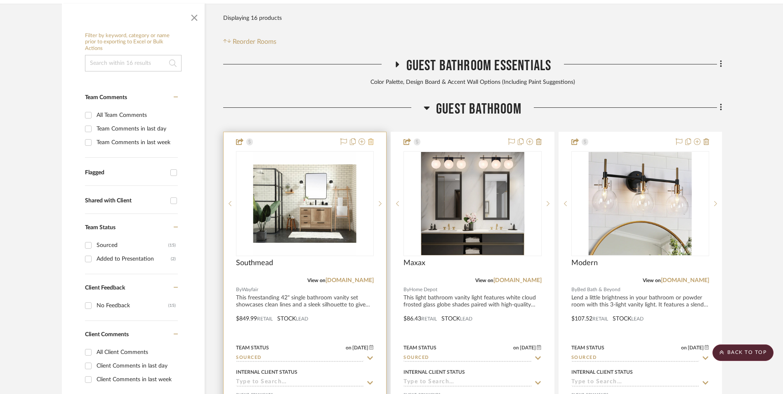
click at [371, 138] on icon at bounding box center [371, 141] width 6 height 7
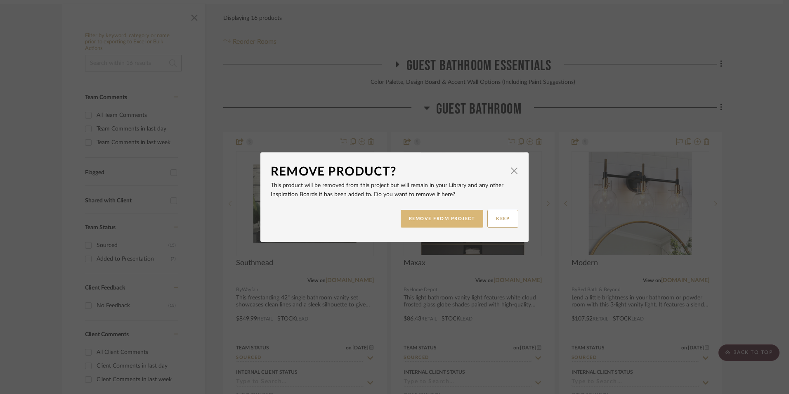
click at [432, 220] on button "REMOVE FROM PROJECT" at bounding box center [442, 219] width 83 height 18
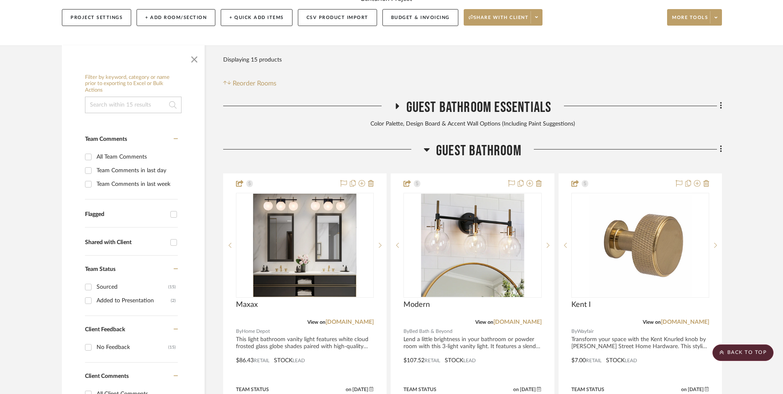
scroll to position [94, 0]
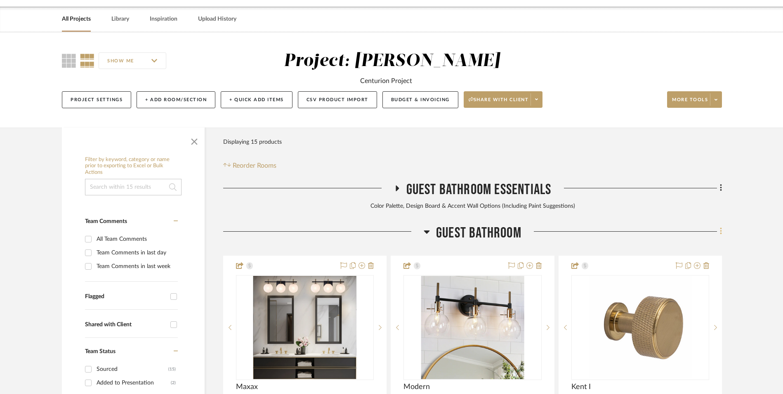
click at [720, 227] on icon at bounding box center [721, 231] width 2 height 9
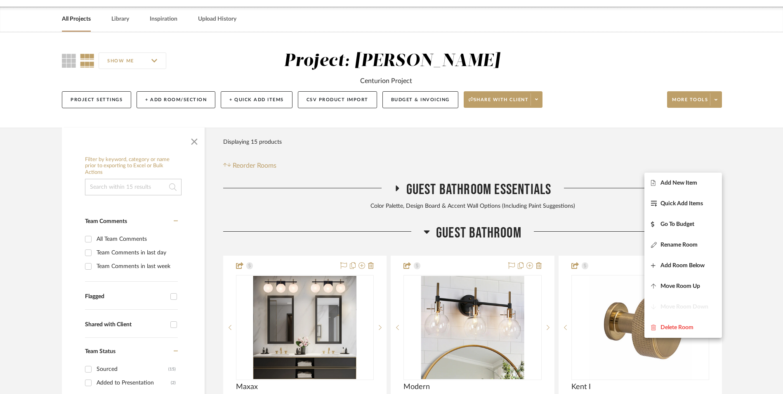
click at [687, 179] on span "Add New Item" at bounding box center [679, 182] width 37 height 7
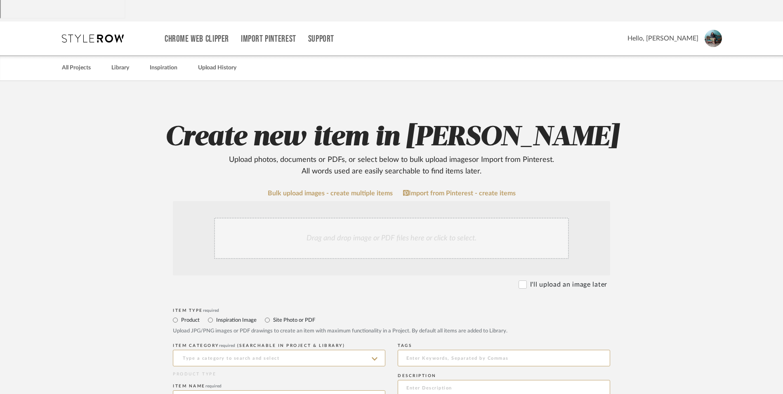
scroll to position [124, 0]
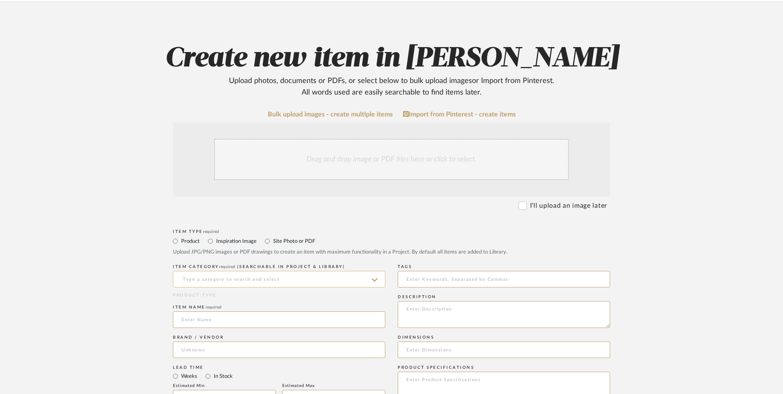
click at [257, 271] on input at bounding box center [279, 279] width 212 height 17
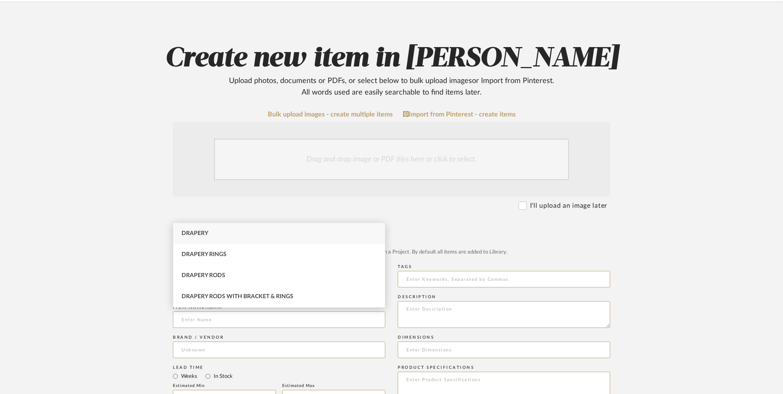
click at [245, 235] on div "Drapery" at bounding box center [279, 233] width 212 height 21
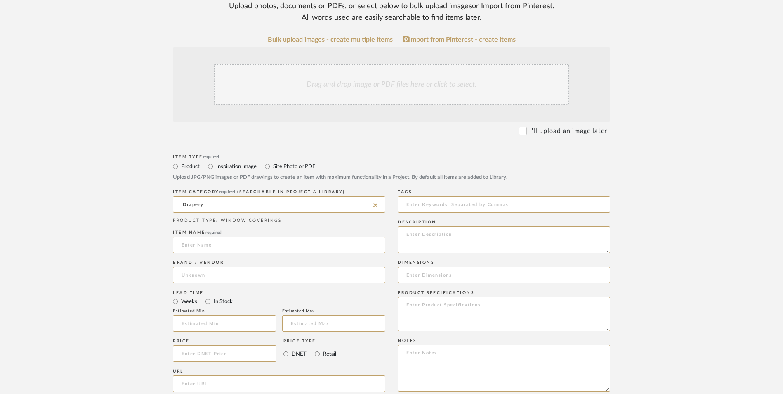
scroll to position [206, 0]
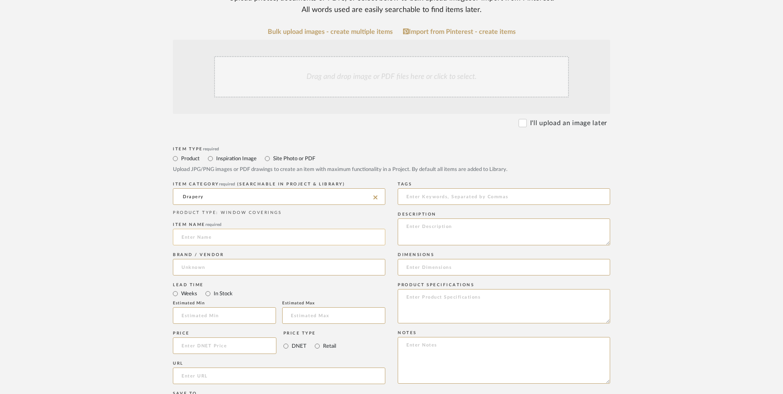
click at [238, 229] on input at bounding box center [279, 237] width 212 height 17
click at [254, 259] on input at bounding box center [279, 267] width 212 height 17
click at [241, 220] on mat-option "Amazon" at bounding box center [279, 221] width 212 height 21
click at [209, 288] on input "In Stock" at bounding box center [208, 293] width 10 height 10
click at [318, 341] on input "Retail" at bounding box center [317, 346] width 10 height 10
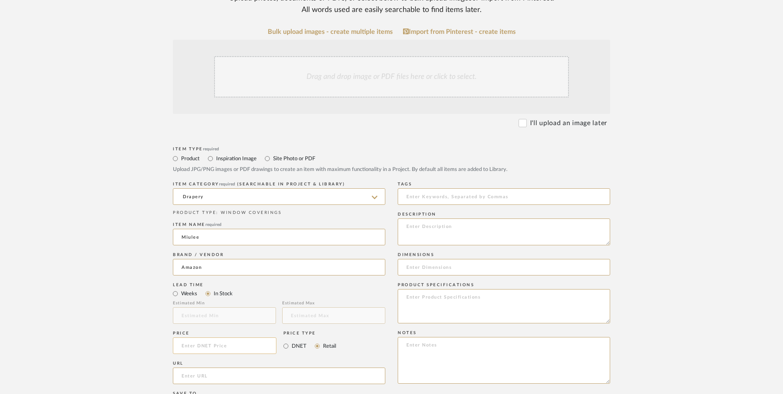
click at [240, 337] on input at bounding box center [225, 345] width 104 height 17
drag, startPoint x: 127, startPoint y: 287, endPoint x: 140, endPoint y: 280, distance: 14.0
click at [130, 283] on upload-items "Create new item in [PERSON_NAME] Upload photos, documents or PDFs, or select be…" at bounding box center [391, 283] width 783 height 727
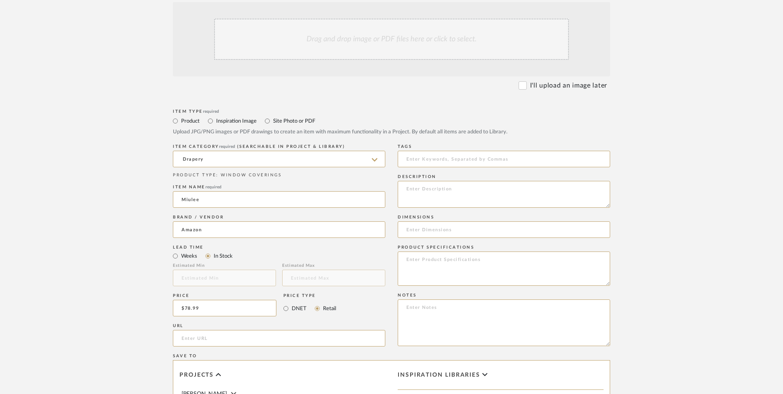
scroll to position [289, 0]
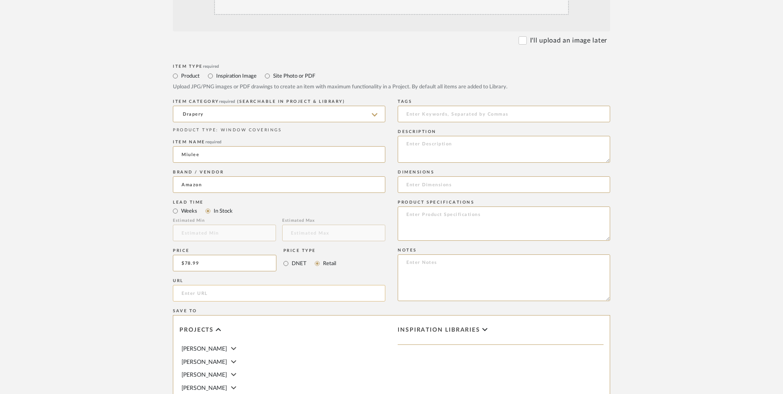
click at [229, 285] on input "url" at bounding box center [279, 293] width 212 height 17
paste input "[URL][DOMAIN_NAME]"
click at [113, 261] on upload-items "Create new item in [PERSON_NAME] Upload photos, documents or PDFs, or select be…" at bounding box center [391, 200] width 783 height 727
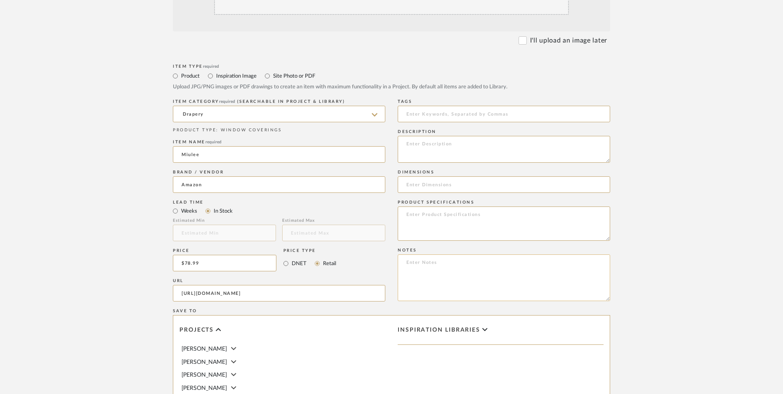
click at [470, 254] on textarea at bounding box center [504, 277] width 212 height 47
paste textarea "Option 1: ETA: SKU: Reviews - Stars Return | Refund Policy:"
click at [428, 254] on textarea "Option 1: ETA: SKU: Reviews - Stars Return | Refund Policy:" at bounding box center [504, 277] width 212 height 47
click at [453, 254] on textarea "Option 2: ETA: SKU: Reviews - Stars Return | Refund Policy:" at bounding box center [504, 277] width 212 height 47
click at [456, 254] on textarea "Option 2: ETA: SKU: Reviews - Stars Return | Refund Policy:" at bounding box center [504, 277] width 212 height 47
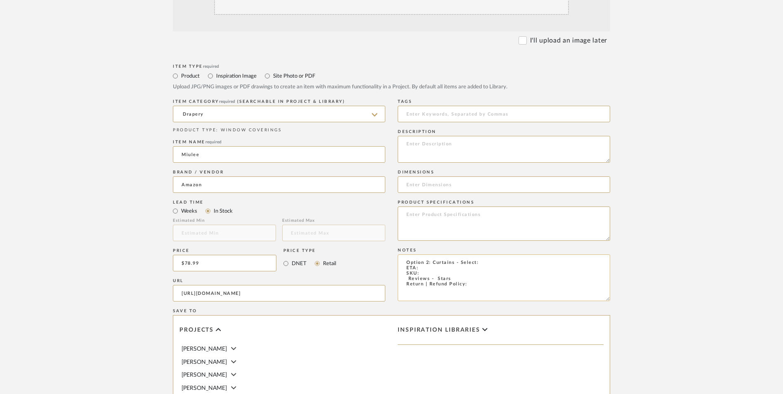
click at [471, 254] on textarea "Option 2: Curtains - Select: ETA: SKU: Reviews - Stars Return | Refund Policy:" at bounding box center [504, 277] width 212 height 47
click at [397, 211] on div "Item Type required Product Inspiration Image Site Photo or PDF Upload JPG/PNG i…" at bounding box center [391, 303] width 437 height 482
drag, startPoint x: 405, startPoint y: 210, endPoint x: 415, endPoint y: 210, distance: 9.9
click at [404, 254] on textarea "Option 2: Curtains - Select: ETA: SKU: Reviews - Stars Return | Refund Policy: …" at bounding box center [504, 277] width 212 height 47
click at [470, 254] on textarea "Option 2: Curtains - Select: ETA: SKU: 255 Reviews - 4.5 Stars Return | Refund …" at bounding box center [504, 277] width 212 height 47
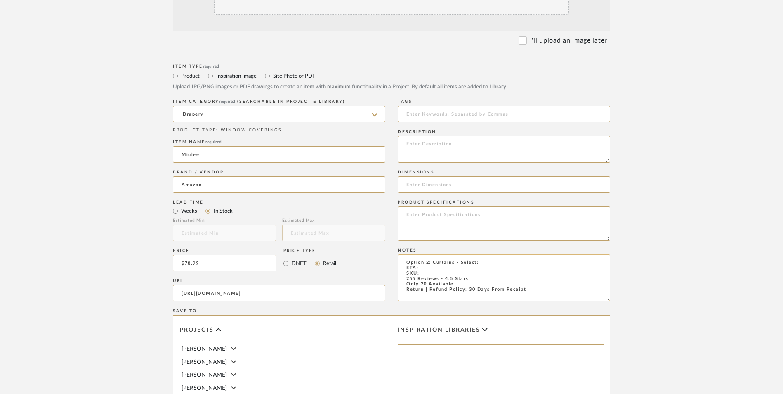
click at [484, 254] on textarea "Option 2: Curtains - Select: ETA: SKU: 255 Reviews - 4.5 Stars Only 20 Availabl…" at bounding box center [504, 277] width 212 height 47
click at [491, 254] on textarea "Option 2: Curtains - Select: ETA: SKU: 255 Reviews - 4.5 Stars Only 20 Availabl…" at bounding box center [504, 277] width 212 height 47
click at [432, 254] on textarea "Option 2: Curtains - Select: Beige (Set of 2) ETA: SKU: 255 Reviews - 4.5 Stars…" at bounding box center [504, 277] width 212 height 47
click at [448, 176] on input at bounding box center [504, 184] width 212 height 17
click at [446, 176] on input at bounding box center [504, 184] width 212 height 17
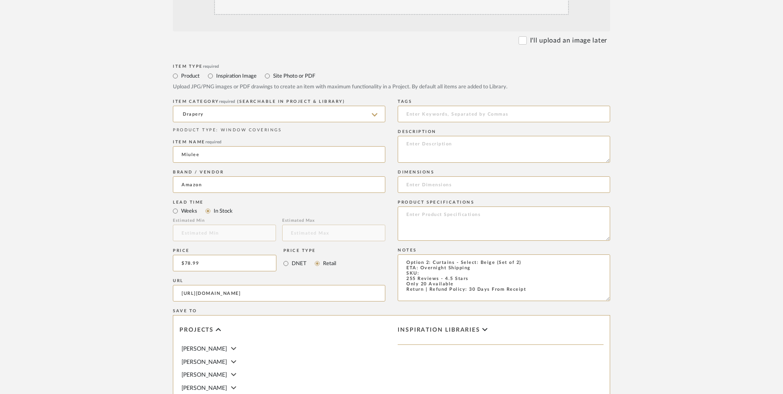
drag, startPoint x: 446, startPoint y: 118, endPoint x: 471, endPoint y: 175, distance: 62.6
paste input "96"L x 40"W"
click at [415, 176] on input "96"L x 40"W" at bounding box center [504, 184] width 212 height 17
click at [437, 176] on input "96" L x 40"W" at bounding box center [504, 184] width 212 height 17
click at [465, 206] on textarea at bounding box center [504, 223] width 212 height 34
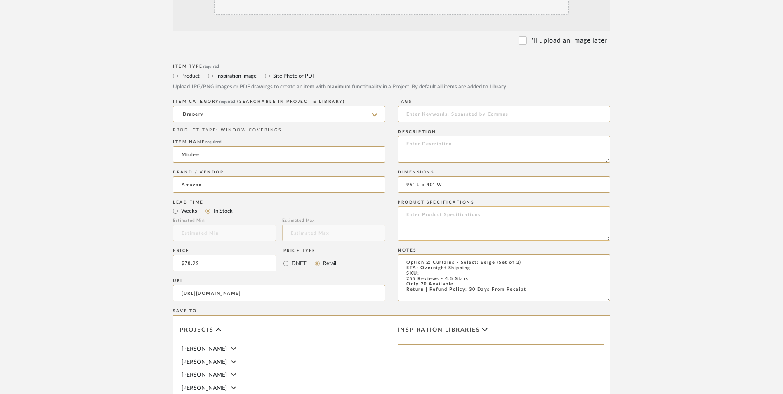
paste textarea "Crafted with dual-layer construction, these curtains combine a soft high-densit…"
click at [455, 136] on textarea at bounding box center [504, 149] width 212 height 27
paste textarea "Enhances privacy while regulating temperature year-round. Natural linen texture…"
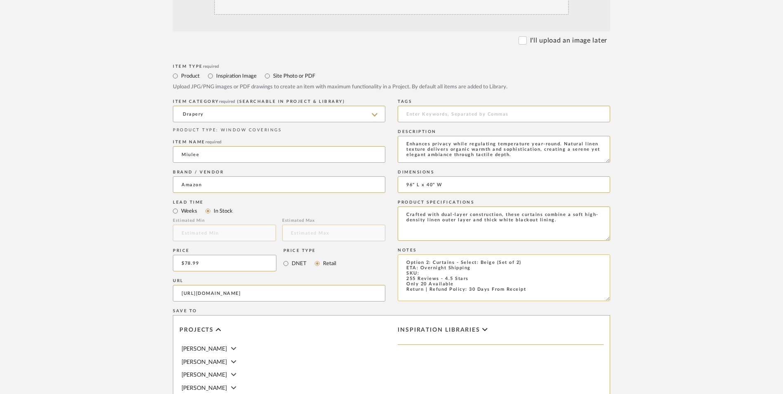
click at [430, 254] on textarea "Option 2: Curtains - Select: Beige (Set of 2) ETA: Overnight Shipping SKU: 255 …" at bounding box center [504, 277] width 212 height 47
paste textarea "B0F5WXGN51"
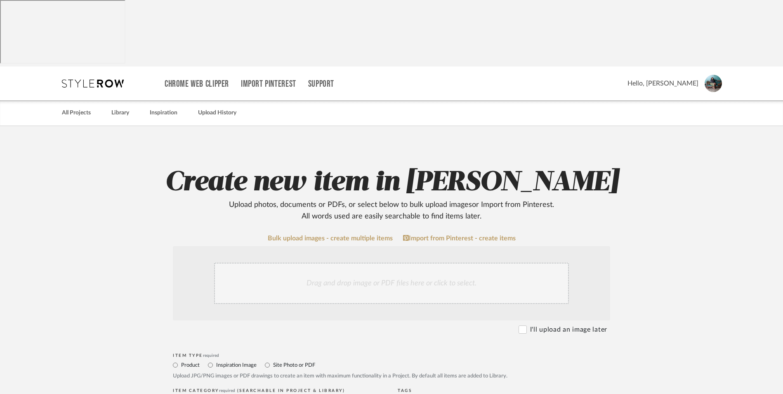
click at [375, 262] on div "Drag and drop image or PDF files here or click to select." at bounding box center [391, 282] width 355 height 41
click at [392, 262] on div "Drag and drop image or PDF files here or click to select." at bounding box center [391, 282] width 355 height 41
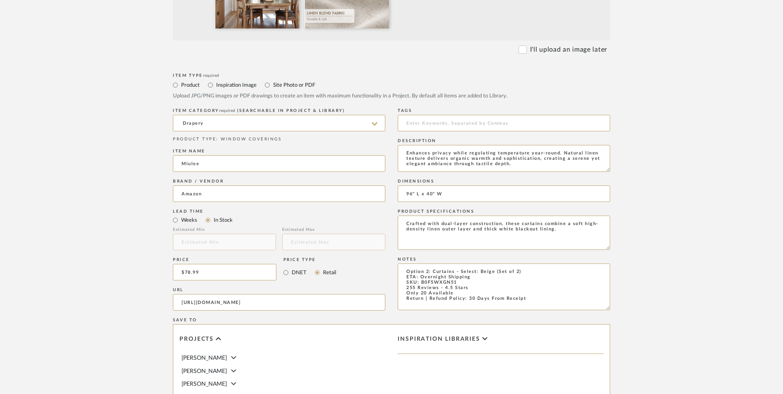
scroll to position [495, 0]
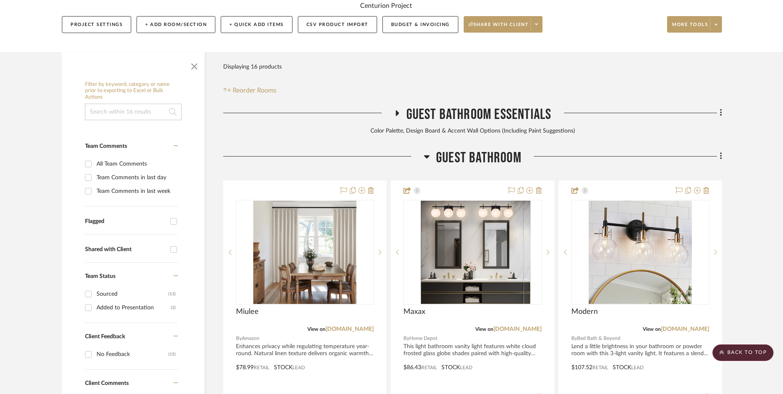
scroll to position [293, 0]
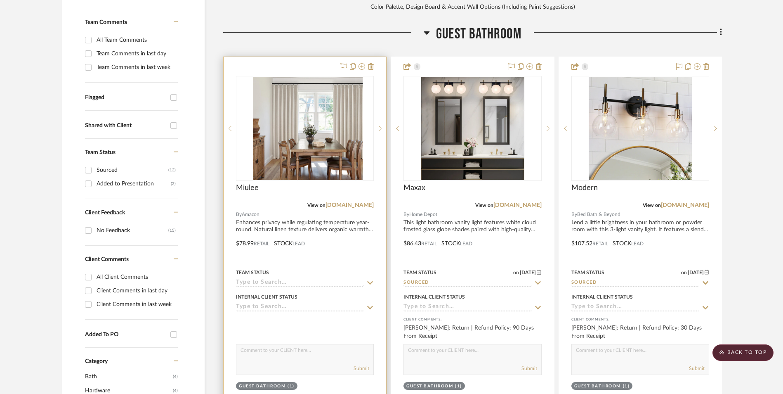
click at [309, 77] on img at bounding box center [304, 128] width 103 height 103
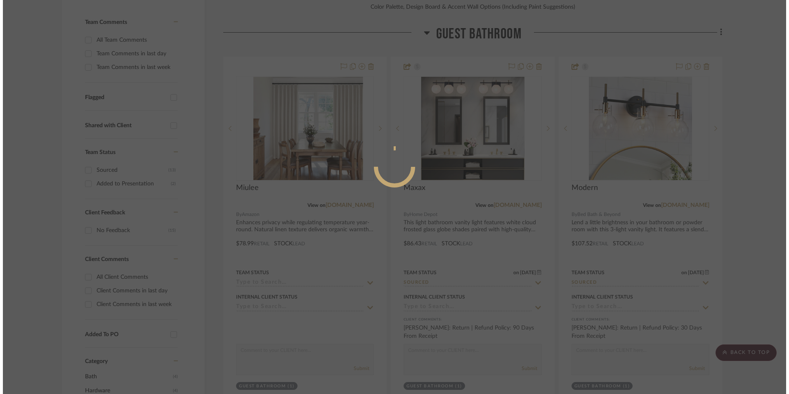
scroll to position [0, 0]
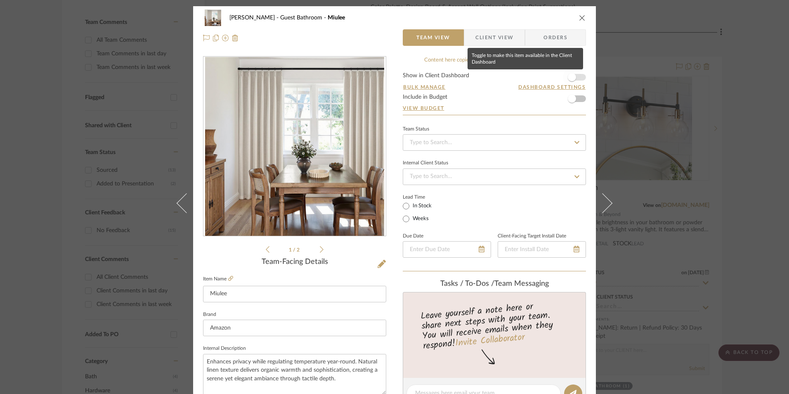
drag, startPoint x: 571, startPoint y: 77, endPoint x: 563, endPoint y: 81, distance: 8.5
click at [571, 77] on span "button" at bounding box center [572, 77] width 8 height 8
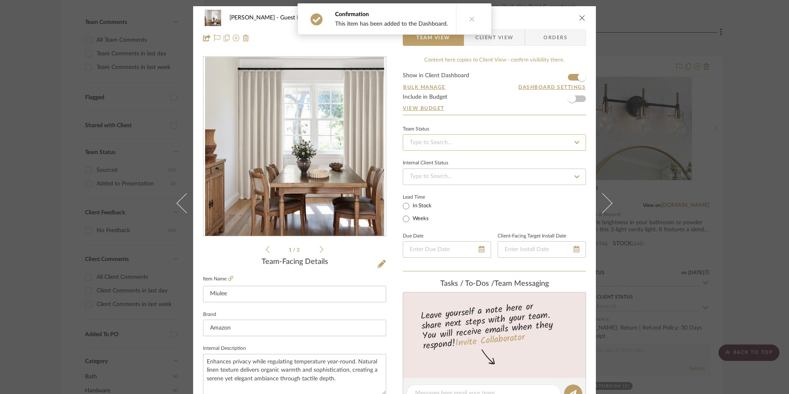
click at [487, 146] on input at bounding box center [494, 142] width 183 height 17
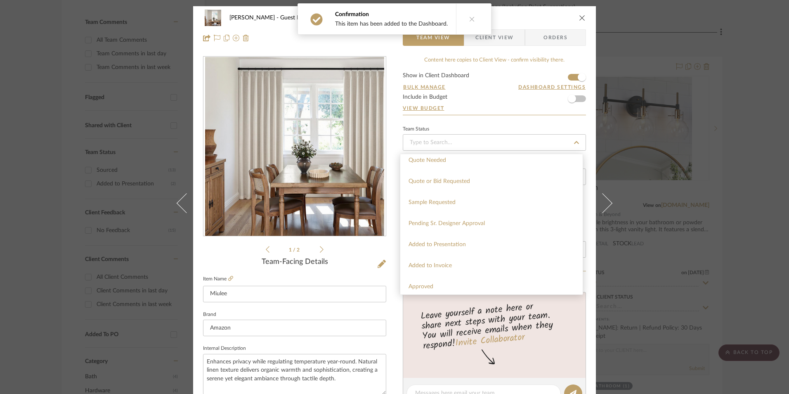
scroll to position [248, 0]
click at [430, 194] on div "Sourced" at bounding box center [491, 190] width 182 height 21
type input "[DATE]"
type input "Sourced"
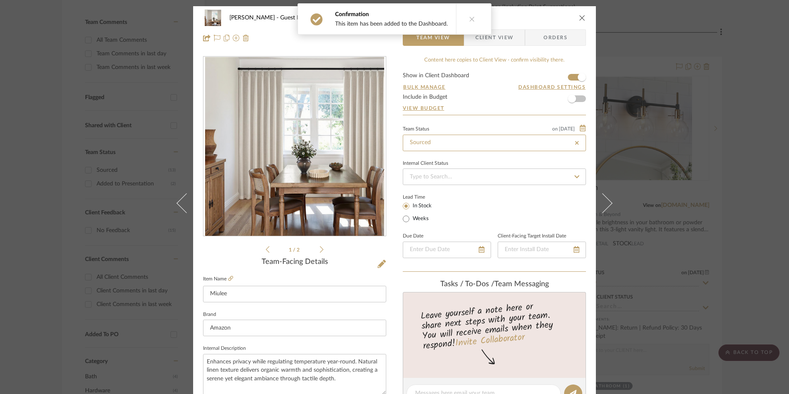
type input "[DATE]"
type input "Sourced"
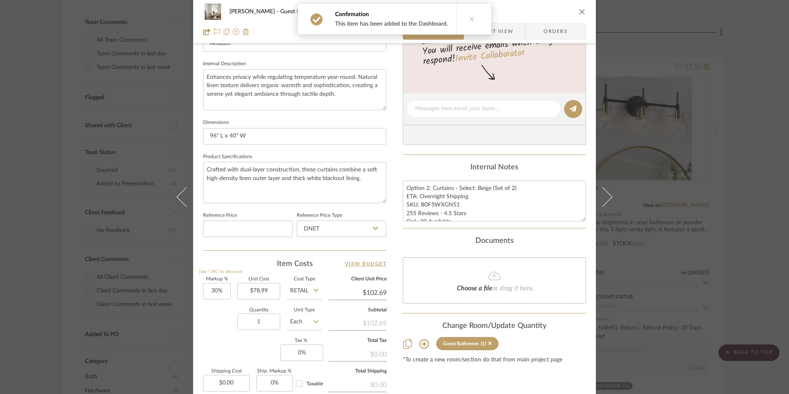
scroll to position [289, 0]
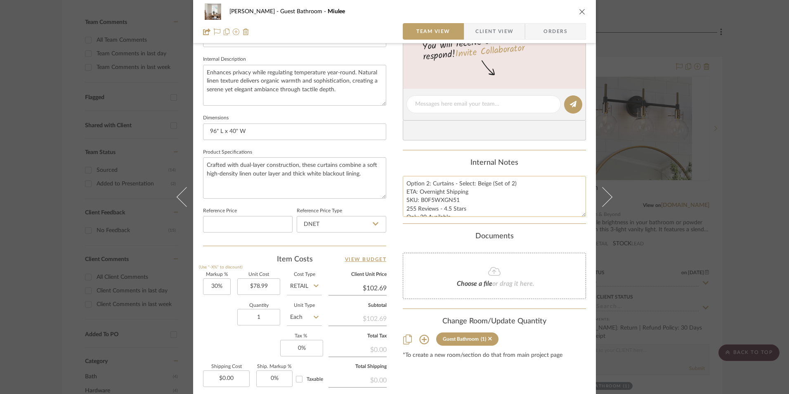
click at [433, 208] on textarea "Option 2: Curtains - Select: Beige (Set of 2) ETA: Overnight Shipping SKU: B0F5…" at bounding box center [494, 196] width 183 height 41
drag, startPoint x: 456, startPoint y: 198, endPoint x: 418, endPoint y: 199, distance: 37.2
click at [418, 199] on textarea "Option 2: Curtains - Select: Beige (Set of 2) ETA: Overnight Shipping SKU: B0F5…" at bounding box center [494, 196] width 183 height 41
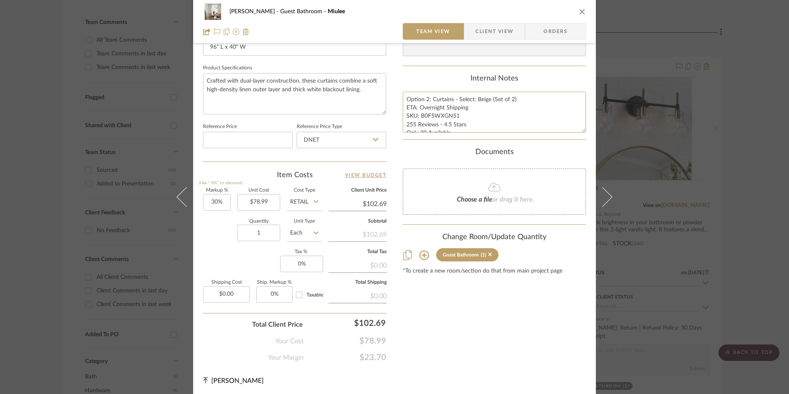
scroll to position [375, 0]
type input "30"
click at [220, 201] on input "30" at bounding box center [217, 200] width 28 height 17
drag, startPoint x: 224, startPoint y: 238, endPoint x: 330, endPoint y: 147, distance: 139.9
click at [224, 238] on div "Quantity 1 Unit Type Each" at bounding box center [262, 231] width 119 height 29
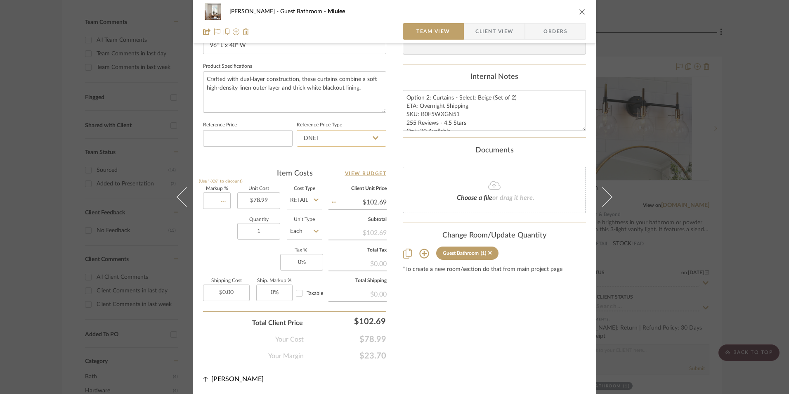
type input "0%"
type input "$78.99"
click at [335, 136] on input "DNET" at bounding box center [342, 138] width 90 height 17
click at [338, 176] on div "Retail" at bounding box center [345, 180] width 102 height 21
type input "Retail"
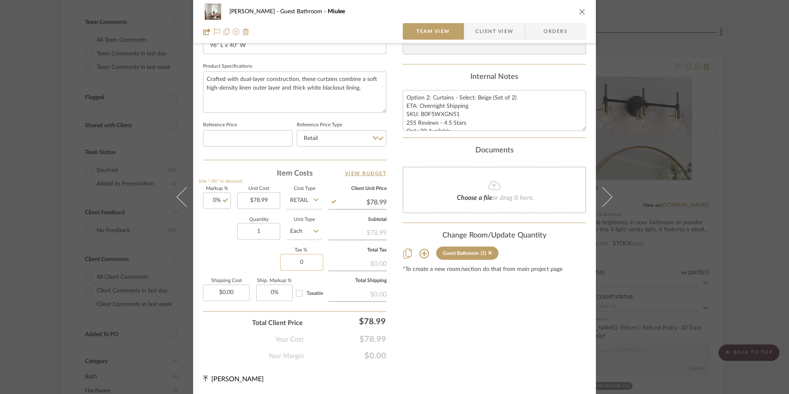
click at [300, 266] on input "0" at bounding box center [301, 262] width 43 height 17
type input "8.25%"
click at [451, 312] on div "Content here copies to Client View - confirm visibility there. Show in Client D…" at bounding box center [494, 20] width 183 height 679
click at [538, 32] on span "Orders" at bounding box center [555, 31] width 42 height 17
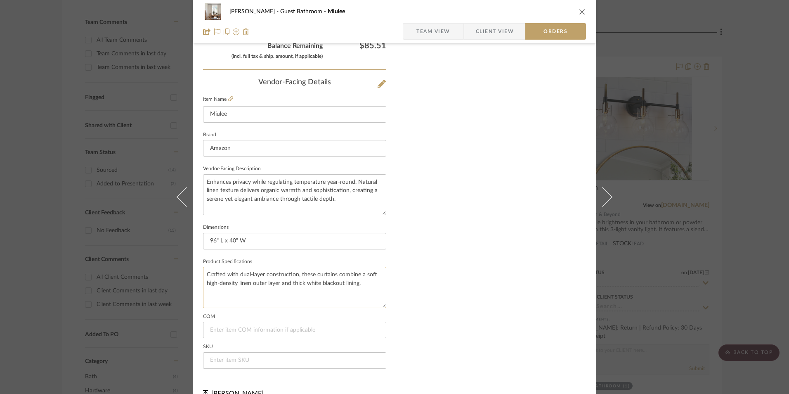
scroll to position [484, 0]
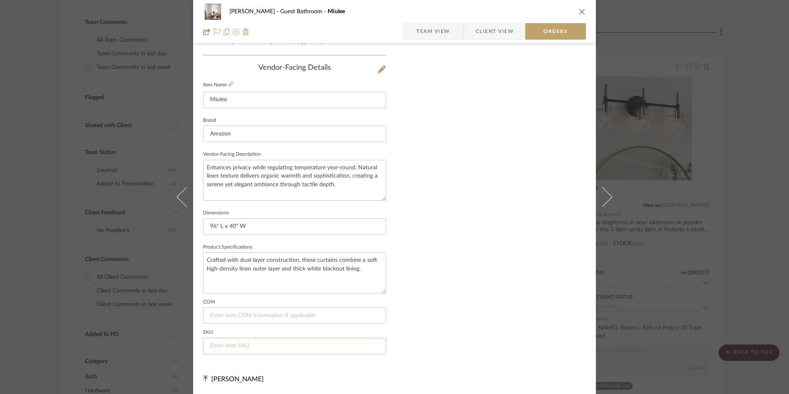
click at [236, 342] on input at bounding box center [294, 346] width 183 height 17
paste input "B0F5WXGN51"
type input "B0F5WXGN51"
click at [443, 30] on span "Team View" at bounding box center [433, 31] width 34 height 17
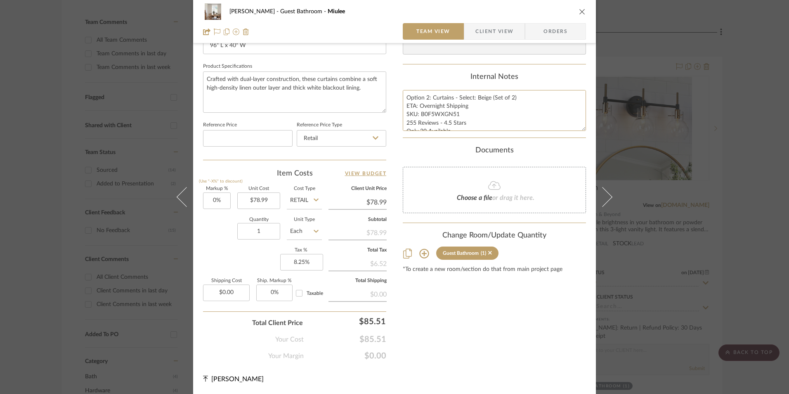
scroll to position [17, 0]
drag, startPoint x: 404, startPoint y: 96, endPoint x: 526, endPoint y: 133, distance: 127.9
click at [526, 133] on summary-project-notes "Internal Notes Option 2: Curtains - Select: Beige (Set of 2) ETA: Overnight Shi…" at bounding box center [494, 105] width 183 height 65
click at [491, 31] on span "Client View" at bounding box center [494, 31] width 38 height 17
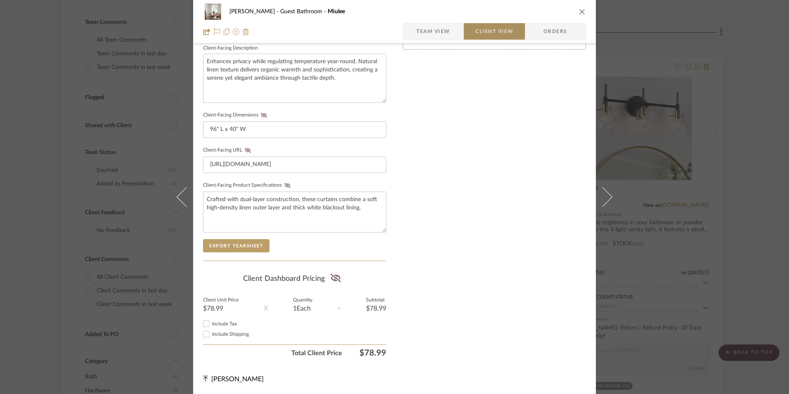
scroll to position [300, 0]
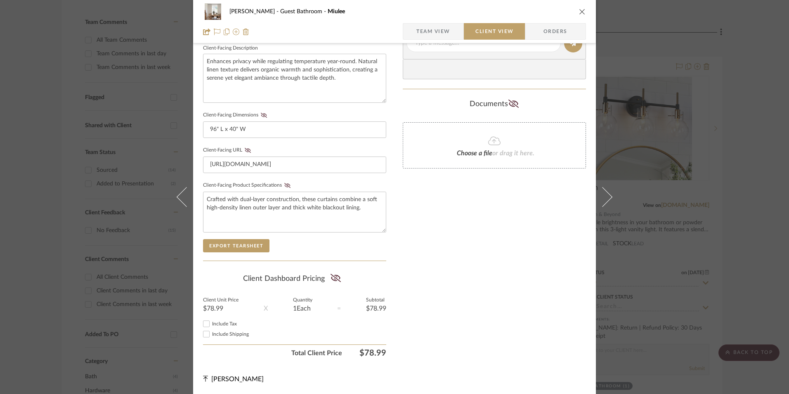
drag, startPoint x: 205, startPoint y: 323, endPoint x: 255, endPoint y: 314, distance: 50.9
click at [205, 323] on input "Include Tax" at bounding box center [206, 324] width 10 height 10
checkbox input "true"
click at [338, 278] on icon at bounding box center [335, 278] width 10 height 8
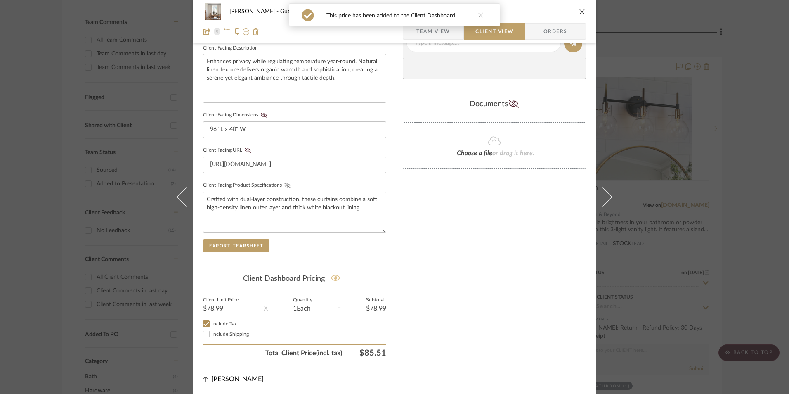
click at [285, 183] on icon at bounding box center [287, 185] width 6 height 5
drag, startPoint x: 244, startPoint y: 148, endPoint x: 248, endPoint y: 141, distance: 8.1
click at [245, 148] on icon at bounding box center [248, 150] width 6 height 5
click at [261, 116] on icon at bounding box center [264, 115] width 6 height 5
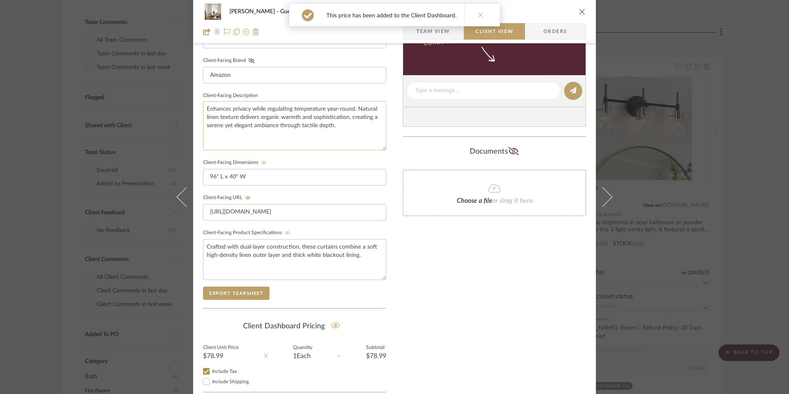
scroll to position [176, 0]
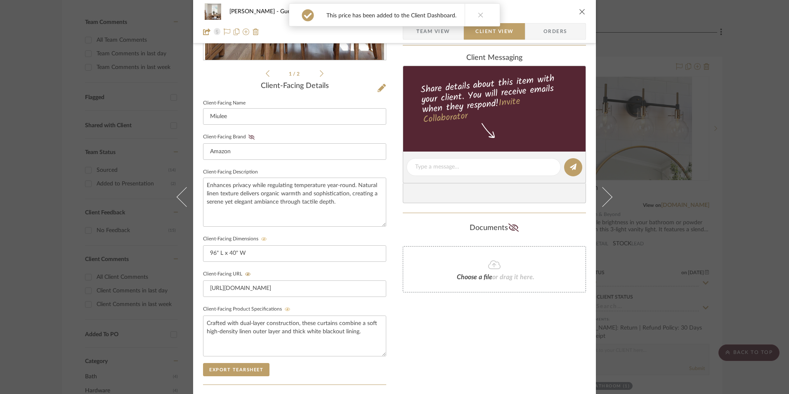
click at [249, 140] on fieldset "Client-Facing Brand Amazon" at bounding box center [294, 145] width 183 height 28
drag, startPoint x: 248, startPoint y: 138, endPoint x: 259, endPoint y: 148, distance: 14.0
click at [248, 138] on icon at bounding box center [251, 137] width 6 height 5
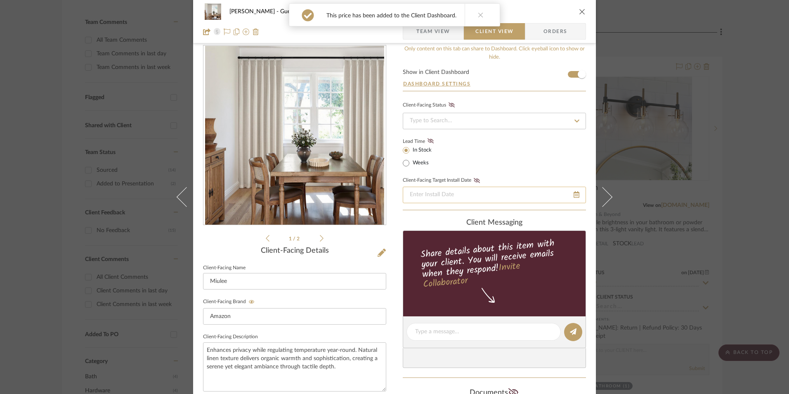
scroll to position [11, 0]
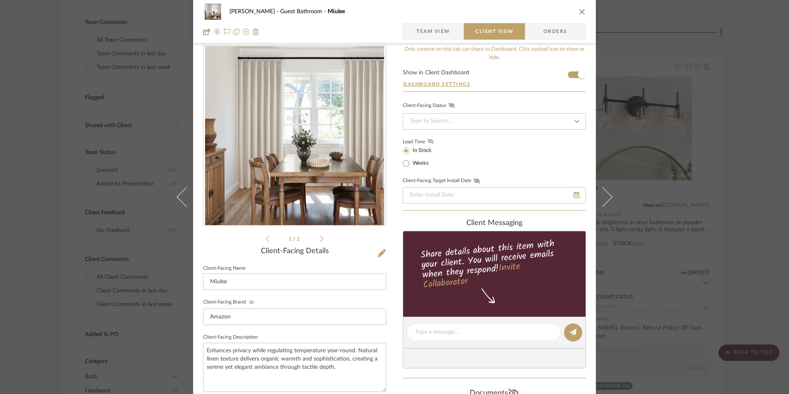
click at [432, 139] on fa-icon at bounding box center [430, 141] width 10 height 7
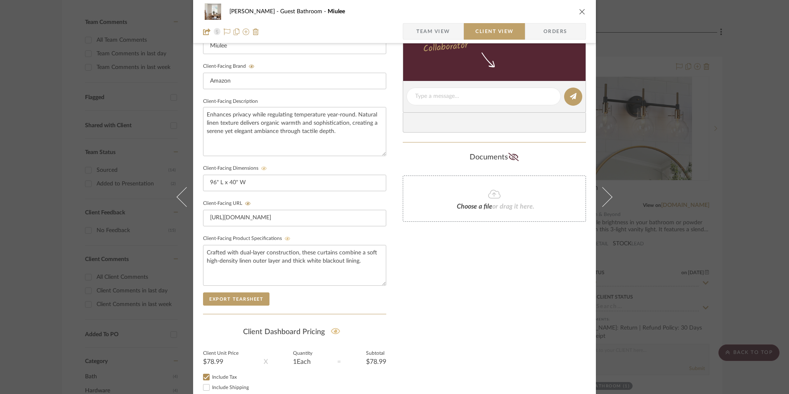
scroll to position [258, 0]
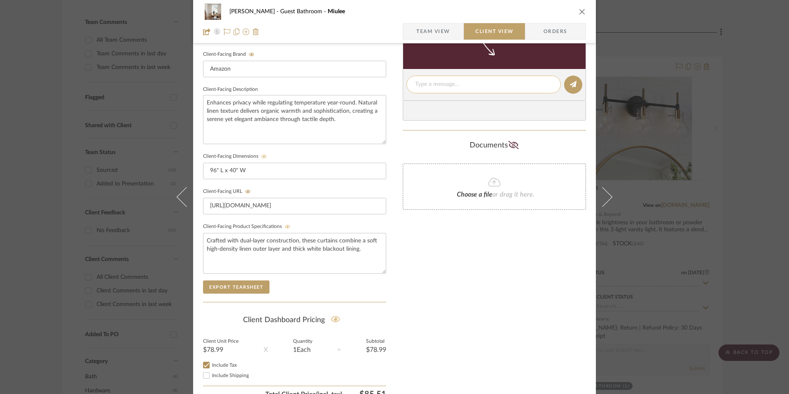
click at [444, 84] on textarea at bounding box center [483, 84] width 137 height 9
paste textarea "Option 2: Curtains - Select: Beige (Set of 2) ETA: Overnight Shipping SKU: B0F5…"
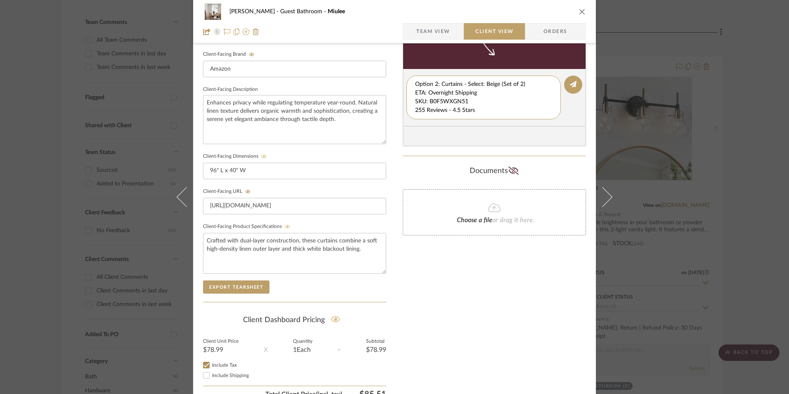
scroll to position [17, 0]
drag, startPoint x: 413, startPoint y: 93, endPoint x: 557, endPoint y: 138, distance: 151.3
click at [557, 138] on div "client Messaging Share details about this item with your client. You will recei…" at bounding box center [494, 58] width 183 height 175
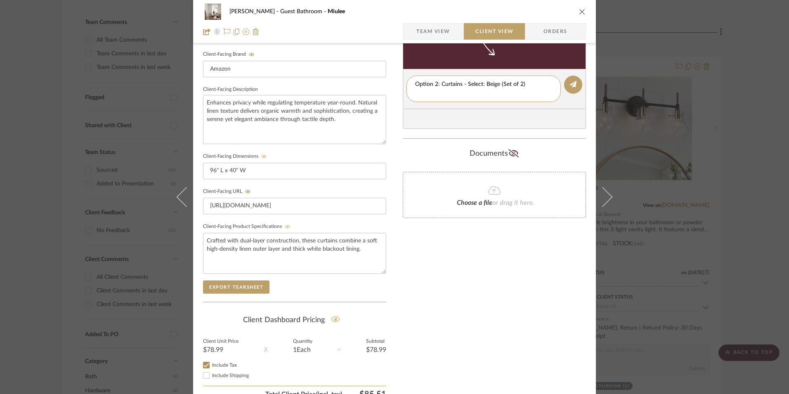
type textarea "Option 2: Curtains - Select: Beige (Set of 2)"
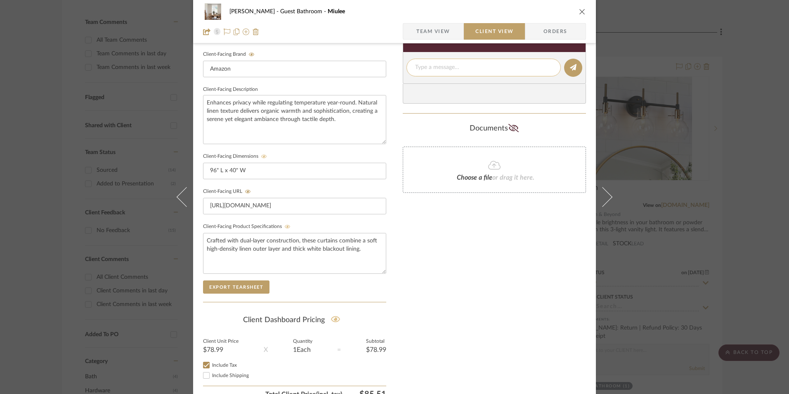
click at [440, 66] on textarea at bounding box center [483, 67] width 137 height 9
paste textarea "ETA: Overnight Shipping SKU: B0F5WXGN51 255 Reviews - 4.5 Stars Only 20 Availab…"
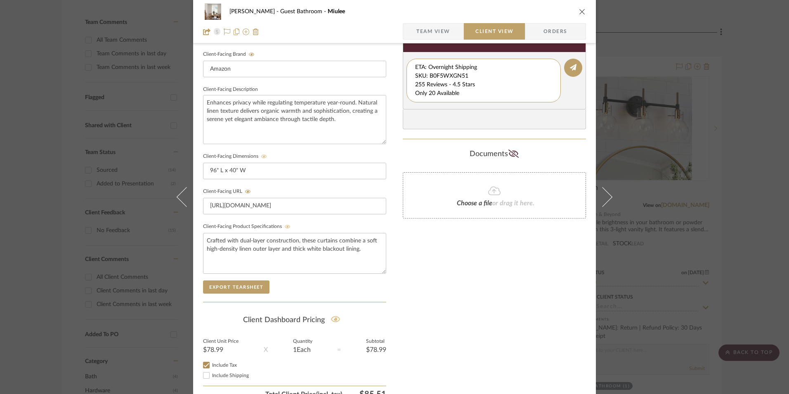
drag, startPoint x: 474, startPoint y: 66, endPoint x: 379, endPoint y: 50, distance: 95.8
click at [379, 50] on div "Erica Drisdale Guest Bathroom Miulee Team View Client View Orders 1 / 2 Client-…" at bounding box center [394, 91] width 403 height 687
click at [415, 73] on textarea "255 Reviews - 4.5 Stars Only 20 Available Return | Refund Policy: 30 Days From …" at bounding box center [483, 80] width 137 height 35
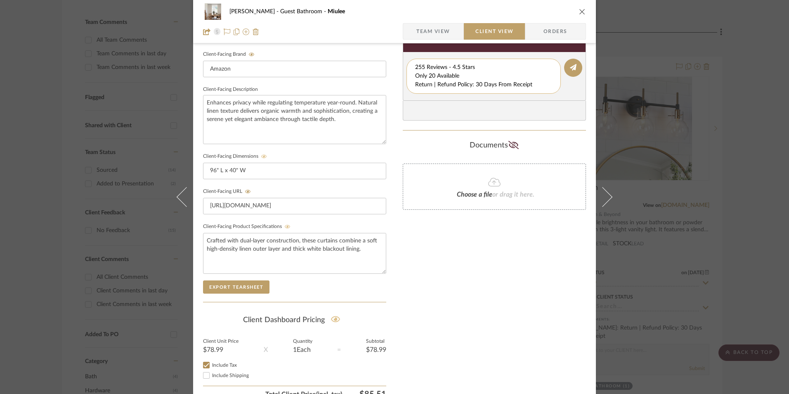
drag, startPoint x: 413, startPoint y: 75, endPoint x: 486, endPoint y: 85, distance: 73.8
click at [557, 98] on editor-of-message "255 Reviews - 4.5 Stars Only 20 Available Return | Refund Policy: 30 Days From …" at bounding box center [494, 76] width 183 height 49
type textarea "255 Reviews - 4.5 Stars"
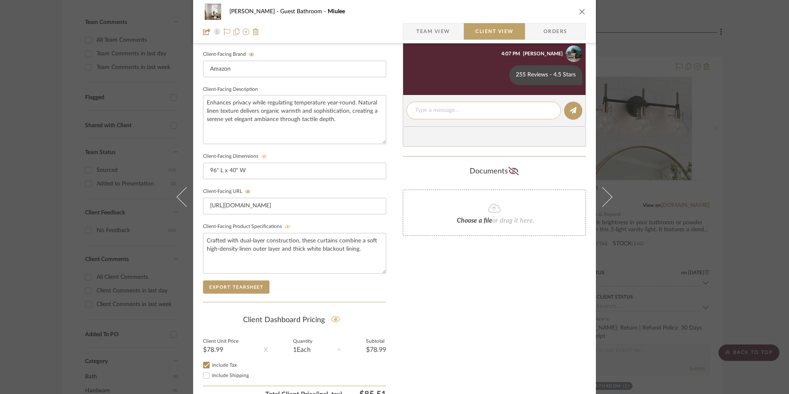
click at [448, 112] on textarea at bounding box center [483, 110] width 137 height 9
paste textarea "Only 20 Available Return | Refund Policy: 30 Days From Receipt"
drag, startPoint x: 534, startPoint y: 118, endPoint x: 407, endPoint y: 120, distance: 127.1
click at [407, 120] on div "Only 20 Available Return | Refund Policy: 30 Days From Receipt" at bounding box center [483, 115] width 154 height 26
type textarea "Only 20 Available"
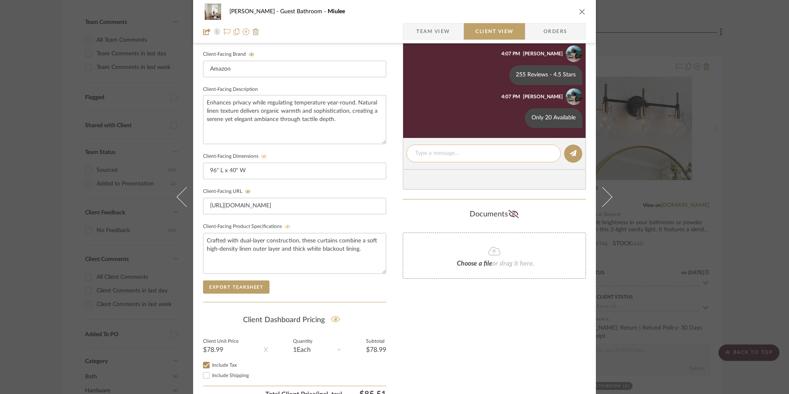
click at [450, 154] on textarea at bounding box center [483, 153] width 137 height 9
paste textarea "Return | Refund Policy: 30 Days From Receipt"
type textarea "Return | Refund Policy: 30 Days From Receipt"
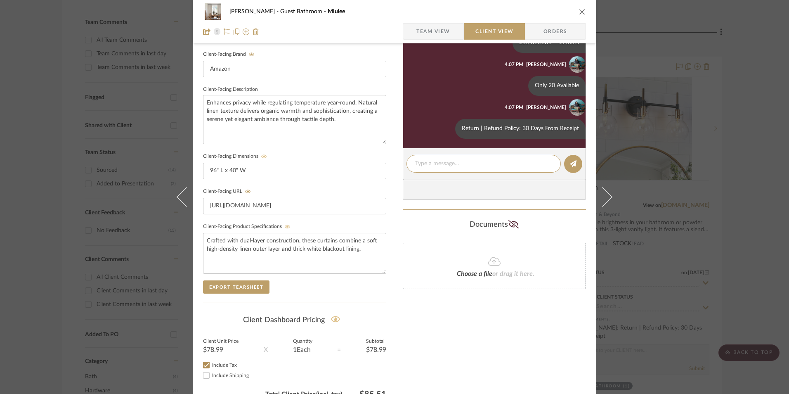
scroll to position [33, 0]
click at [579, 11] on icon "close" at bounding box center [582, 11] width 7 height 7
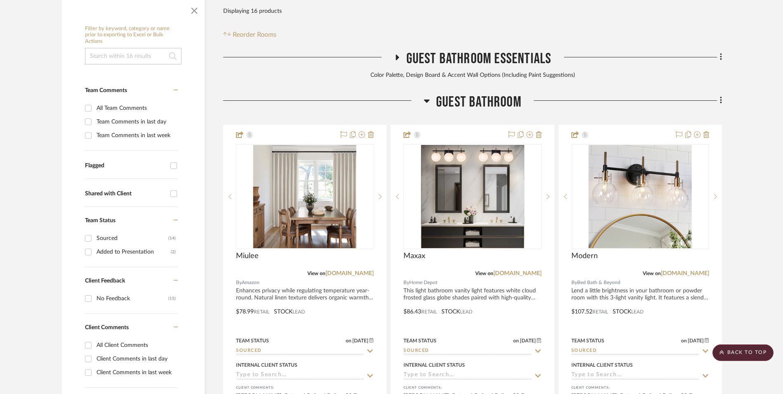
scroll to position [210, 0]
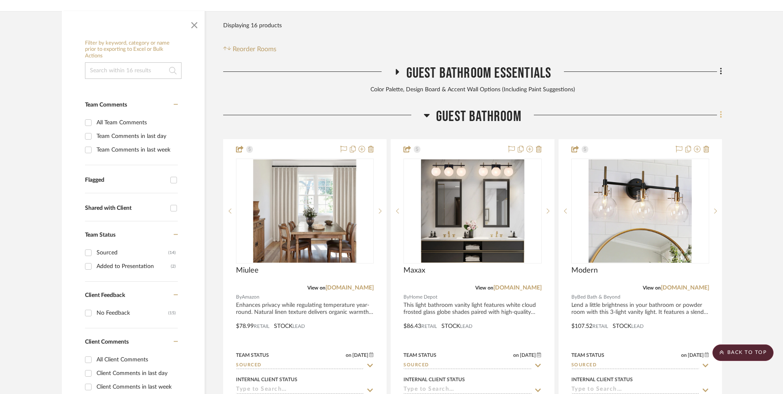
click at [721, 110] on icon at bounding box center [721, 114] width 2 height 9
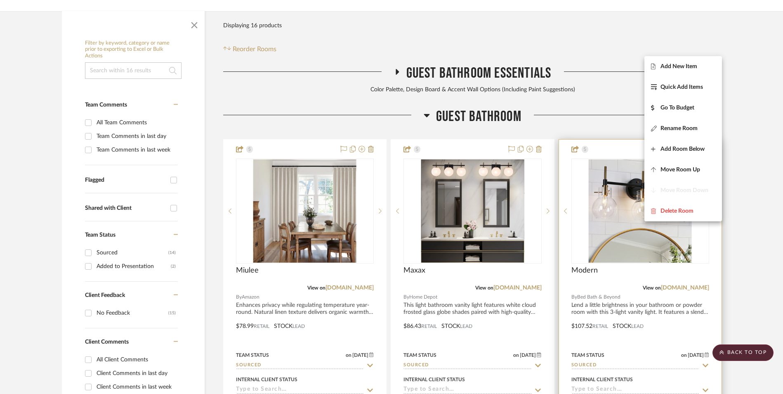
click at [692, 68] on span "Add New Item" at bounding box center [679, 66] width 37 height 7
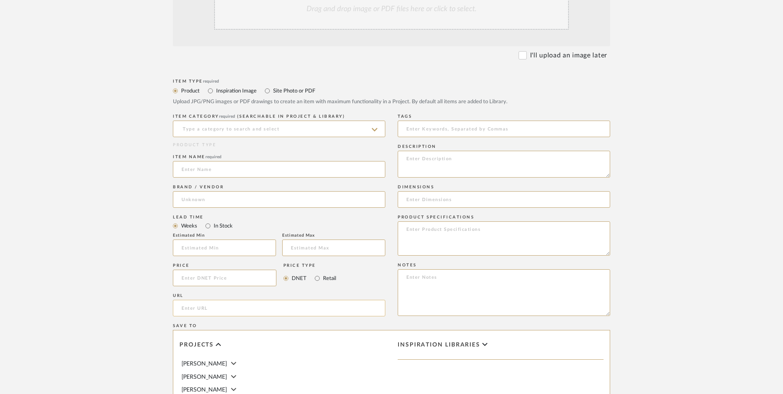
scroll to position [289, 0]
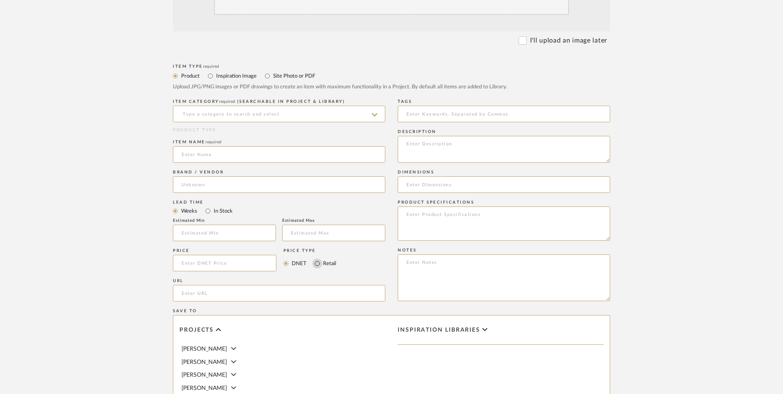
click at [318, 258] on input "Retail" at bounding box center [317, 263] width 10 height 10
radio input "true"
click at [208, 206] on input "In Stock" at bounding box center [208, 211] width 10 height 10
radio input "true"
click at [214, 255] on input at bounding box center [225, 263] width 104 height 17
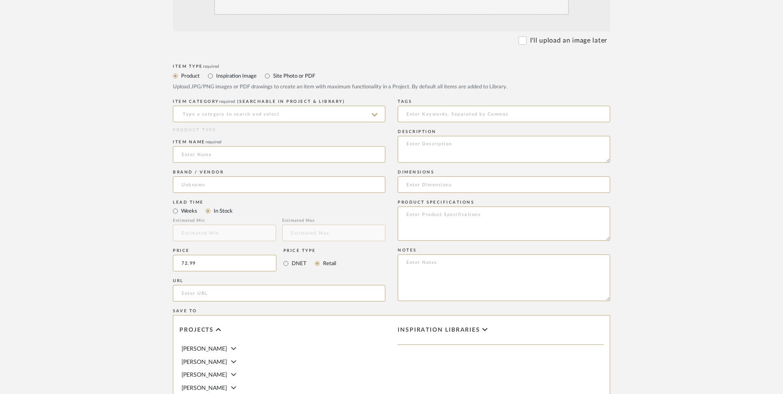
type input "$72.99"
drag, startPoint x: 72, startPoint y: 221, endPoint x: 116, endPoint y: 218, distance: 43.8
click at [75, 220] on upload-items "Create new item in Erica Drisdale Upload photos, documents or PDFs, or select b…" at bounding box center [391, 200] width 783 height 727
click at [202, 285] on input "url" at bounding box center [279, 293] width 212 height 17
paste input "https://www.amazon.com/gp/product/B0D8KXF2F5/ref=ox_sc_act_title_5?th=1"
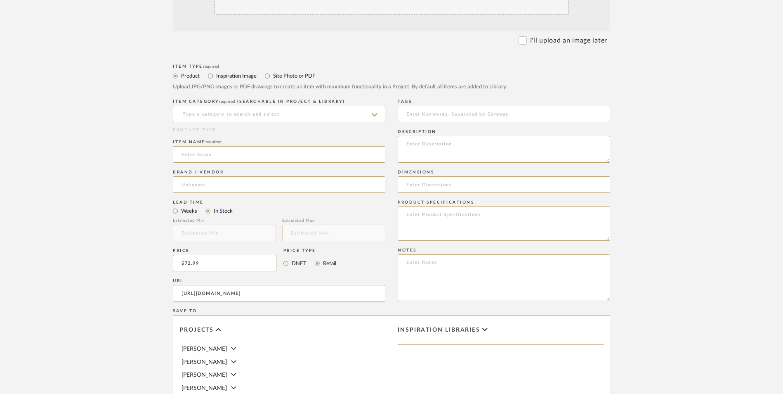
scroll to position [0, 14]
type input "https://www.amazon.com/gp/product/B0D8KXF2F5/ref=ox_sc_act_title_5?th=1"
click at [90, 238] on upload-items "Create new item in Erica Drisdale Upload photos, documents or PDFs, or select b…" at bounding box center [391, 200] width 783 height 727
click at [216, 176] on input at bounding box center [279, 184] width 212 height 17
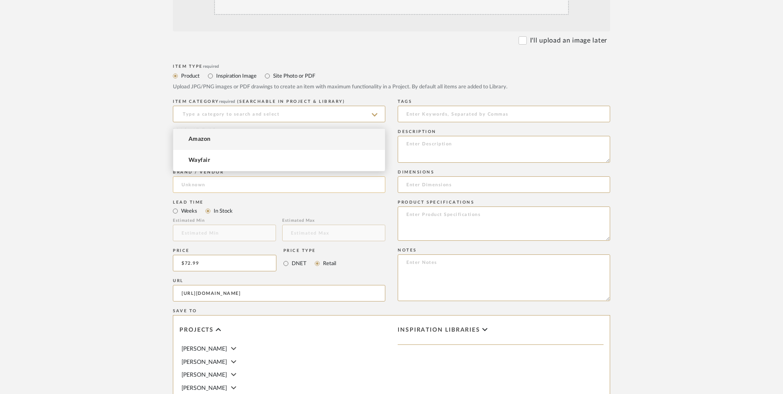
click at [229, 139] on mat-option "Amazon" at bounding box center [279, 139] width 212 height 21
type input "Amazon"
click at [222, 146] on input at bounding box center [279, 154] width 212 height 17
type input "Two Pages"
click at [239, 106] on input at bounding box center [279, 114] width 212 height 17
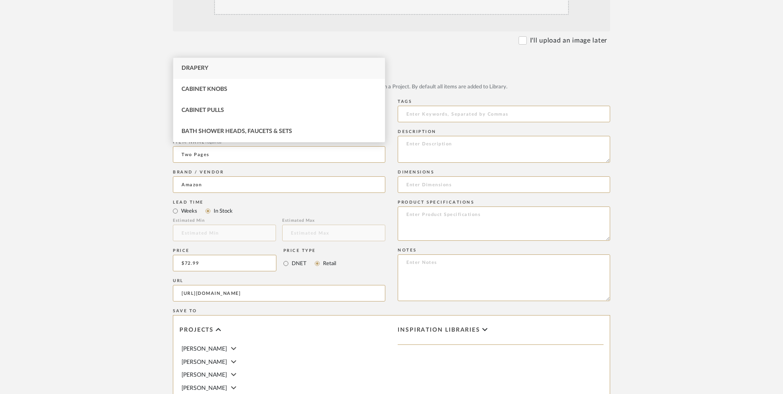
click at [236, 70] on div "Drapery" at bounding box center [279, 68] width 212 height 21
type input "Drapery"
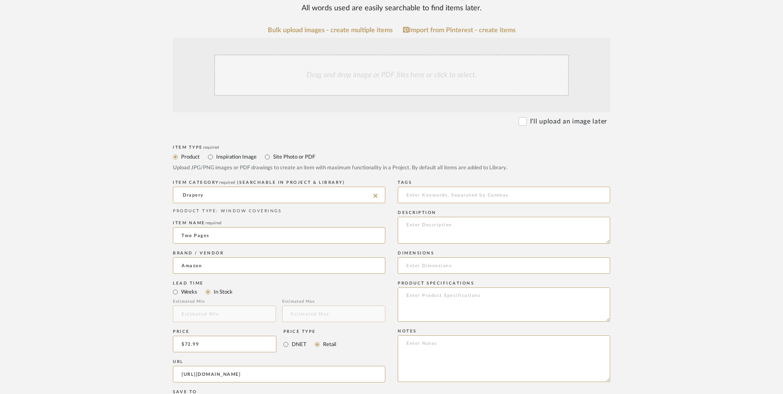
scroll to position [206, 0]
click at [364, 56] on div "Drag and drop image or PDF files here or click to select." at bounding box center [391, 76] width 355 height 41
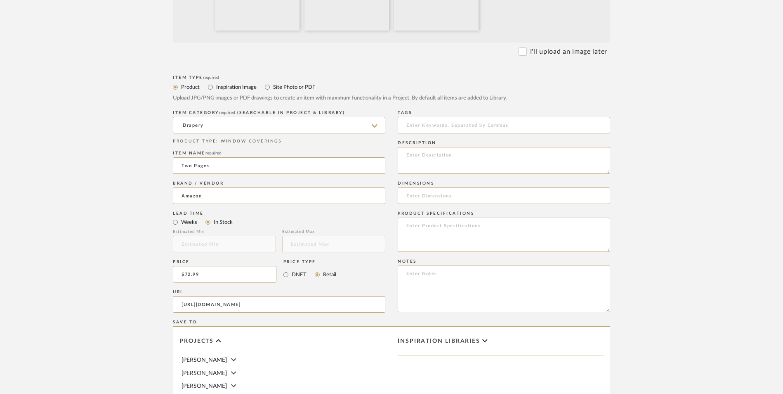
scroll to position [371, 0]
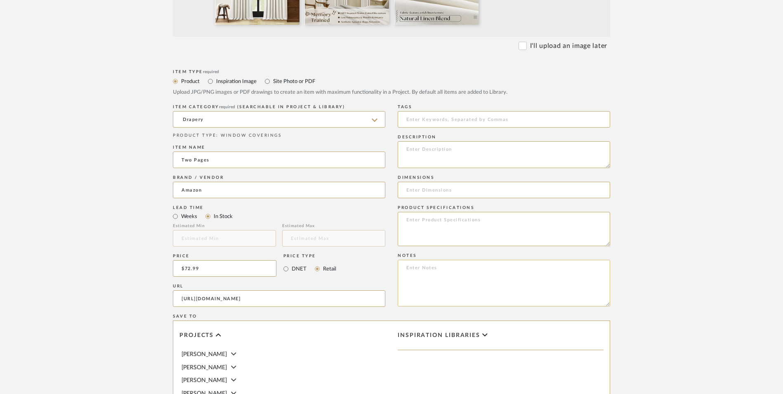
click at [454, 260] on textarea at bounding box center [504, 283] width 212 height 47
paste textarea "Option 1: ETA: SKU: Reviews - Stars Return | Refund Policy:"
click at [436, 260] on textarea "Option 1: ETA: SKU: Reviews - Stars Return | Refund Policy:" at bounding box center [504, 283] width 212 height 47
click at [471, 260] on textarea "Option 1: Curtains - Select: ETA: SKU: Reviews - Stars Return | Refund Policy:" at bounding box center [504, 283] width 212 height 47
click at [404, 260] on textarea "Option 1: Curtains - Select: ETA: SKU: Reviews - Stars Return | Refund Policy: …" at bounding box center [504, 283] width 212 height 47
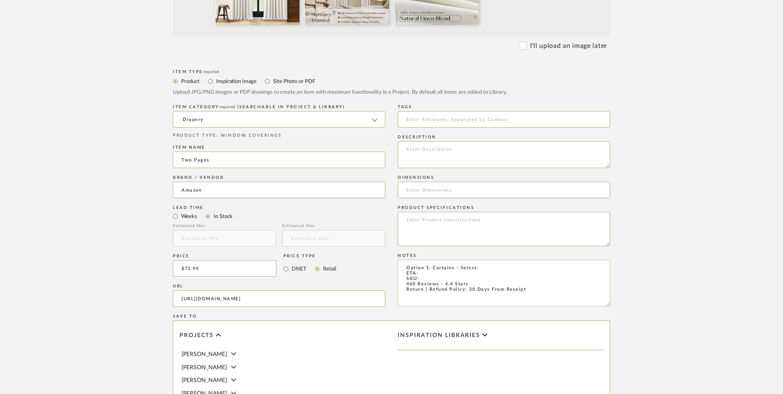
click at [482, 260] on textarea "Option 1: Curtains - Select: ETA: SKU: 460 Reviews - 4.4 Stars Return | Refund …" at bounding box center [504, 283] width 212 height 47
click at [430, 260] on textarea "Option 1: Curtains - Select: Natural Linen (Set of 2) ETA: SKU: 460 Reviews - 4…" at bounding box center [504, 283] width 212 height 47
type textarea "Option 1: Curtains - Select: Natural Linen (Set of 2) ETA: Overnight Shipping S…"
click at [435, 182] on input at bounding box center [504, 190] width 212 height 17
paste input "96"L x 40"W"
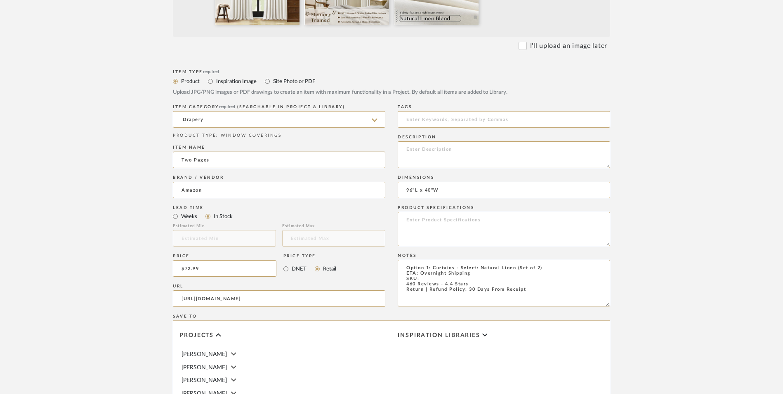
click at [416, 182] on input "96"L x 40"W" at bounding box center [504, 190] width 212 height 17
click at [435, 182] on input "96" L x 40"W" at bounding box center [504, 190] width 212 height 17
type input "96" L x 40" W"
click at [466, 212] on textarea at bounding box center [504, 229] width 212 height 34
paste textarea "Our pinch pleated blackout curtains crafted from linen blend fabric and 100% bl…"
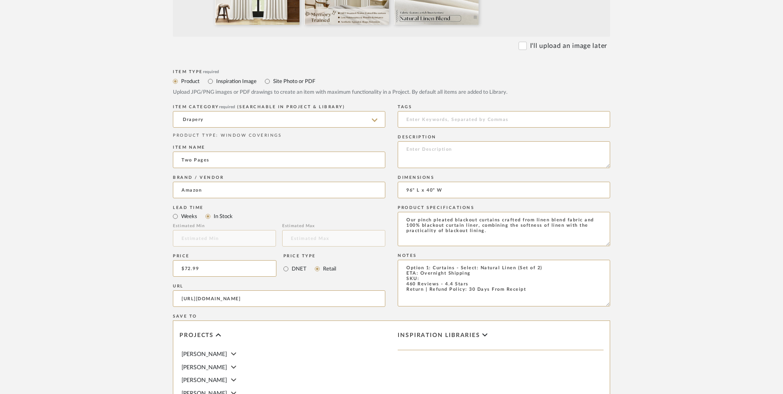
type textarea "Our pinch pleated blackout curtains crafted from linen blend fabric and 100% bl…"
click at [449, 141] on textarea at bounding box center [504, 154] width 212 height 27
paste textarea "The pairing of these two layers creates a sophisticated look, adding texture to…"
type textarea "The pairing of these two layers creates a sophisticated look, adding texture to…"
click at [434, 260] on textarea "Option 1: Curtains - Select: Natural Linen (Set of 2) ETA: Overnight Shipping S…" at bounding box center [504, 283] width 212 height 47
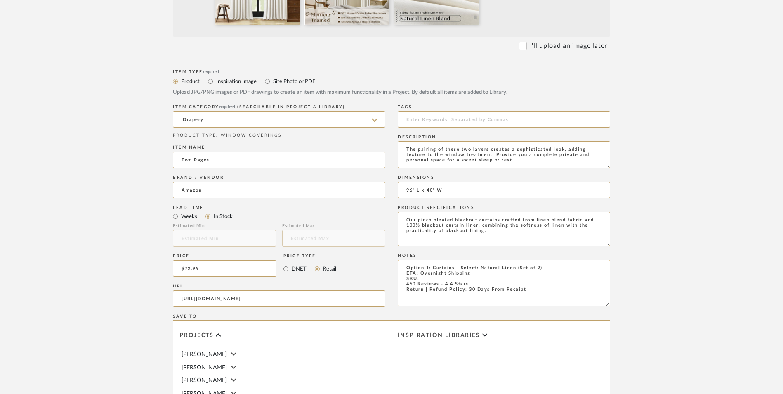
paste textarea "B0D8KXF2F5"
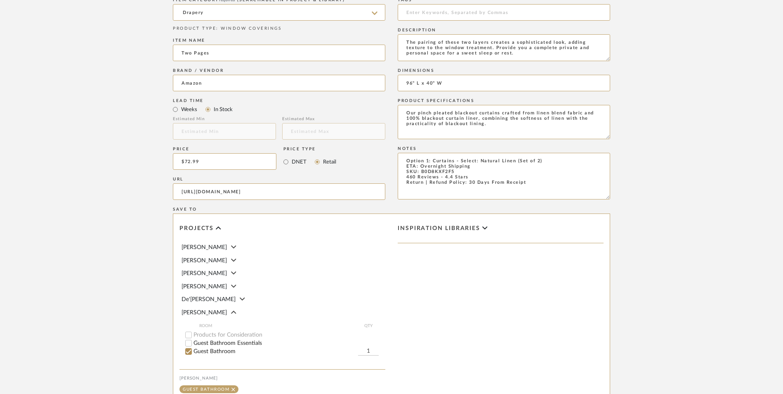
scroll to position [519, 0]
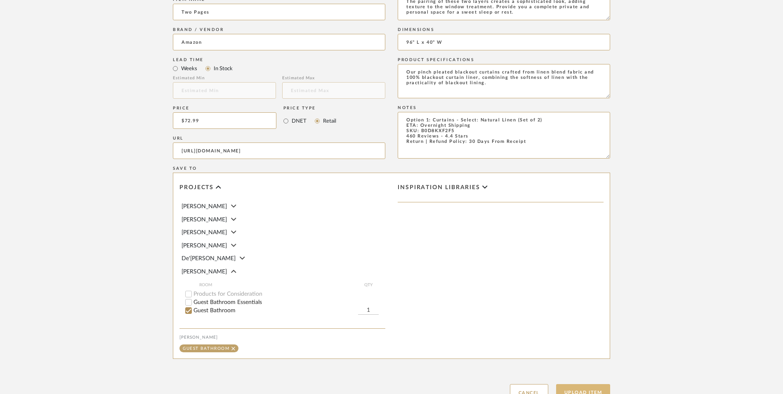
type textarea "Option 1: Curtains - Select: Natural Linen (Set of 2) ETA: Overnight Shipping S…"
drag, startPoint x: 599, startPoint y: 326, endPoint x: 691, endPoint y: 300, distance: 95.0
click at [601, 384] on button "Upload Item" at bounding box center [583, 392] width 54 height 17
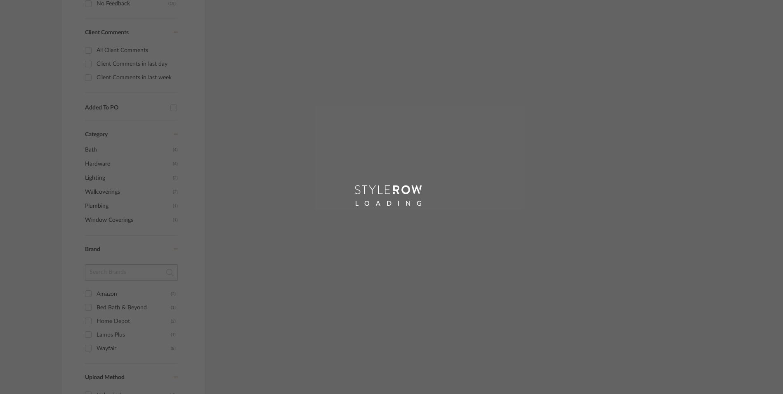
scroll to position [419, 0]
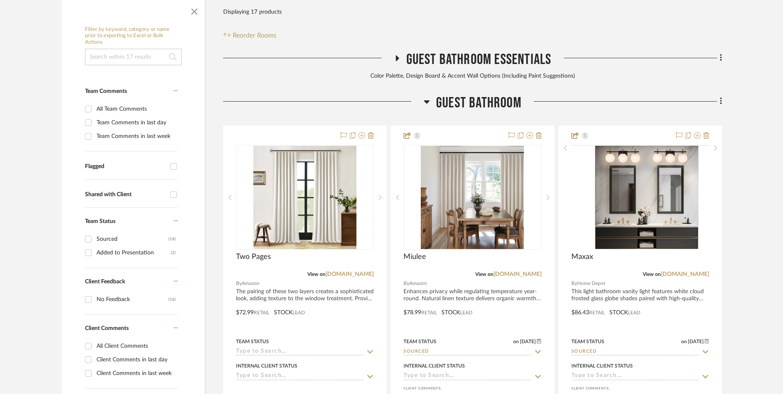
scroll to position [251, 0]
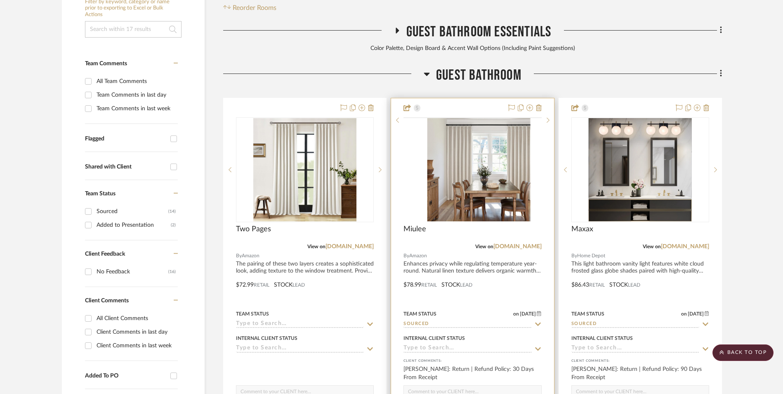
click at [0, 0] on img at bounding box center [0, 0] width 0 height 0
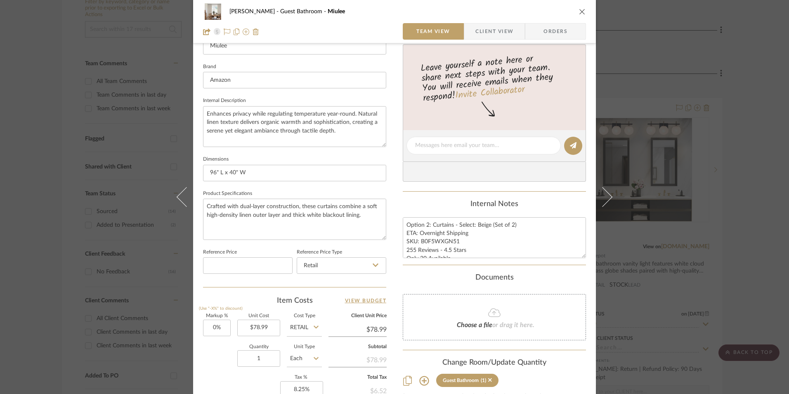
scroll to position [124, 0]
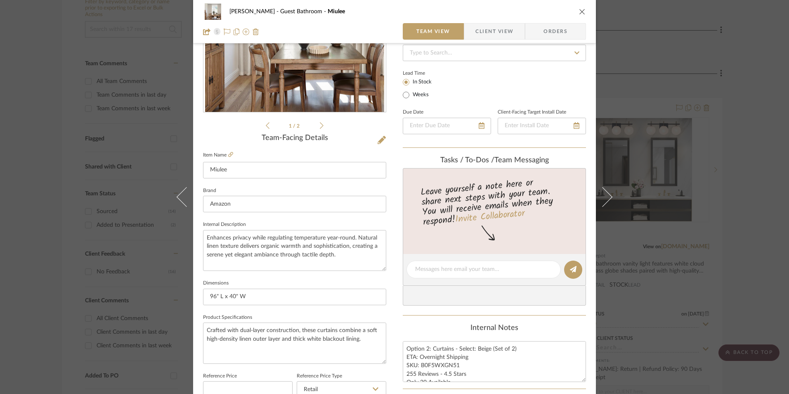
click at [580, 12] on icon "close" at bounding box center [582, 11] width 7 height 7
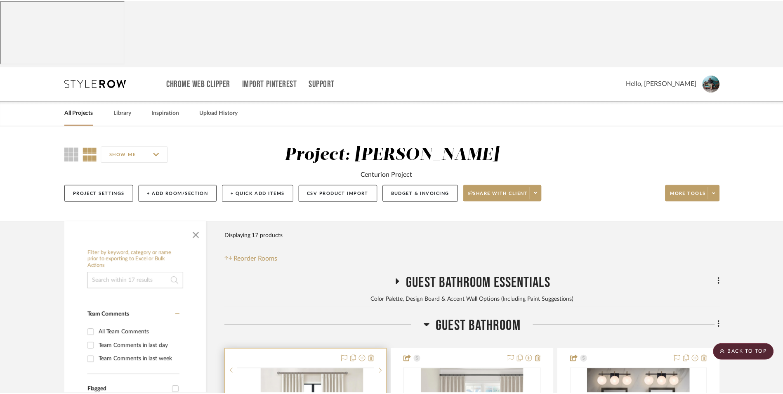
scroll to position [251, 0]
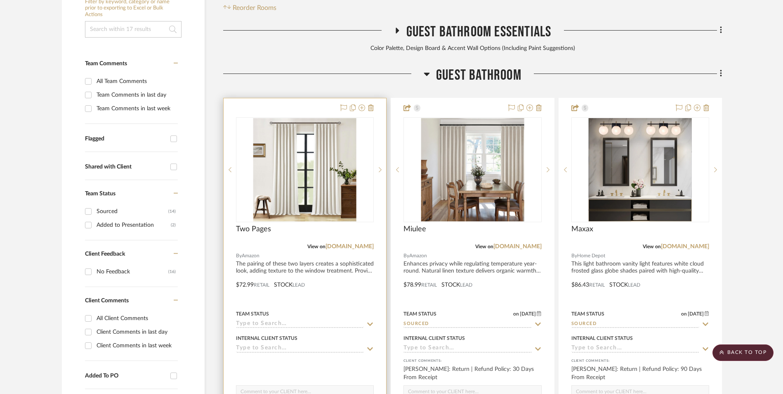
click at [0, 0] on img at bounding box center [0, 0] width 0 height 0
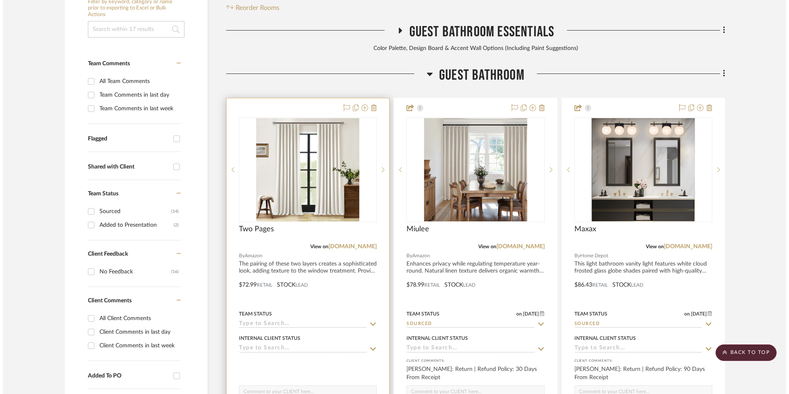
scroll to position [0, 0]
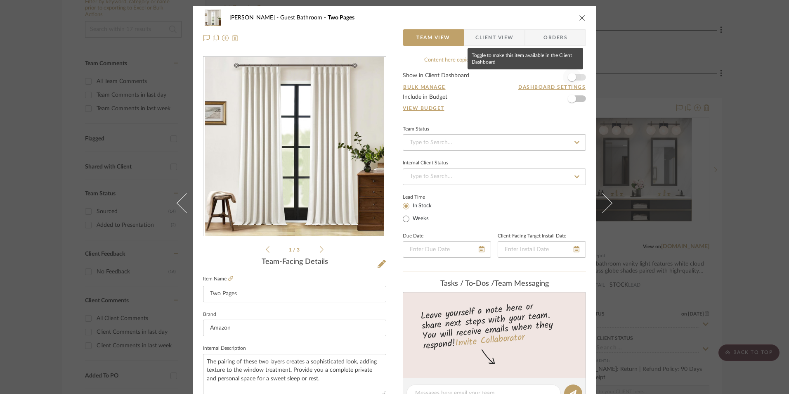
click at [569, 77] on span "button" at bounding box center [572, 77] width 8 height 8
click at [497, 146] on input at bounding box center [494, 142] width 183 height 17
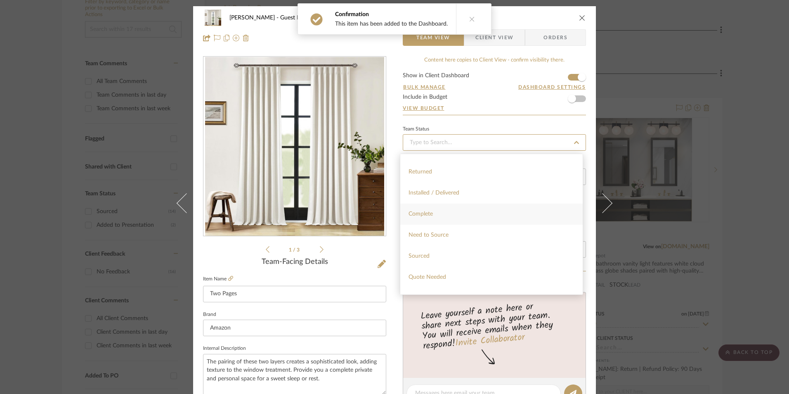
scroll to position [206, 0]
click at [460, 227] on div "Sourced" at bounding box center [491, 231] width 182 height 21
type input "[DATE]"
type input "Sourced"
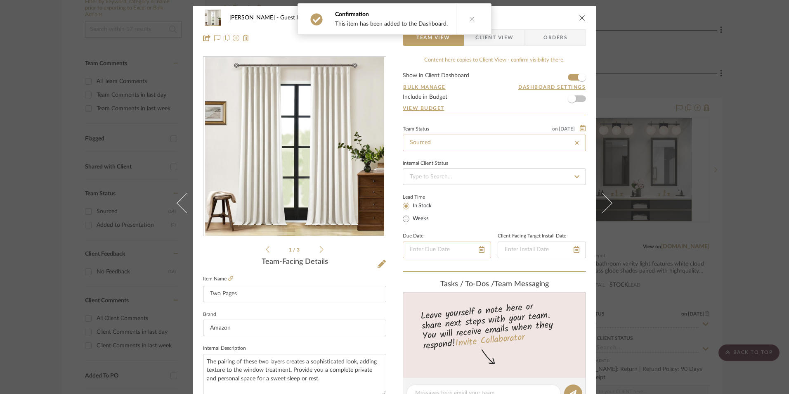
type input "[DATE]"
type input "Sourced"
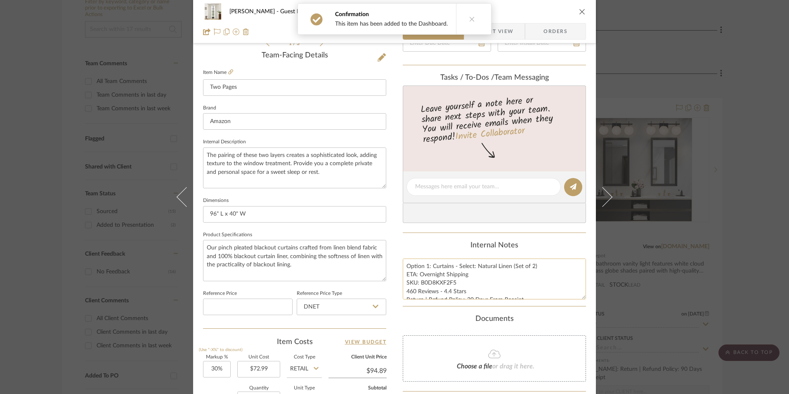
click at [447, 282] on textarea "Option 1: Curtains - Select: Natural Linen (Set of 2) ETA: Overnight Shipping S…" at bounding box center [494, 278] width 183 height 41
drag, startPoint x: 451, startPoint y: 281, endPoint x: 433, endPoint y: 282, distance: 18.2
click at [433, 282] on textarea "Option 1: Curtains - Select: Natural Linen (Set of 2) ETA: Overnight Shipping S…" at bounding box center [494, 278] width 183 height 41
click at [448, 290] on textarea "Option 1: Curtains - Select: Natural Linen (Set of 2) ETA: Overnight Shipping S…" at bounding box center [494, 278] width 183 height 41
drag, startPoint x: 451, startPoint y: 282, endPoint x: 438, endPoint y: 282, distance: 13.6
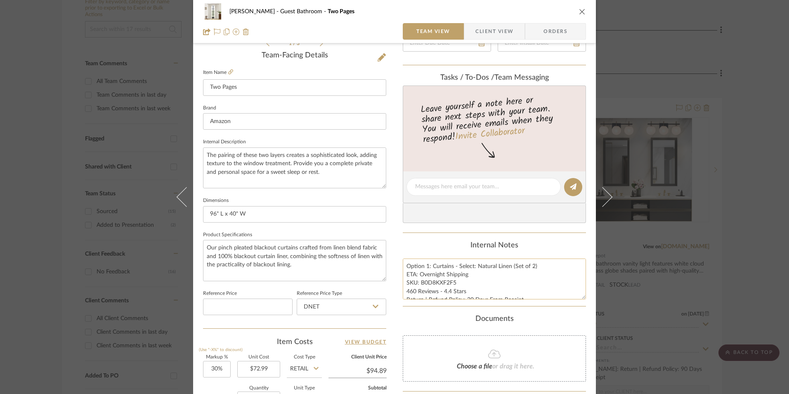
click at [438, 282] on textarea "Option 1: Curtains - Select: Natural Linen (Set of 2) ETA: Overnight Shipping S…" at bounding box center [494, 278] width 183 height 41
click at [442, 284] on textarea "Option 1: Curtains - Select: Natural Linen (Set of 2) ETA: Overnight Shipping S…" at bounding box center [494, 278] width 183 height 41
click at [453, 281] on textarea "Option 1: Curtains - Select: Natural Linen (Set of 2) ETA: Overnight Shipping S…" at bounding box center [494, 278] width 183 height 41
drag, startPoint x: 453, startPoint y: 282, endPoint x: 419, endPoint y: 282, distance: 33.4
click at [419, 282] on textarea "Option 1: Curtains - Select: Natural Linen (Set of 2) ETA: Overnight Shipping S…" at bounding box center [494, 278] width 183 height 41
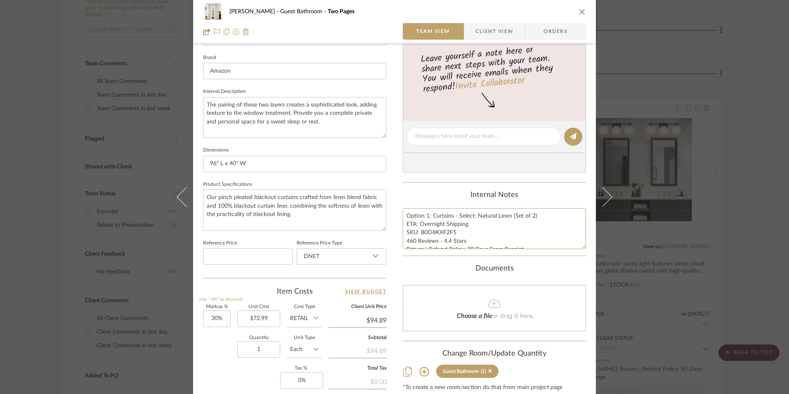
scroll to position [330, 0]
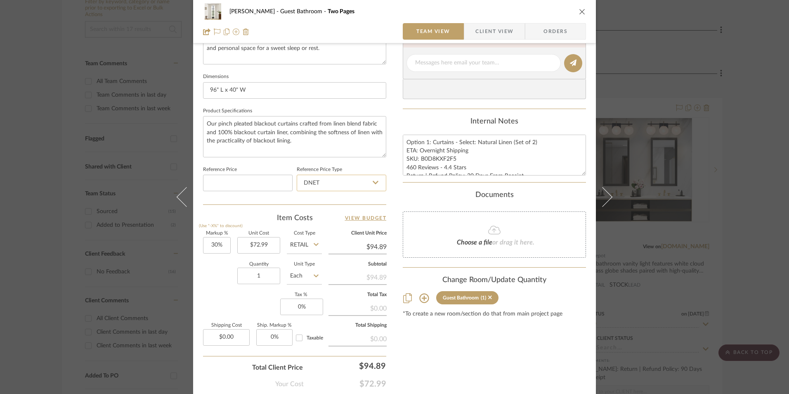
click at [338, 189] on input "DNET" at bounding box center [342, 183] width 90 height 17
click at [331, 226] on div "Retail" at bounding box center [345, 224] width 102 height 21
type input "Retail"
type input "30"
click at [220, 246] on input "30" at bounding box center [217, 245] width 28 height 17
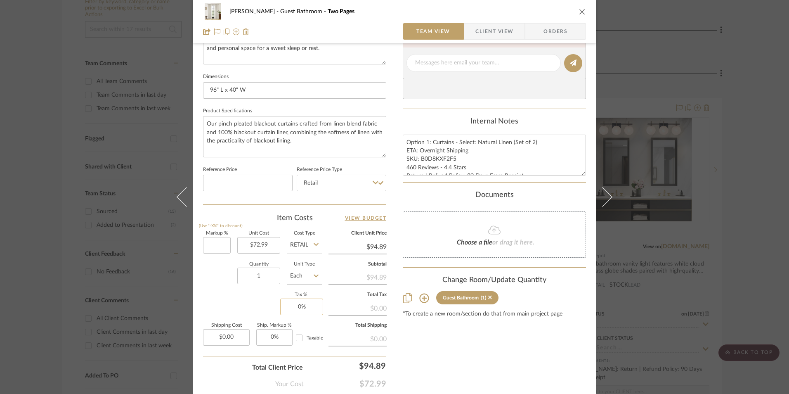
drag, startPoint x: 225, startPoint y: 288, endPoint x: 281, endPoint y: 311, distance: 60.3
click at [226, 288] on div "Quantity 1 Unit Type Each" at bounding box center [262, 276] width 119 height 29
type input "0%"
type input "$72.99"
click at [293, 310] on input "0" at bounding box center [301, 306] width 43 height 17
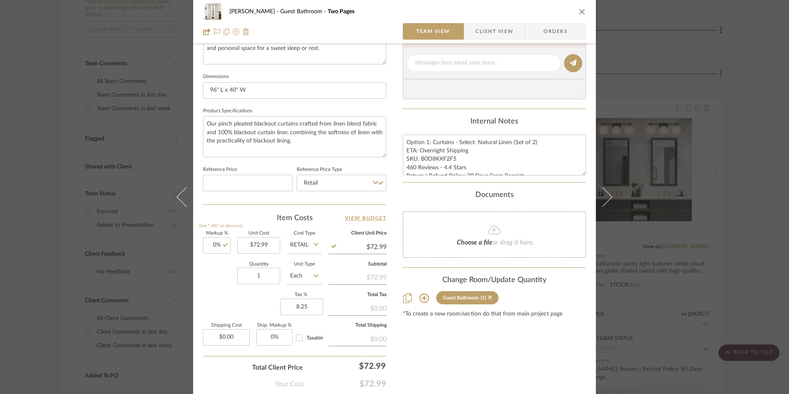
type input "8.25%"
click at [482, 375] on div "Content here copies to Client View - confirm visibility there. Show in Client D…" at bounding box center [494, 65] width 183 height 679
click at [562, 27] on span "Orders" at bounding box center [555, 31] width 42 height 17
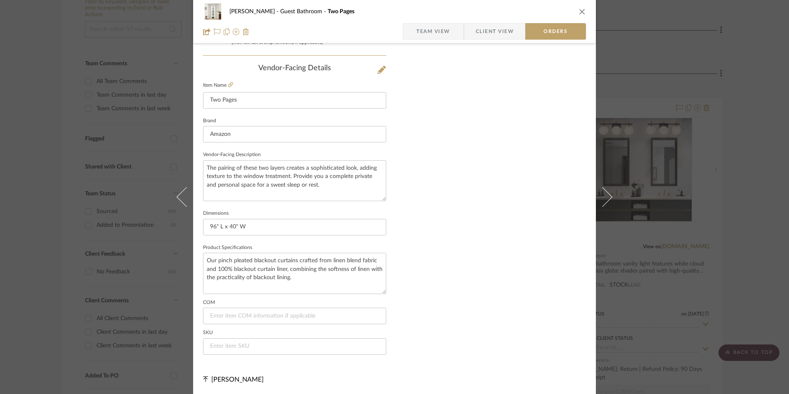
scroll to position [484, 0]
click at [220, 346] on input at bounding box center [294, 346] width 183 height 17
paste input "B0D8KXF2F5"
type input "B0D8KXF2F5"
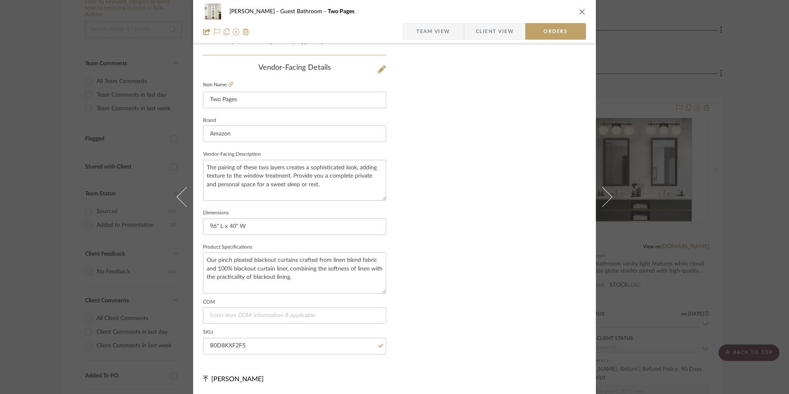
click at [422, 33] on span "Team View" at bounding box center [433, 31] width 34 height 17
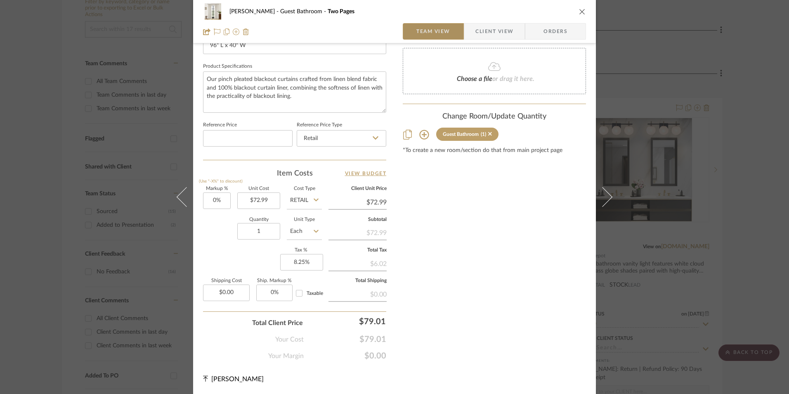
scroll to position [375, 0]
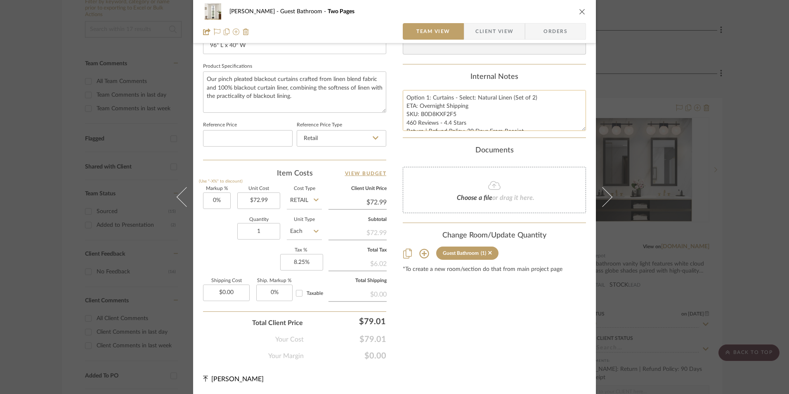
click at [410, 107] on textarea "Option 1: Curtains - Select: Natural Linen (Set of 2) ETA: Overnight Shipping S…" at bounding box center [494, 110] width 183 height 41
drag, startPoint x: 402, startPoint y: 96, endPoint x: 538, endPoint y: 127, distance: 139.2
click at [557, 130] on textarea "Option 1: Curtains - Select: Natural Linen (Set of 2) ETA: Overnight Shipping S…" at bounding box center [494, 110] width 183 height 41
click at [501, 28] on span "Client View" at bounding box center [494, 31] width 38 height 17
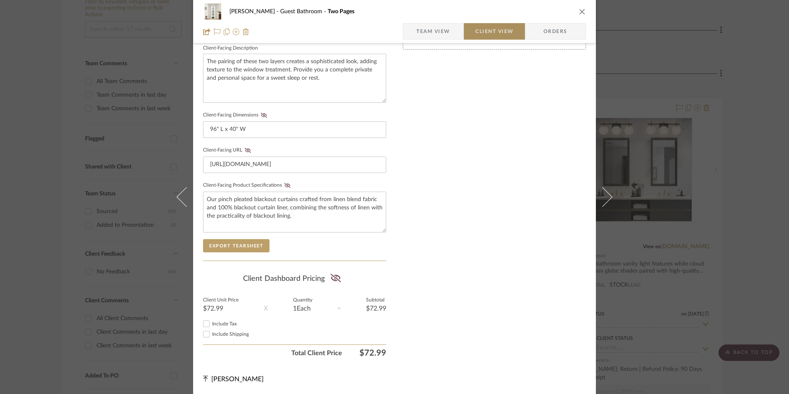
scroll to position [300, 0]
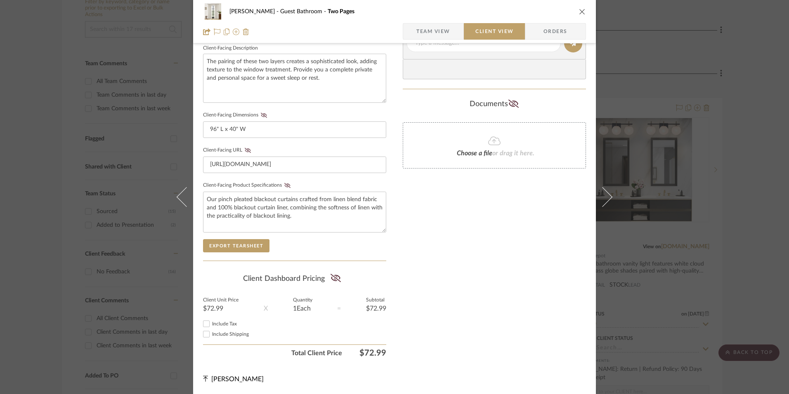
drag, startPoint x: 207, startPoint y: 322, endPoint x: 257, endPoint y: 307, distance: 52.6
click at [208, 321] on input "Include Tax" at bounding box center [206, 324] width 10 height 10
checkbox input "true"
click at [334, 278] on icon at bounding box center [335, 278] width 10 height 8
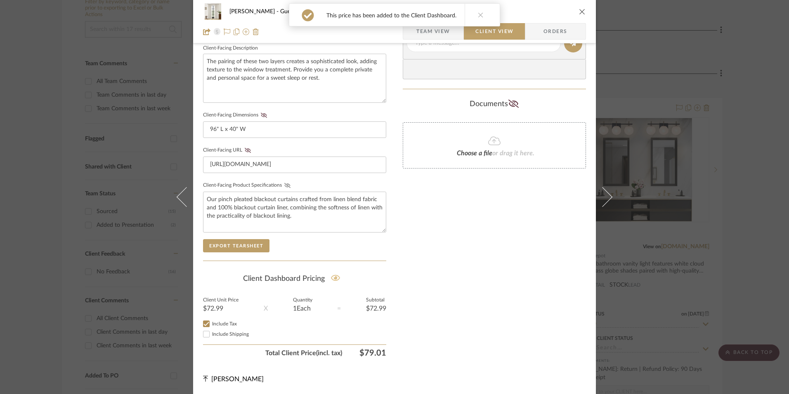
click at [284, 186] on icon at bounding box center [287, 185] width 6 height 5
click at [245, 148] on icon at bounding box center [248, 150] width 6 height 5
click at [259, 112] on button "Client-Facing Dimensions" at bounding box center [263, 115] width 11 height 6
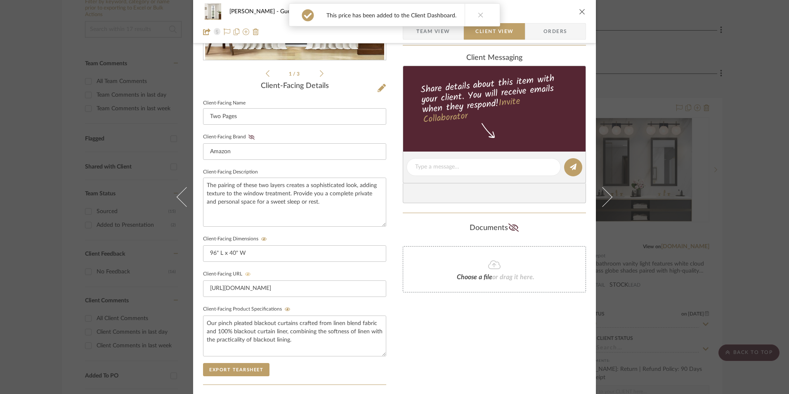
drag, startPoint x: 250, startPoint y: 136, endPoint x: 283, endPoint y: 169, distance: 46.4
click at [250, 136] on icon at bounding box center [251, 137] width 6 height 5
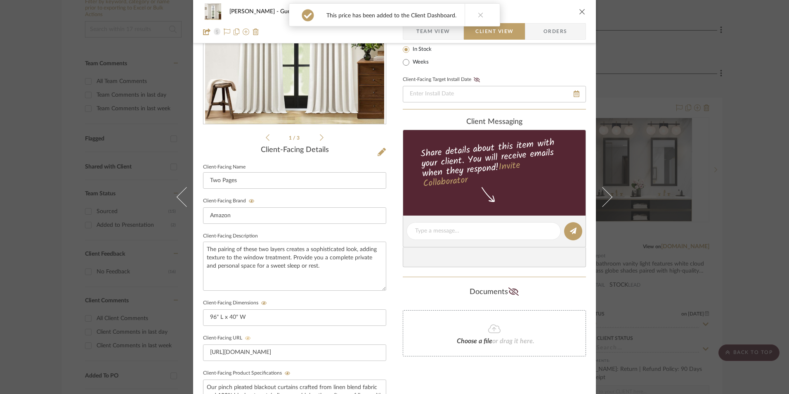
scroll to position [52, 0]
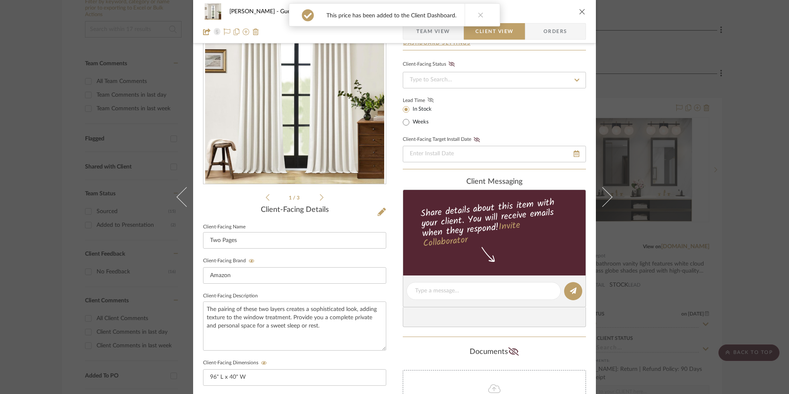
click at [427, 98] on icon at bounding box center [430, 99] width 6 height 5
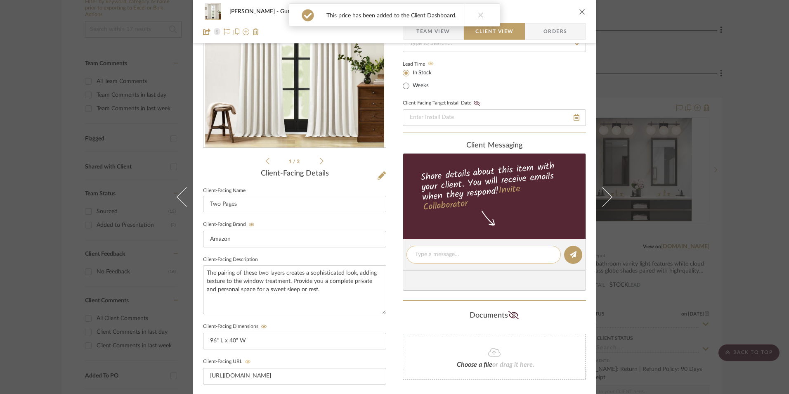
scroll to position [93, 0]
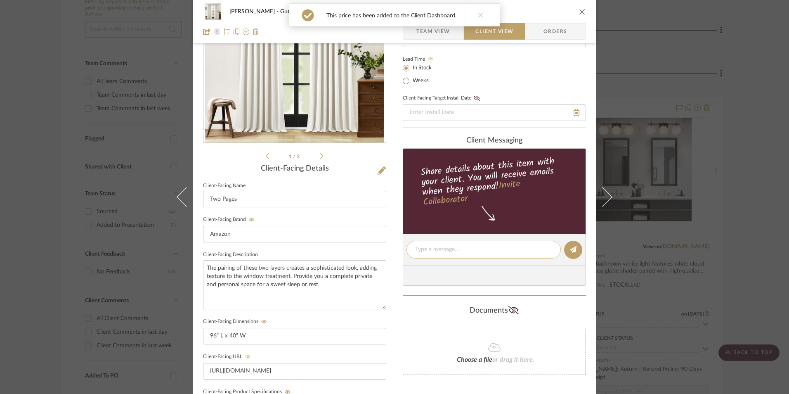
click at [430, 250] on textarea at bounding box center [483, 249] width 137 height 9
paste textarea "Option 1: Curtains - Select: Natural Linen (Set of 2) ETA: Overnight Shipping S…"
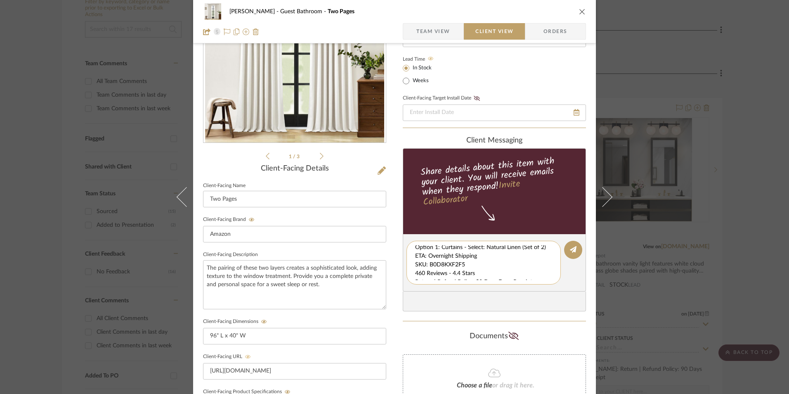
scroll to position [9, 0]
drag, startPoint x: 413, startPoint y: 248, endPoint x: 549, endPoint y: 276, distance: 138.2
click at [549, 276] on textarea "Option 1: Curtains - Select: Natural Linen (Set of 2) ETA: Overnight Shipping S…" at bounding box center [486, 262] width 143 height 35
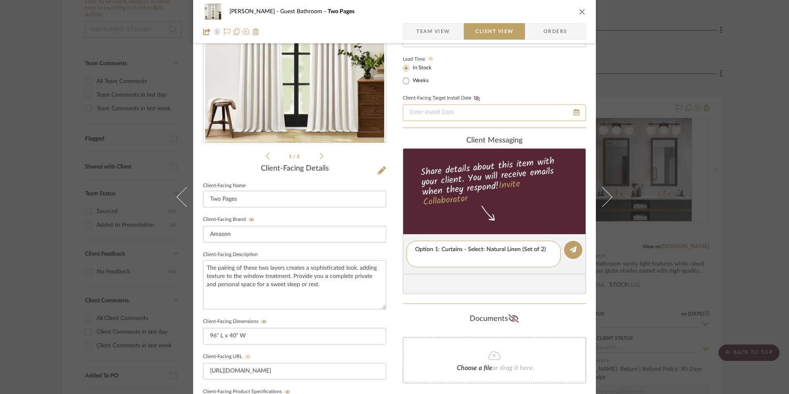
scroll to position [0, 0]
type textarea "Option 1: Curtains - Select: Natural Linen (Set of 2)"
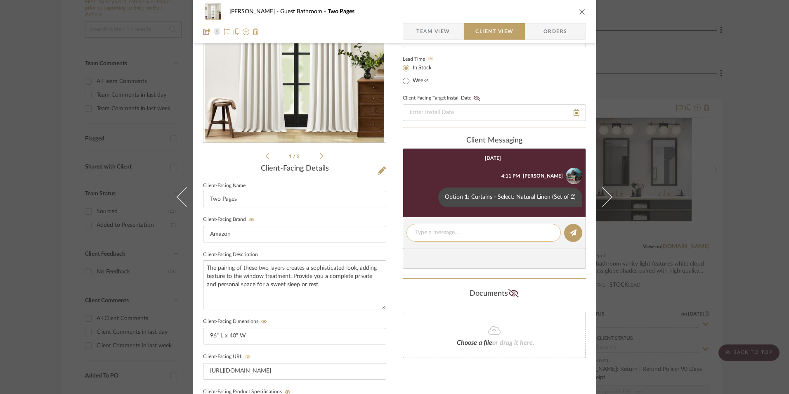
click at [443, 232] on textarea at bounding box center [483, 232] width 137 height 9
paste textarea "ETA: Overnight Shipping SKU: B0D8KXF2F5 460 Reviews - 4.4 Stars Return | Refund…"
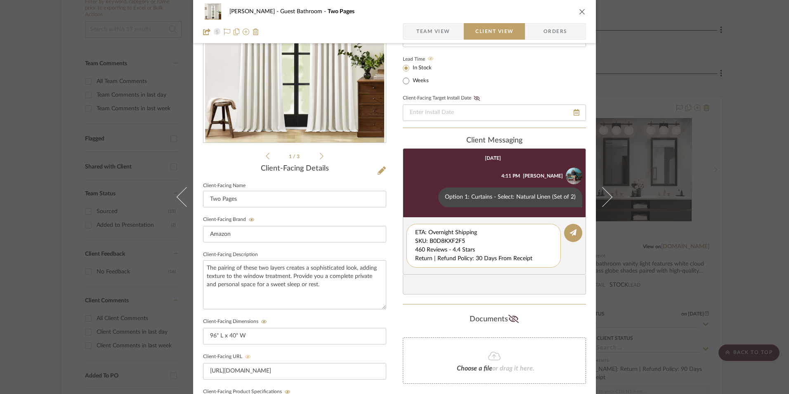
drag, startPoint x: 472, startPoint y: 240, endPoint x: 417, endPoint y: 243, distance: 55.0
click at [383, 222] on div "Erica Drisdale Guest Bathroom Two Pages Team View Client View Orders 1 / 3 Clie…" at bounding box center [394, 256] width 403 height 687
click at [415, 240] on textarea "460 Reviews - 4.4 Stars Return | Refund Policy: 30 Days From Receipt" at bounding box center [483, 241] width 137 height 26
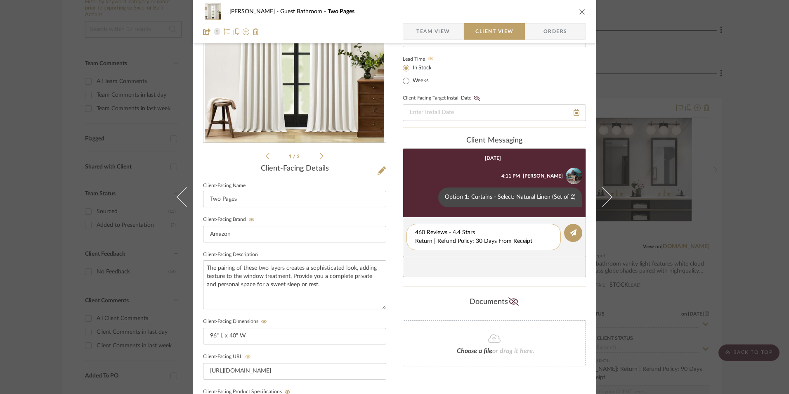
drag, startPoint x: 532, startPoint y: 244, endPoint x: 411, endPoint y: 241, distance: 120.9
click at [411, 241] on div "460 Reviews - 4.4 Stars Return | Refund Policy: 30 Days From Receipt" at bounding box center [483, 237] width 154 height 26
type textarea "460 Reviews - 4.4 Stars"
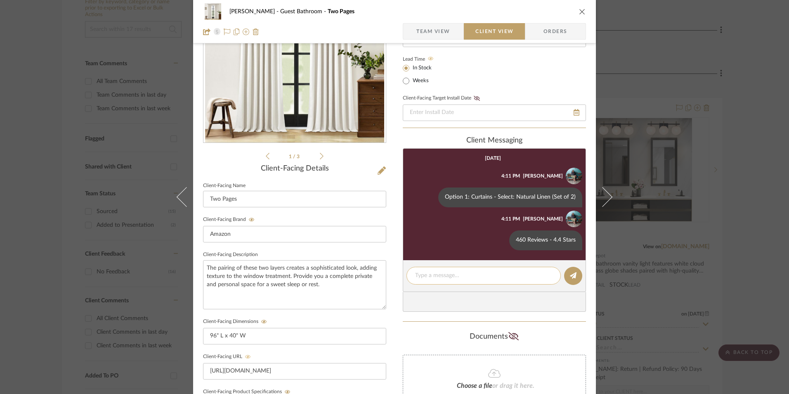
click at [451, 275] on textarea at bounding box center [483, 275] width 137 height 9
paste textarea "Return | Refund Policy: 30 Days From Receipt"
type textarea "Return | Refund Policy: 30 Days From Receipt"
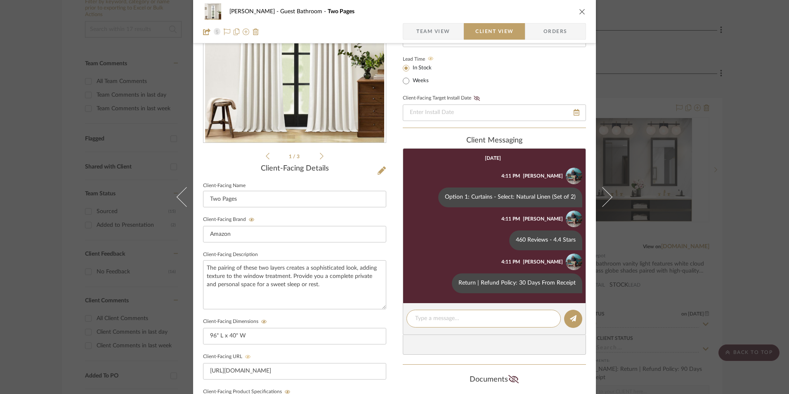
click at [580, 11] on icon "close" at bounding box center [582, 11] width 7 height 7
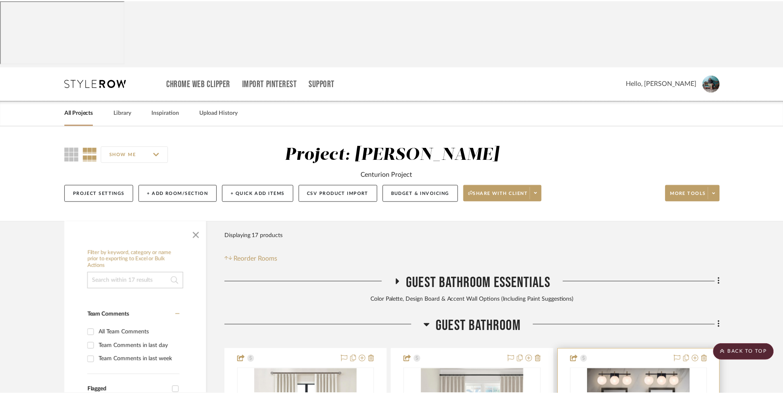
scroll to position [251, 0]
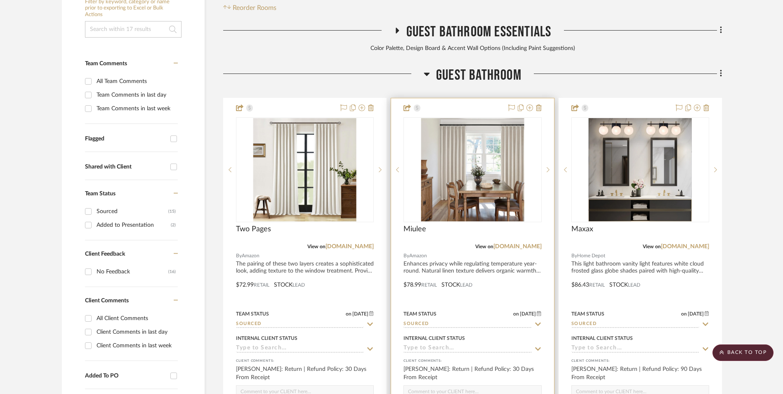
click at [495, 118] on img "0" at bounding box center [472, 169] width 103 height 103
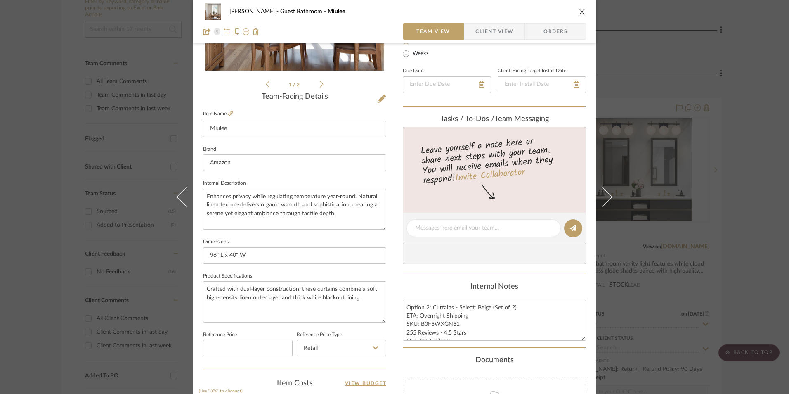
scroll to position [0, 0]
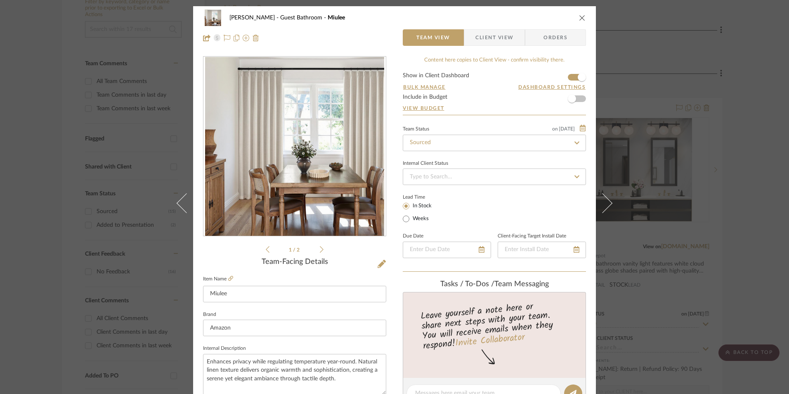
click at [580, 20] on icon "close" at bounding box center [582, 17] width 7 height 7
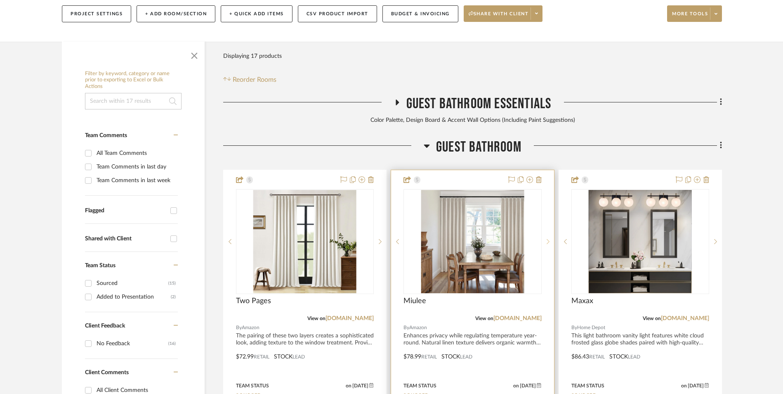
scroll to position [193, 0]
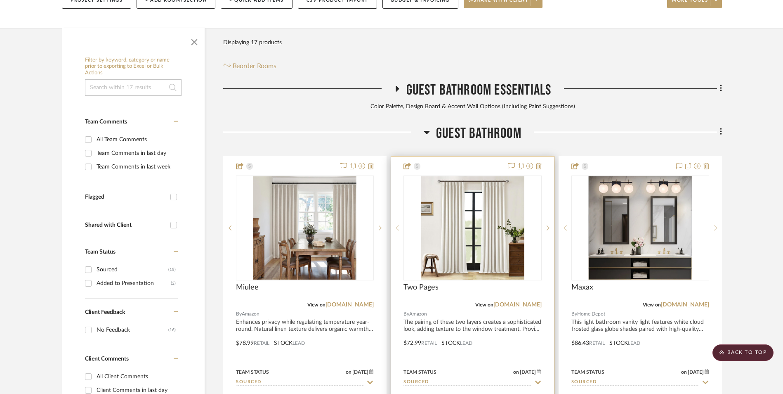
click at [467, 178] on img "0" at bounding box center [472, 227] width 103 height 103
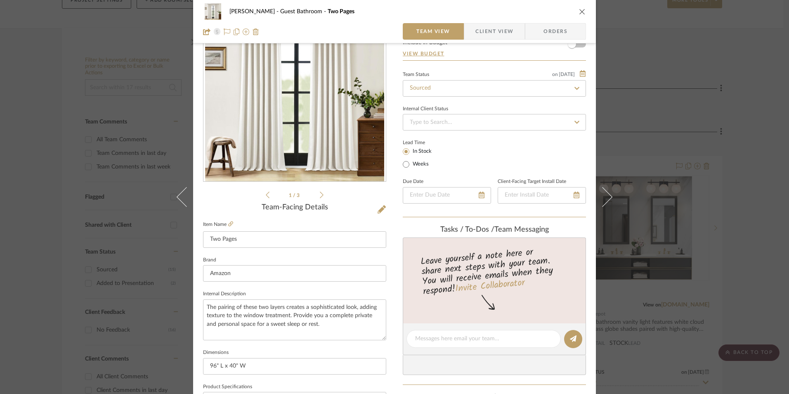
scroll to position [83, 0]
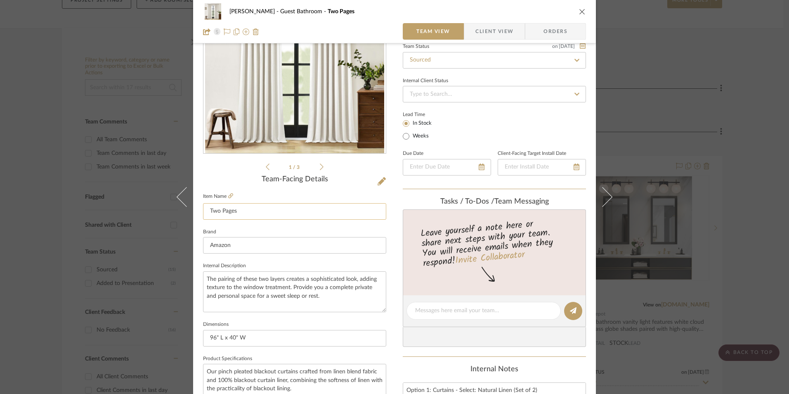
click at [242, 205] on input "Two Pages" at bounding box center [294, 211] width 183 height 17
click at [242, 206] on input "Two Pages" at bounding box center [294, 211] width 183 height 17
type input "Oyring"
click at [263, 191] on fieldset "Item Name Oyring" at bounding box center [294, 205] width 183 height 29
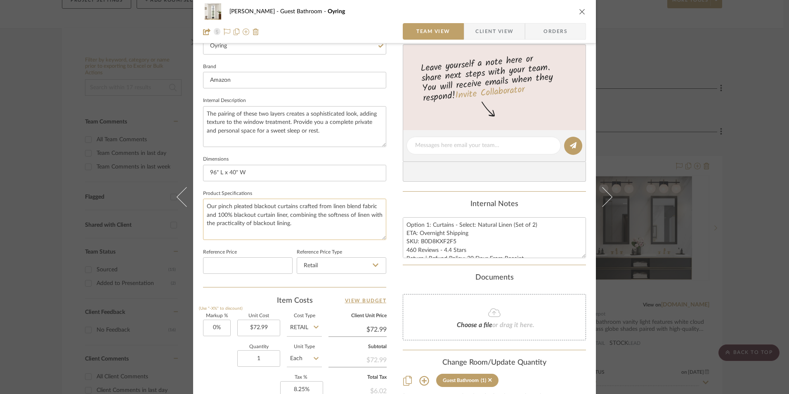
scroll to position [289, 0]
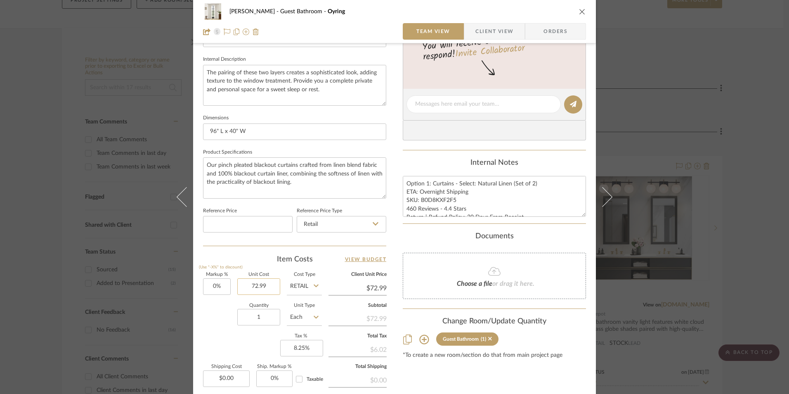
click at [268, 288] on input "72.99" at bounding box center [258, 286] width 43 height 17
type input "$58.99"
click at [271, 274] on label "Unit Cost" at bounding box center [258, 274] width 43 height 4
click at [266, 312] on input "1" at bounding box center [258, 317] width 43 height 17
type input "$58.99"
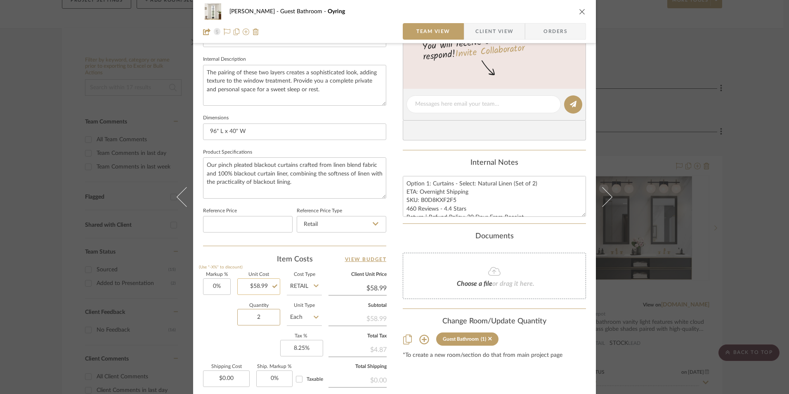
type input "2"
type input "58.99"
click at [270, 278] on input "58.99" at bounding box center [258, 286] width 43 height 17
type input "$58.99"
click at [510, 185] on textarea "Option 1: Curtains - Select: Natural Linen (Set of 2) ETA: Overnight Shipping S…" at bounding box center [494, 196] width 183 height 41
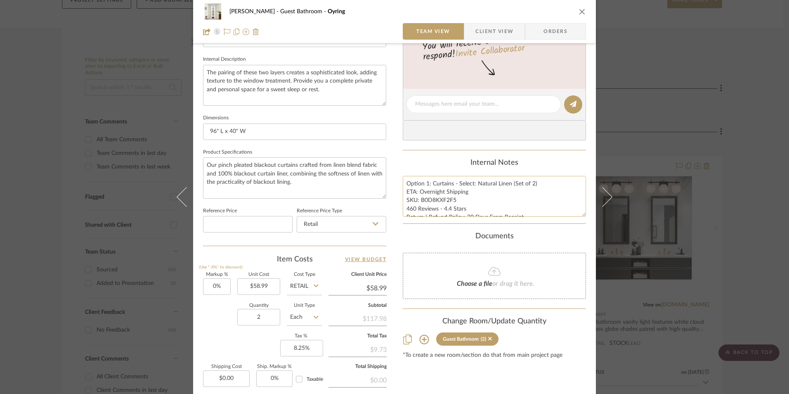
click at [507, 197] on textarea "Option 1: Curtains - Select: Natural Linen (Set of 2) ETA: Overnight Shipping S…" at bounding box center [494, 196] width 183 height 41
drag, startPoint x: 533, startPoint y: 183, endPoint x: 474, endPoint y: 183, distance: 58.6
click at [474, 183] on textarea "Option 1: Curtains - Select: Natural Linen (Set of 2) ETA: Overnight Shipping S…" at bounding box center [494, 196] width 183 height 41
type textarea "Option 1: Curtains - Select: Chocolate + 2 ETA: Overnight Shipping SKU: B0D8KXF…"
click at [451, 161] on div "Internal Notes" at bounding box center [494, 162] width 183 height 9
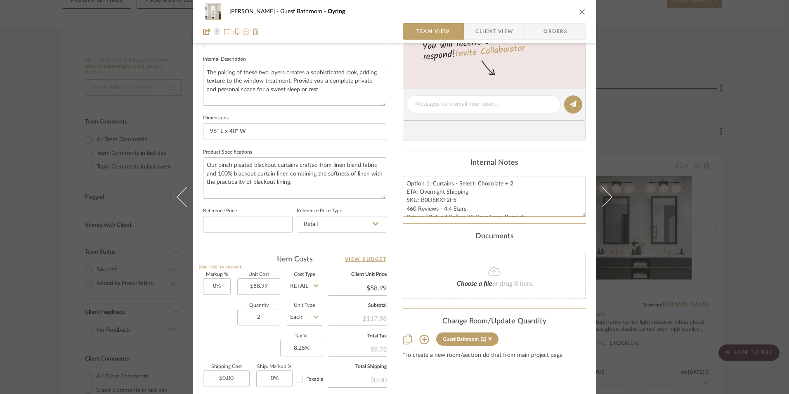
click at [396, 208] on div "Erica Drisdale Guest Bathroom Oyring Team View Client View Orders 1 / 3 Team-Fa…" at bounding box center [394, 98] width 403 height 762
click at [449, 208] on textarea "Option 1: Curtains - Select: Chocolate + 2 ETA: Overnight Shipping SKU: B0D8KXF…" at bounding box center [494, 196] width 183 height 41
type textarea "Option 1: Curtains - Select: Chocolate + 2 ETA: Overnight Shipping SKU: B0D8KXF…"
click at [454, 164] on div "Internal Notes" at bounding box center [494, 162] width 183 height 9
click at [470, 206] on textarea "Option 1: Curtains - Select: Chocolate + 2 ETA: Overnight Shipping SKU: B0D8KXF…" at bounding box center [494, 196] width 183 height 41
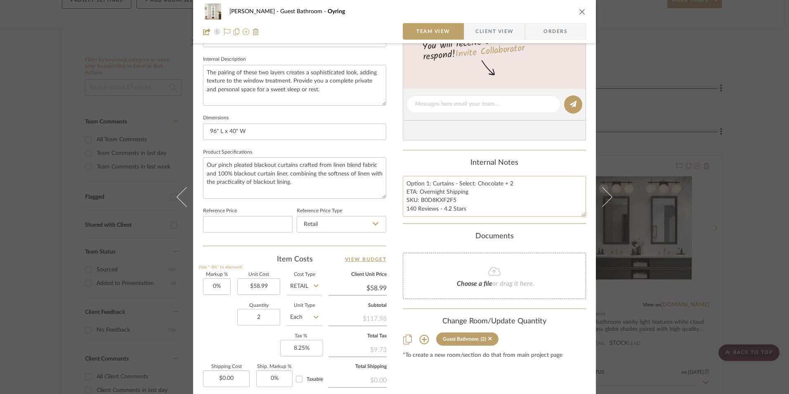
scroll to position [4, 0]
type textarea "Option 1: Curtains - Select: Chocolate + 2 ETA: Overnight Shipping SKU: B0D8KXF…"
click at [446, 157] on div "Content here copies to Client View - confirm visibility there. Show in Client D…" at bounding box center [494, 106] width 183 height 679
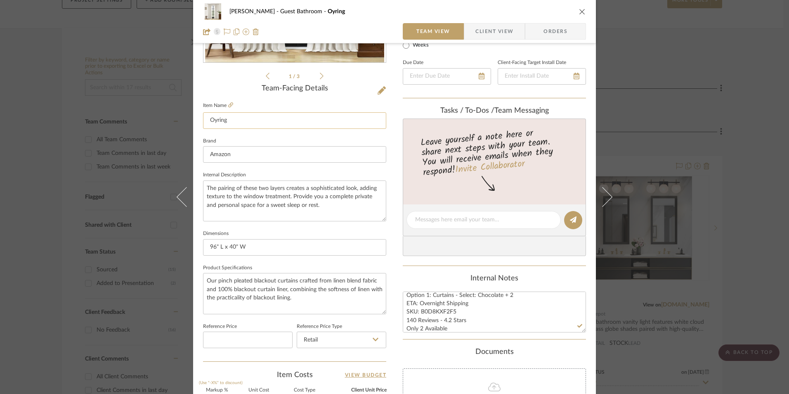
scroll to position [165, 0]
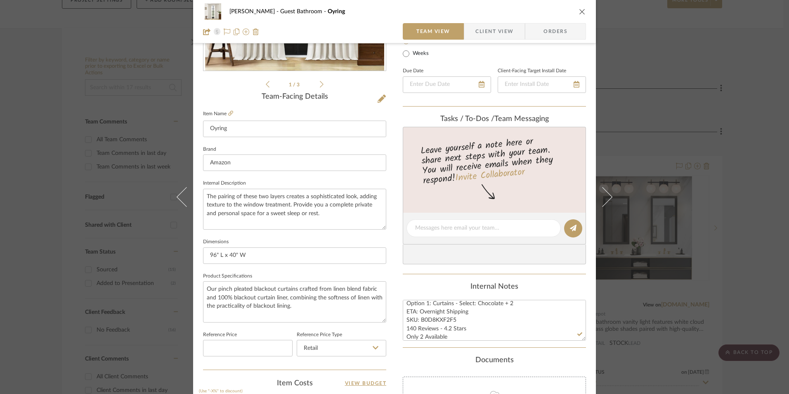
click at [378, 98] on icon at bounding box center [382, 98] width 8 height 8
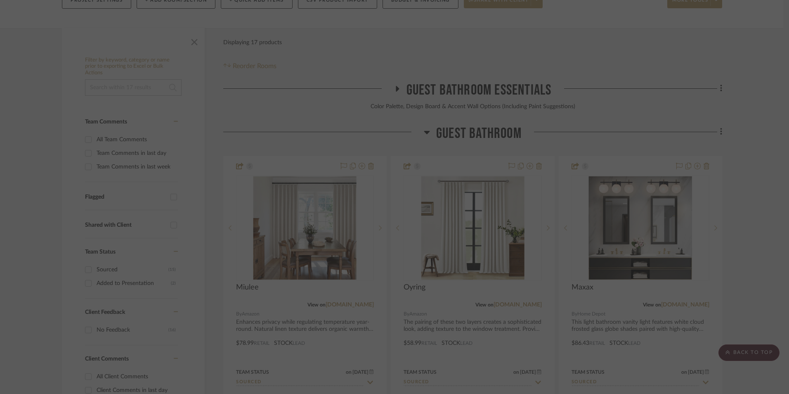
scroll to position [0, 0]
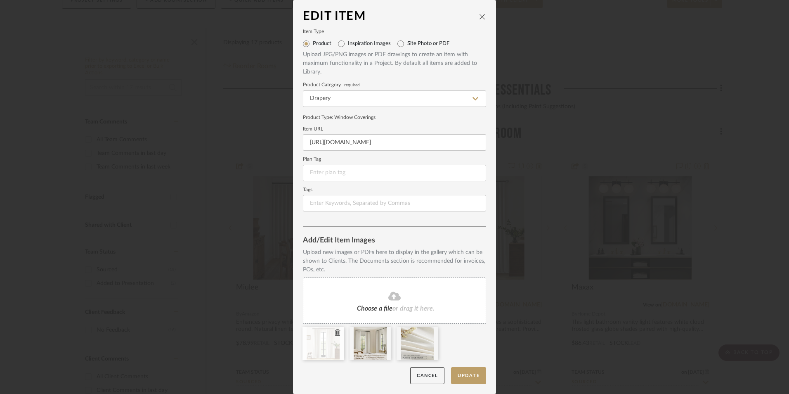
click at [335, 328] on fa-icon at bounding box center [338, 333] width 6 height 10
click at [335, 332] on icon at bounding box center [338, 332] width 6 height 7
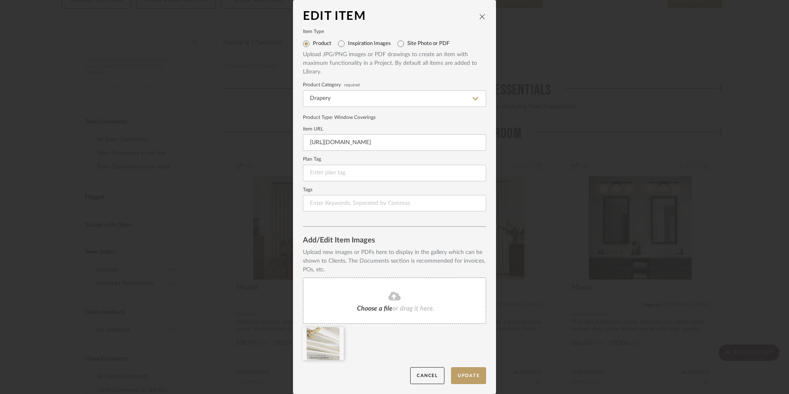
click at [0, 0] on icon at bounding box center [0, 0] width 0 height 0
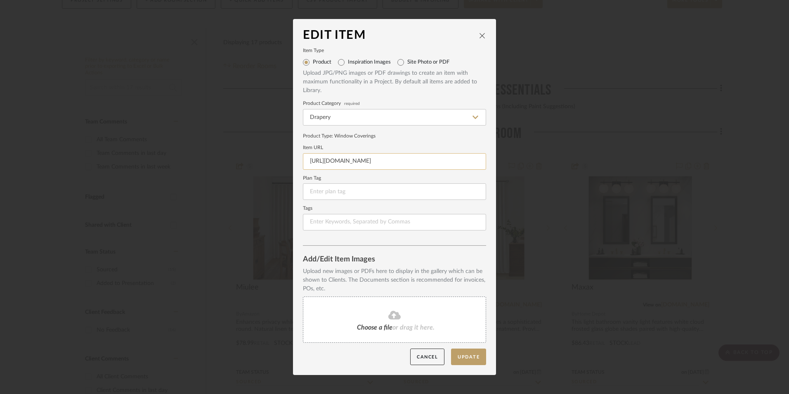
click at [348, 161] on input "https://www.amazon.com/gp/product/B0D8KXF2F5/ref=ox_sc_act_title_5?th=1" at bounding box center [394, 161] width 183 height 17
click at [370, 139] on div "Product Type : Window Coverings" at bounding box center [394, 135] width 183 height 7
click at [320, 164] on input at bounding box center [394, 161] width 183 height 17
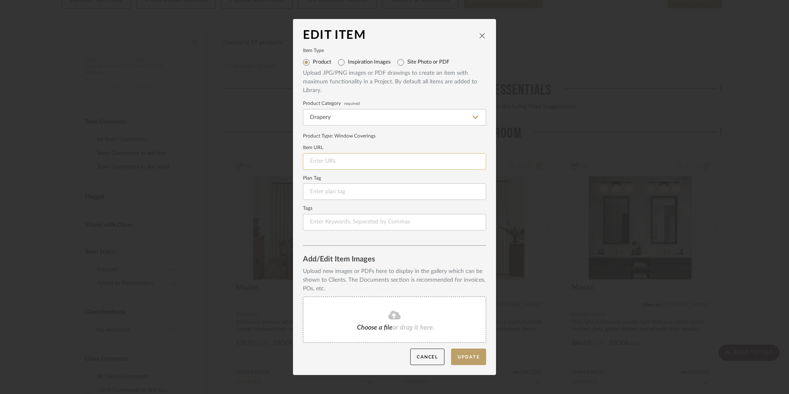
paste input "https://www.amazon.com/gp/product/B0BXCCY621/ref=ox_sc_act_title_3?smid=AIKI09X…"
type input "https://www.amazon.com/gp/product/B0BXCCY621/ref=ox_sc_act_title_3?smid=AIKI09X…"
click at [413, 141] on form "Item Type Product Inspiration Images Site Photo or PDF Upload JPG/PNG images or…" at bounding box center [394, 140] width 183 height 182
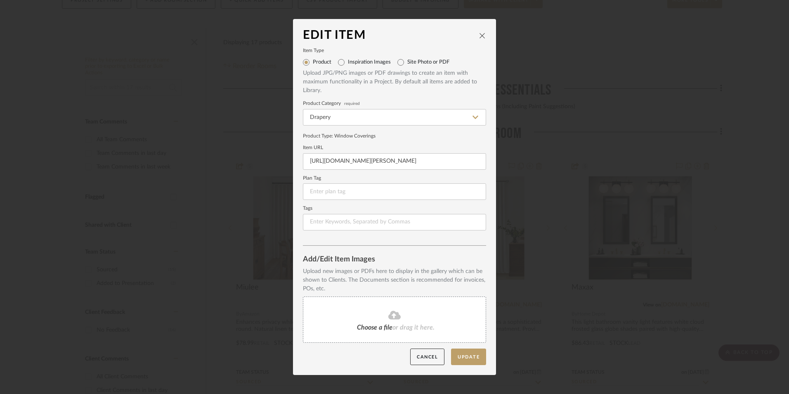
click at [382, 323] on div "Choose a file or drag it here." at bounding box center [394, 319] width 183 height 46
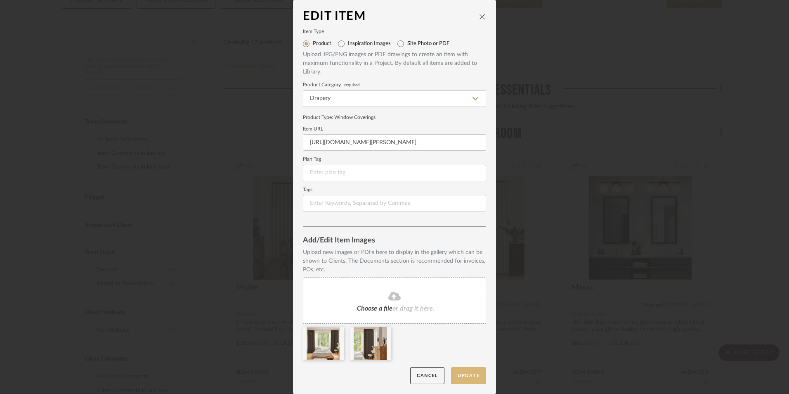
click at [460, 376] on button "Update" at bounding box center [468, 375] width 35 height 17
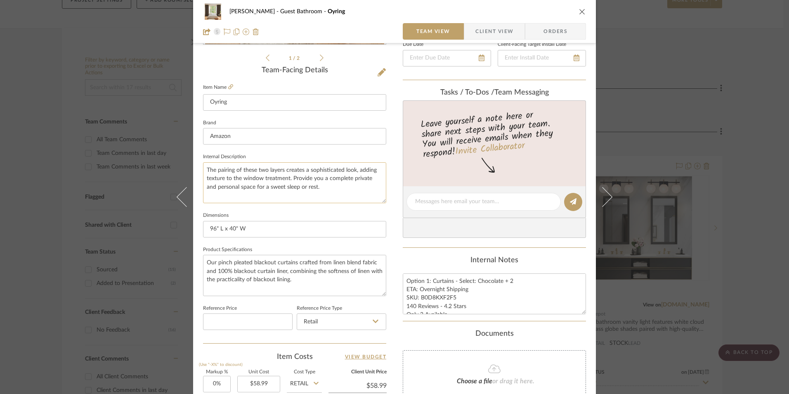
scroll to position [206, 0]
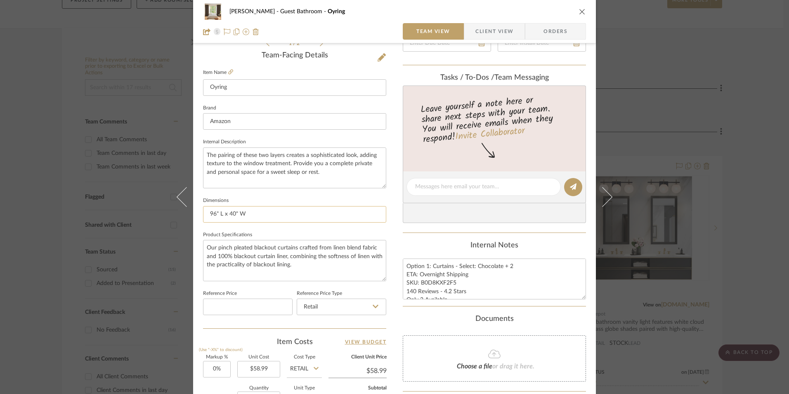
drag, startPoint x: 232, startPoint y: 214, endPoint x: 227, endPoint y: 212, distance: 5.5
click at [227, 212] on input "96" L x 40" W" at bounding box center [294, 214] width 183 height 17
type input "96" L x 52" W"
click at [245, 203] on fieldset "Dimensions 96" L x 52" W" at bounding box center [294, 209] width 183 height 28
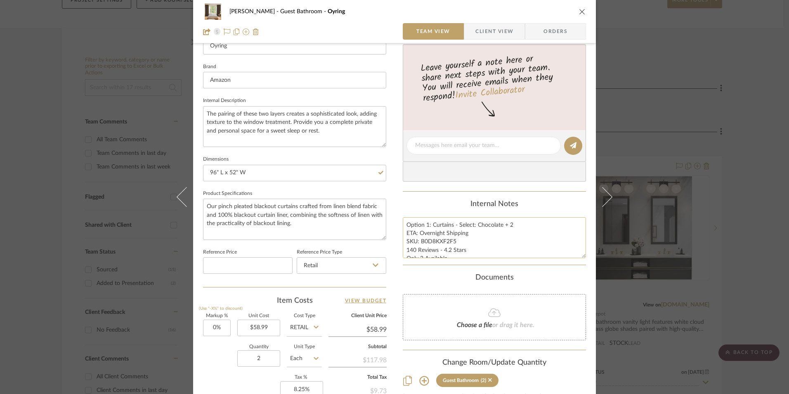
click at [427, 224] on textarea "Option 1: Curtains - Select: Chocolate + 2 ETA: Overnight Shipping SKU: B0D8KXF…" at bounding box center [494, 237] width 183 height 41
type textarea "Option 2: Curtains - Select: Chocolate + 2 ETA: Overnight Shipping SKU: B0D8KXF…"
click at [439, 208] on div "Internal Notes" at bounding box center [494, 204] width 183 height 9
drag, startPoint x: 466, startPoint y: 234, endPoint x: 418, endPoint y: 233, distance: 48.3
click at [418, 233] on textarea "Option 2: Curtains - Select: Chocolate + 2 ETA: Overnight Shipping SKU: B0D8KXF…" at bounding box center [494, 237] width 183 height 41
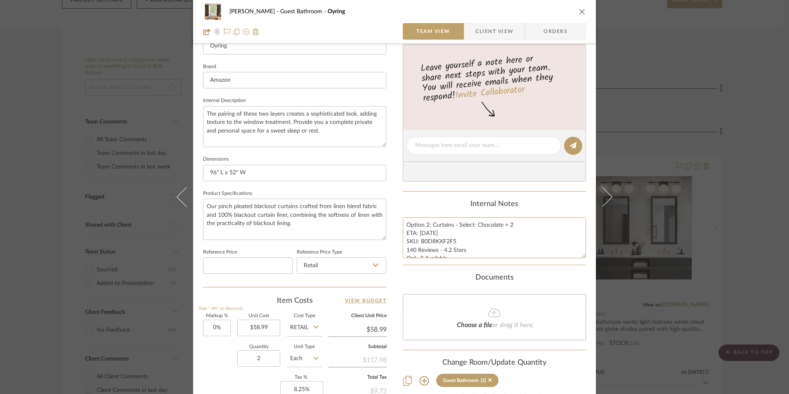
type textarea "Option 2: Curtains - Select: Chocolate + 2 ETA: 8.22.2025 SKU: B0D8KXF2F5 140 R…"
click at [434, 198] on div "Content here copies to Client View - confirm visibility there. Show in Client D…" at bounding box center [494, 148] width 183 height 679
click at [259, 215] on textarea "Our pinch pleated blackout curtains crafted from linen blend fabric and 100% bl…" at bounding box center [294, 218] width 183 height 41
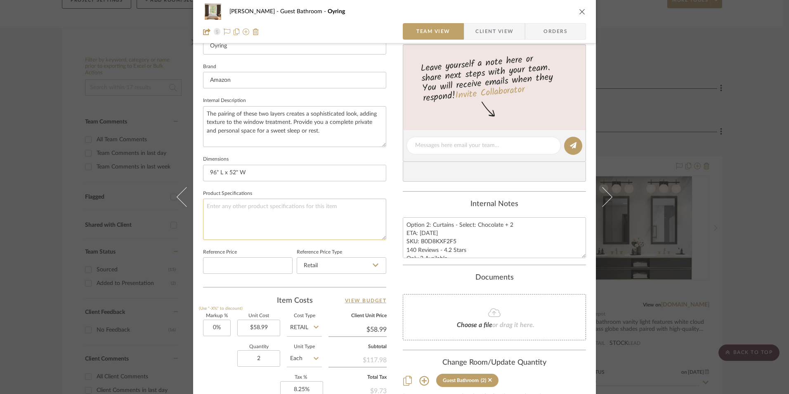
paste textarea "Our pleated curtains are crafted from a premium super soft and thick triple wea…"
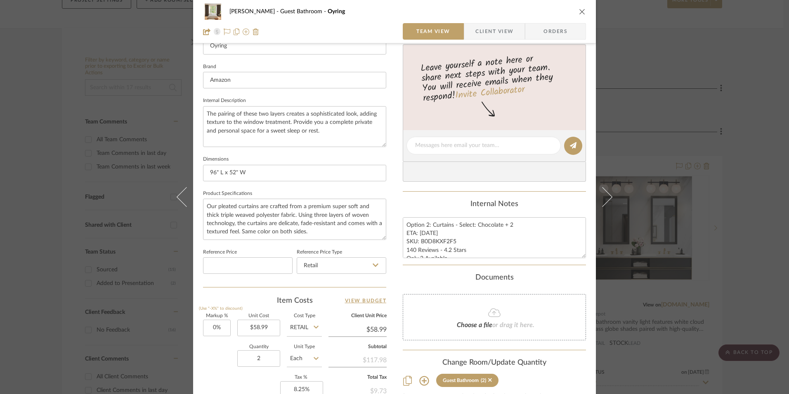
type textarea "Our pleated curtains are crafted from a premium super soft and thick triple wea…"
drag, startPoint x: 301, startPoint y: 187, endPoint x: 419, endPoint y: 196, distance: 118.8
click at [301, 186] on sr-form-field "Dimensions 96" L x 52" W" at bounding box center [294, 170] width 183 height 34
click at [256, 126] on textarea "The pairing of these two layers creates a sophisticated look, adding texture to…" at bounding box center [294, 126] width 183 height 41
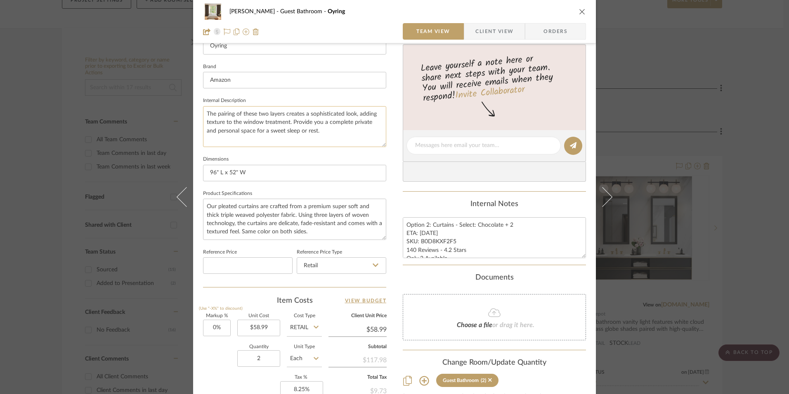
click at [256, 126] on textarea "The pairing of these two layers creates a sophisticated look, adding texture to…" at bounding box center [294, 126] width 183 height 41
paste textarea "EXTENSIVE USE: Pinch Pleat curtains hanging in the room look great. These pleat…"
type textarea "EXTENSIVE USE: Pinch Pleat curtains hanging in the room look great. These pleat…"
click at [262, 94] on sr-form-field "Brand Amazon" at bounding box center [294, 78] width 183 height 34
click at [445, 241] on textarea "Option 2: Curtains - Select: Chocolate + 2 ETA: 8.22.2025 SKU: B0D8KXF2F5 140 R…" at bounding box center [494, 237] width 183 height 41
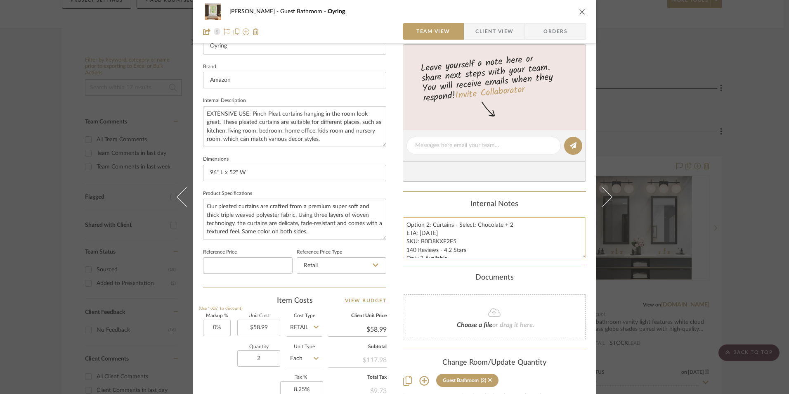
drag, startPoint x: 453, startPoint y: 241, endPoint x: 419, endPoint y: 240, distance: 33.8
click at [419, 240] on textarea "Option 2: Curtains - Select: Chocolate + 2 ETA: 8.22.2025 SKU: B0D8KXF2F5 140 R…" at bounding box center [494, 237] width 183 height 41
paste textarea "B0BXCCY621"
type textarea "Option 2: Curtains - Select: Chocolate + 2 ETA: 8.22.2025 SKU: B0BXCCY621 140 R…"
click at [441, 203] on div "Internal Notes" at bounding box center [494, 204] width 183 height 9
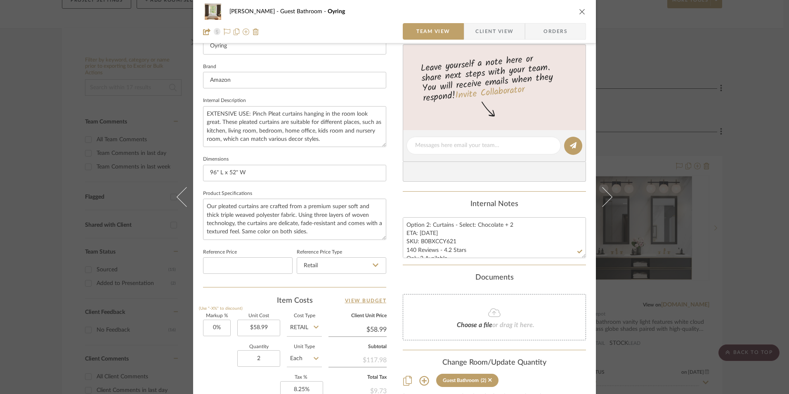
click at [558, 27] on span "Orders" at bounding box center [555, 31] width 42 height 17
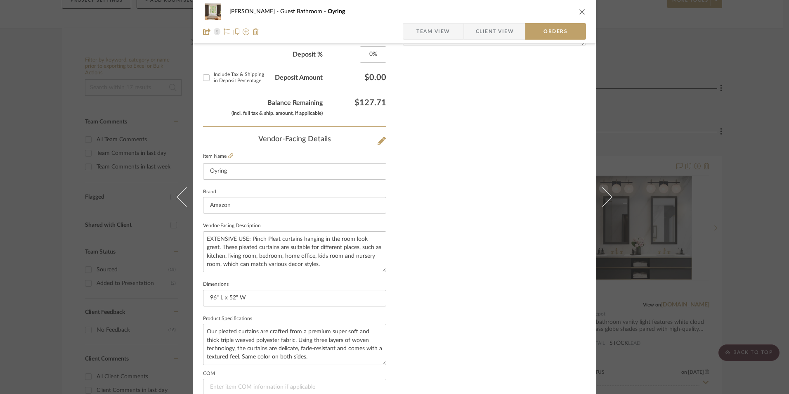
scroll to position [484, 0]
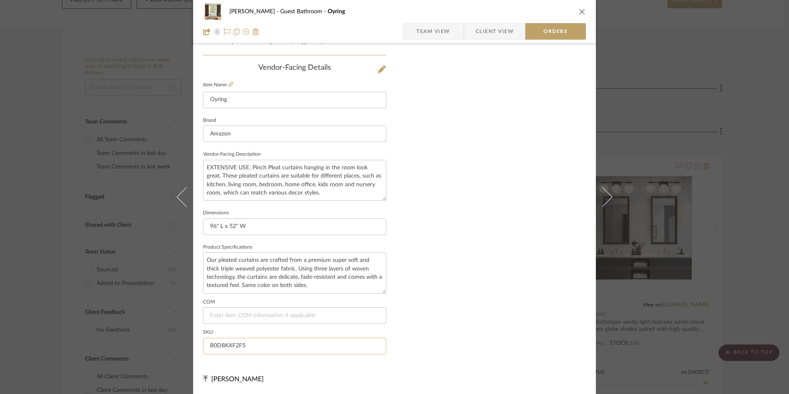
click at [226, 341] on input "B0D8KXF2F5" at bounding box center [294, 346] width 183 height 17
click at [226, 342] on input "B0D8KXF2F5" at bounding box center [294, 346] width 183 height 17
paste input "BXCCY621"
type input "B0BXCCY621"
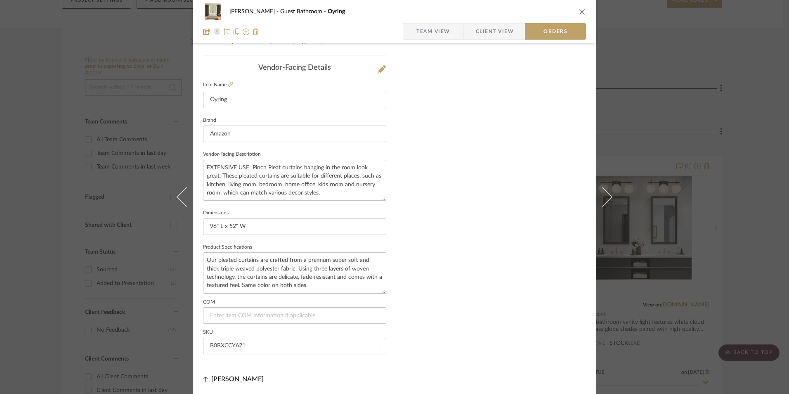
click at [422, 33] on span "Team View" at bounding box center [433, 31] width 34 height 17
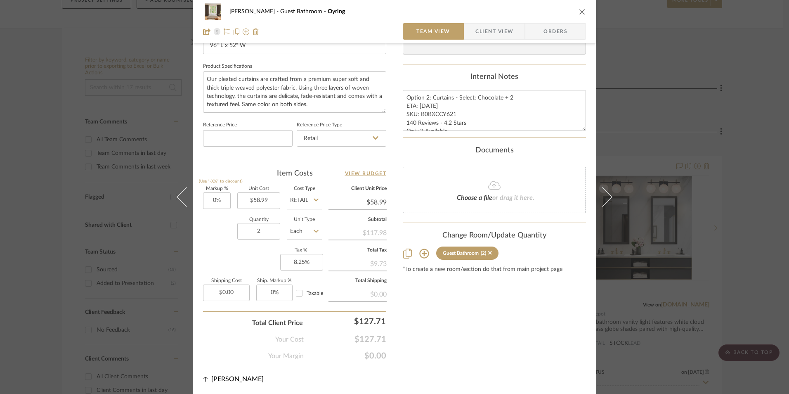
scroll to position [375, 0]
click at [429, 115] on textarea "Option 2: Curtains - Select: Chocolate + 2 ETA: 8.22.2025 SKU: B0BXCCY621 140 R…" at bounding box center [494, 110] width 183 height 41
drag, startPoint x: 511, startPoint y: 96, endPoint x: 396, endPoint y: 98, distance: 115.6
click at [396, 98] on div "Erica Drisdale Guest Bathroom Oyring Team View Client View Orders 1 / 2 Team-Fa…" at bounding box center [394, 13] width 403 height 762
click at [489, 35] on span "Client View" at bounding box center [494, 31] width 38 height 17
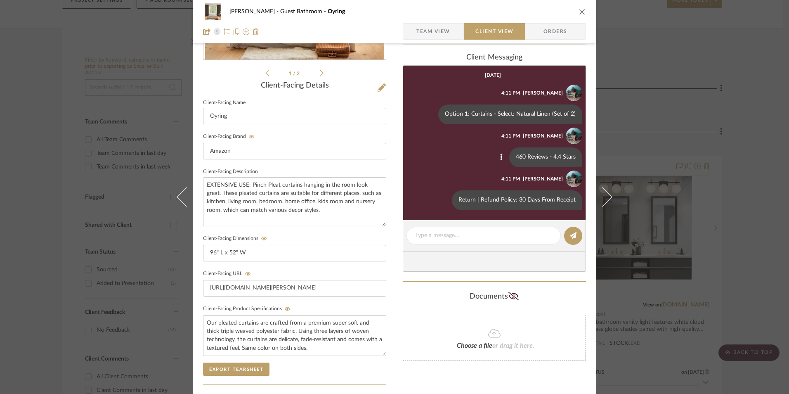
scroll to position [176, 0]
click at [427, 115] on button at bounding box center [430, 115] width 10 height 10
click at [413, 107] on button "Edit Message" at bounding box center [396, 105] width 57 height 20
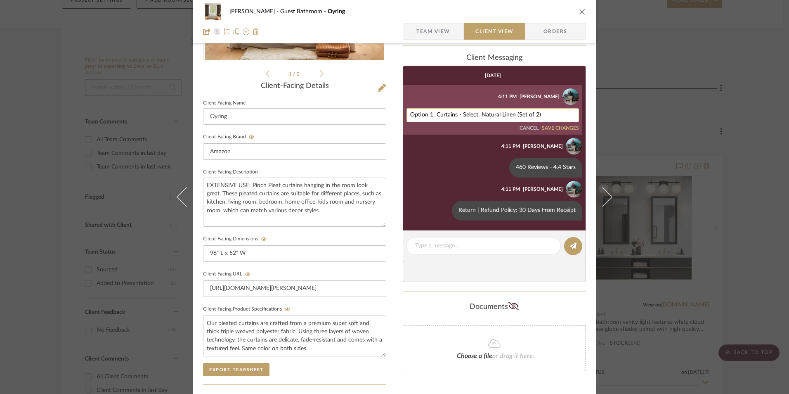
click at [410, 115] on textarea "Option 1: Curtains - Select: Natural Linen (Set of 2)" at bounding box center [492, 115] width 165 height 7
click at [415, 115] on textarea "Option 1: Curtains - Select: Natural Linen (Set of 2)" at bounding box center [492, 115] width 165 height 7
paste textarea "2: Curtains - Select: Chocolate + 2"
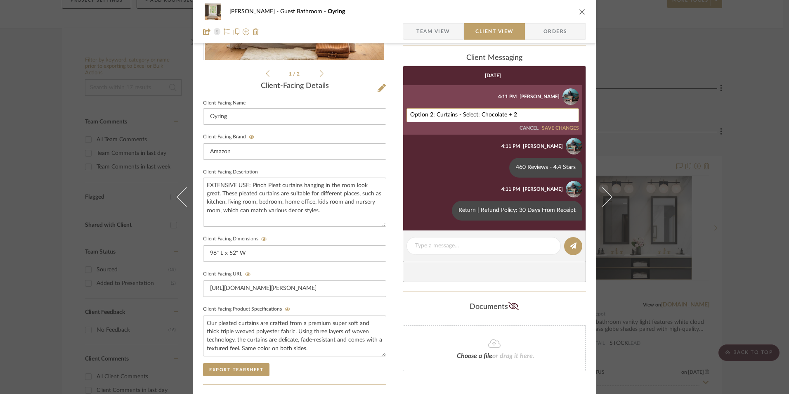
type textarea "Option 2: Curtains - Select: Chocolate + 2"
click at [561, 130] on button "SAVE CHANGES" at bounding box center [560, 128] width 37 height 6
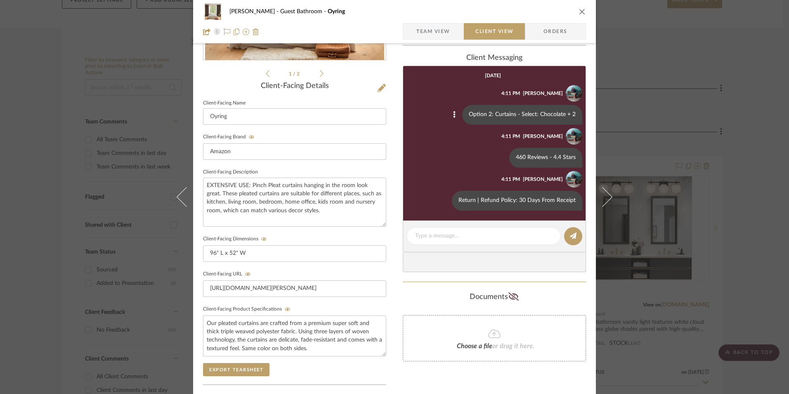
click at [439, 33] on span "Team View" at bounding box center [433, 31] width 34 height 17
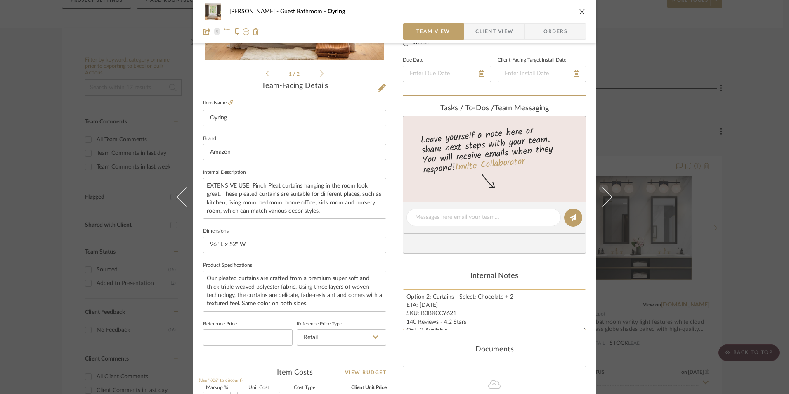
scroll to position [10, 0]
drag, startPoint x: 425, startPoint y: 321, endPoint x: 411, endPoint y: 321, distance: 14.5
click at [403, 322] on textarea "Option 2: Curtains - Select: Chocolate + 2 ETA: 8.22.2025 SKU: B0BXCCY621 140 R…" at bounding box center [494, 309] width 183 height 41
click at [418, 316] on textarea "Option 2: Curtains - Select: Chocolate + 2 ETA: 8.22.2025 SKU: B0BXCCY621 140 R…" at bounding box center [494, 309] width 183 height 41
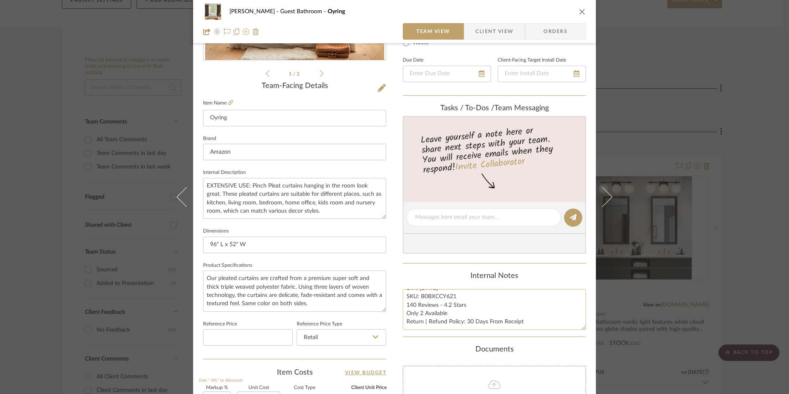
drag, startPoint x: 403, startPoint y: 310, endPoint x: 529, endPoint y: 327, distance: 127.8
click at [529, 327] on textarea "Option 2: Curtains - Select: Chocolate + 2 ETA: 8.22.2025 SKU: B0BXCCY621 140 R…" at bounding box center [494, 309] width 183 height 41
click at [498, 39] on span "Client View" at bounding box center [494, 31] width 38 height 17
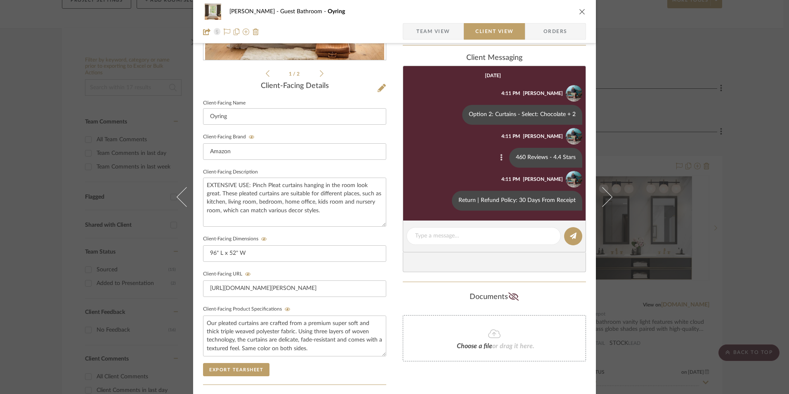
click at [496, 158] on button at bounding box center [501, 158] width 10 height 10
click at [474, 151] on span "Edit Message" at bounding box center [461, 147] width 34 height 7
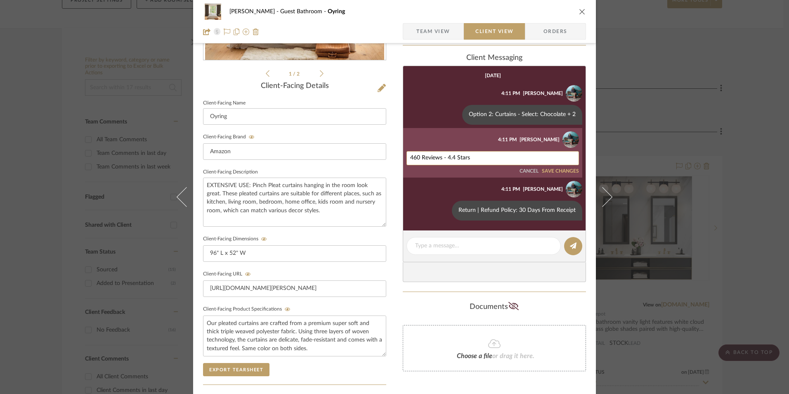
click at [439, 156] on textarea "460 Reviews - 4.4 Stars" at bounding box center [492, 158] width 165 height 7
paste textarea "140 Reviews - 4.2 Stars Only 2 Available Return | Refund Policy: 30 Days From R…"
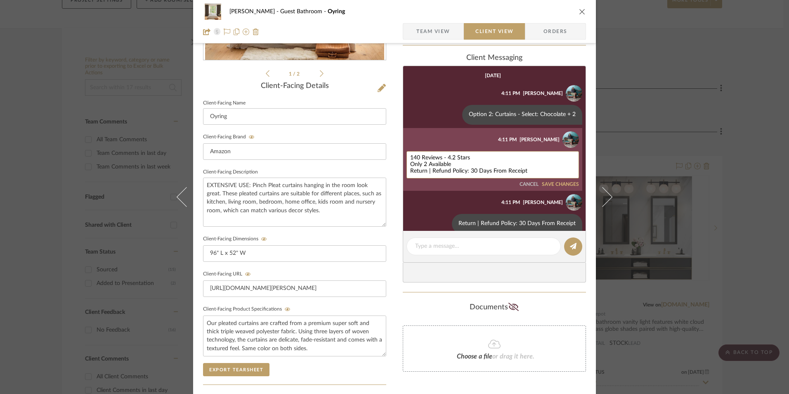
drag, startPoint x: 407, startPoint y: 165, endPoint x: 554, endPoint y: 180, distance: 147.7
click at [554, 180] on div "140 Reviews - 4.2 Stars Only 2 Available Return | Refund Policy: 30 Days From R…" at bounding box center [492, 169] width 172 height 36
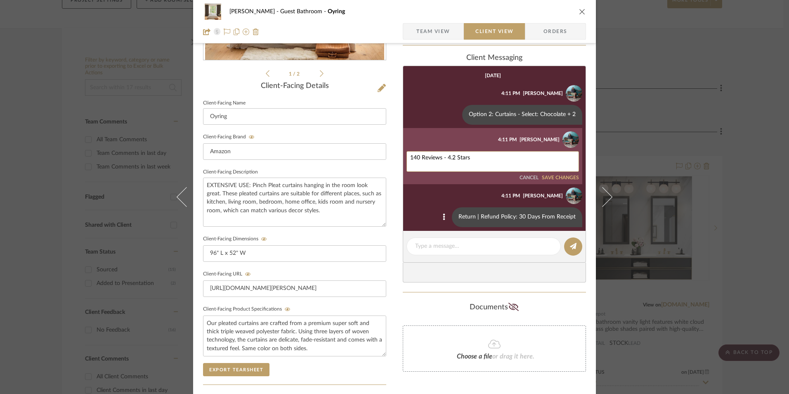
type textarea "140 Reviews - 4.2 Stars"
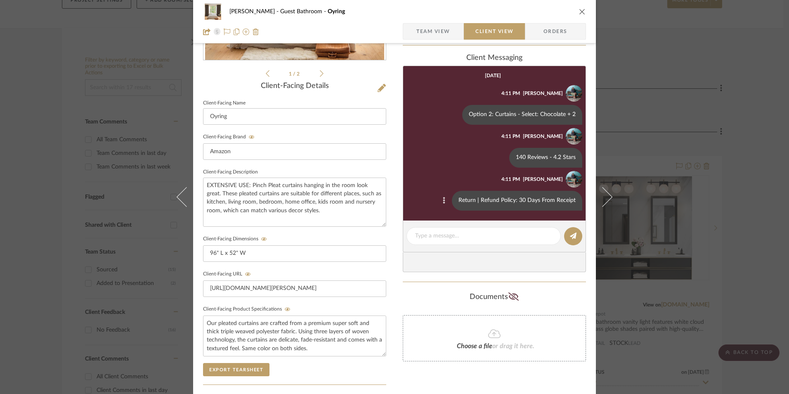
click at [443, 199] on icon at bounding box center [444, 200] width 2 height 7
click at [433, 188] on button "Edit Message" at bounding box center [410, 191] width 57 height 20
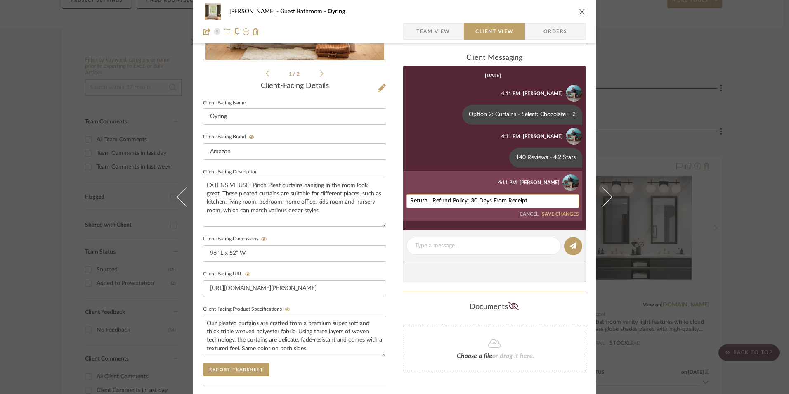
click at [427, 203] on textarea "Return | Refund Policy: 30 Days From Receipt" at bounding box center [492, 201] width 165 height 7
click at [428, 203] on textarea "Return | Refund Policy: 30 Days From Receipt" at bounding box center [492, 201] width 165 height 7
paste textarea "Only 2 Available"
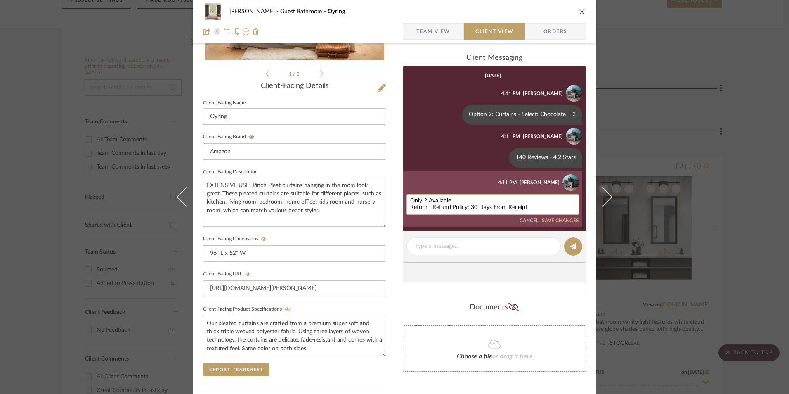
drag, startPoint x: 528, startPoint y: 210, endPoint x: 416, endPoint y: 211, distance: 111.8
click at [389, 210] on div "Erica Drisdale Guest Bathroom Oyring Team View Client View Orders 1 / 2 Client-…" at bounding box center [394, 173] width 403 height 687
type textarea "Only 2 Available"
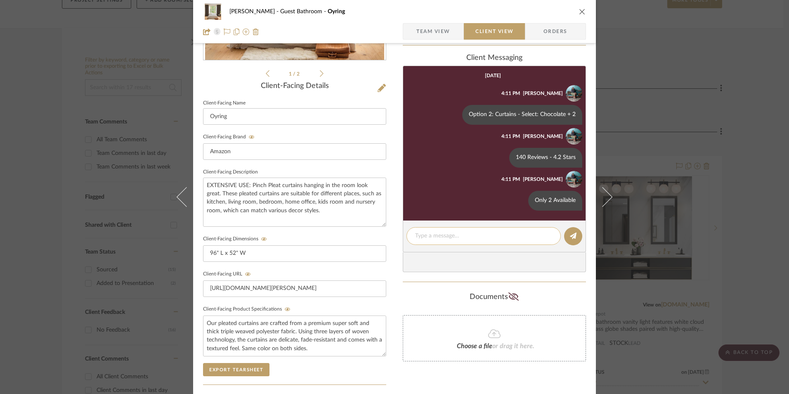
click at [501, 236] on textarea at bounding box center [483, 235] width 137 height 9
paste textarea "Return | Refund Policy: 30 Days From Receipt"
type textarea "Return | Refund Policy: 30 Days From Receipt"
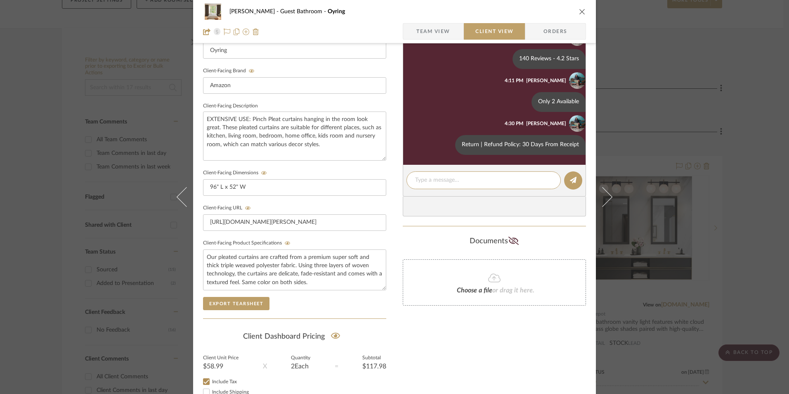
scroll to position [135, 0]
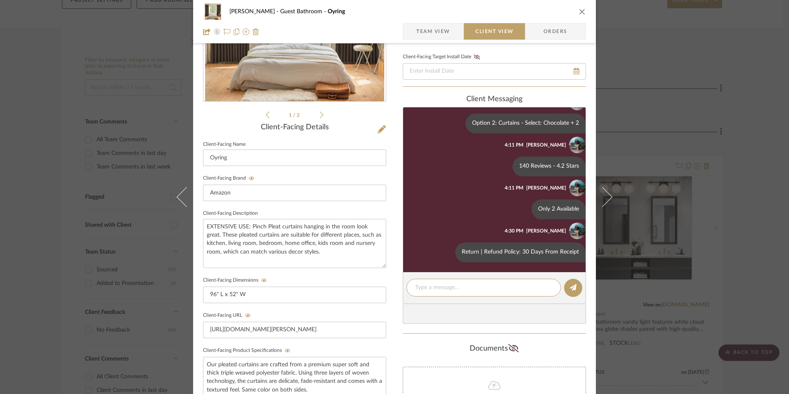
click at [438, 34] on span "Team View" at bounding box center [433, 31] width 34 height 17
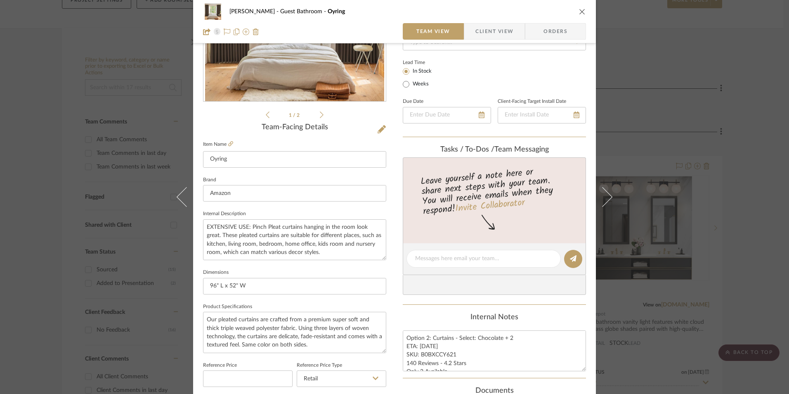
click at [579, 13] on icon "close" at bounding box center [582, 11] width 7 height 7
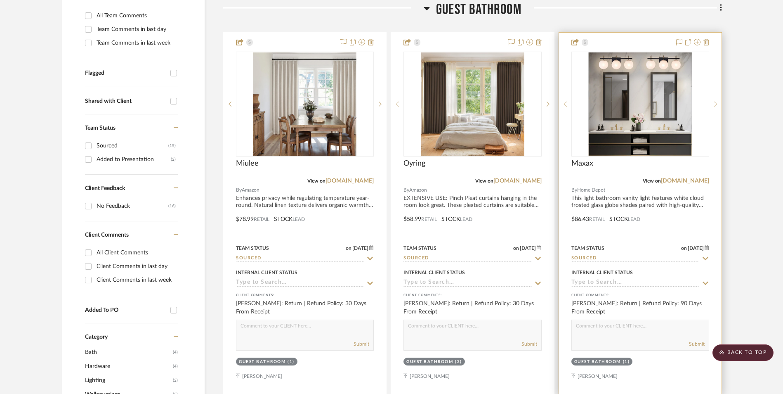
scroll to position [234, 0]
